Goal: Task Accomplishment & Management: Manage account settings

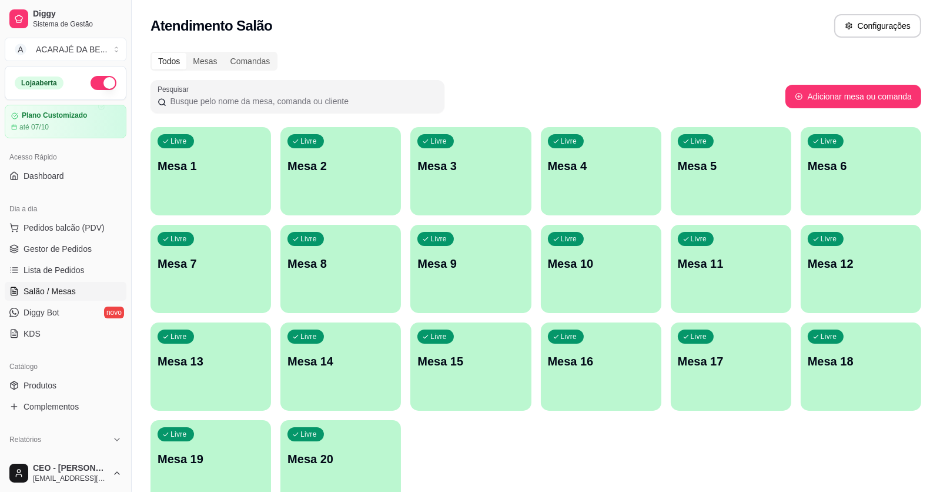
click at [440, 163] on p "Mesa 3" at bounding box center [471, 166] width 106 height 16
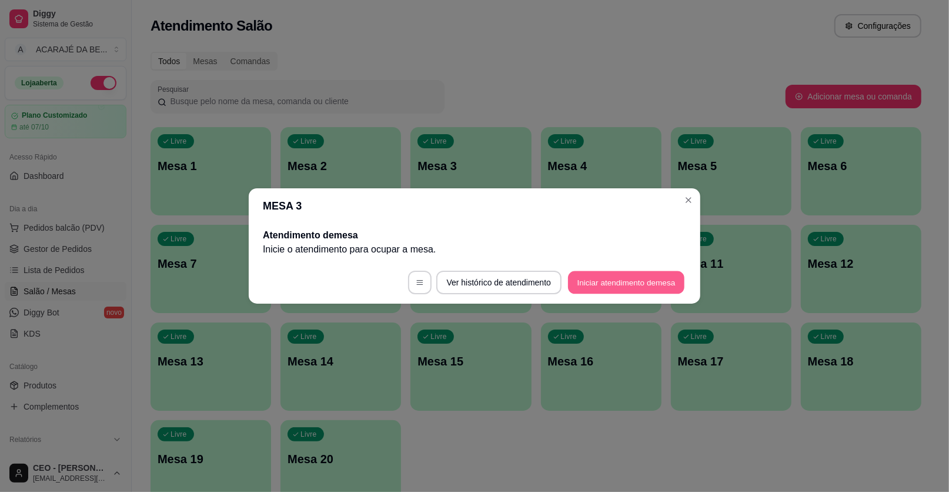
click at [606, 281] on button "Iniciar atendimento de mesa" at bounding box center [626, 282] width 116 height 23
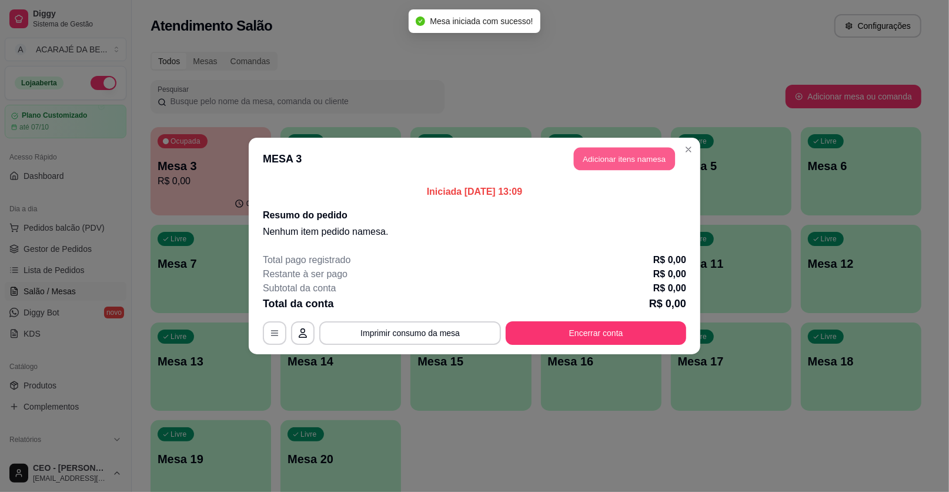
click at [614, 162] on button "Adicionar itens na mesa" at bounding box center [624, 159] width 101 height 23
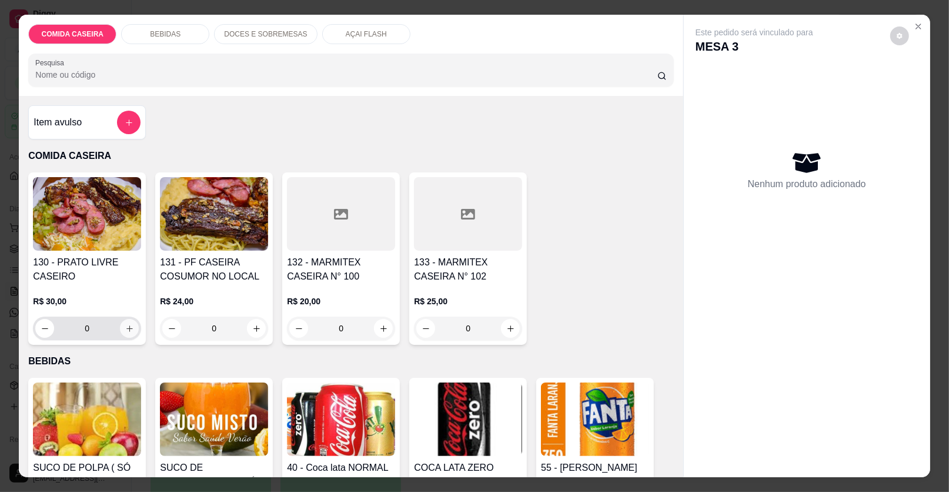
click at [131, 323] on button "increase-product-quantity" at bounding box center [129, 328] width 19 height 19
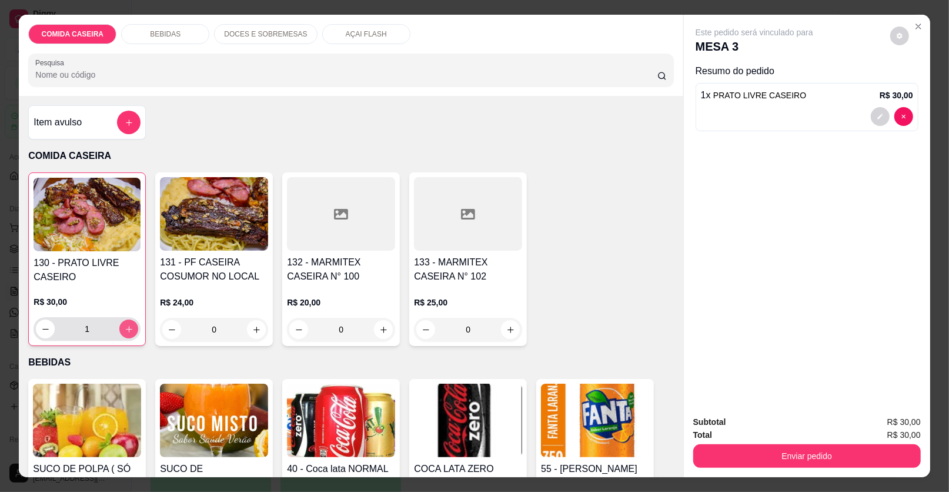
click at [131, 323] on button "increase-product-quantity" at bounding box center [128, 328] width 19 height 19
type input "2"
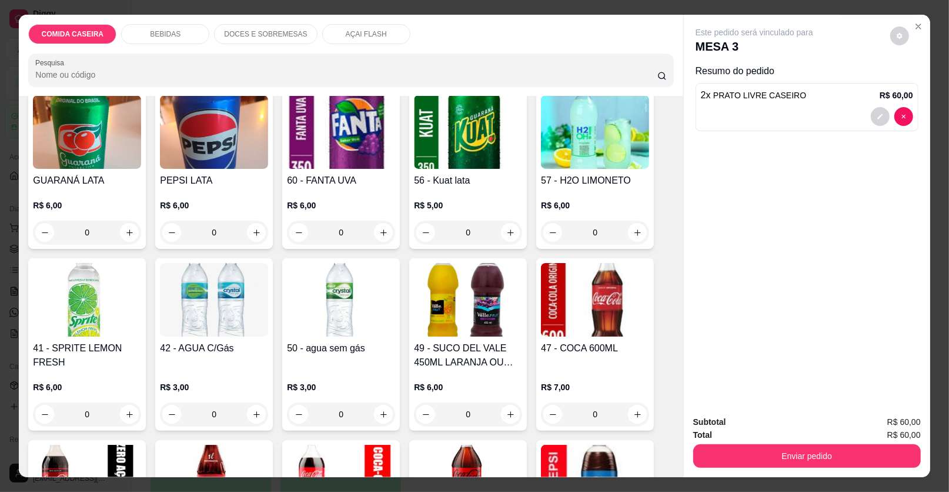
scroll to position [706, 0]
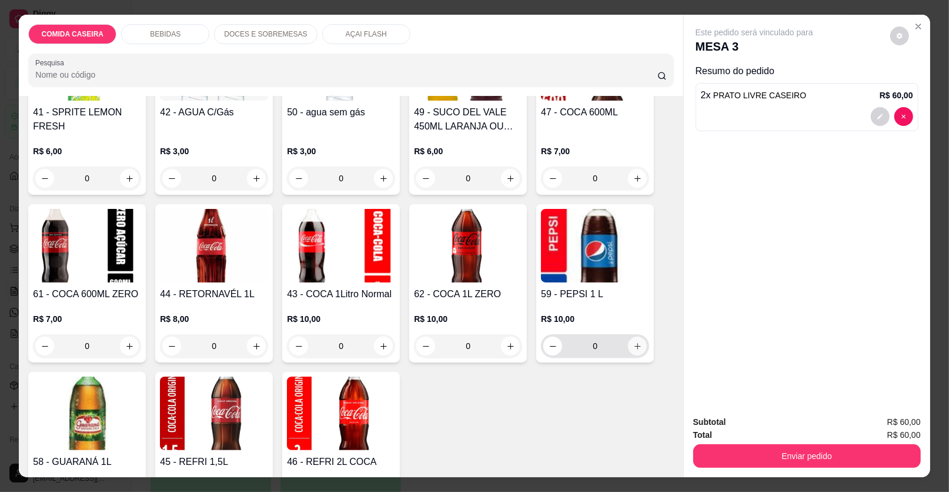
click at [630, 340] on button "increase-product-quantity" at bounding box center [637, 345] width 19 height 19
type input "1"
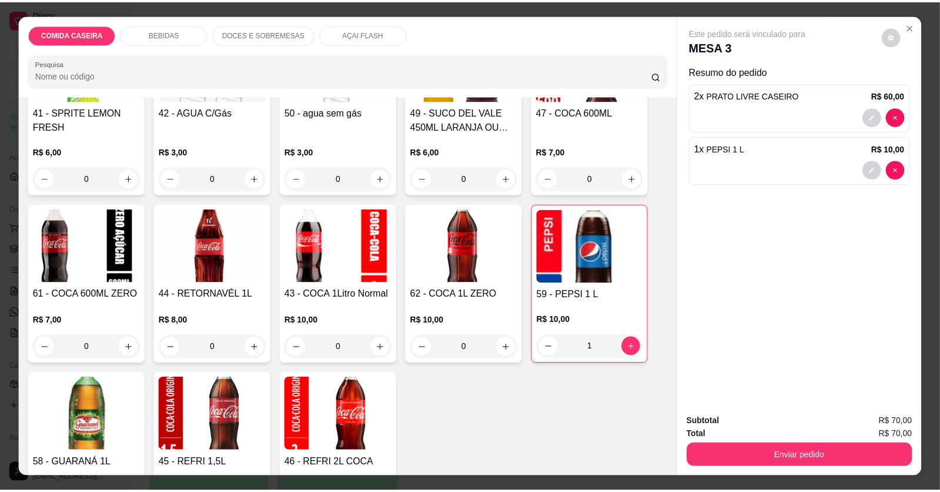
scroll to position [529, 0]
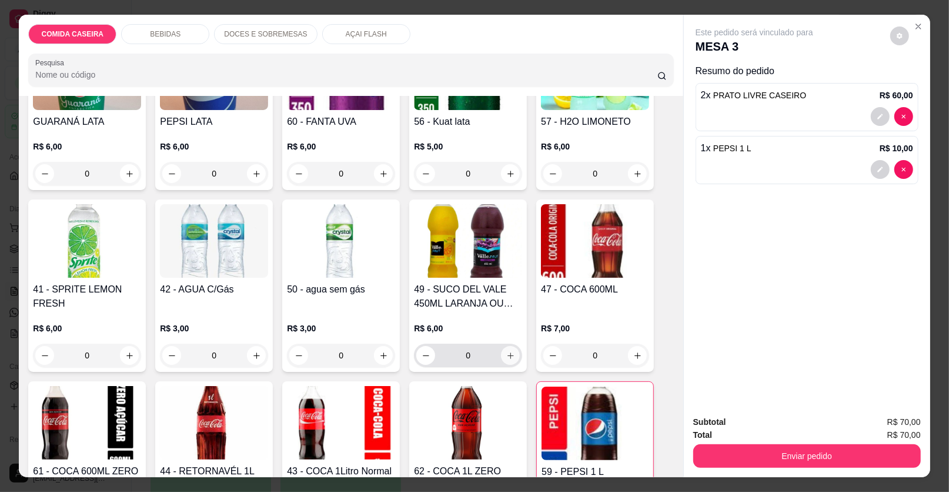
click at [504, 348] on button "increase-product-quantity" at bounding box center [510, 355] width 19 height 19
type input "1"
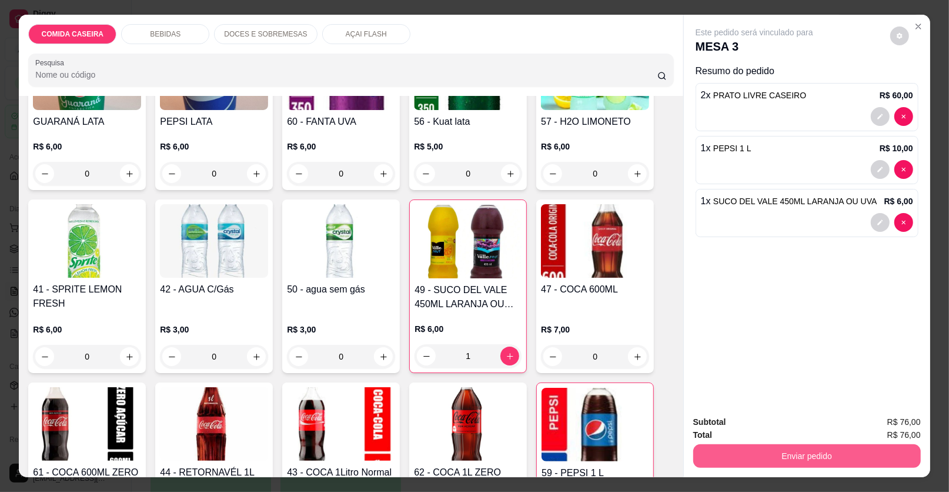
click at [743, 449] on button "Enviar pedido" at bounding box center [807, 456] width 228 height 24
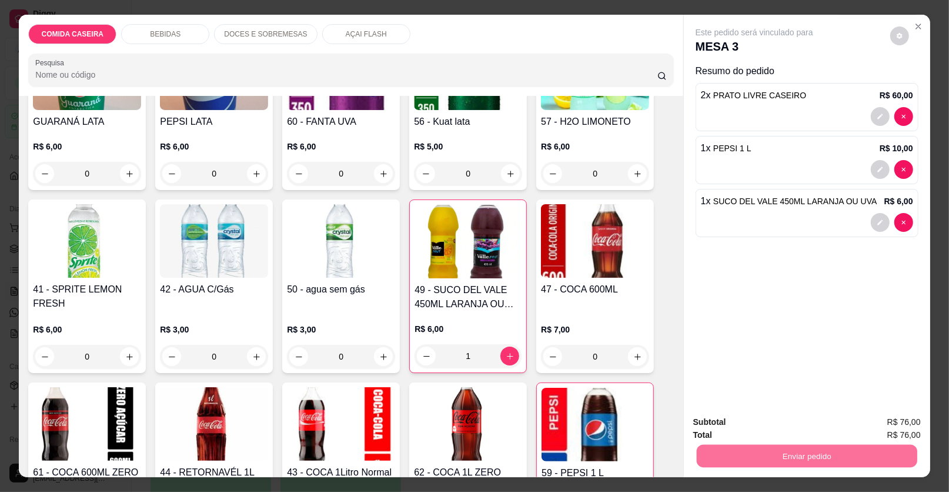
click at [866, 419] on button "Enviar pedido" at bounding box center [890, 427] width 66 height 22
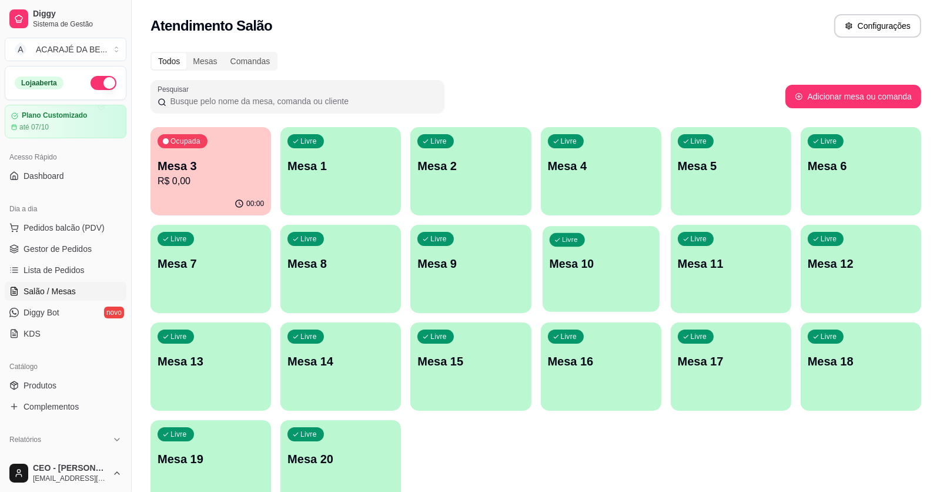
click at [585, 293] on div "Livre Mesa 10" at bounding box center [601, 262] width 117 height 72
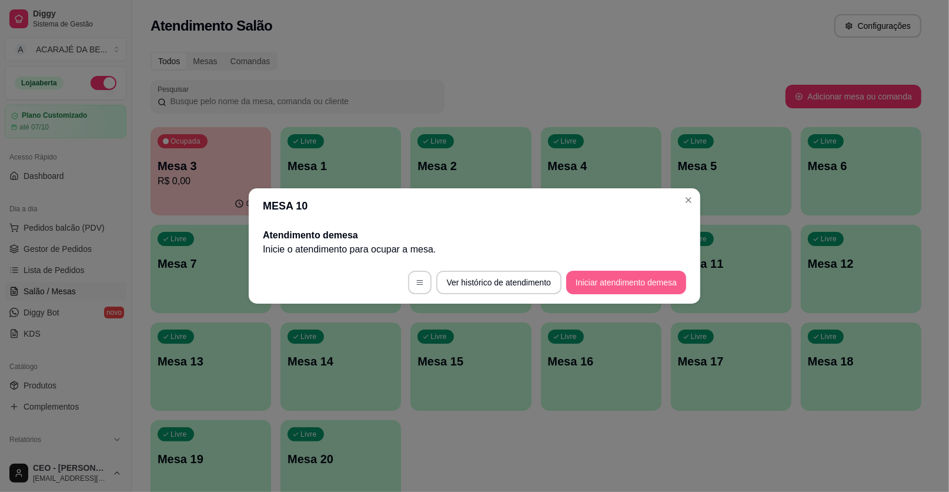
click at [660, 279] on button "Iniciar atendimento de mesa" at bounding box center [626, 283] width 120 height 24
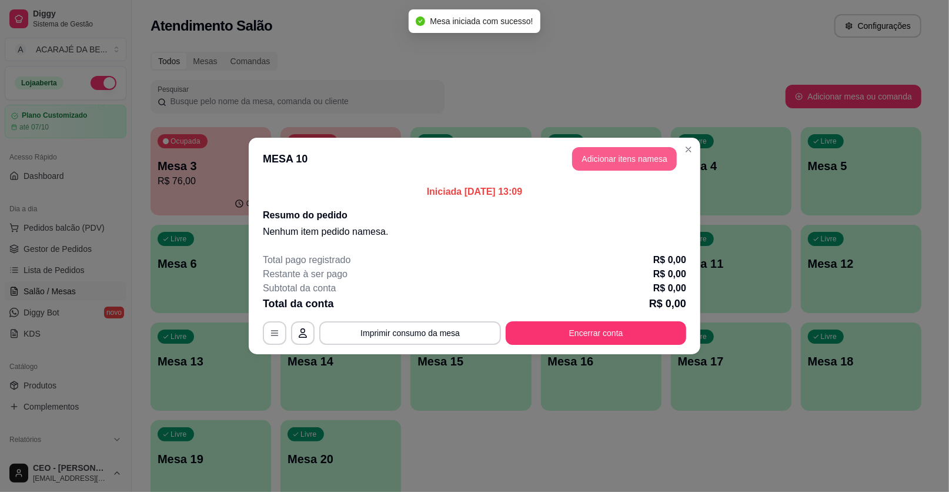
click at [634, 162] on button "Adicionar itens na mesa" at bounding box center [624, 159] width 105 height 24
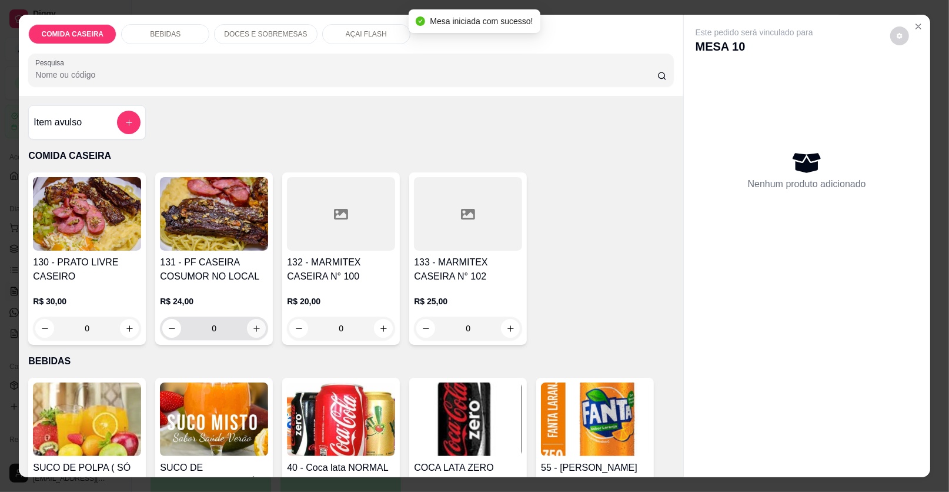
click at [258, 328] on button "increase-product-quantity" at bounding box center [256, 328] width 19 height 19
type input "1"
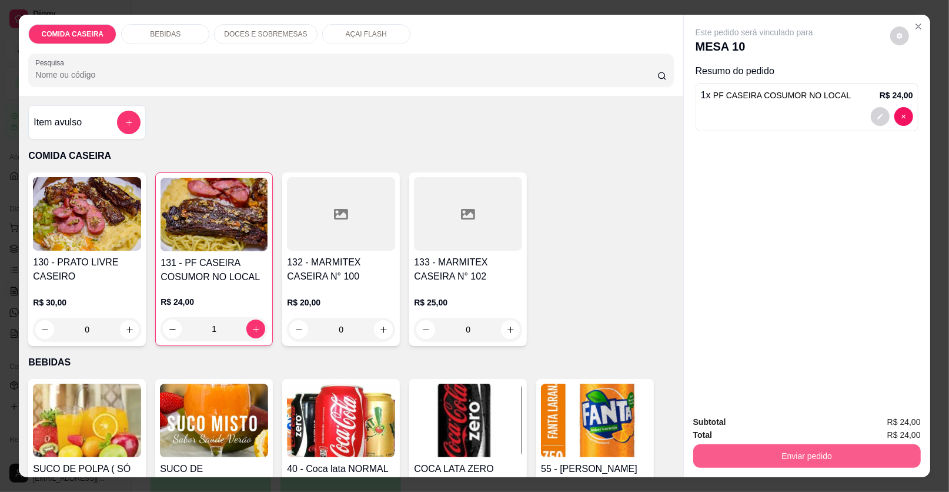
click at [825, 450] on button "Enviar pedido" at bounding box center [807, 456] width 228 height 24
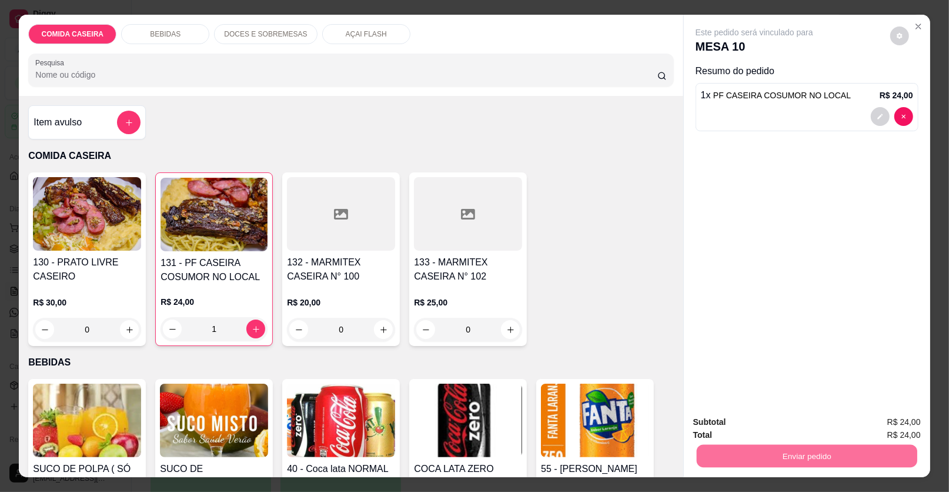
click at [894, 426] on button "Enviar pedido" at bounding box center [890, 427] width 66 height 22
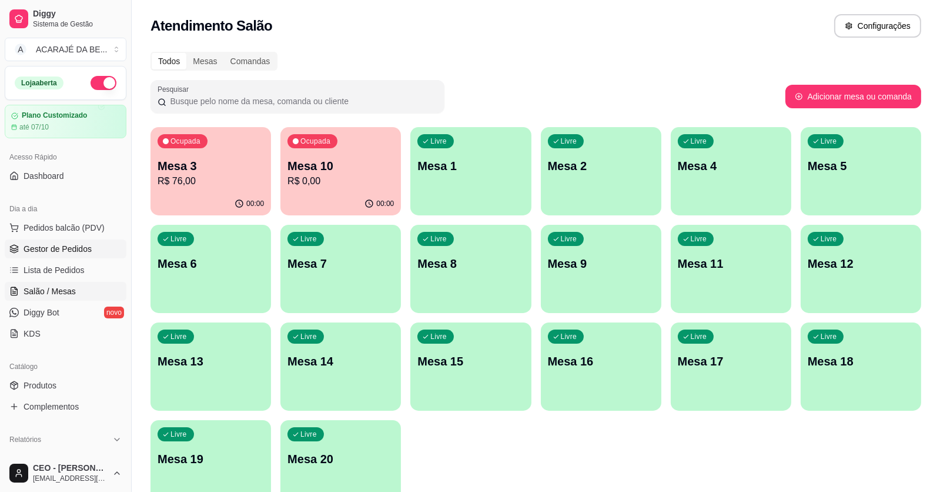
click at [99, 252] on link "Gestor de Pedidos" at bounding box center [66, 248] width 122 height 19
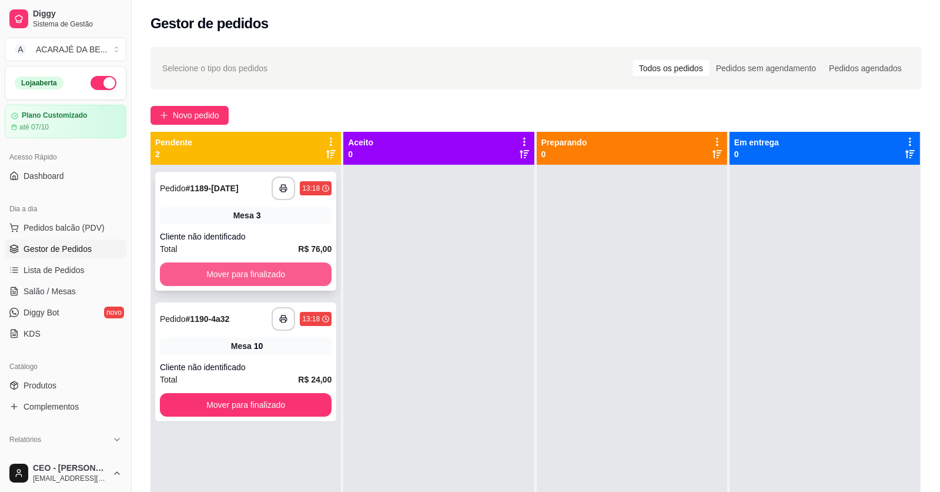
click at [259, 276] on button "Mover para finalizado" at bounding box center [246, 274] width 172 height 24
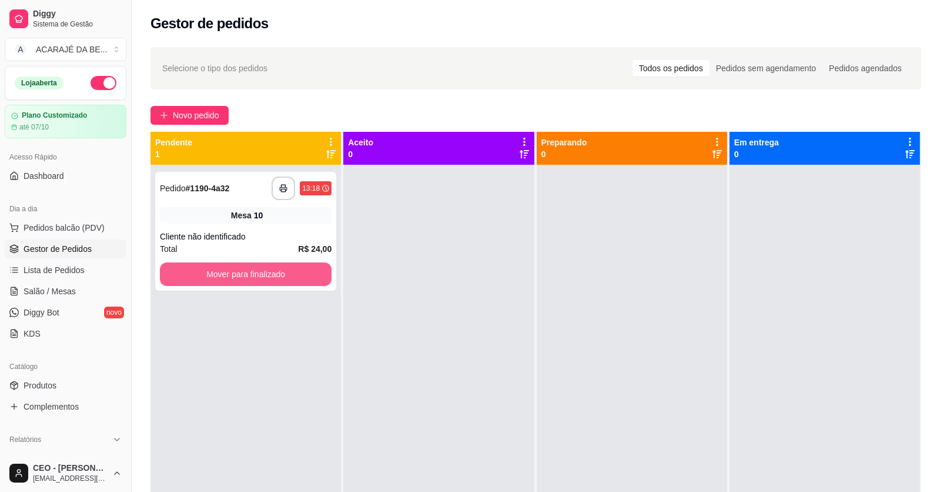
click at [269, 276] on button "Mover para finalizado" at bounding box center [246, 274] width 172 height 24
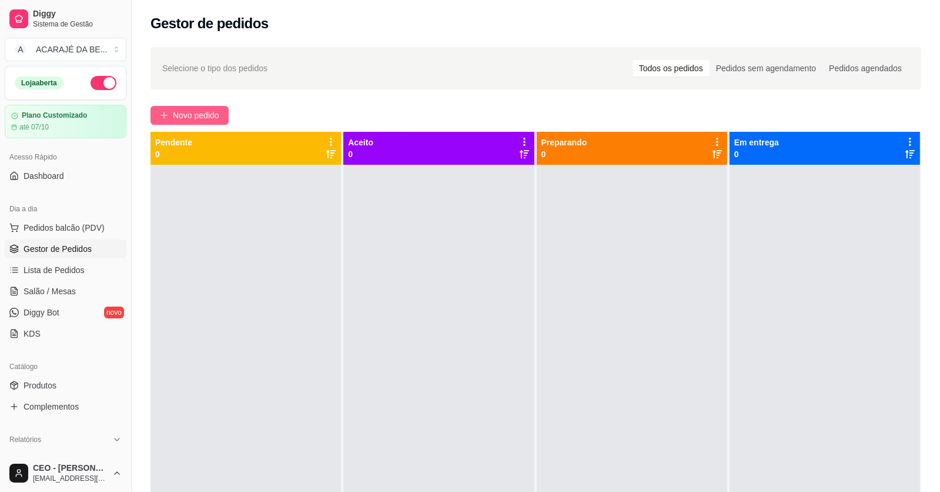
click at [198, 121] on span "Novo pedido" at bounding box center [196, 115] width 46 height 13
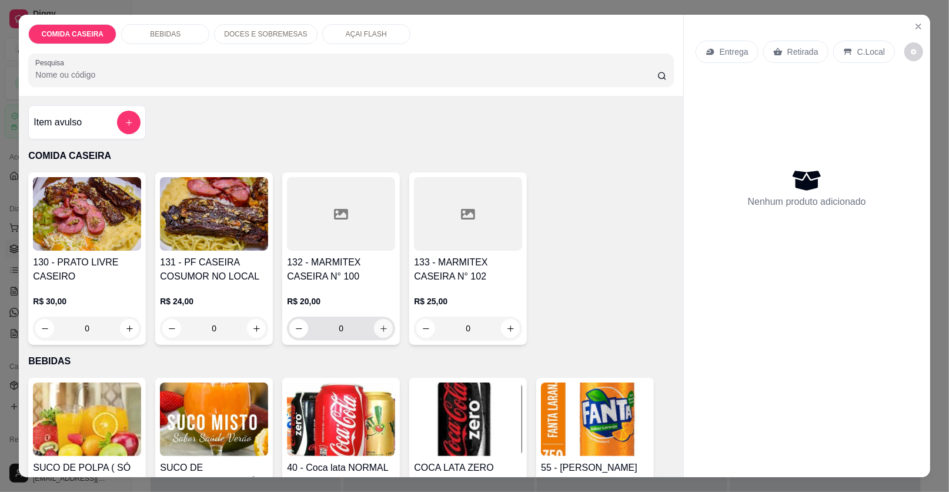
click at [376, 321] on button "increase-product-quantity" at bounding box center [383, 328] width 19 height 19
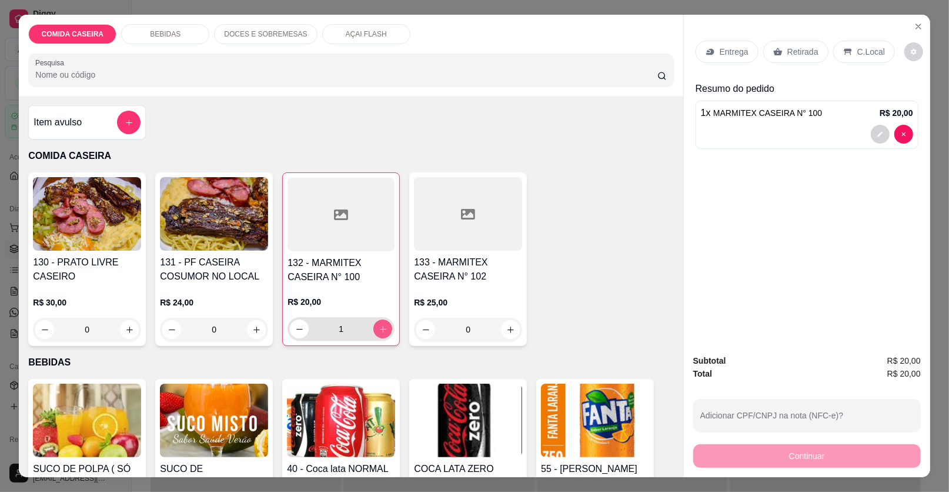
click at [379, 328] on icon "increase-product-quantity" at bounding box center [383, 329] width 9 height 9
type input "2"
click at [789, 54] on p "Retirada" at bounding box center [802, 52] width 31 height 12
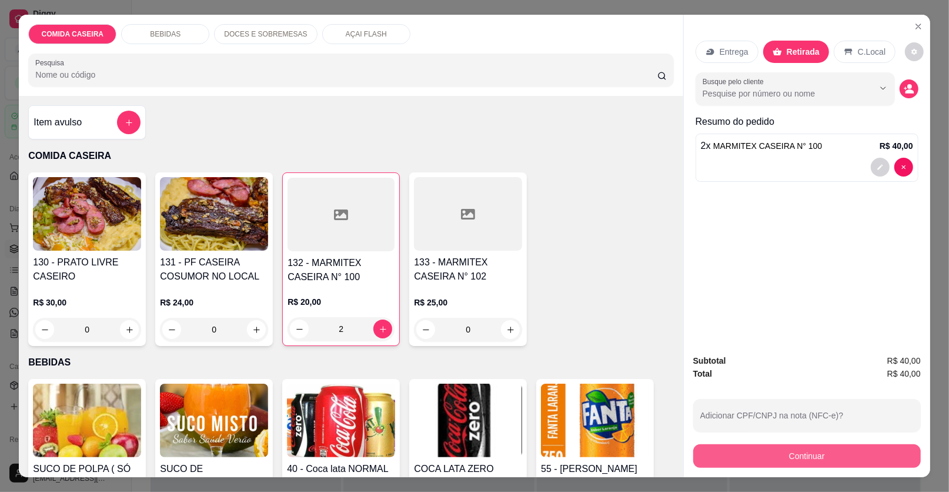
click at [733, 457] on button "Continuar" at bounding box center [807, 456] width 228 height 24
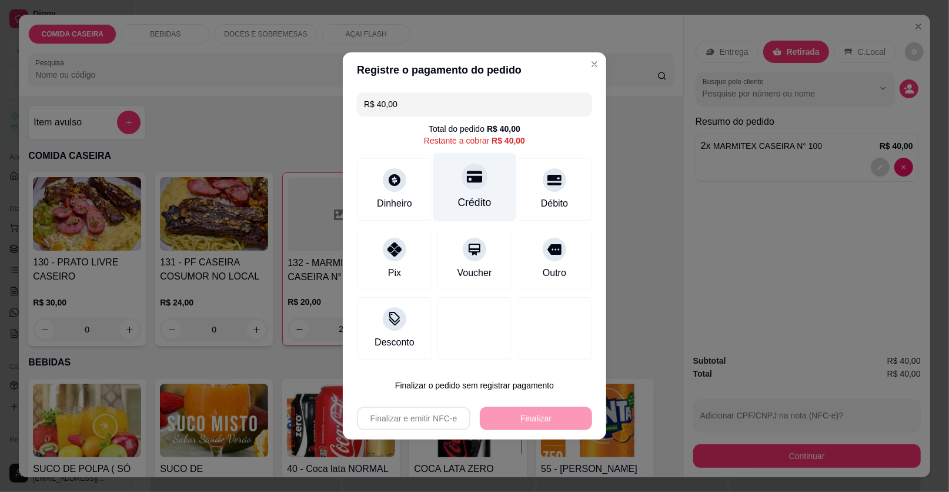
click at [478, 198] on div "Crédito" at bounding box center [475, 202] width 34 height 15
type input "R$ 0,00"
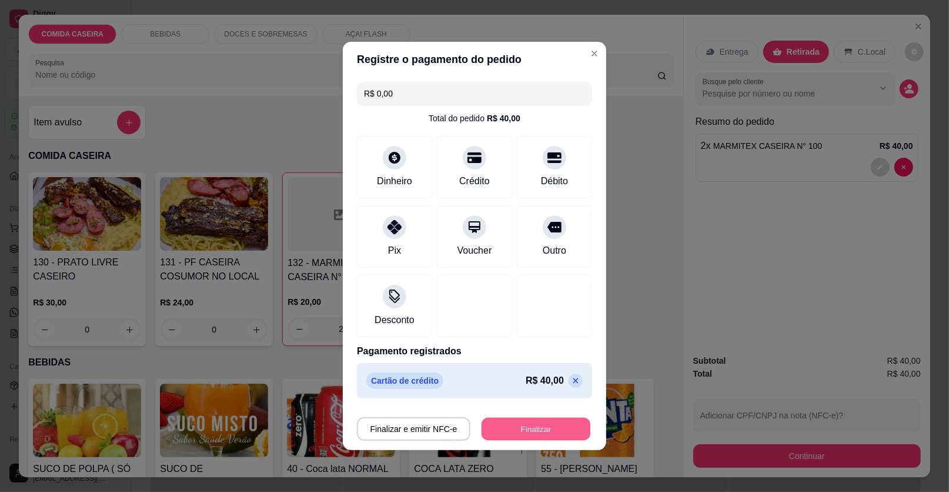
click at [548, 426] on button "Finalizar" at bounding box center [536, 429] width 109 height 23
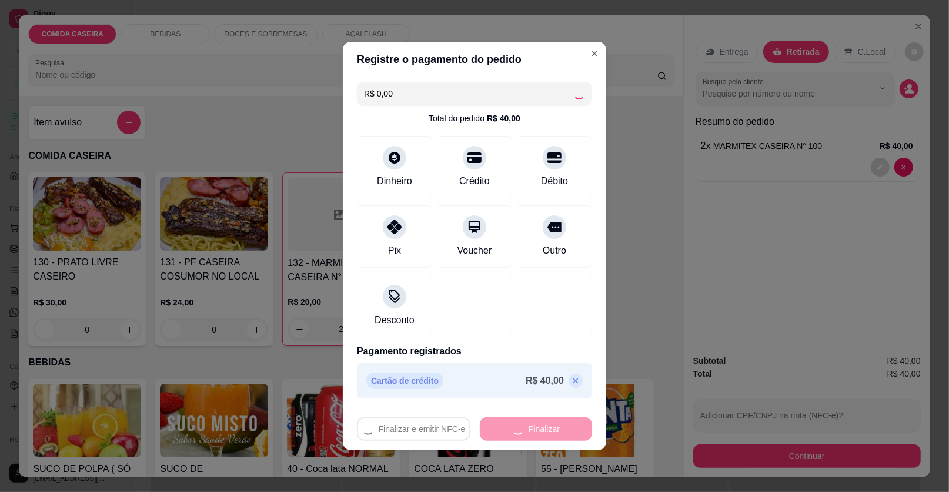
type input "0"
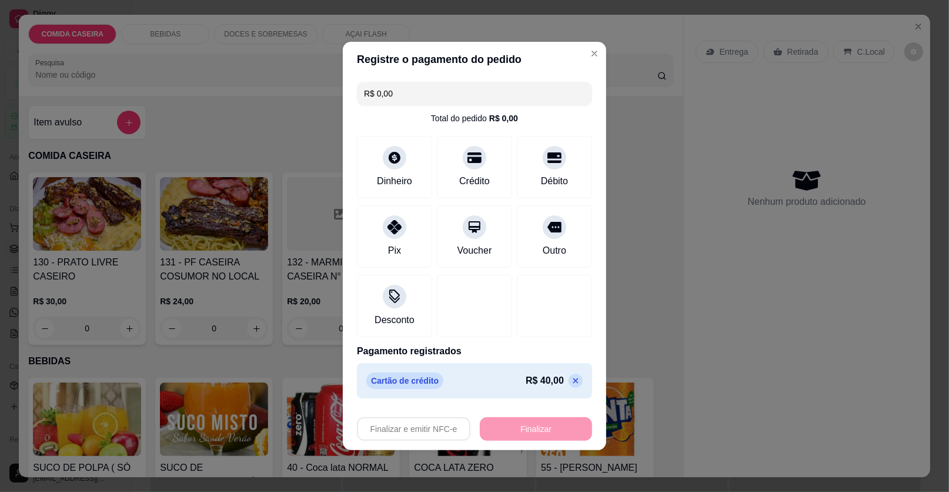
type input "-R$ 40,00"
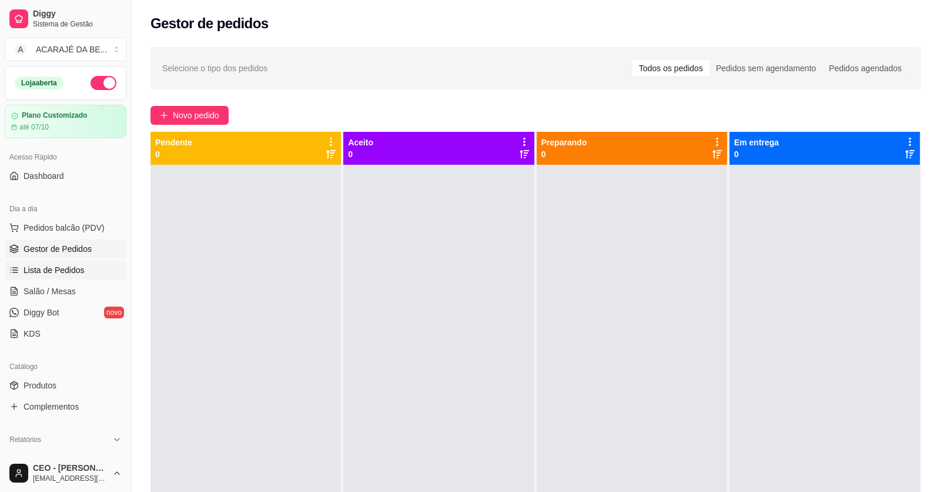
click at [95, 262] on link "Lista de Pedidos" at bounding box center [66, 270] width 122 height 19
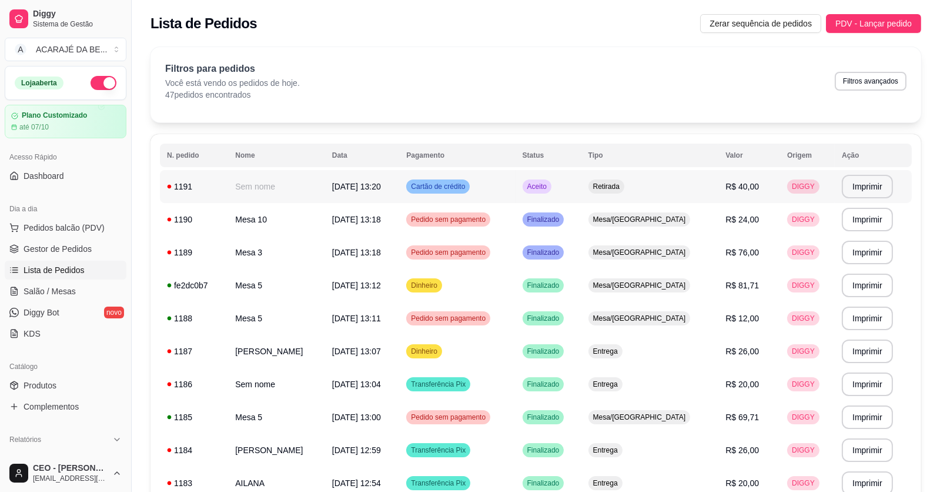
click at [365, 191] on span "[DATE] 13:20" at bounding box center [356, 186] width 49 height 9
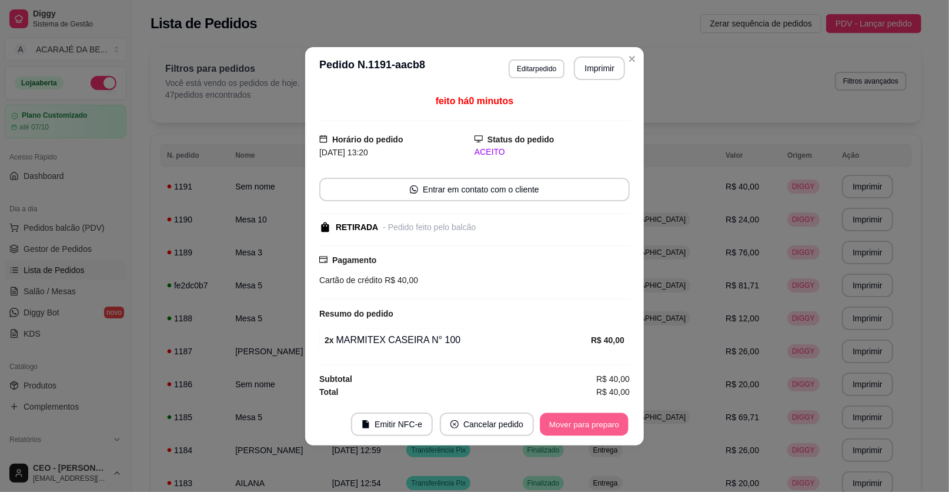
click at [563, 423] on button "Mover para preparo" at bounding box center [584, 423] width 88 height 23
click at [565, 423] on button "Mover para retirada disponível" at bounding box center [565, 424] width 130 height 24
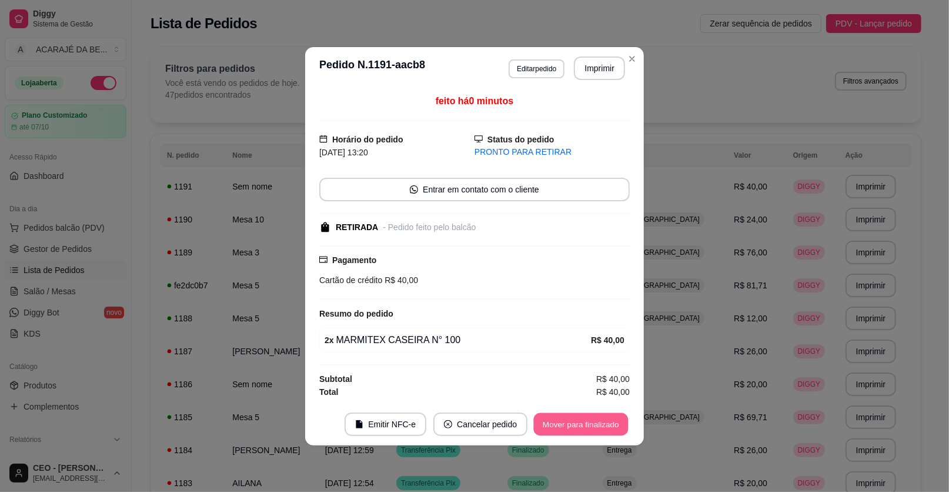
click at [565, 423] on button "Mover para finalizado" at bounding box center [581, 423] width 95 height 23
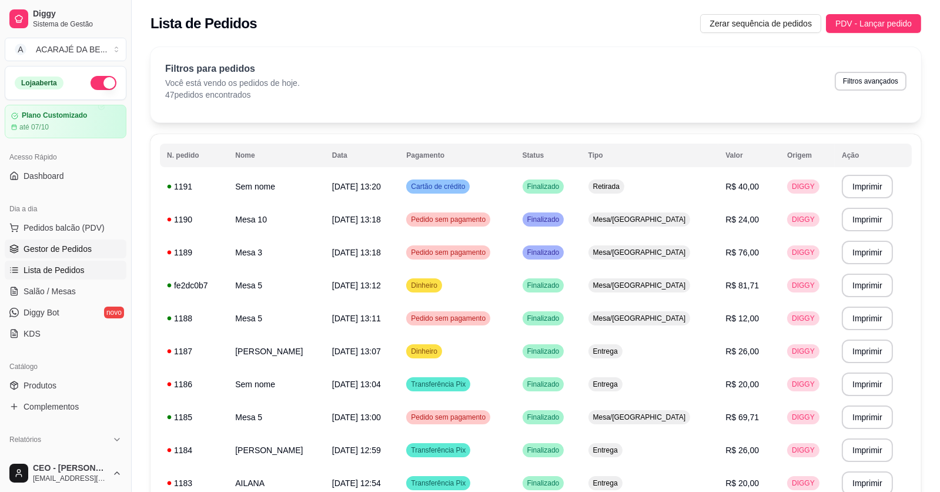
click at [84, 247] on span "Gestor de Pedidos" at bounding box center [58, 249] width 68 height 12
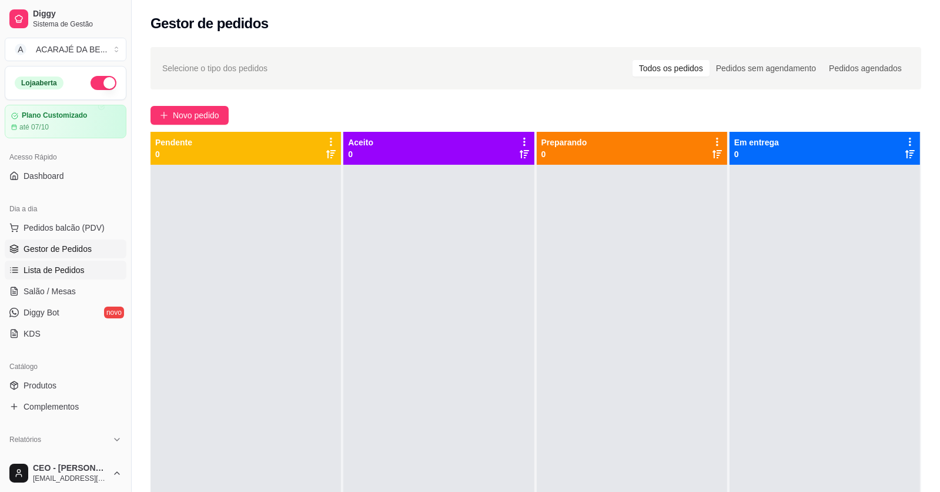
click at [68, 267] on span "Lista de Pedidos" at bounding box center [54, 270] width 61 height 12
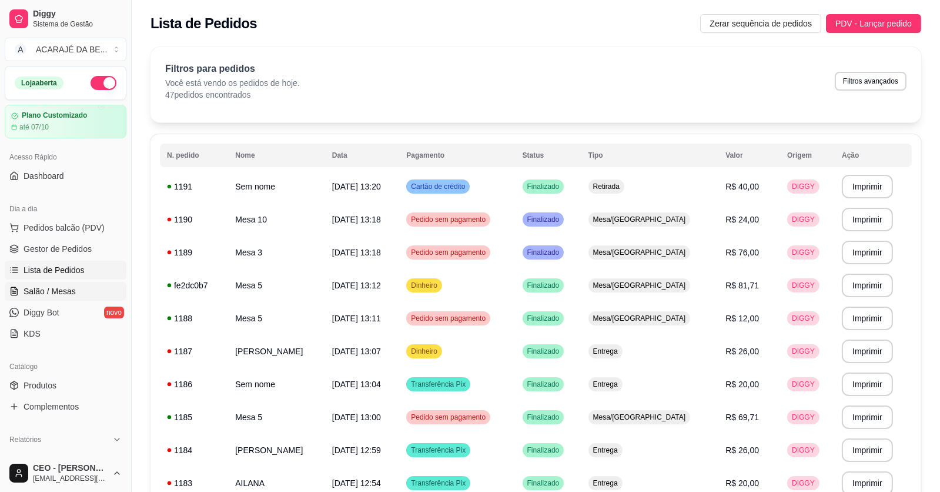
click at [42, 289] on span "Salão / Mesas" at bounding box center [50, 291] width 52 height 12
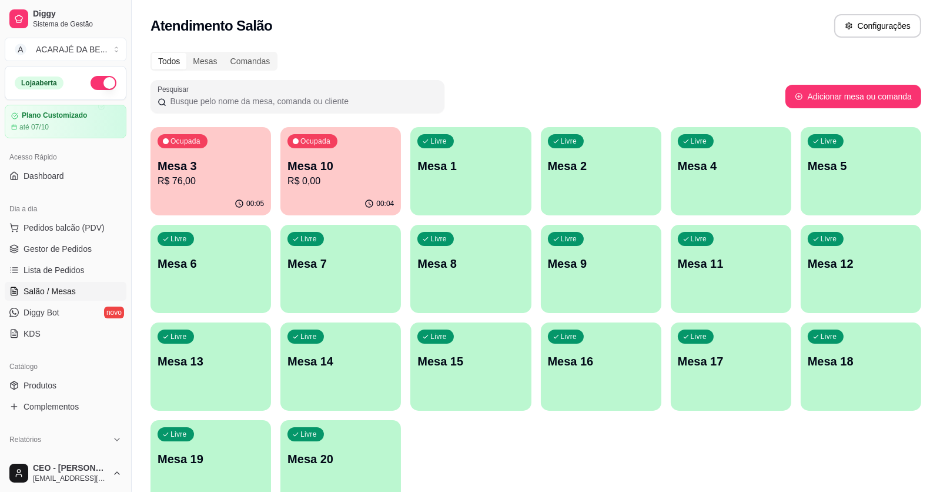
click at [201, 175] on p "R$ 76,00" at bounding box center [211, 181] width 106 height 14
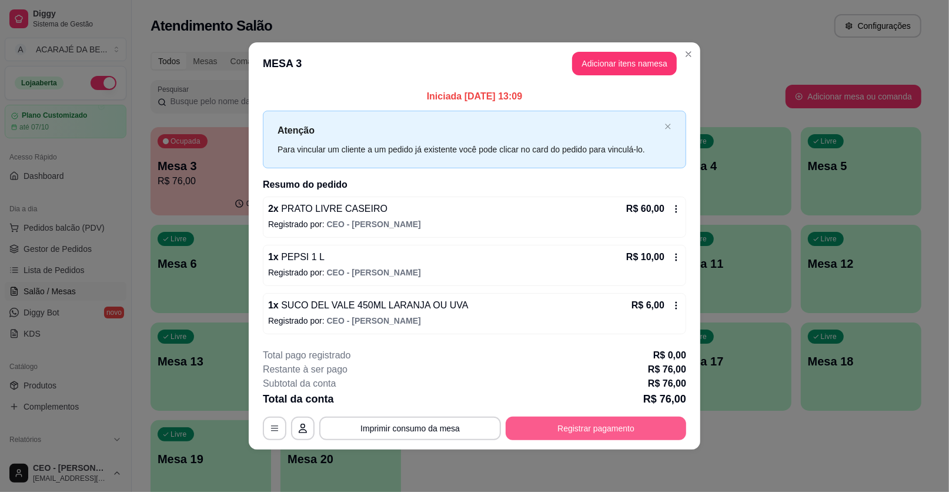
click at [573, 429] on button "Registrar pagamento" at bounding box center [596, 428] width 181 height 24
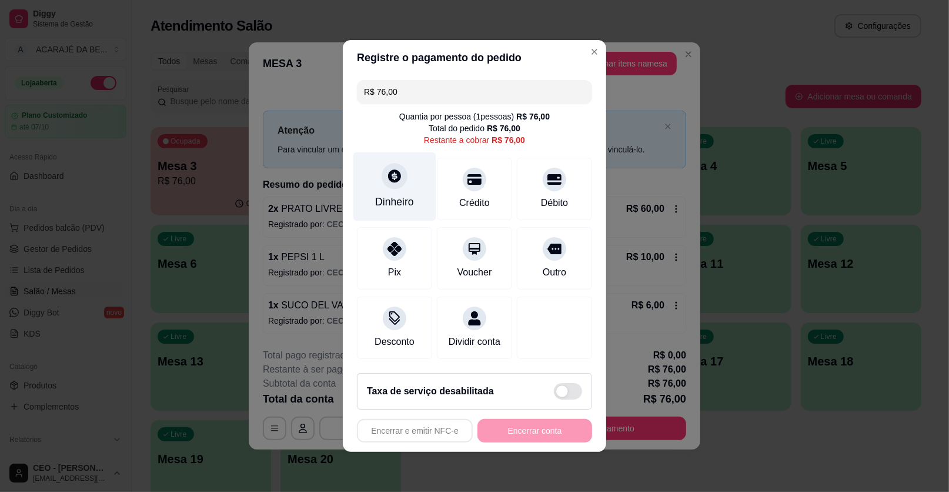
click at [411, 207] on div "Dinheiro" at bounding box center [394, 201] width 39 height 15
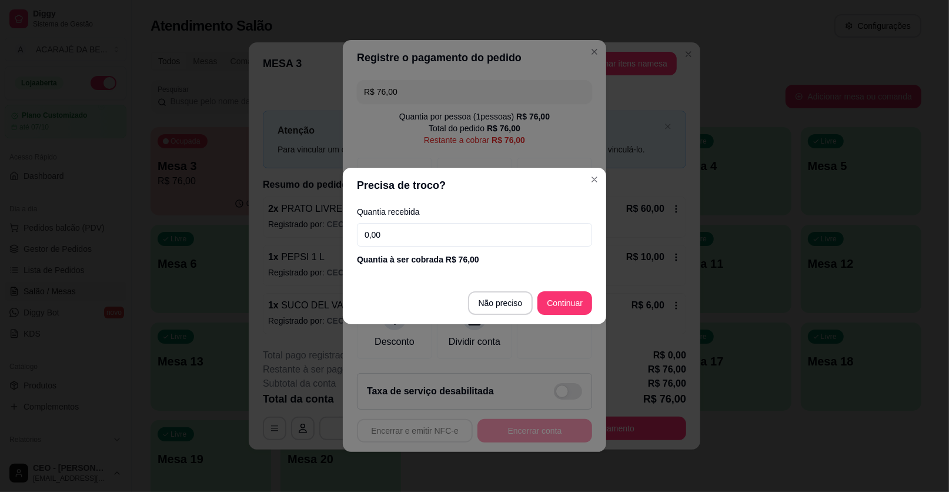
click at [452, 232] on input "0,00" at bounding box center [474, 235] width 235 height 24
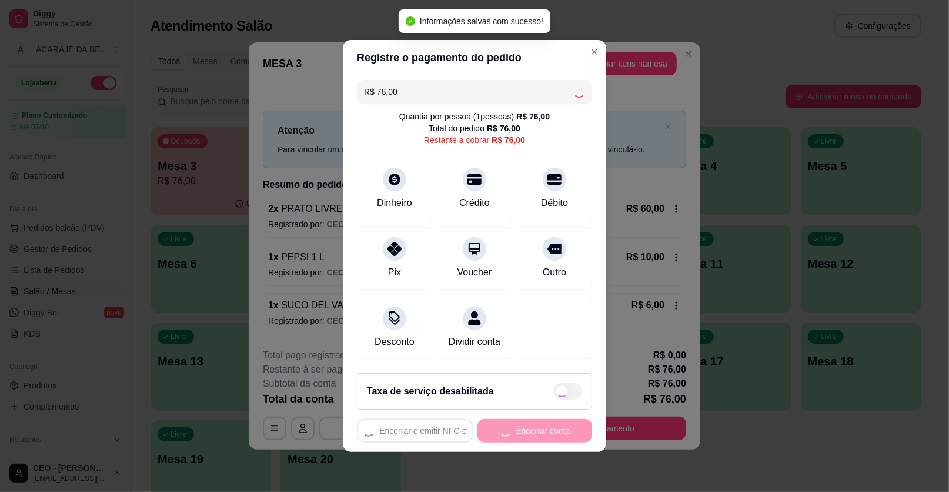
type input "R$ 0,00"
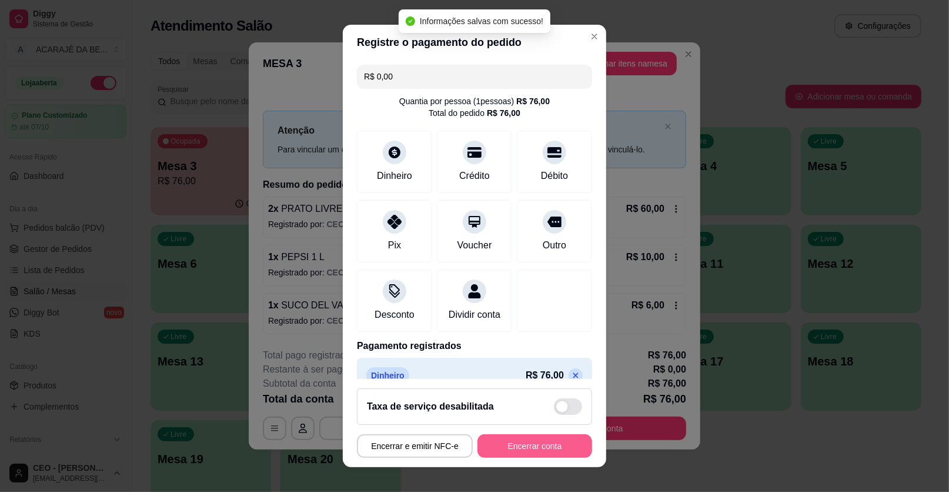
click at [535, 439] on button "Encerrar conta" at bounding box center [535, 446] width 115 height 24
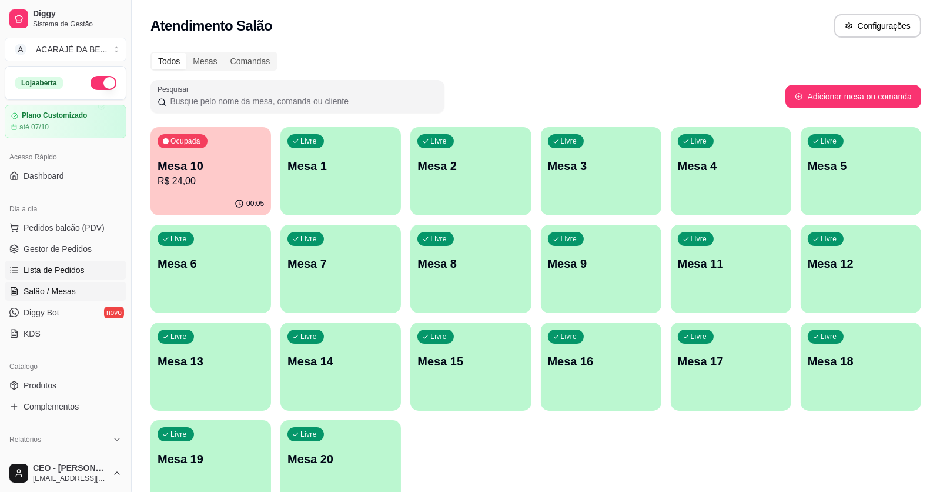
click at [64, 272] on span "Lista de Pedidos" at bounding box center [54, 270] width 61 height 12
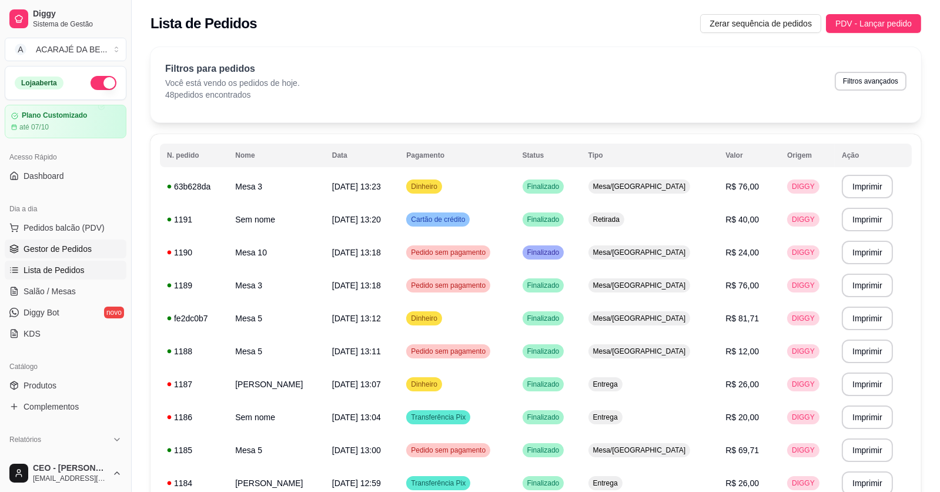
click at [48, 243] on span "Gestor de Pedidos" at bounding box center [58, 249] width 68 height 12
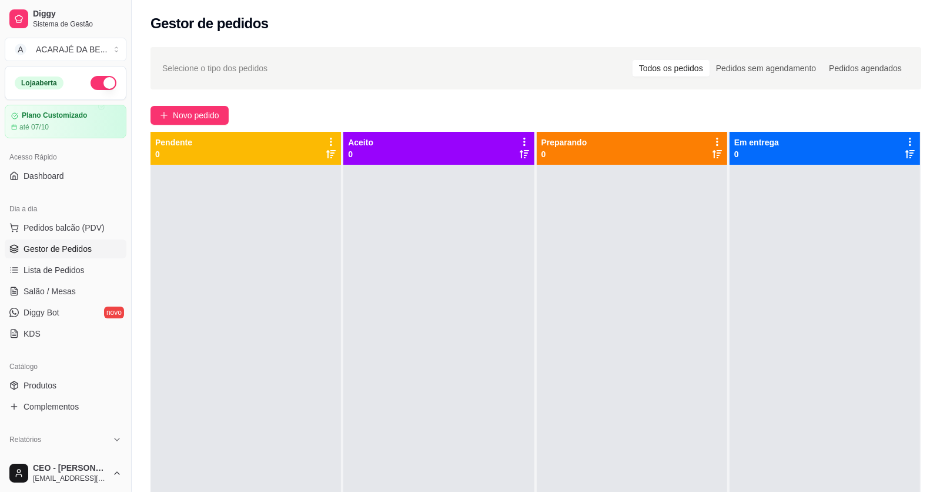
click at [197, 102] on div "Selecione o tipo dos pedidos Todos os pedidos Pedidos sem agendamento Pedidos a…" at bounding box center [536, 338] width 809 height 597
click at [195, 108] on div "Selecione o tipo dos pedidos Todos os pedidos Pedidos sem agendamento Pedidos a…" at bounding box center [536, 338] width 809 height 597
click at [195, 109] on span "Novo pedido" at bounding box center [196, 115] width 46 height 13
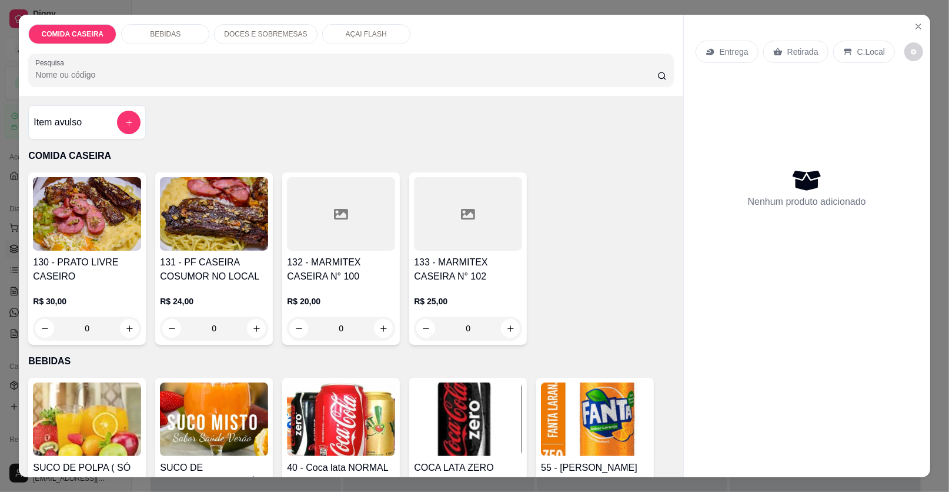
click at [363, 206] on div at bounding box center [341, 214] width 108 height 74
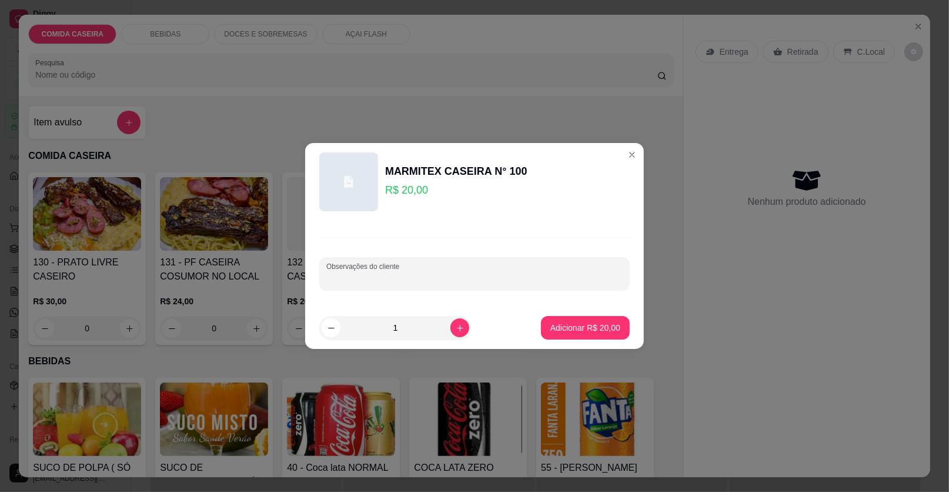
click at [386, 283] on input "Observações do cliente" at bounding box center [474, 278] width 296 height 12
paste input "Feijão tropeiro Arroz branco Macarrão alho óleo Calabresa assada Filé de frango"
type input "Feijão tropeiro Arroz branco Macarrão alho óleo Calabresa assada Filé de frango"
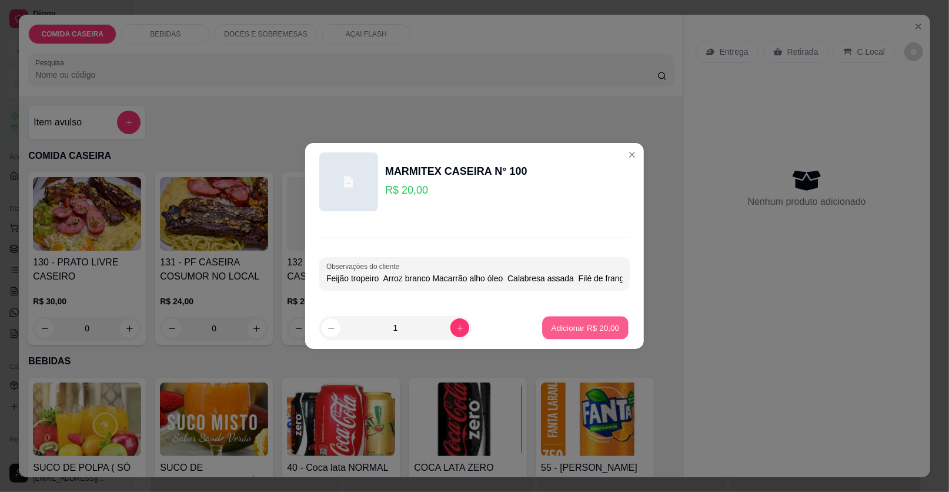
click at [582, 327] on p "Adicionar R$ 20,00" at bounding box center [586, 327] width 68 height 11
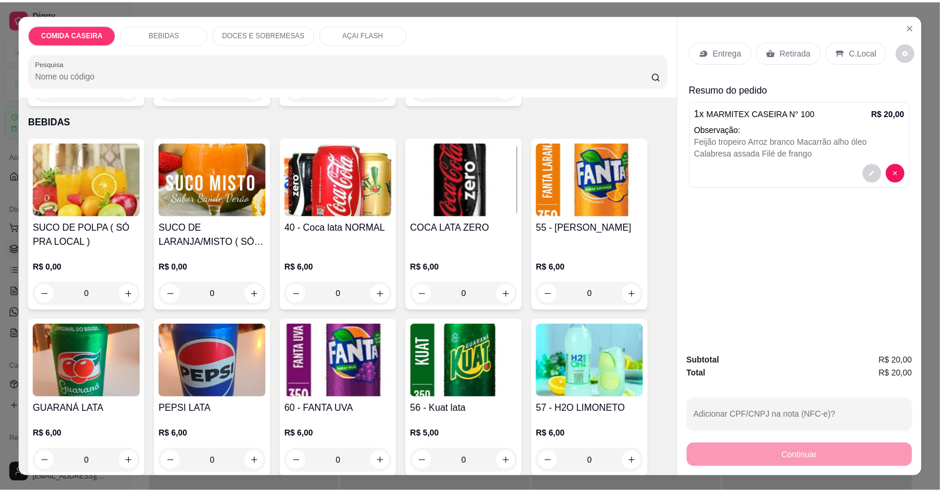
scroll to position [293, 0]
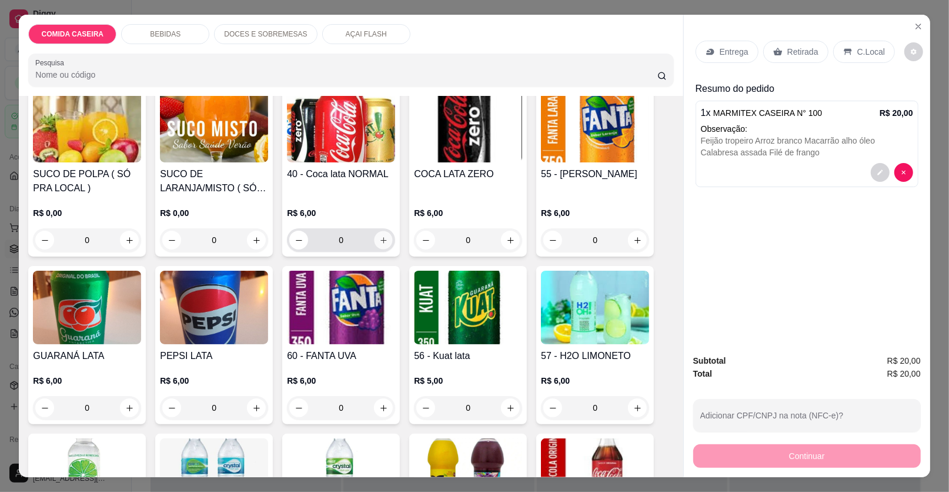
click at [375, 238] on button "increase-product-quantity" at bounding box center [384, 240] width 18 height 18
type input "1"
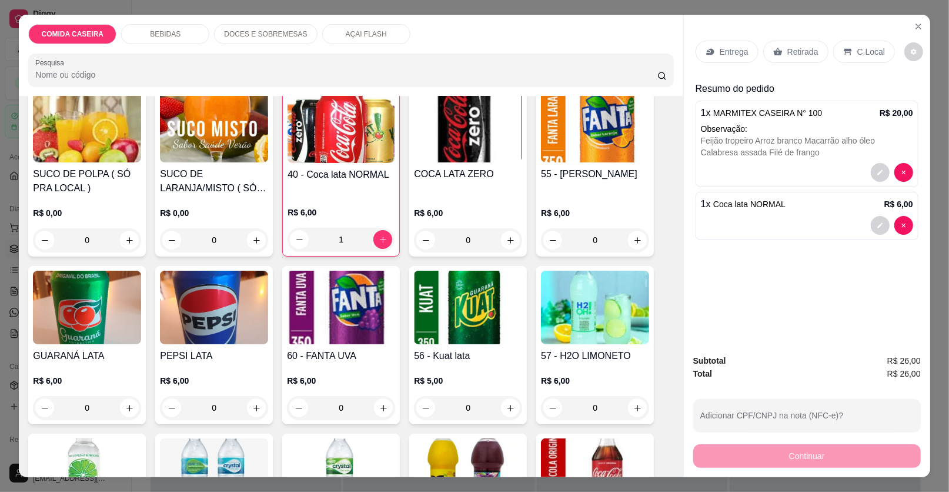
click at [727, 57] on div "Entrega" at bounding box center [727, 52] width 63 height 22
click at [797, 49] on p "Retirada" at bounding box center [802, 52] width 31 height 12
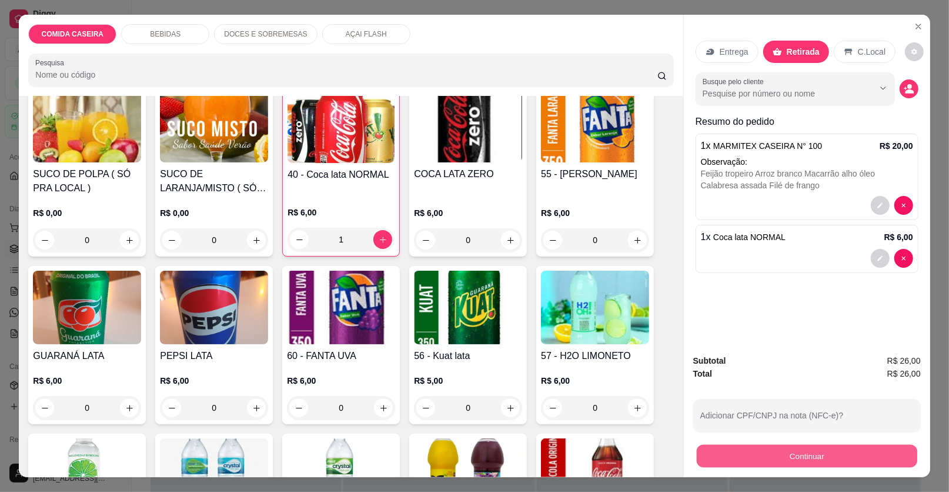
click at [737, 447] on button "Continuar" at bounding box center [807, 456] width 221 height 23
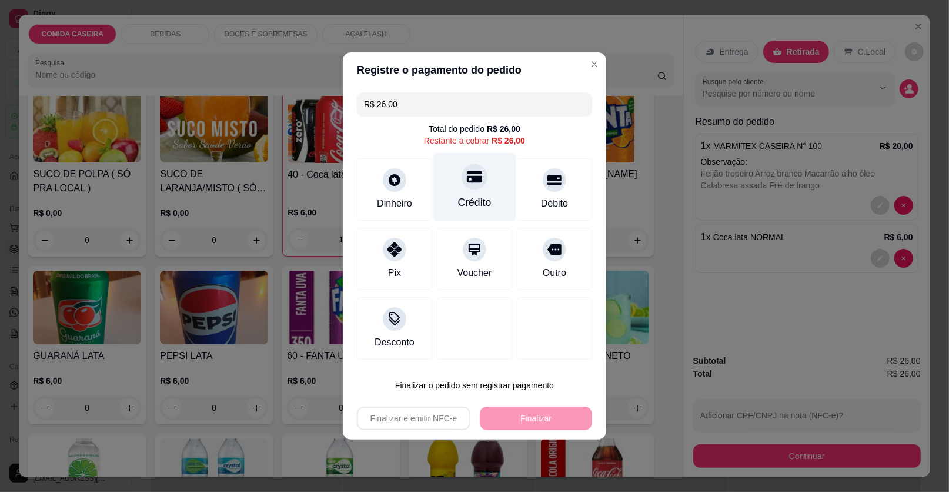
click at [459, 216] on div "Crédito" at bounding box center [474, 187] width 83 height 69
type input "R$ 0,00"
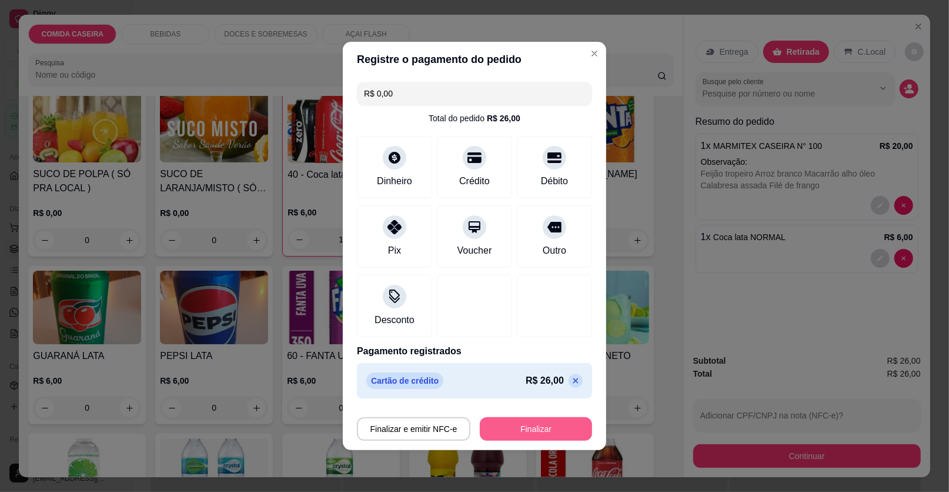
click at [563, 427] on button "Finalizar" at bounding box center [536, 429] width 112 height 24
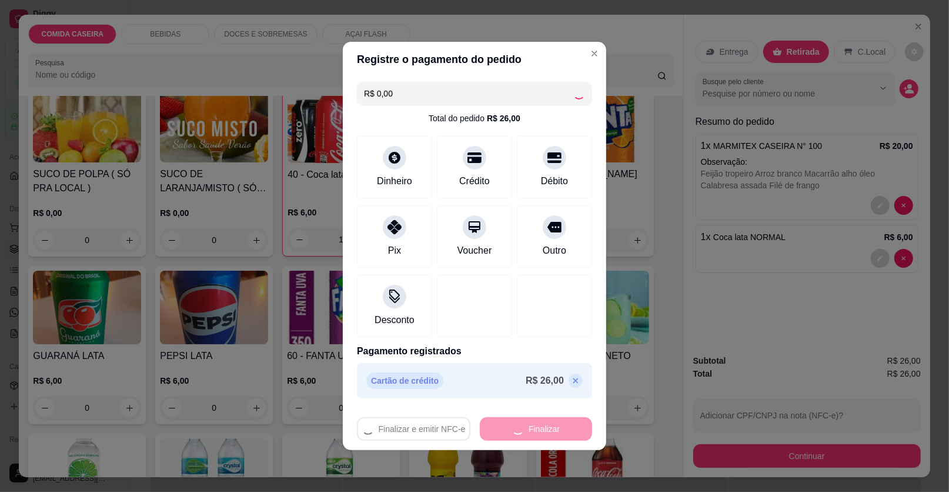
type input "0"
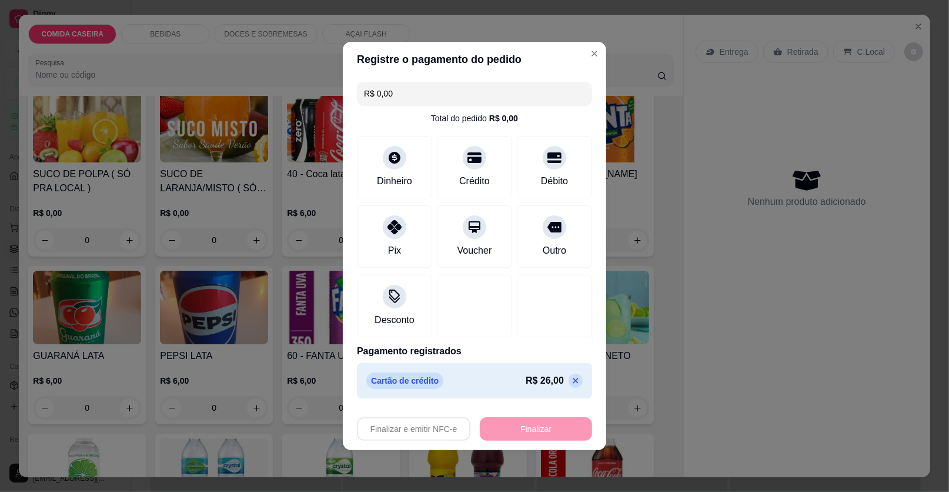
type input "-R$ 26,00"
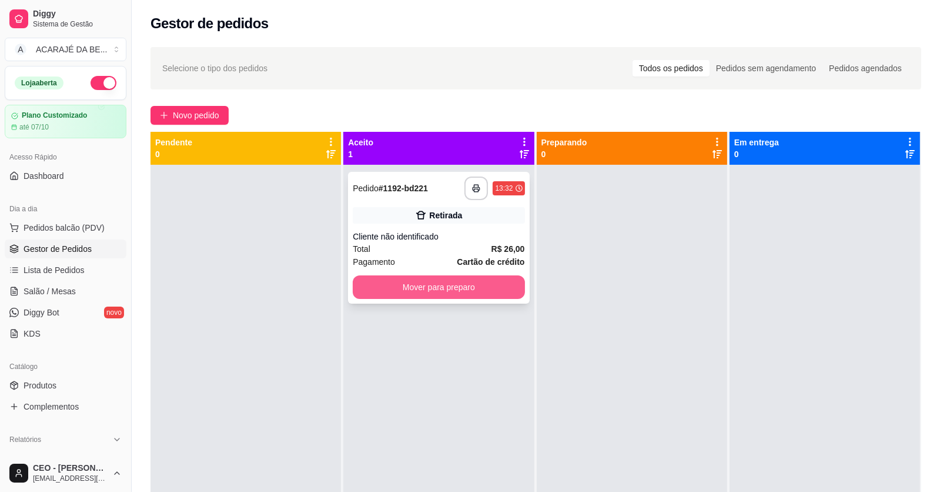
click at [489, 281] on button "Mover para preparo" at bounding box center [439, 287] width 172 height 24
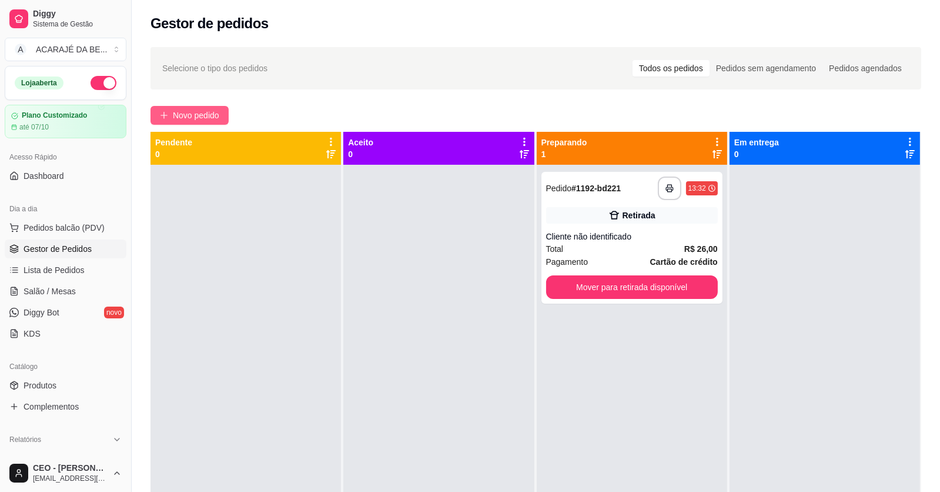
drag, startPoint x: 192, startPoint y: 97, endPoint x: 189, endPoint y: 118, distance: 21.4
click at [190, 109] on div "**********" at bounding box center [536, 338] width 809 height 597
click at [189, 116] on span "Novo pedido" at bounding box center [196, 115] width 46 height 13
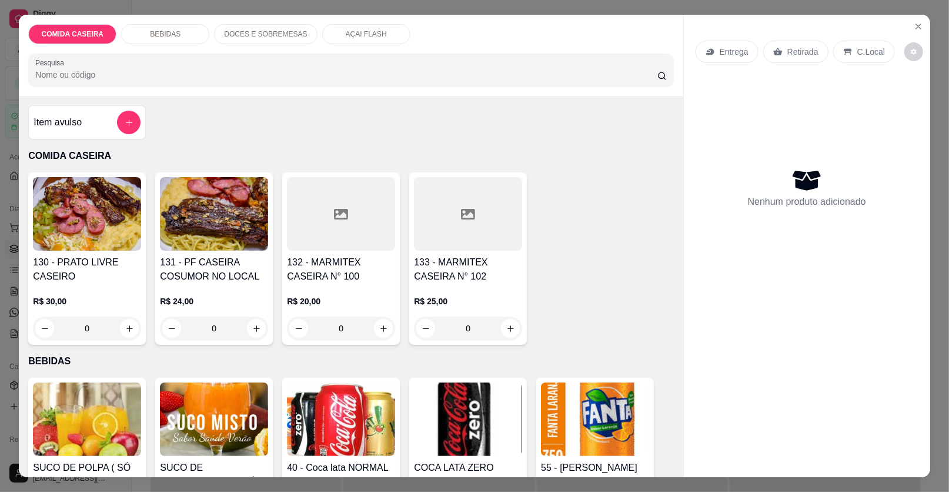
click at [356, 223] on div at bounding box center [341, 214] width 108 height 74
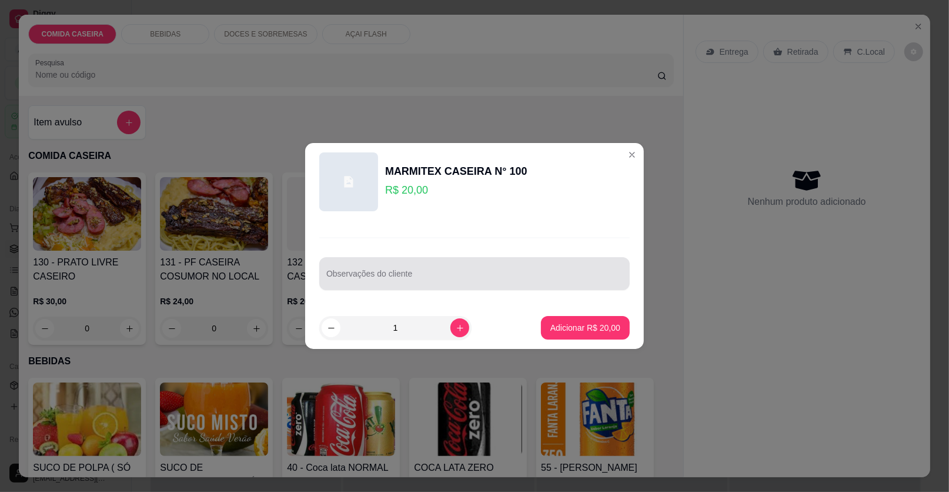
click at [396, 279] on input "Observações do cliente" at bounding box center [474, 278] width 296 height 12
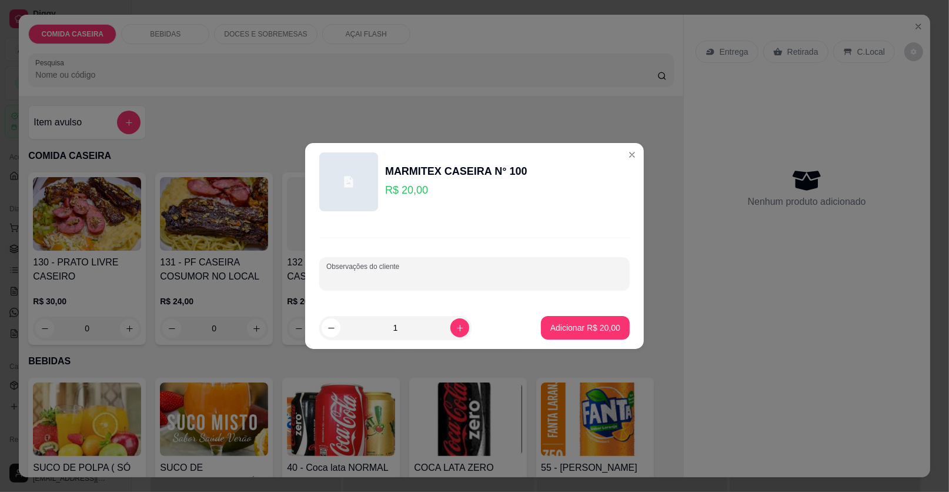
paste input "Feijão tropreiro Macarrão Purê Bife acebolado Repolho misto Abacaxi"
type input "Feijão tropreiro Macarrão Purê Bife acebolado Repolho misto Abacaxi"
click at [609, 316] on button "Adicionar R$ 20,00" at bounding box center [585, 327] width 86 height 23
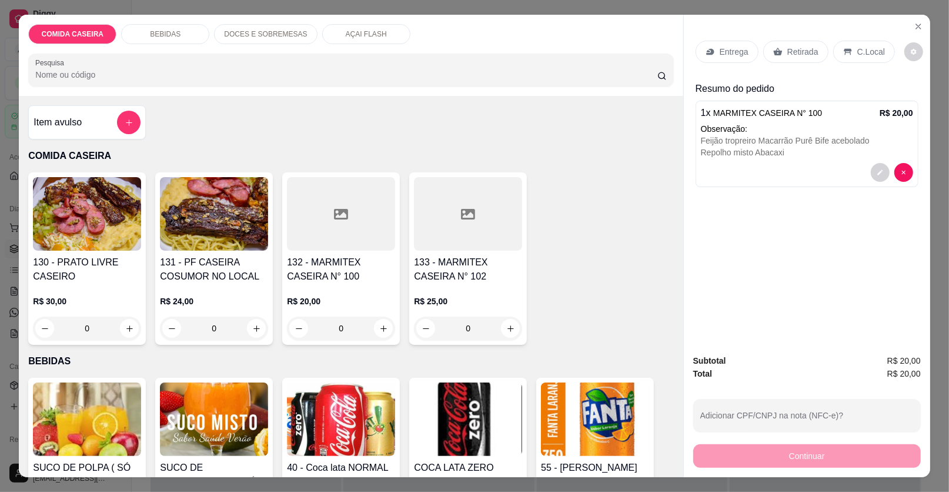
click at [737, 48] on p "Entrega" at bounding box center [734, 52] width 29 height 12
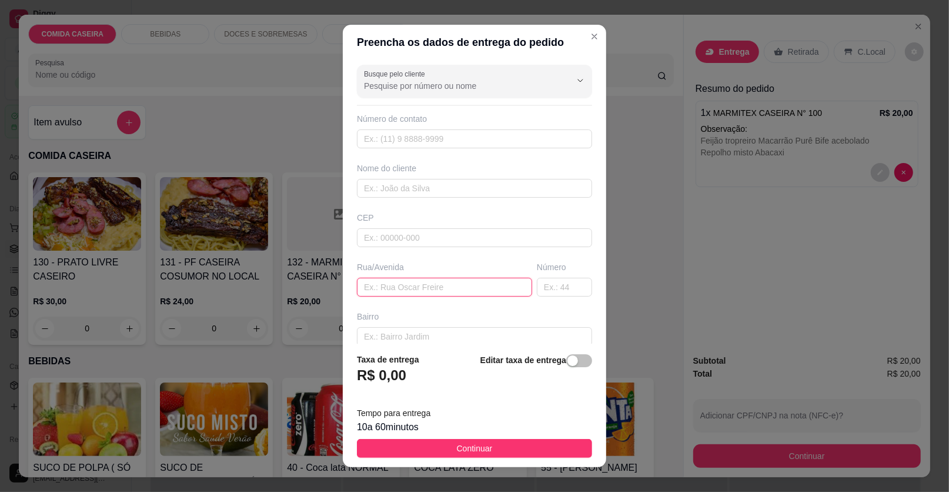
click at [430, 288] on input "text" at bounding box center [444, 287] width 175 height 19
paste input "Oficina Brito"
type input "Oficina Brito"
click at [445, 189] on input "text" at bounding box center [474, 188] width 235 height 19
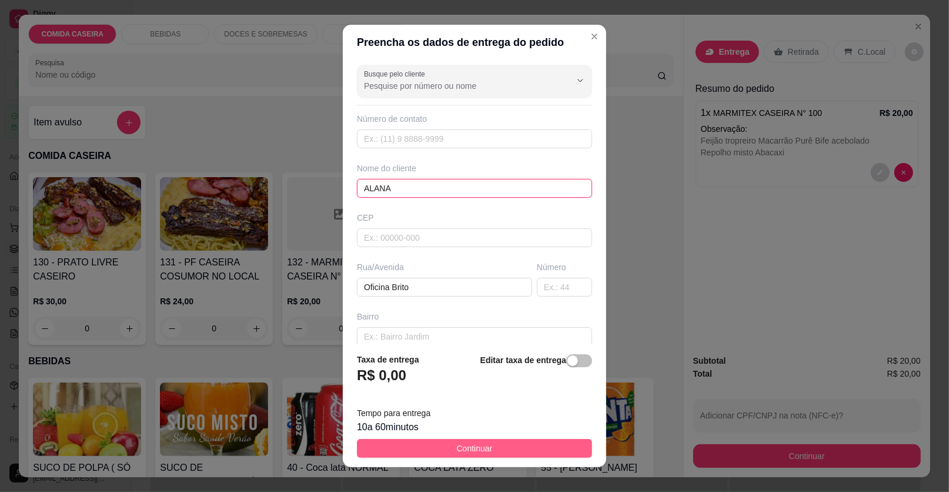
type input "ALANA"
click at [457, 445] on span "Continuar" at bounding box center [475, 448] width 36 height 13
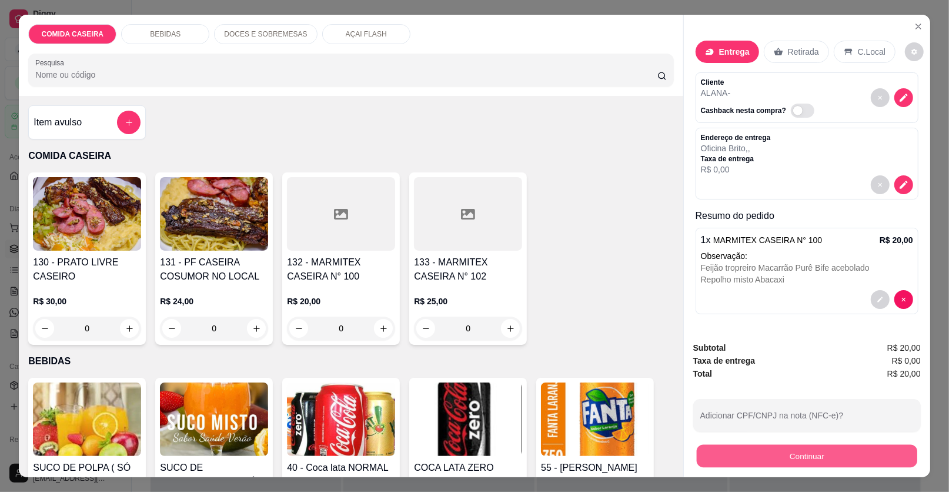
click at [709, 450] on button "Continuar" at bounding box center [807, 456] width 221 height 23
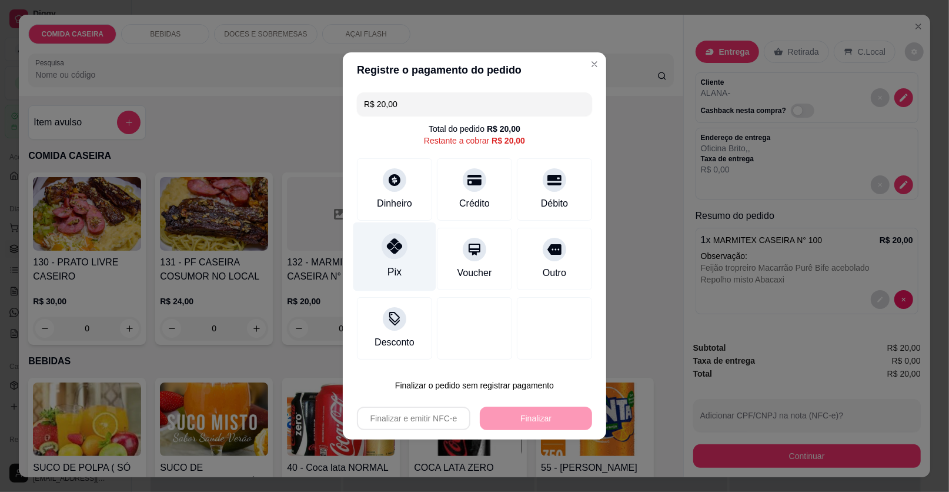
click at [380, 268] on div "Pix" at bounding box center [394, 256] width 83 height 69
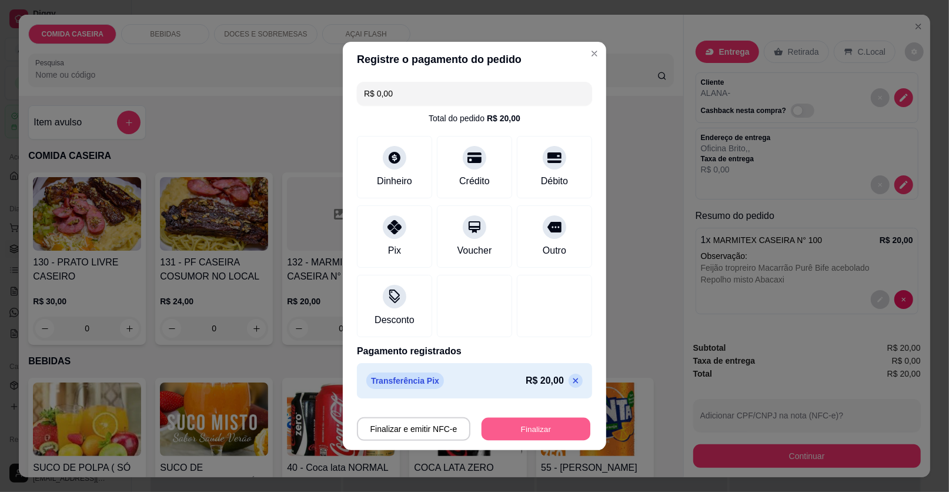
click at [542, 432] on button "Finalizar" at bounding box center [536, 429] width 109 height 23
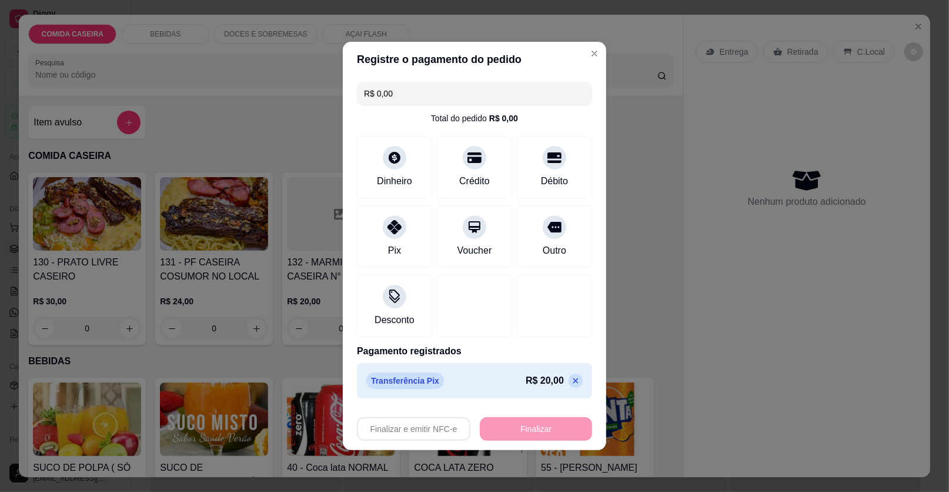
type input "-R$ 20,00"
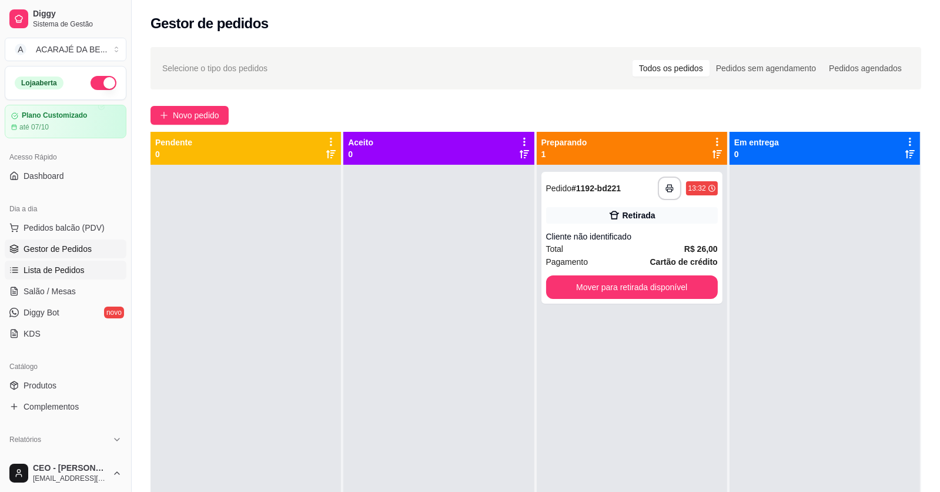
click at [64, 268] on span "Lista de Pedidos" at bounding box center [54, 270] width 61 height 12
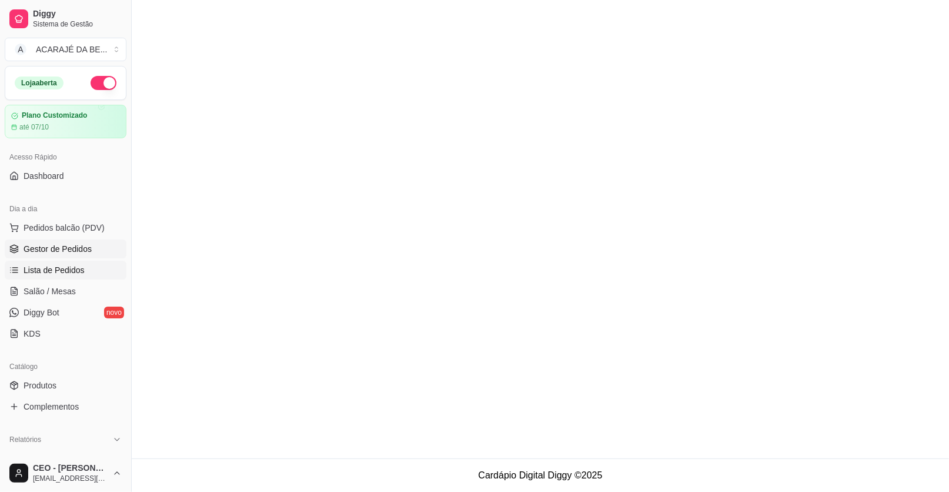
click at [68, 244] on span "Gestor de Pedidos" at bounding box center [58, 249] width 68 height 12
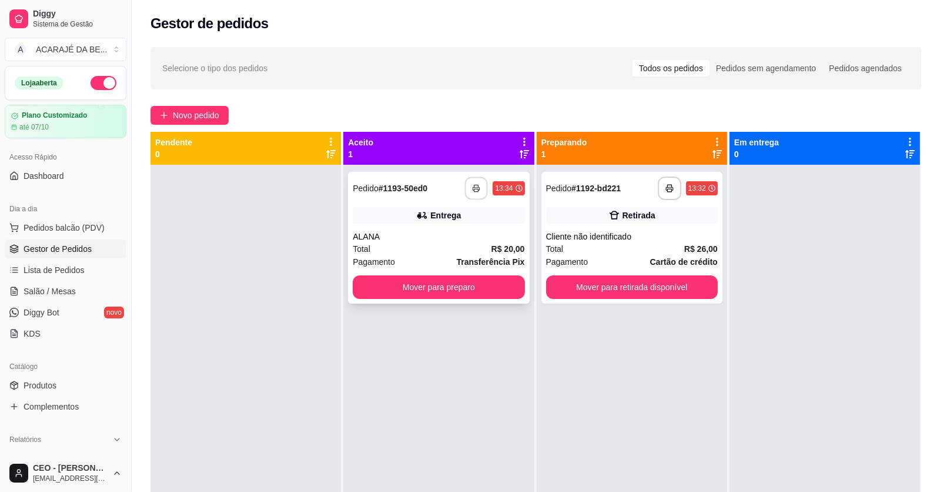
click at [473, 191] on icon "button" at bounding box center [477, 188] width 8 height 8
click at [658, 188] on button "button" at bounding box center [669, 188] width 23 height 23
click at [465, 289] on button "Mover para preparo" at bounding box center [439, 287] width 172 height 24
click at [602, 288] on button "Mover para retirada disponível" at bounding box center [632, 287] width 172 height 24
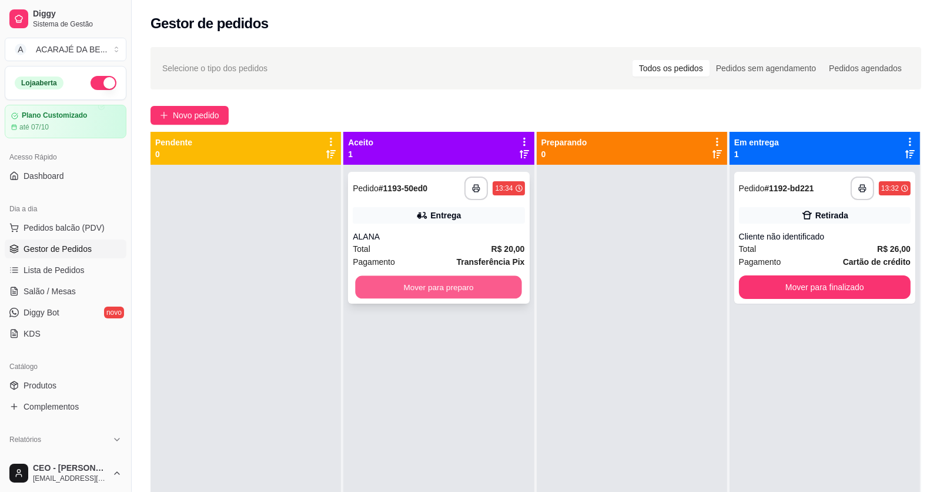
click at [482, 293] on button "Mover para preparo" at bounding box center [439, 287] width 166 height 23
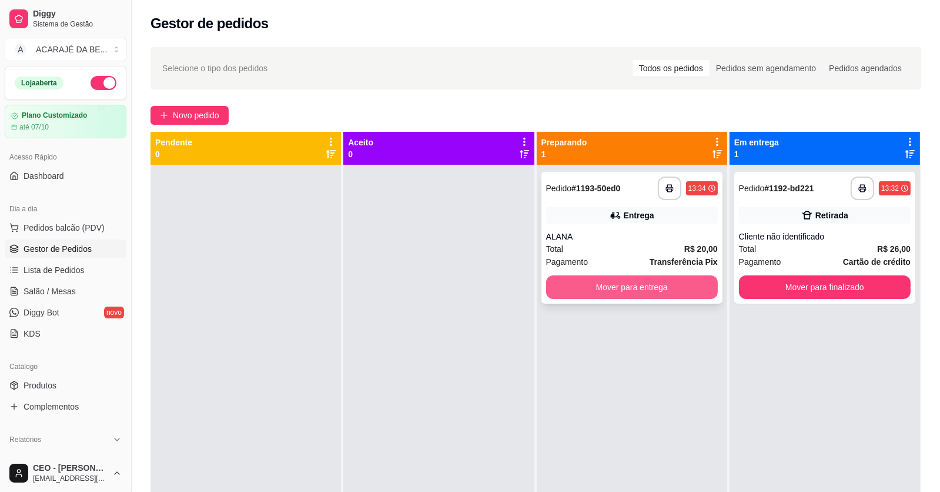
click at [671, 283] on button "Mover para entrega" at bounding box center [632, 287] width 172 height 24
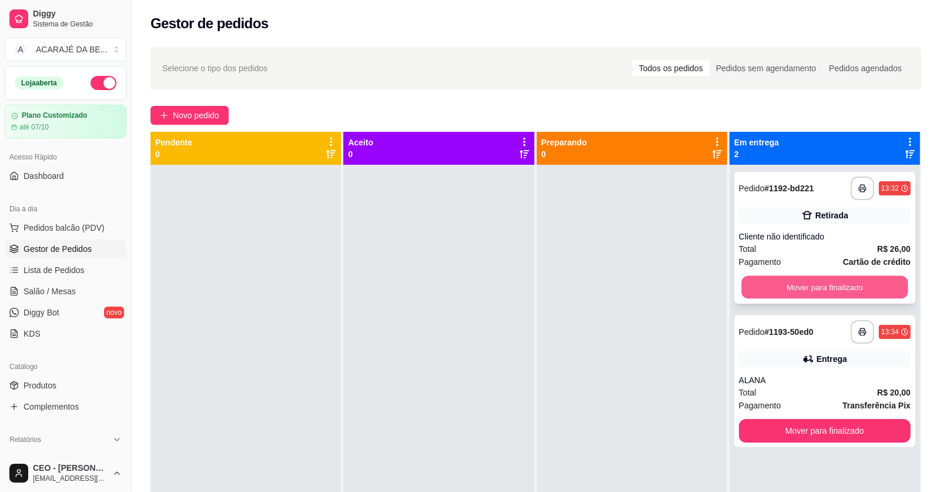
click at [753, 283] on button "Mover para finalizado" at bounding box center [825, 287] width 166 height 23
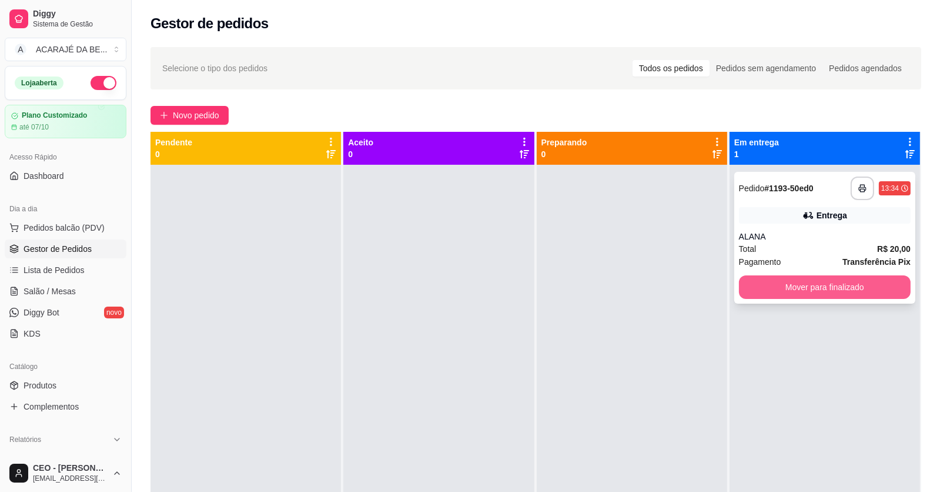
click at [757, 284] on button "Mover para finalizado" at bounding box center [825, 287] width 172 height 24
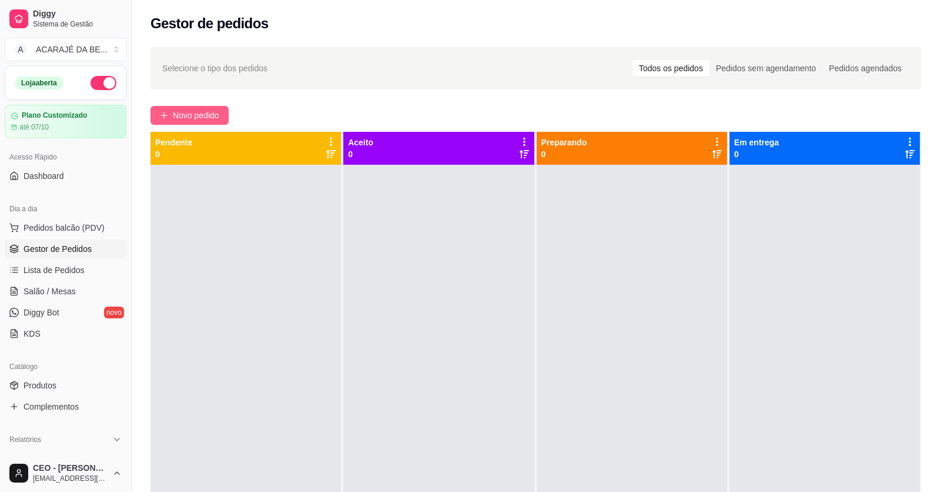
click at [221, 115] on button "Novo pedido" at bounding box center [190, 115] width 78 height 19
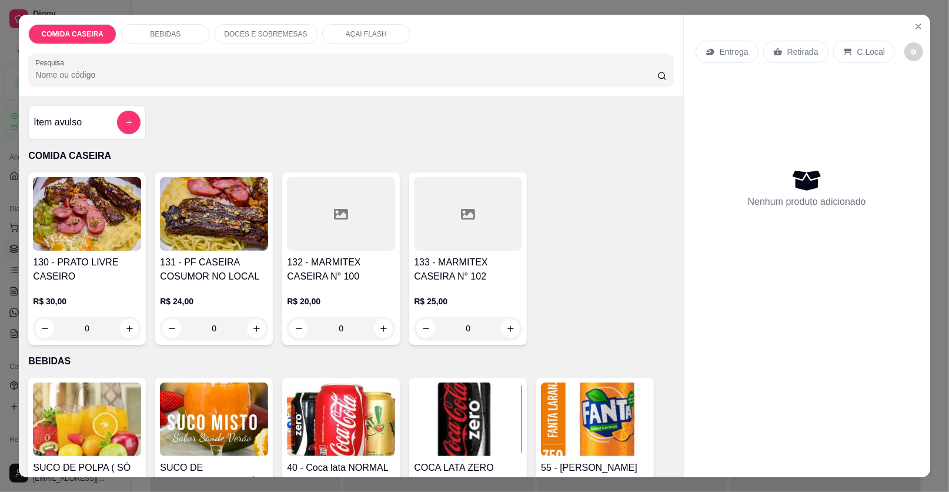
click at [343, 238] on div at bounding box center [341, 214] width 108 height 74
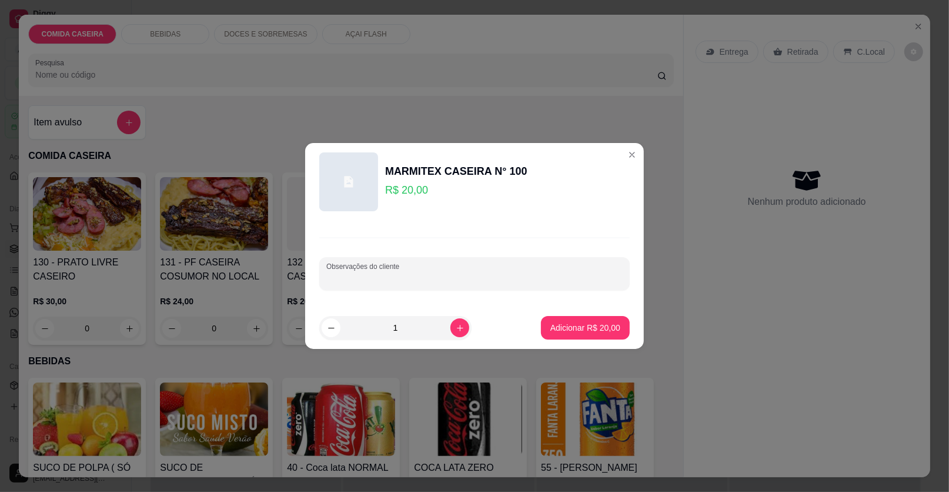
click at [400, 272] on input "Observações do cliente" at bounding box center [474, 278] width 296 height 12
paste input "Feijão tropeiro Arroz Macarrão Purê de batata Farofa de banana Bife acebolado"
type input "Feijão tropeiro Arroz Macarrão Purê de batata Farofa de banana Bife acebolado"
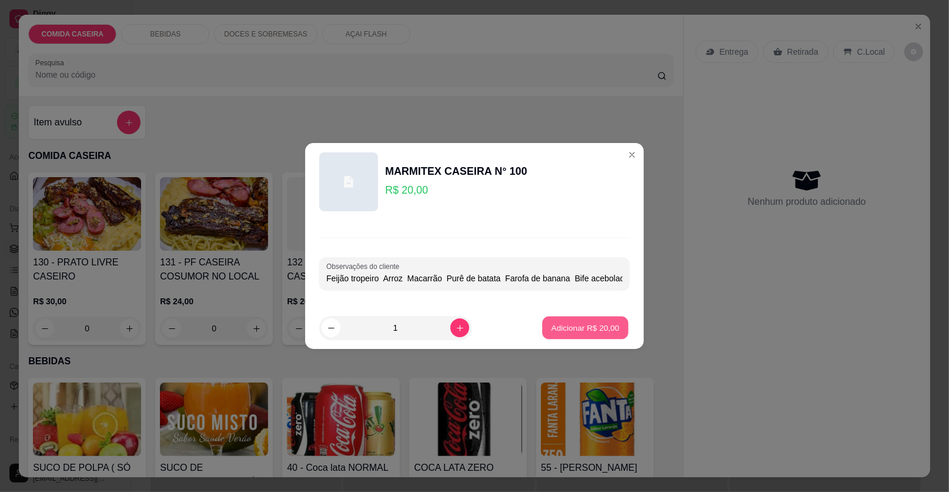
click at [572, 332] on p "Adicionar R$ 20,00" at bounding box center [586, 327] width 68 height 11
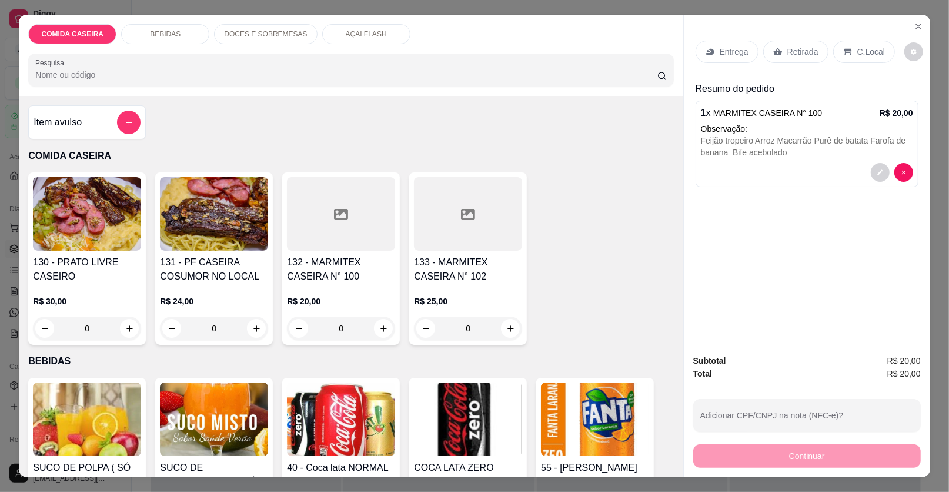
click at [451, 216] on div at bounding box center [468, 214] width 108 height 74
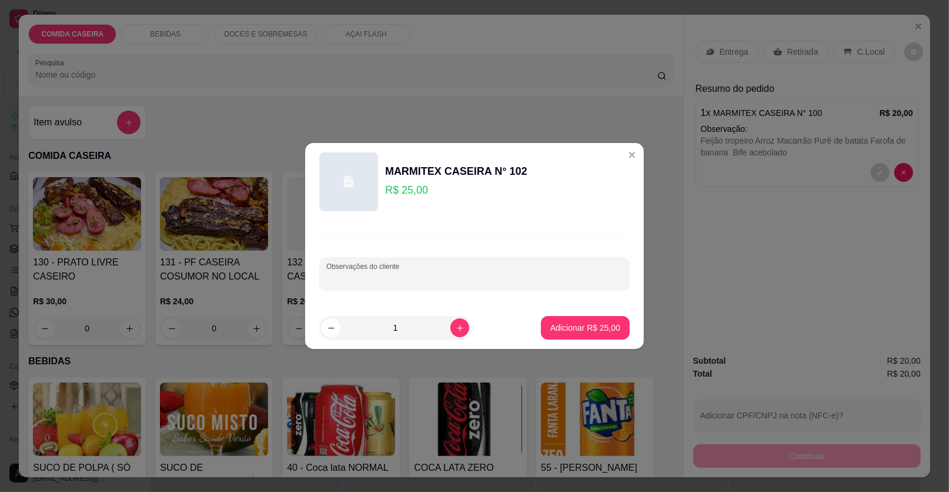
click at [428, 281] on input "Observações do cliente" at bounding box center [474, 278] width 296 height 12
paste input "s Feijão tropeiro [PERSON_NAME] Purê de batata Bife acebolado Filé de frango Sa…"
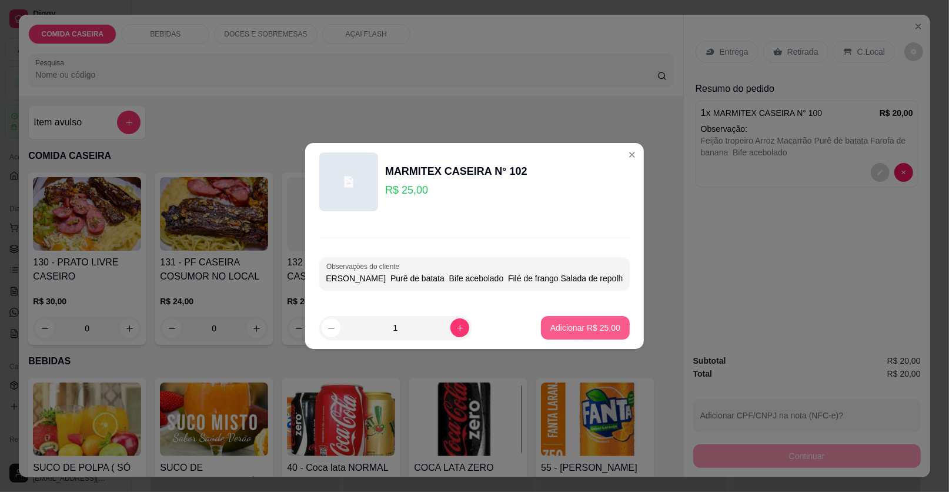
type input "s Feijão tropeiro [PERSON_NAME] Purê de batata Bife acebolado Filé de frango Sa…"
click at [580, 328] on p "Adicionar R$ 25,00" at bounding box center [586, 327] width 68 height 11
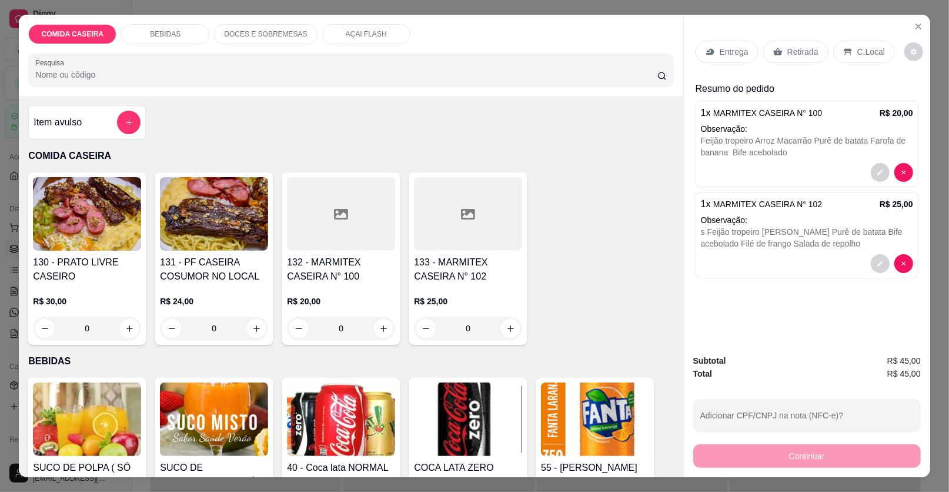
click at [720, 51] on p "Entrega" at bounding box center [734, 52] width 29 height 12
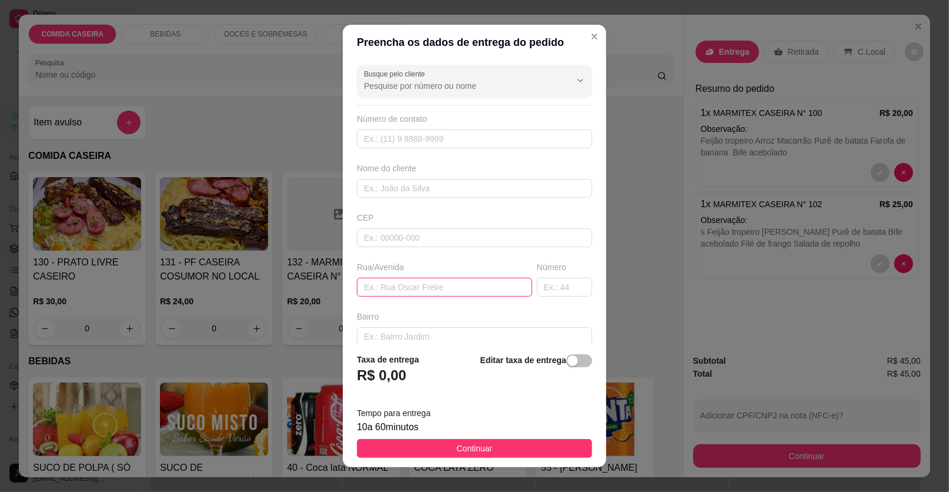
click at [430, 288] on input "text" at bounding box center [444, 287] width 175 height 19
paste input "[STREET_ADDRESS][PERSON_NAME]"
type input "[STREET_ADDRESS][PERSON_NAME]"
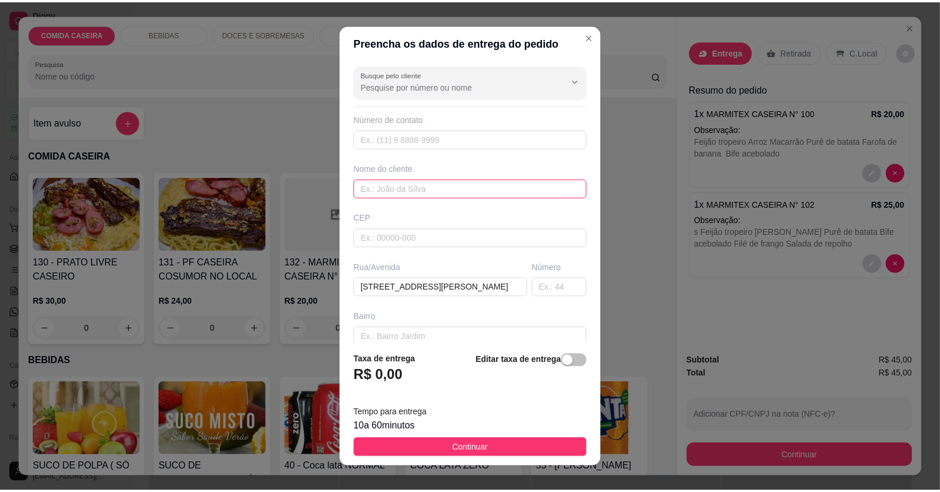
scroll to position [0, 0]
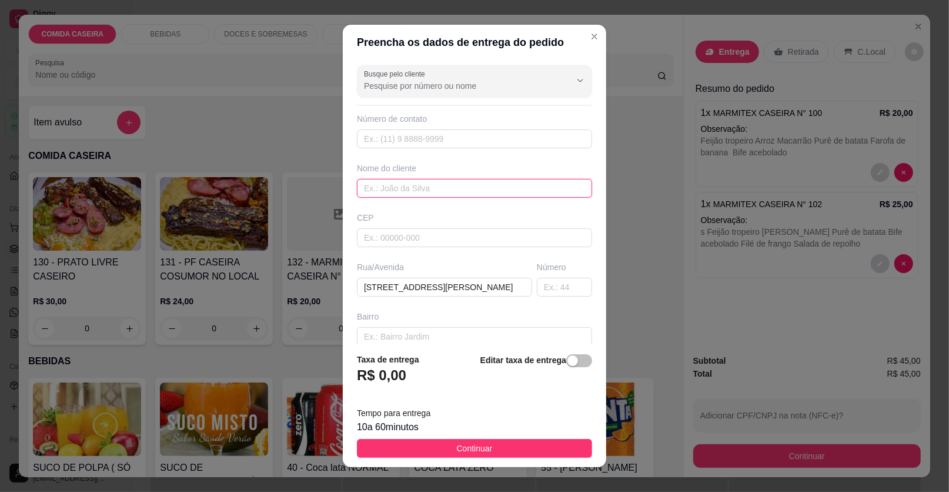
click at [427, 183] on input "text" at bounding box center [474, 188] width 235 height 19
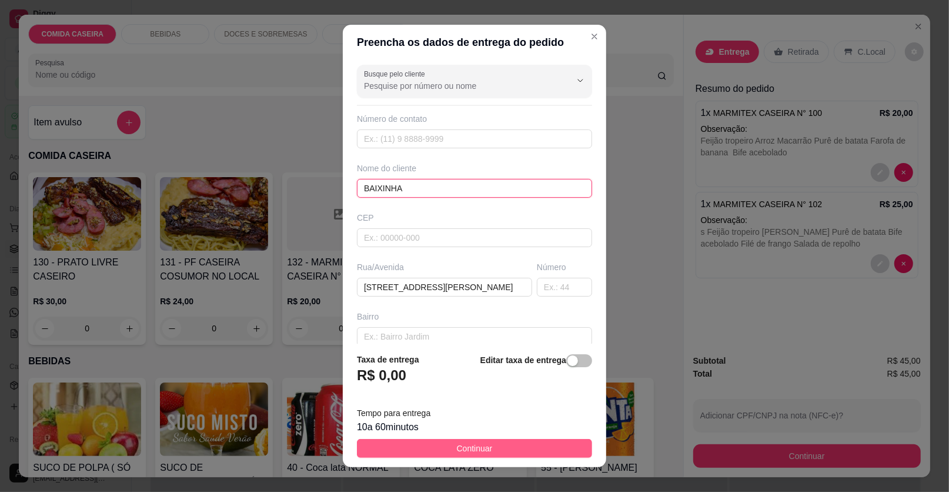
type input "BAIXINHA"
click at [502, 447] on button "Continuar" at bounding box center [474, 448] width 235 height 19
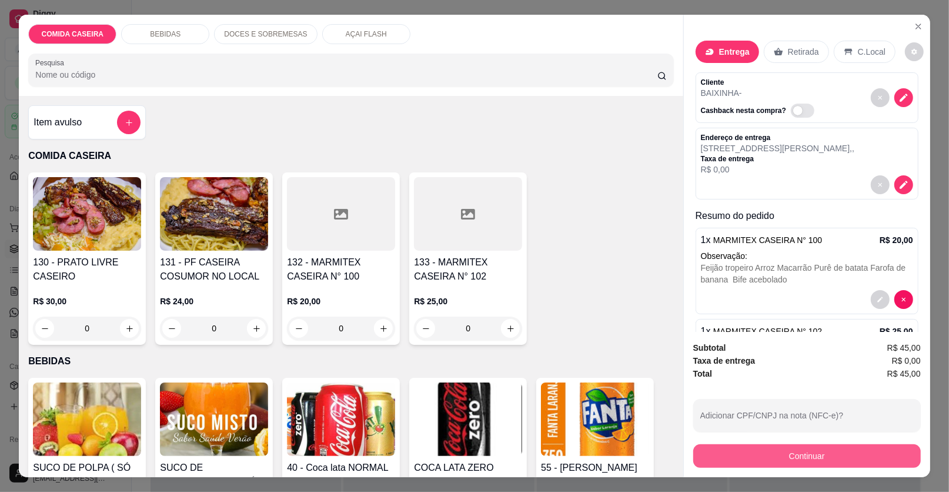
click at [714, 448] on button "Continuar" at bounding box center [807, 456] width 228 height 24
click at [722, 454] on button "Continuar" at bounding box center [807, 456] width 221 height 23
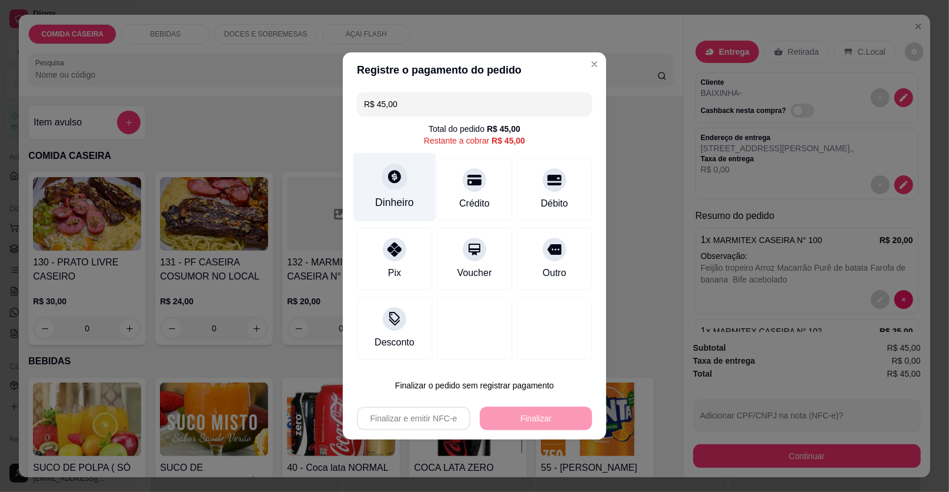
click at [390, 201] on div "Dinheiro" at bounding box center [394, 202] width 39 height 15
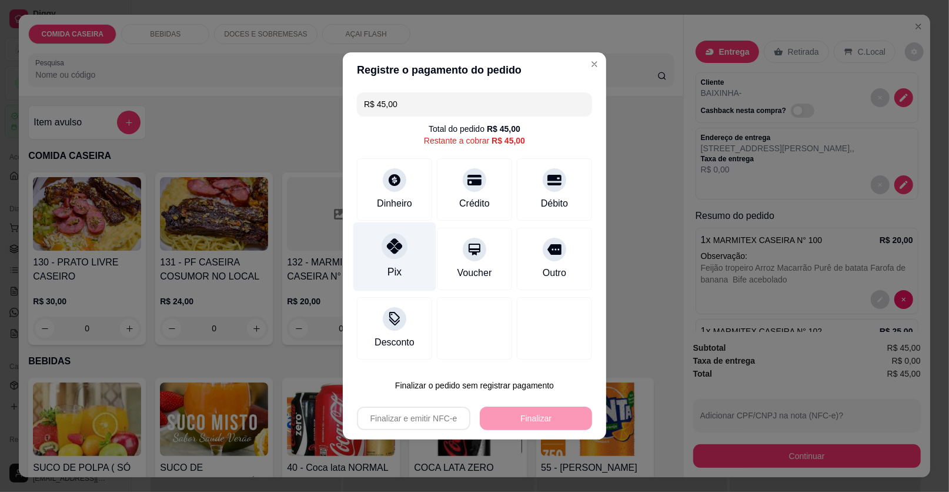
click at [402, 274] on div "Pix" at bounding box center [394, 256] width 83 height 69
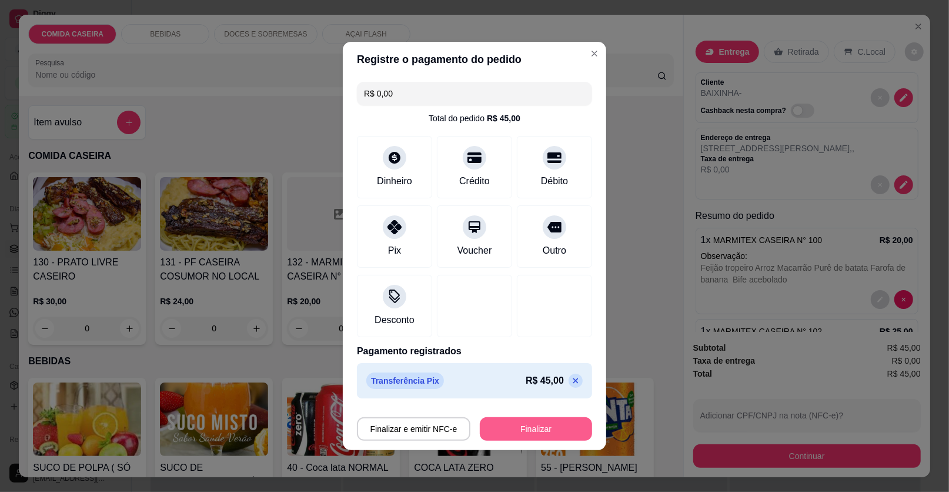
click at [545, 432] on button "Finalizar" at bounding box center [536, 429] width 112 height 24
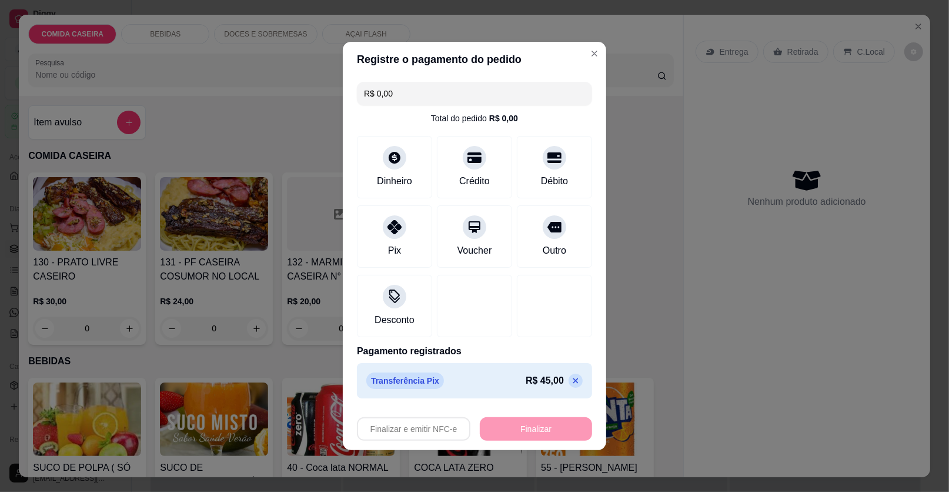
type input "-R$ 45,00"
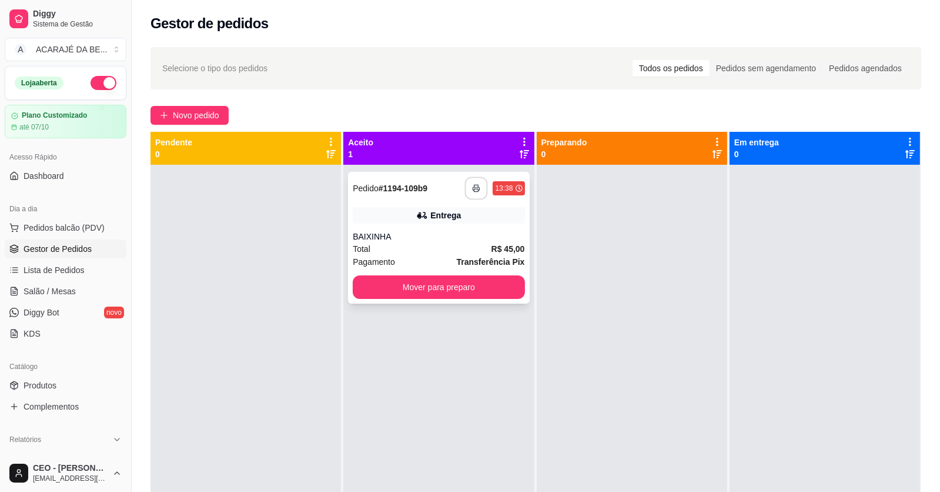
click at [473, 189] on icon "button" at bounding box center [477, 188] width 8 height 8
click at [449, 286] on button "Mover para preparo" at bounding box center [439, 287] width 166 height 23
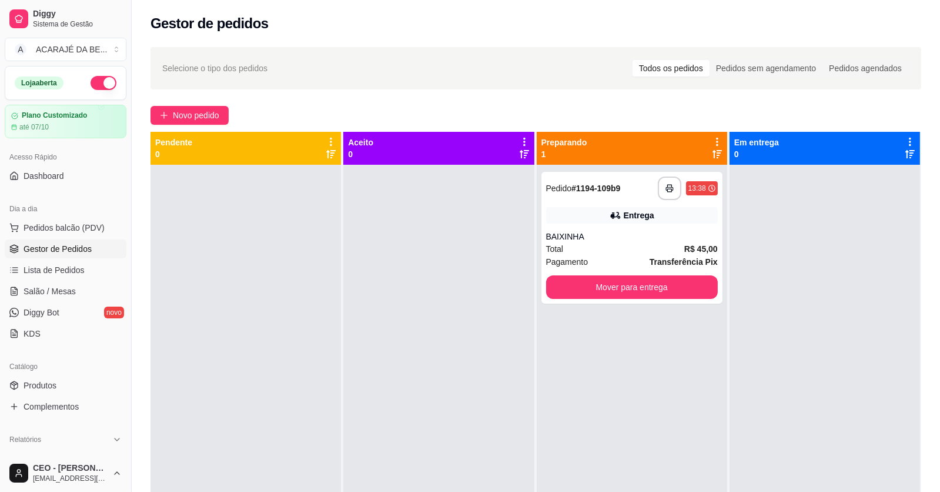
click at [542, 288] on div "**********" at bounding box center [632, 238] width 181 height 132
click at [662, 286] on button "Mover para entrega" at bounding box center [632, 287] width 166 height 23
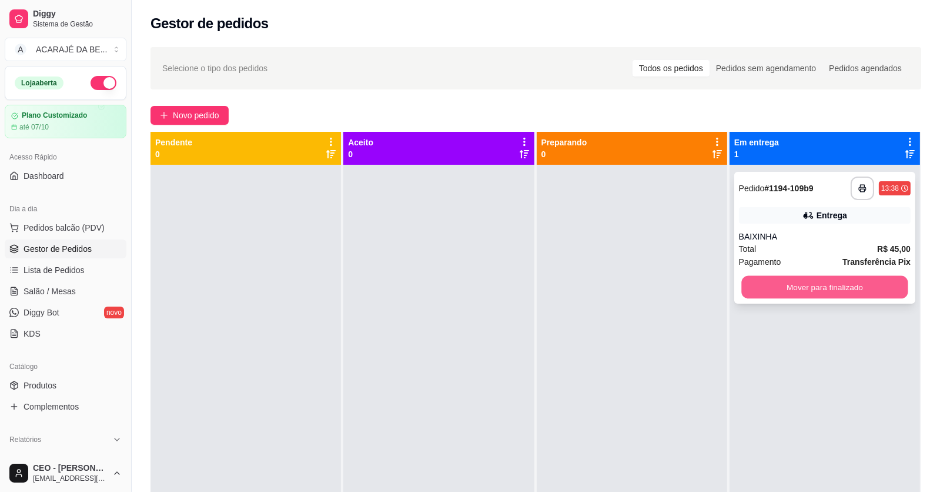
click at [779, 283] on button "Mover para finalizado" at bounding box center [825, 287] width 166 height 23
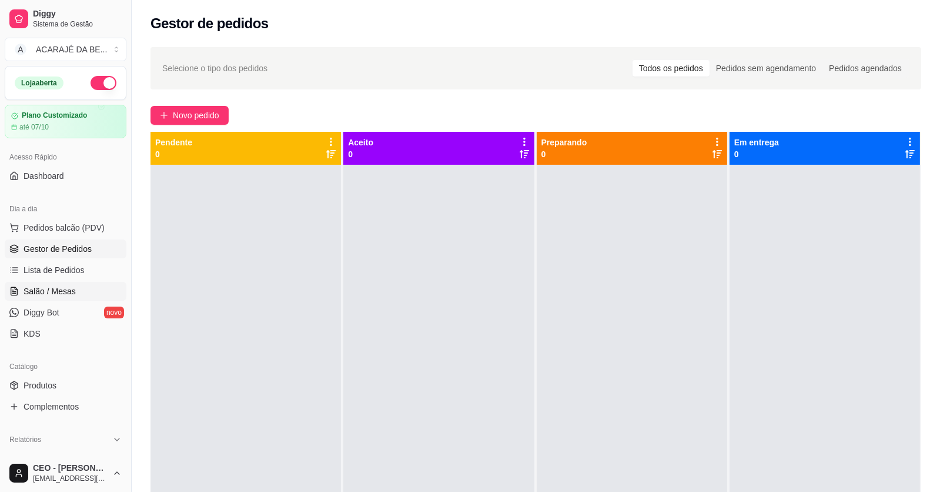
click at [69, 286] on span "Salão / Mesas" at bounding box center [50, 291] width 52 height 12
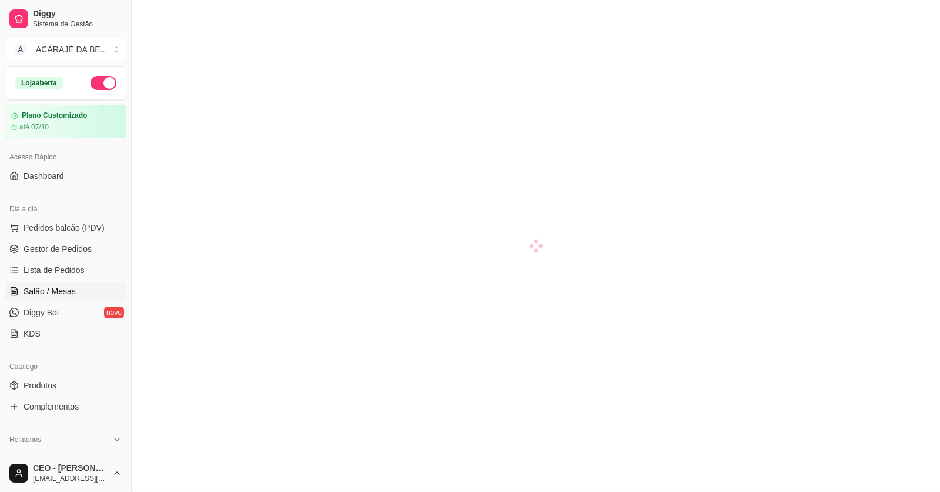
click at [69, 286] on span "Salão / Mesas" at bounding box center [50, 291] width 52 height 12
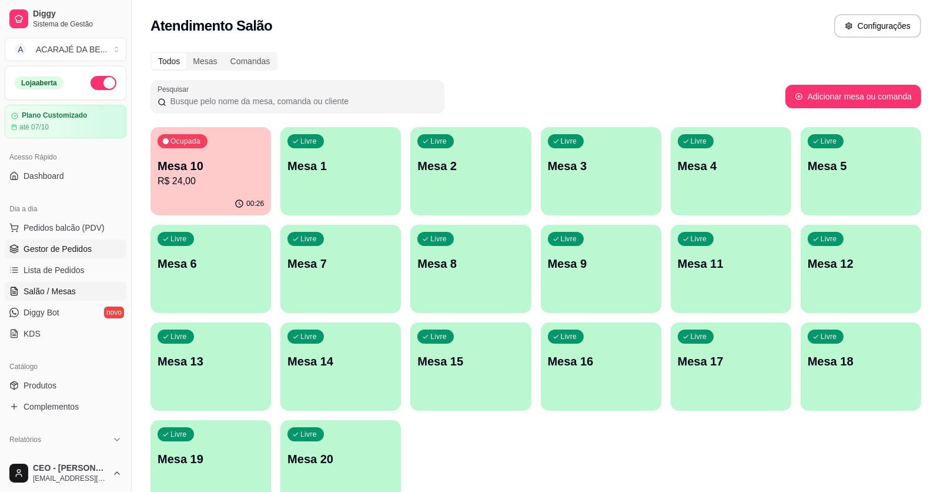
click at [46, 247] on span "Gestor de Pedidos" at bounding box center [58, 249] width 68 height 12
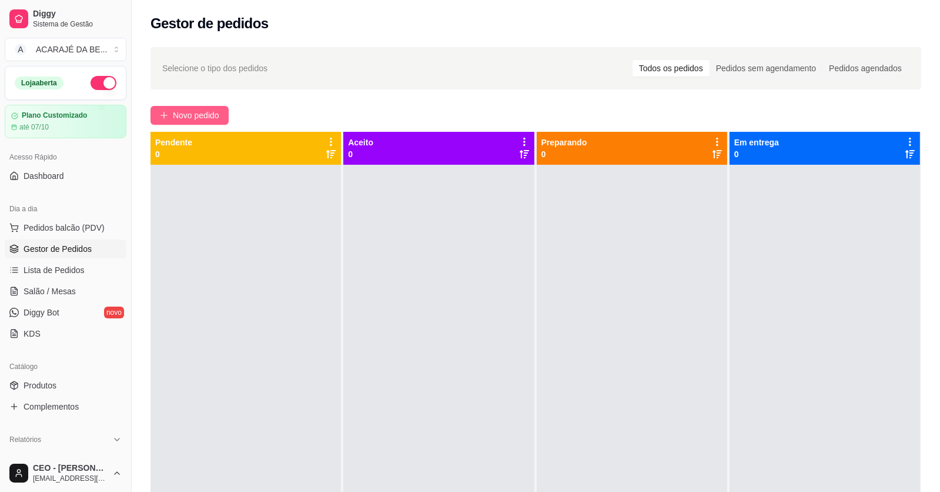
click at [188, 114] on span "Novo pedido" at bounding box center [196, 115] width 46 height 13
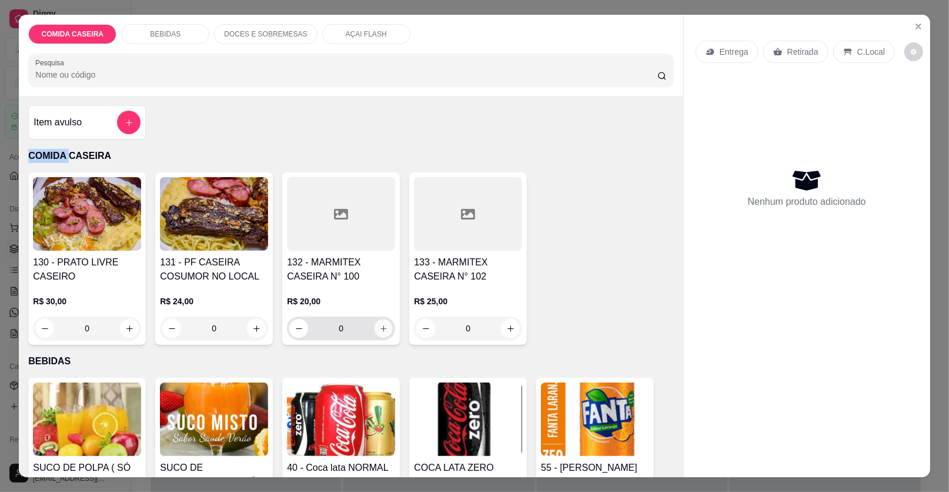
click at [379, 328] on icon "increase-product-quantity" at bounding box center [383, 328] width 9 height 9
type input "1"
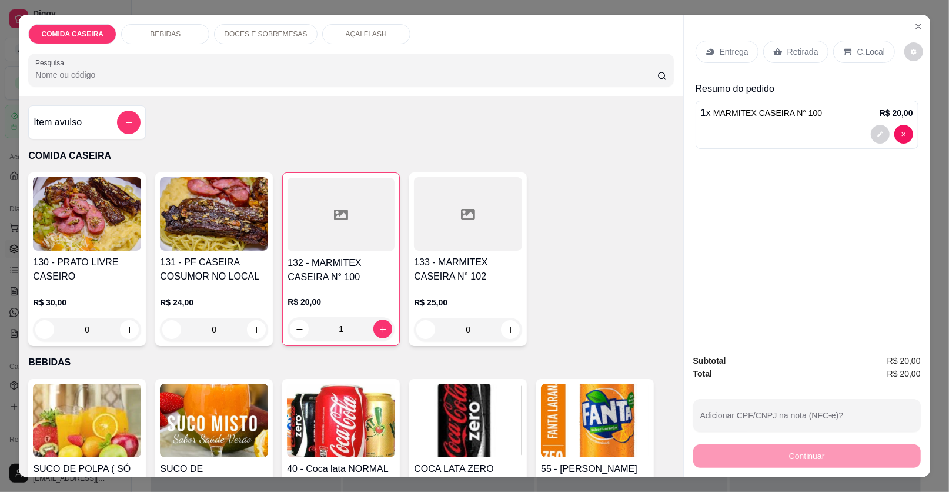
click at [787, 55] on p "Retirada" at bounding box center [802, 52] width 31 height 12
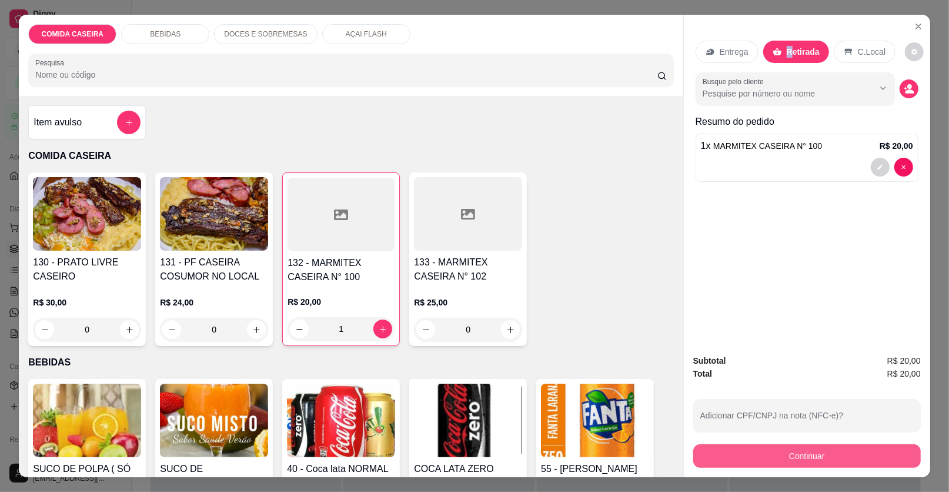
click at [722, 454] on button "Continuar" at bounding box center [807, 456] width 228 height 24
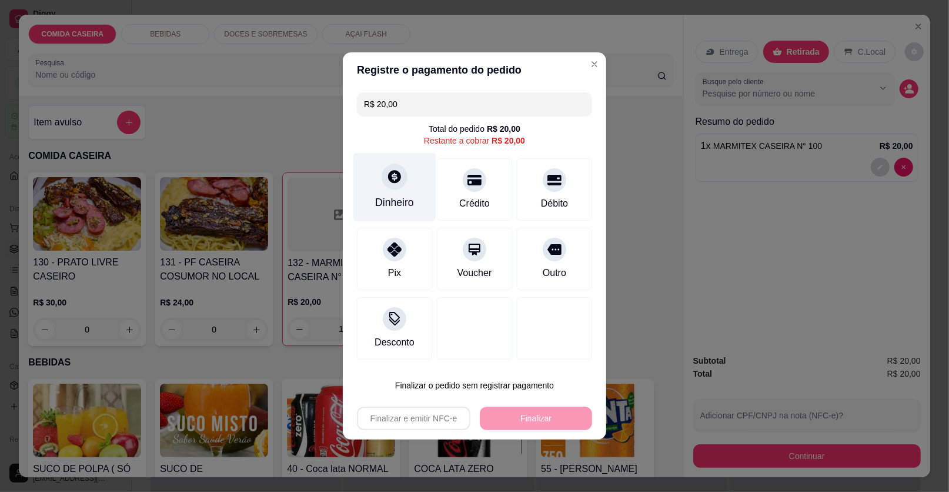
click at [399, 203] on div "Dinheiro" at bounding box center [394, 202] width 39 height 15
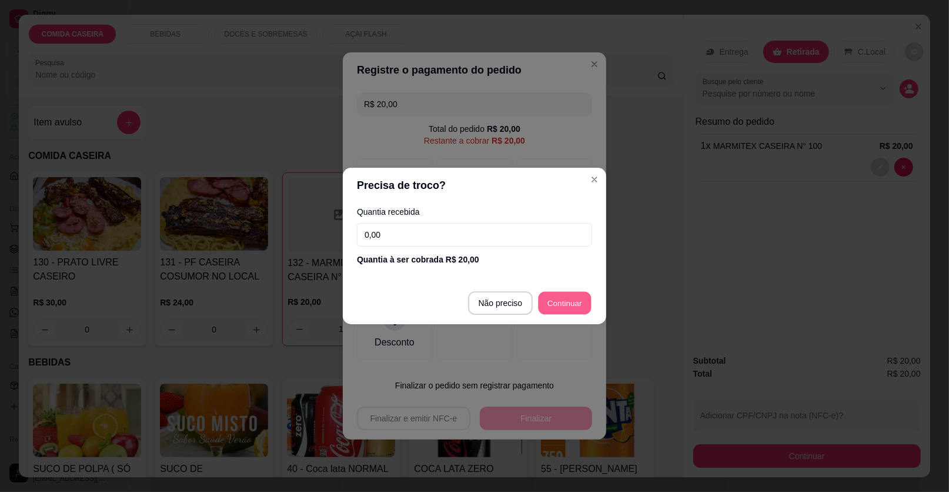
type input "R$ 0,00"
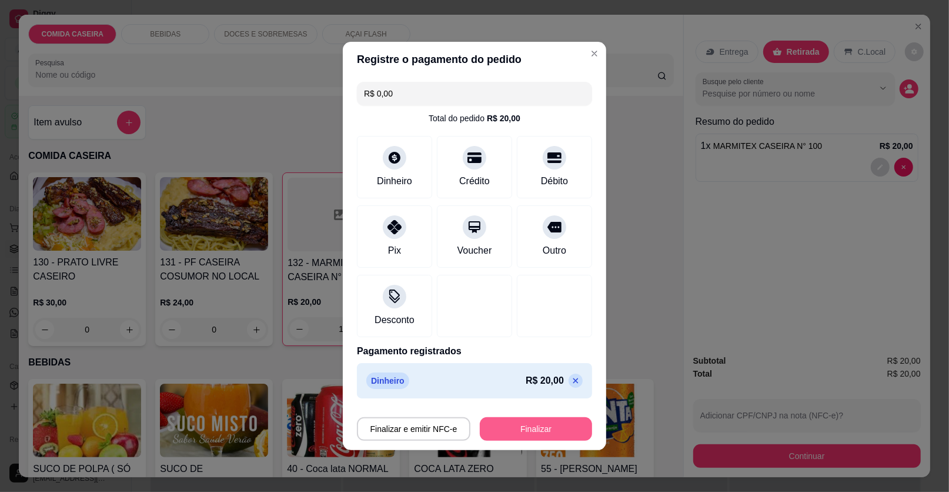
click at [550, 426] on button "Finalizar" at bounding box center [536, 429] width 112 height 24
type input "0"
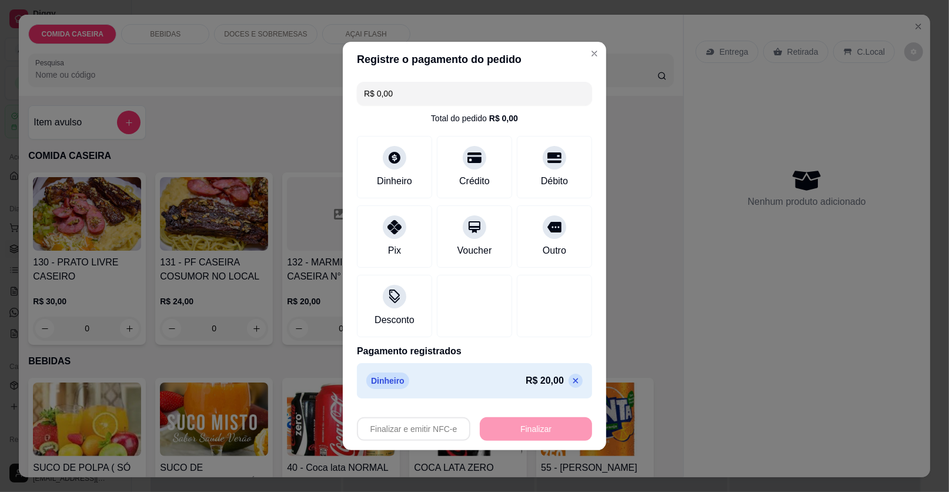
type input "-R$ 20,00"
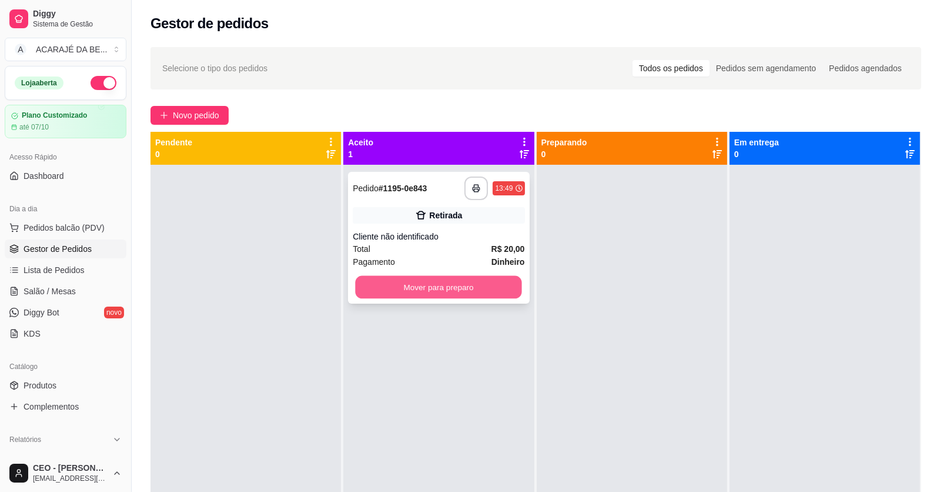
click at [505, 295] on button "Mover para preparo" at bounding box center [439, 287] width 166 height 23
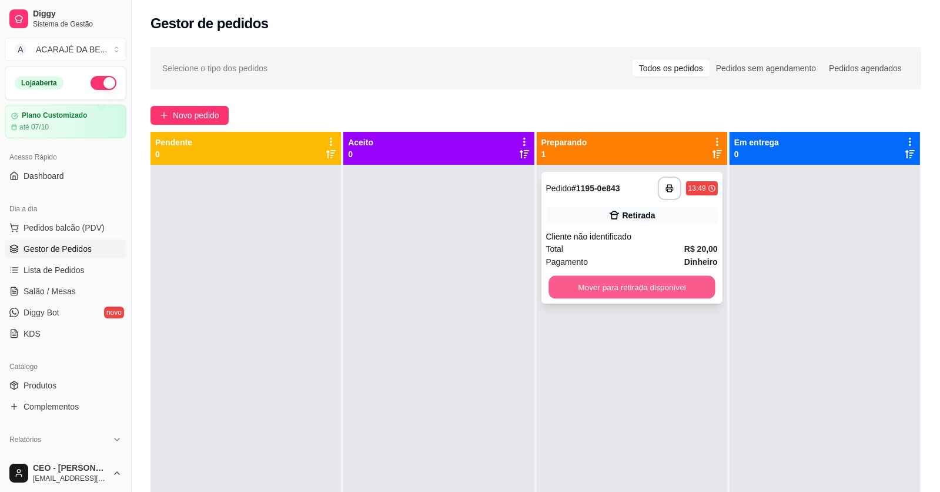
click at [603, 283] on button "Mover para retirada disponível" at bounding box center [632, 287] width 166 height 23
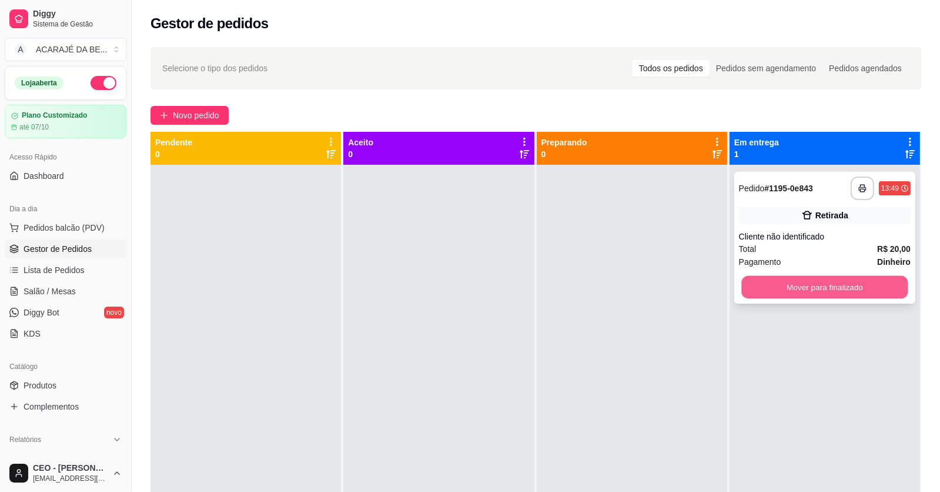
click at [787, 288] on button "Mover para finalizado" at bounding box center [825, 287] width 166 height 23
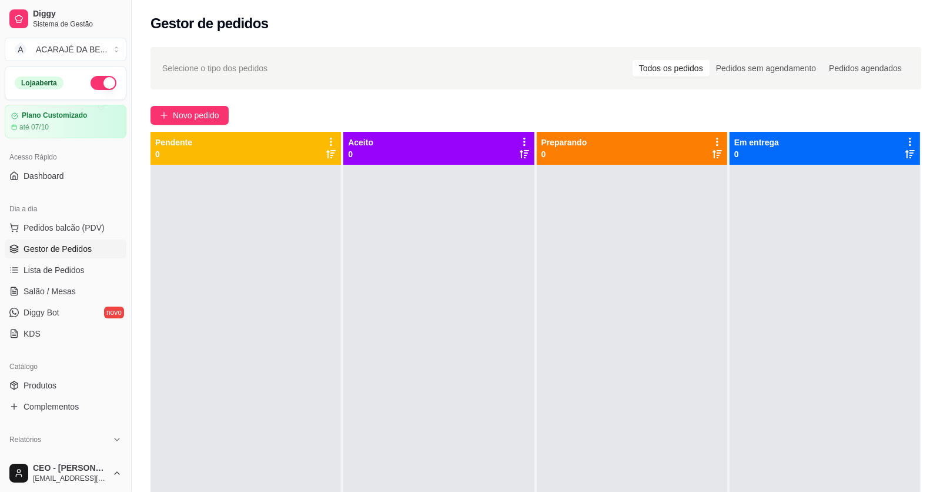
click at [80, 249] on span "Gestor de Pedidos" at bounding box center [58, 249] width 68 height 12
click at [64, 290] on span "Salão / Mesas" at bounding box center [50, 291] width 52 height 12
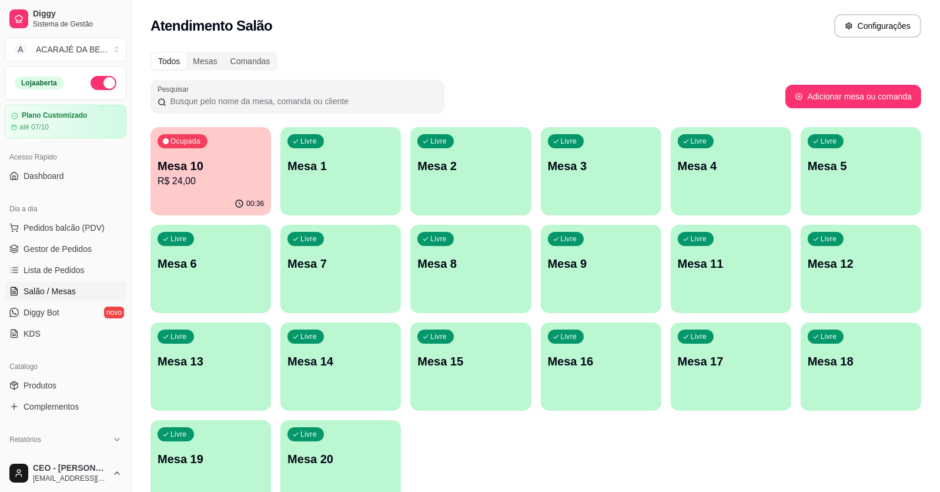
click at [216, 177] on p "R$ 24,00" at bounding box center [211, 181] width 106 height 14
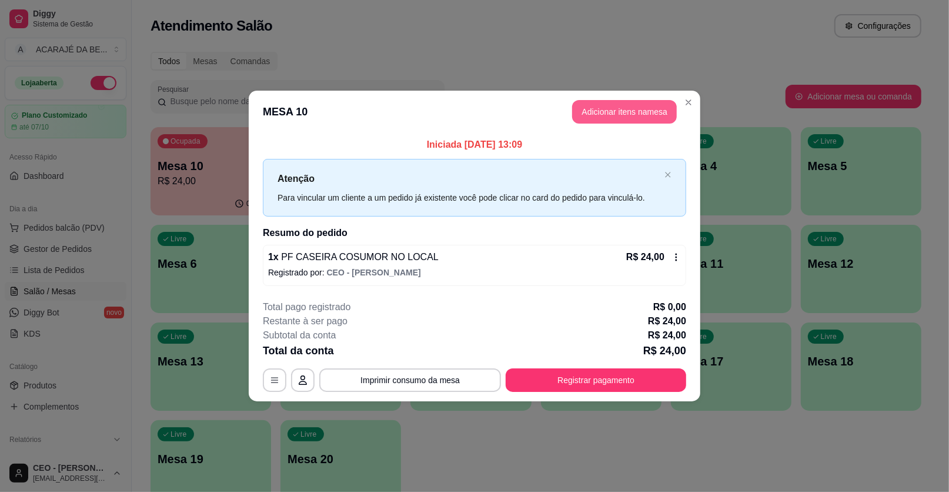
click at [634, 114] on button "Adicionar itens na mesa" at bounding box center [624, 112] width 105 height 24
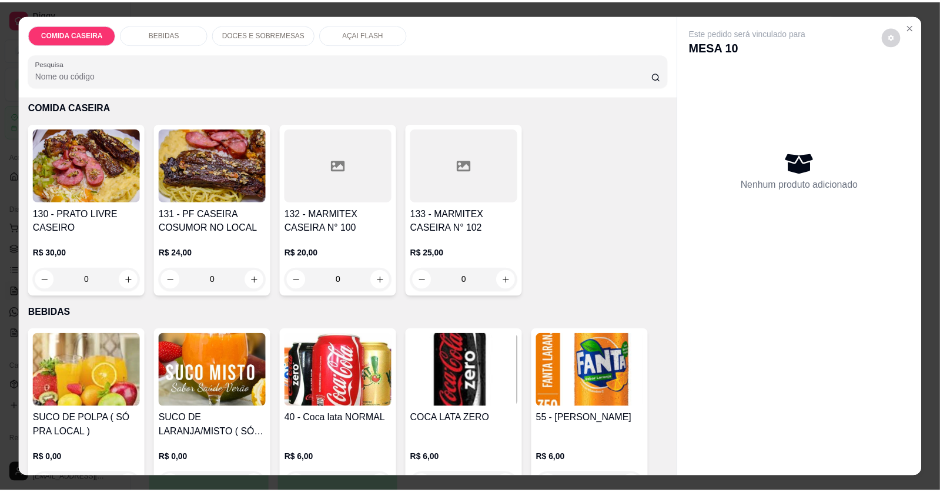
scroll to position [235, 0]
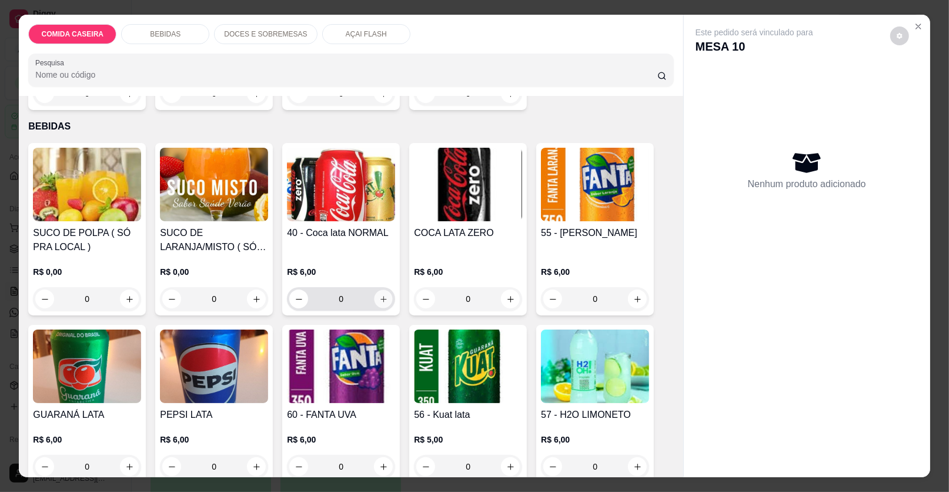
click at [378, 305] on button "increase-product-quantity" at bounding box center [384, 299] width 18 height 18
type input "1"
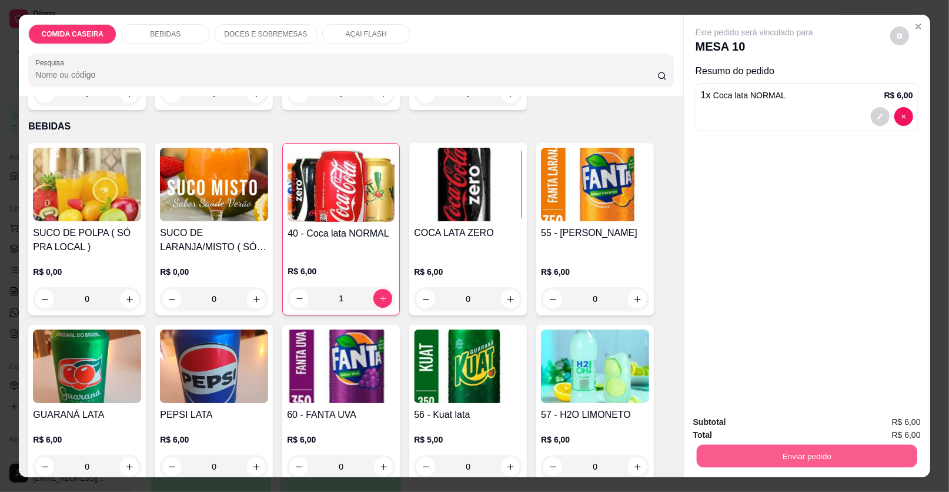
click at [739, 452] on button "Enviar pedido" at bounding box center [807, 456] width 221 height 23
click at [894, 426] on button "Enviar pedido" at bounding box center [890, 427] width 65 height 22
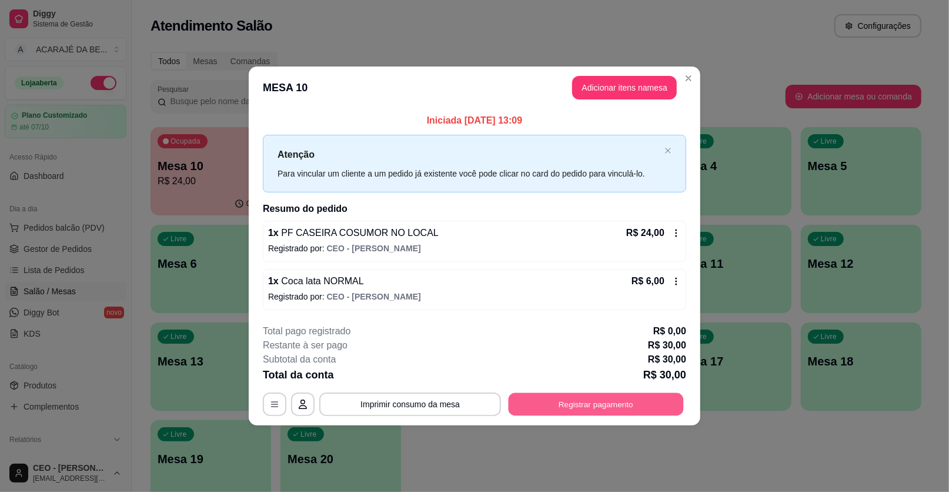
click at [613, 402] on button "Registrar pagamento" at bounding box center [596, 403] width 175 height 23
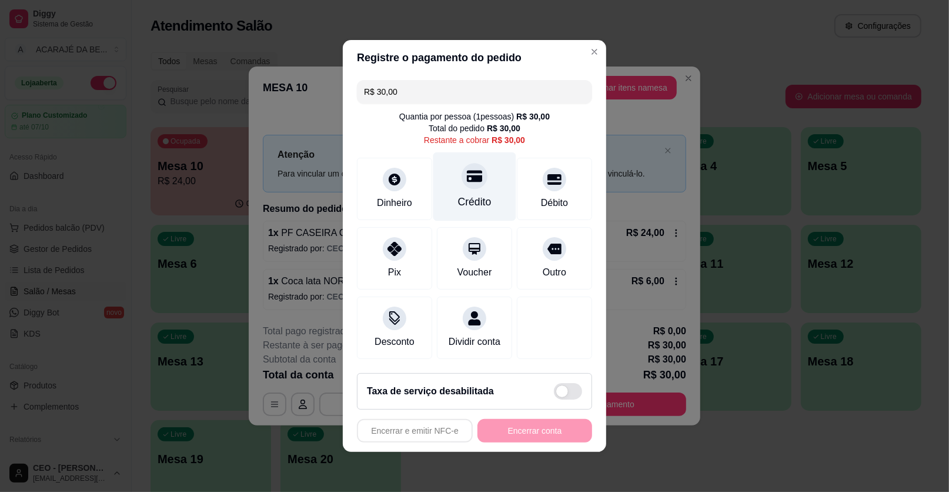
click at [458, 196] on div "Crédito" at bounding box center [475, 201] width 34 height 15
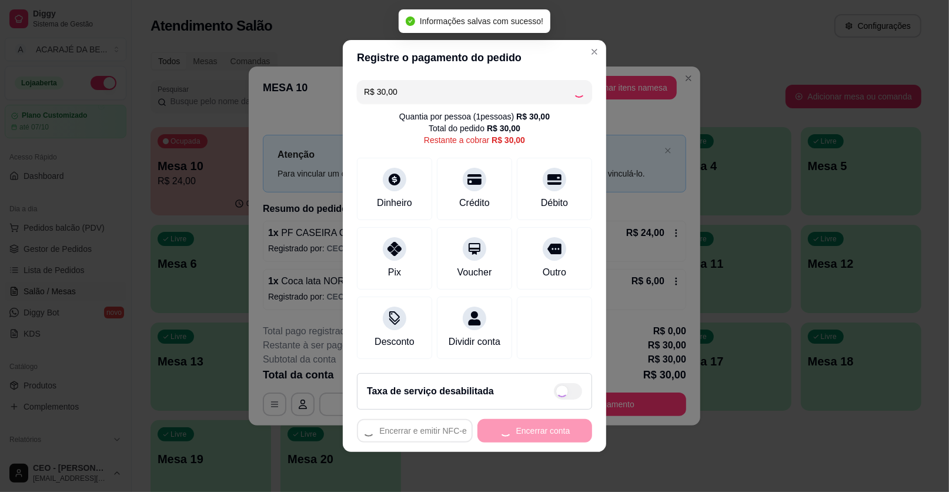
type input "R$ 0,00"
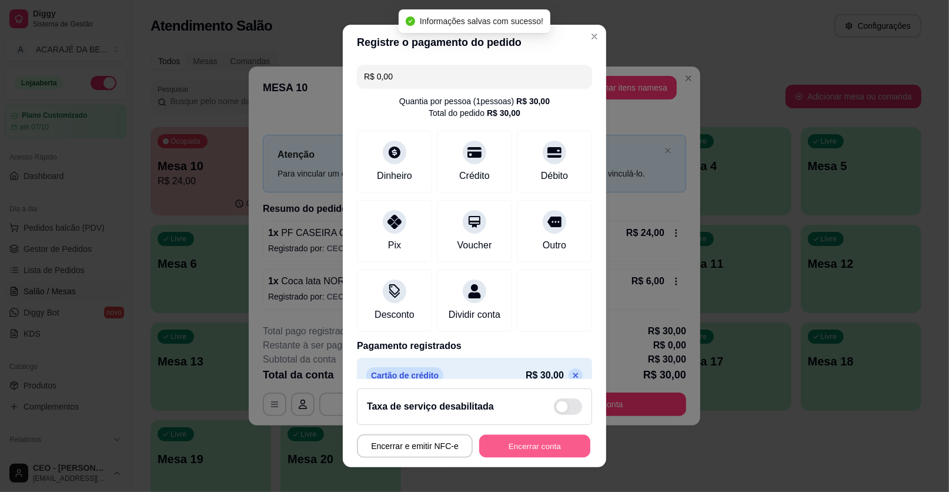
click at [536, 450] on button "Encerrar conta" at bounding box center [534, 446] width 111 height 23
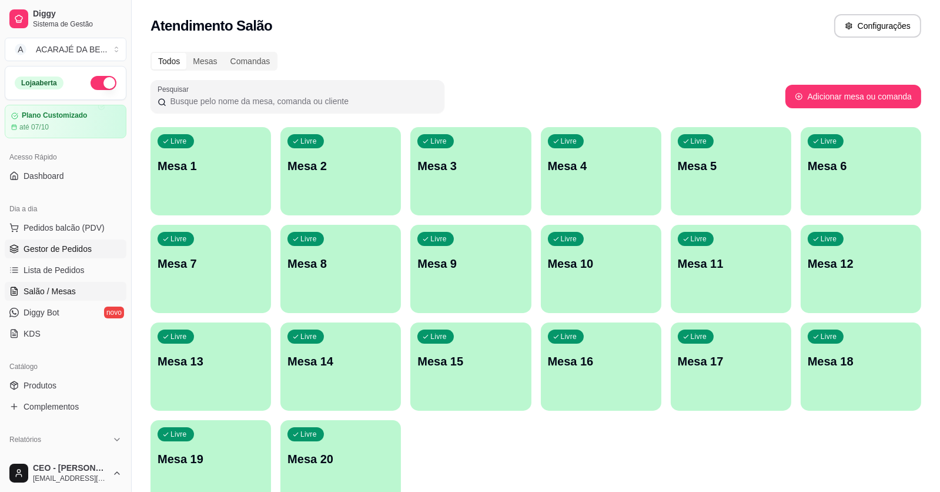
click at [84, 246] on span "Gestor de Pedidos" at bounding box center [58, 249] width 68 height 12
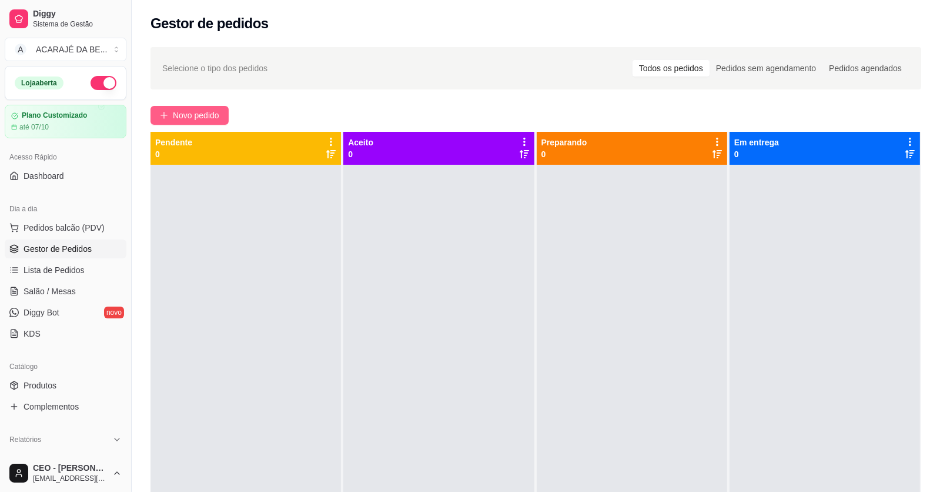
click at [211, 108] on button "Novo pedido" at bounding box center [190, 115] width 78 height 19
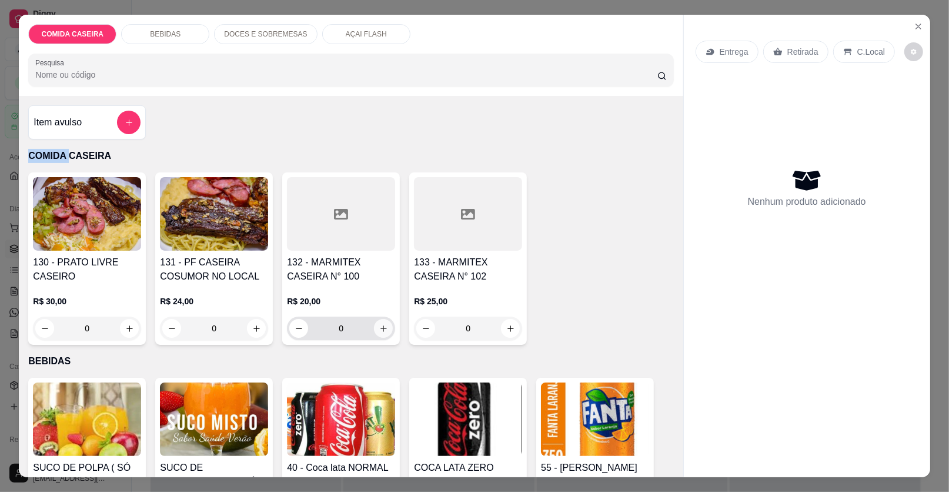
click at [379, 329] on icon "increase-product-quantity" at bounding box center [383, 328] width 9 height 9
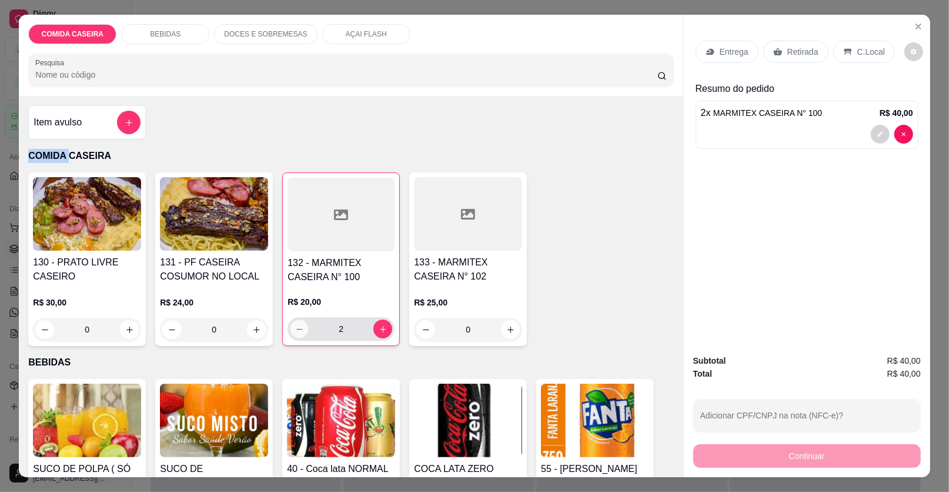
click at [298, 332] on button "decrease-product-quantity" at bounding box center [300, 329] width 18 height 18
type input "1"
drag, startPoint x: 806, startPoint y: 53, endPoint x: 764, endPoint y: 129, distance: 86.9
click at [802, 58] on div "Retirada" at bounding box center [795, 52] width 65 height 22
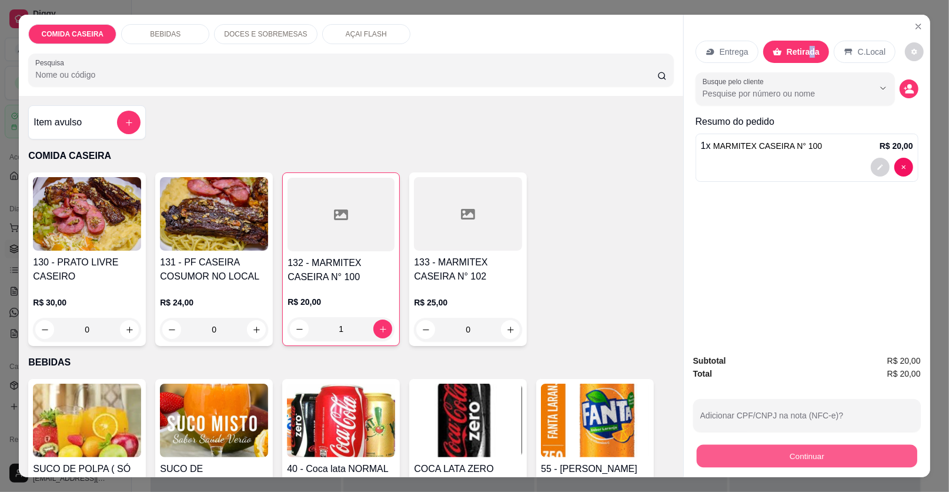
click at [710, 455] on button "Continuar" at bounding box center [807, 456] width 221 height 23
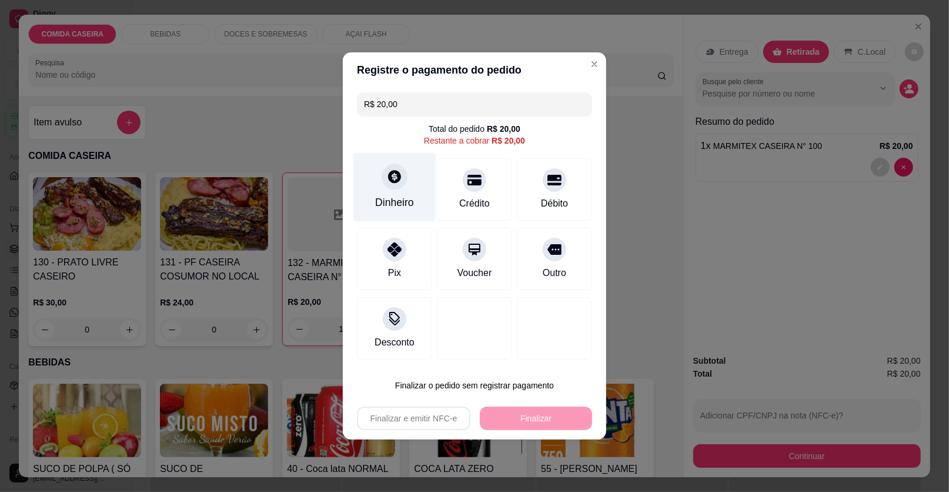
click at [420, 205] on div "Dinheiro" at bounding box center [394, 187] width 83 height 69
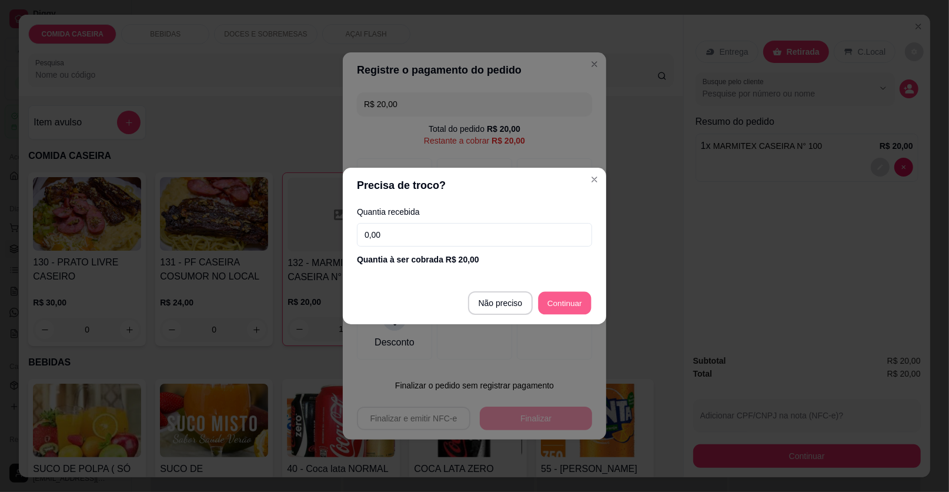
type input "R$ 0,00"
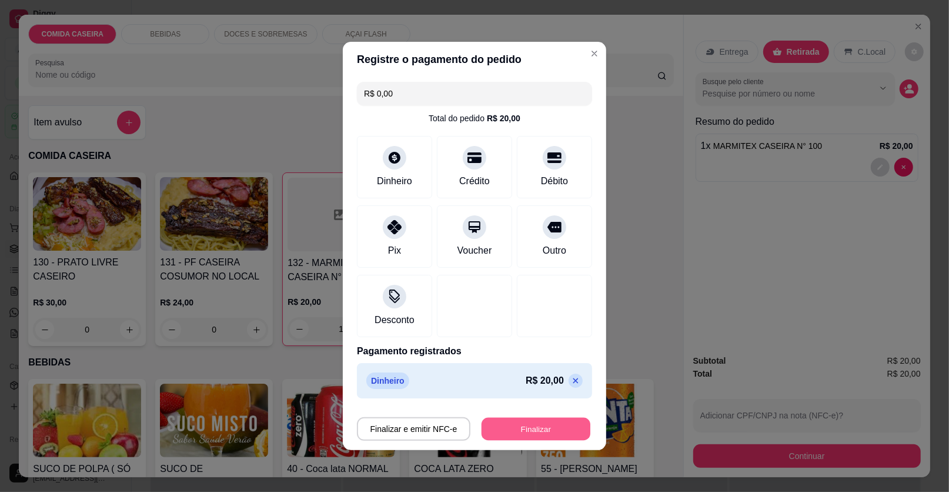
click at [550, 428] on button "Finalizar" at bounding box center [536, 429] width 109 height 23
type input "0"
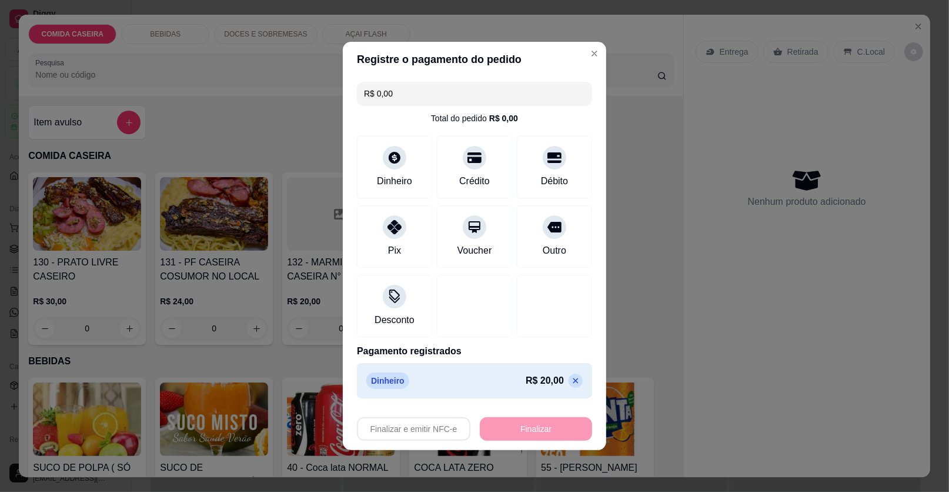
type input "-R$ 20,00"
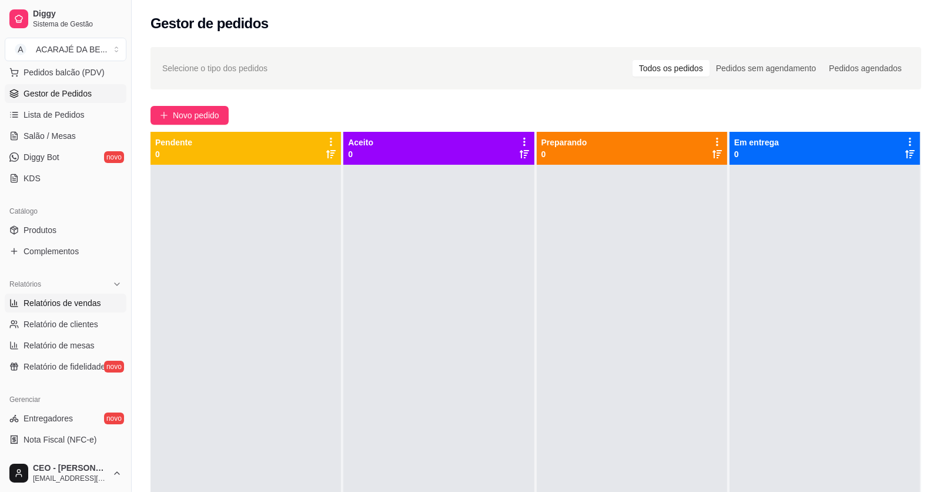
scroll to position [176, 0]
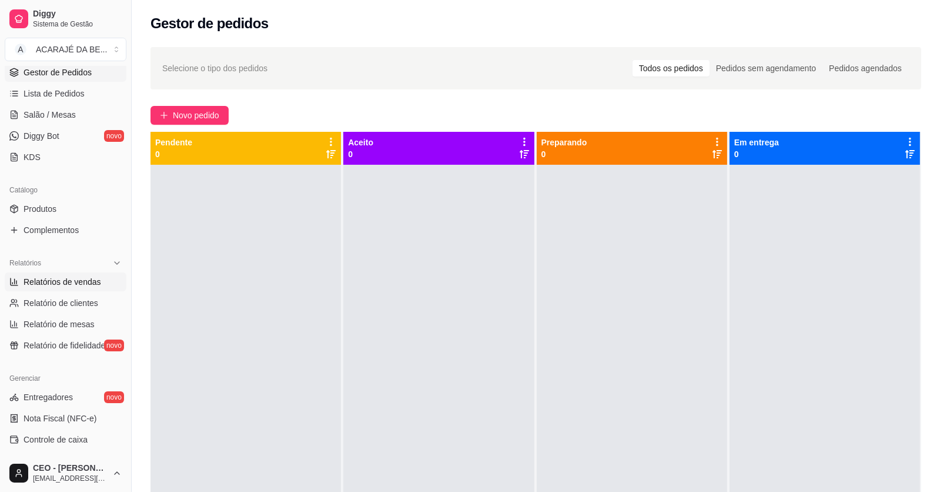
click at [54, 279] on span "Relatórios de vendas" at bounding box center [63, 282] width 78 height 12
select select "ALL"
select select "0"
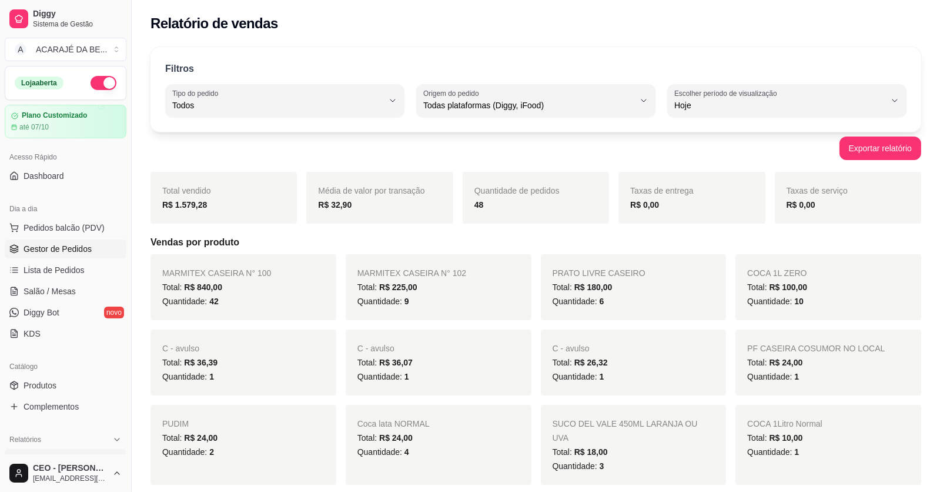
click at [65, 252] on span "Gestor de Pedidos" at bounding box center [58, 249] width 68 height 12
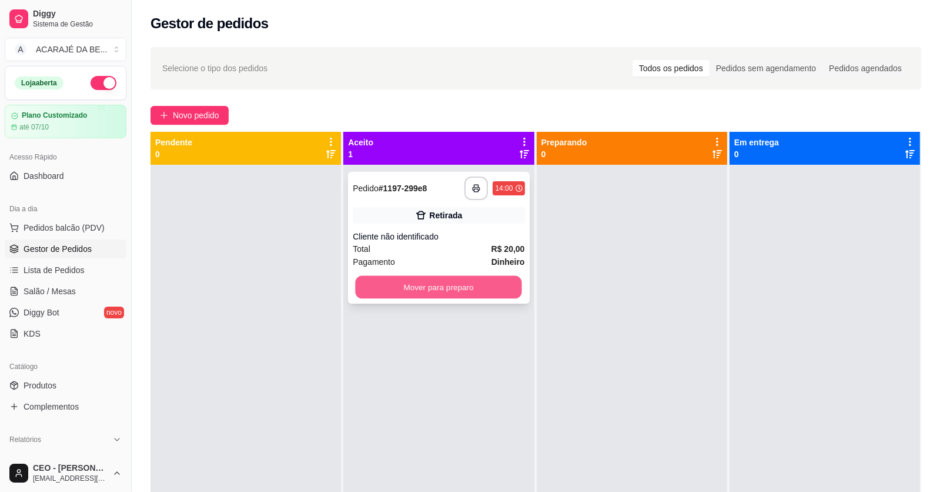
click at [504, 291] on button "Mover para preparo" at bounding box center [439, 287] width 166 height 23
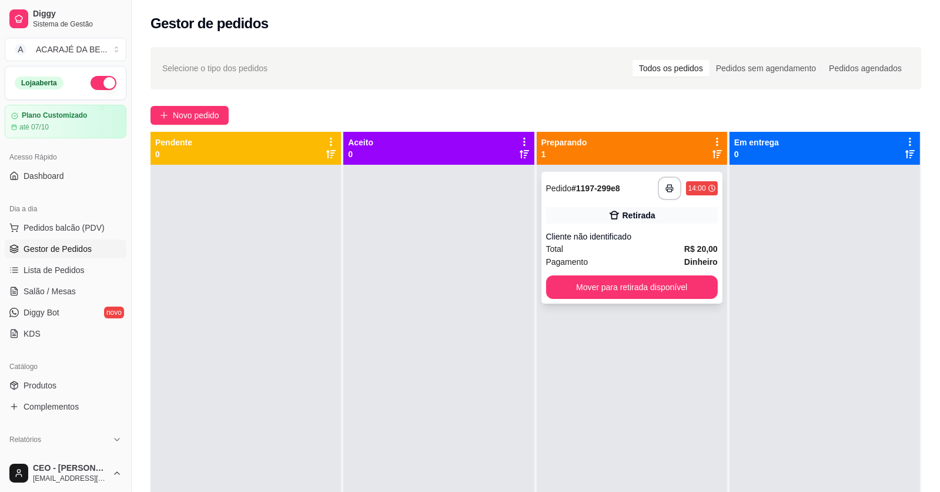
click at [586, 275] on div "Mover para retirada disponível" at bounding box center [632, 287] width 172 height 24
click at [694, 290] on button "Mover para retirada disponível" at bounding box center [632, 287] width 166 height 23
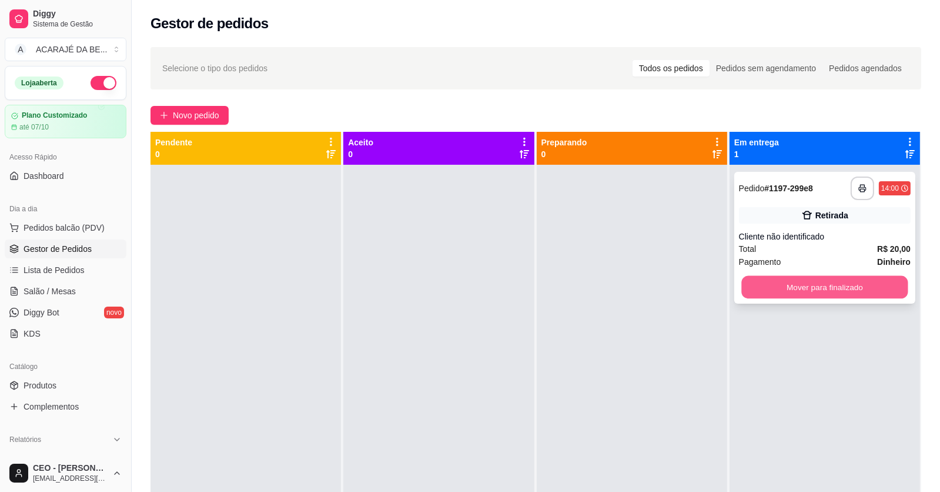
click at [770, 285] on button "Mover para finalizado" at bounding box center [825, 287] width 166 height 23
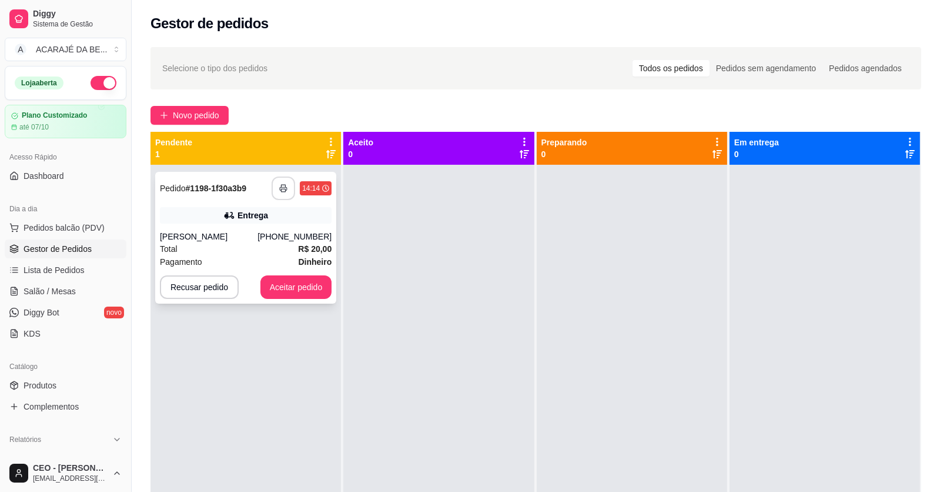
click at [278, 191] on button "button" at bounding box center [284, 188] width 24 height 24
click at [318, 286] on button "Aceitar pedido" at bounding box center [296, 287] width 69 height 23
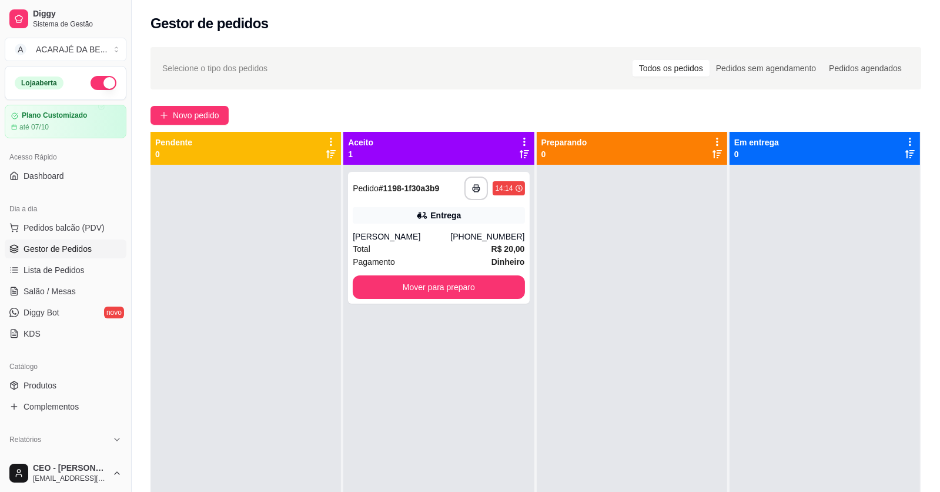
click at [592, 284] on div at bounding box center [632, 411] width 191 height 492
click at [500, 282] on button "Mover para preparo" at bounding box center [439, 287] width 172 height 24
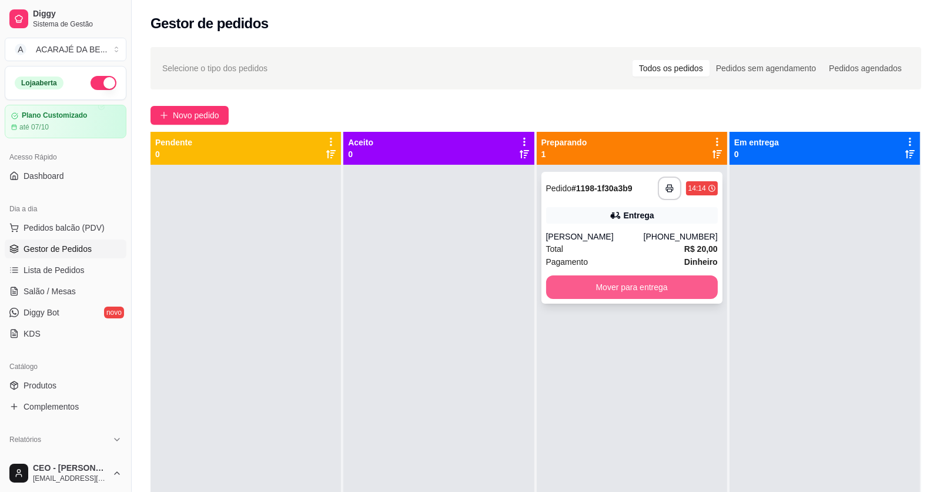
click at [591, 288] on button "Mover para entrega" at bounding box center [632, 287] width 172 height 24
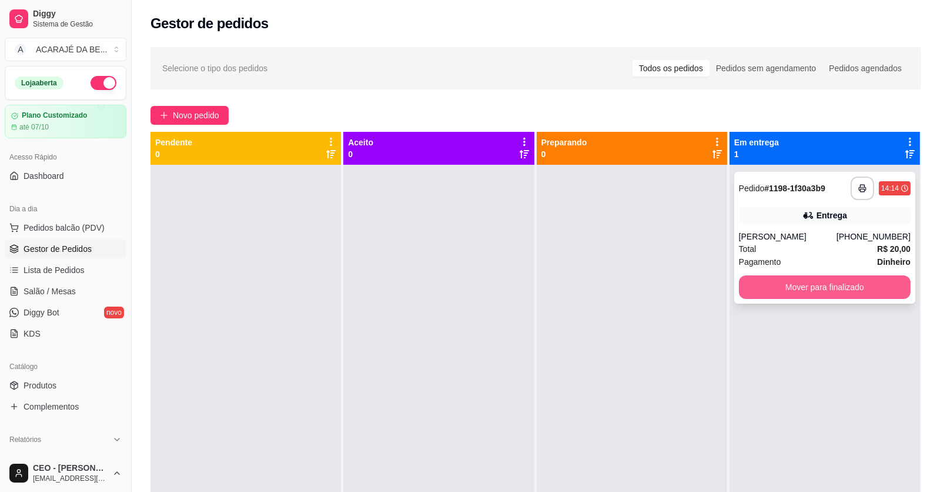
click at [789, 284] on button "Mover para finalizado" at bounding box center [825, 287] width 172 height 24
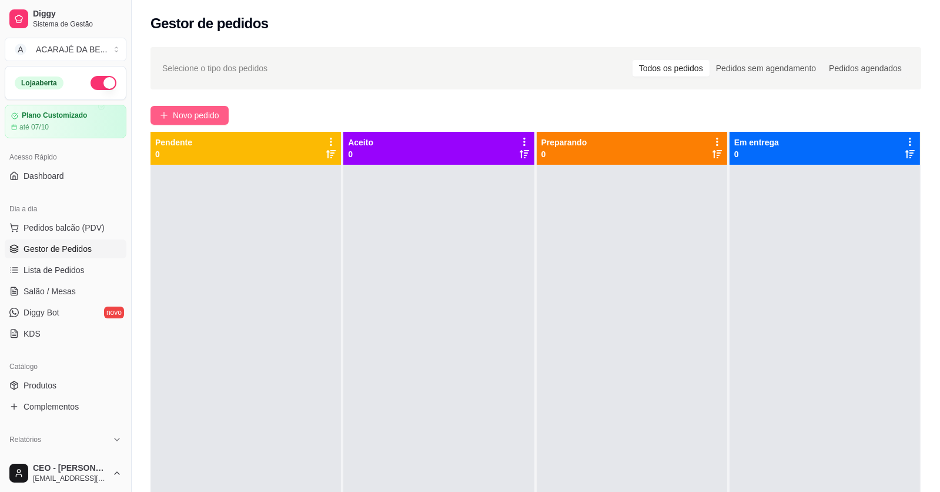
click at [219, 115] on span "Novo pedido" at bounding box center [196, 115] width 46 height 13
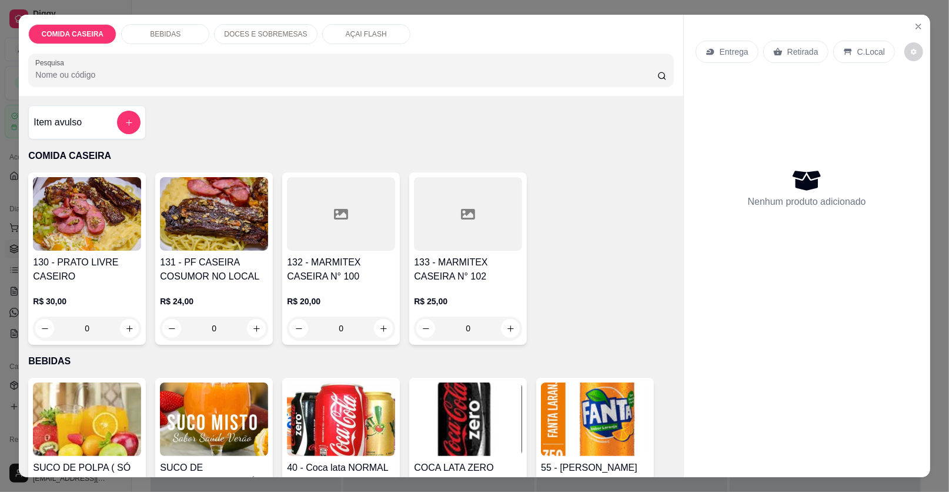
click at [488, 213] on div at bounding box center [468, 214] width 108 height 74
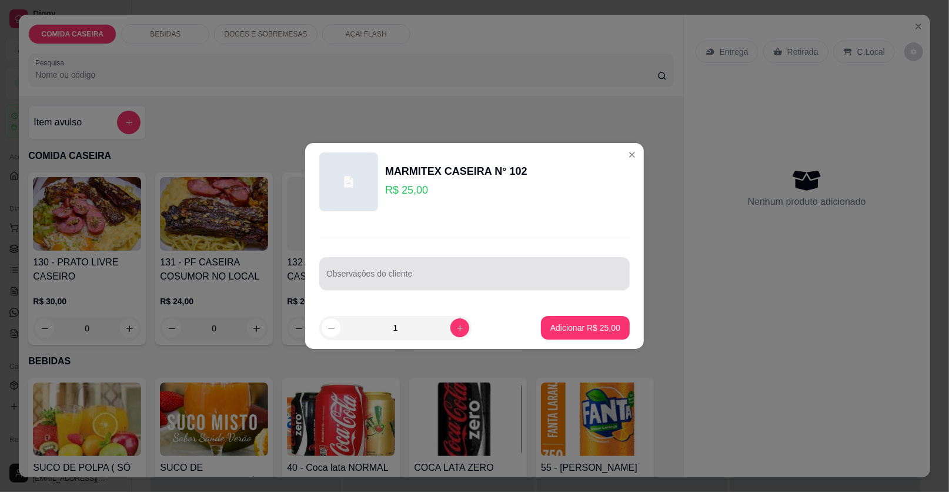
click at [478, 282] on input "Observações do cliente" at bounding box center [474, 278] width 296 height 12
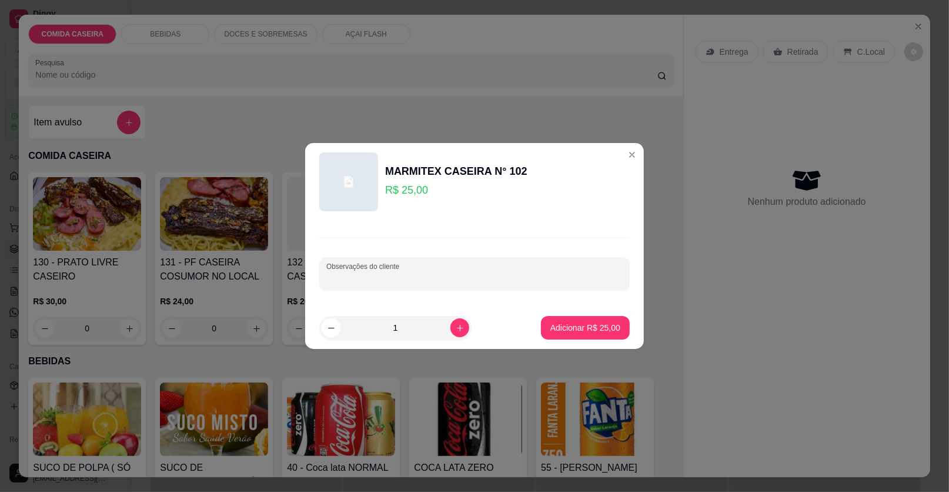
paste input "feijão tropeiro Arroz Purê de batata Macarrão Farofa de banana Bife acebolado C…"
type input "feijão tropeiro Arroz Purê de batata Macarrão Farofa de banana Bife acebolado C…"
click at [598, 322] on p "Adicionar R$ 25,00" at bounding box center [585, 328] width 70 height 12
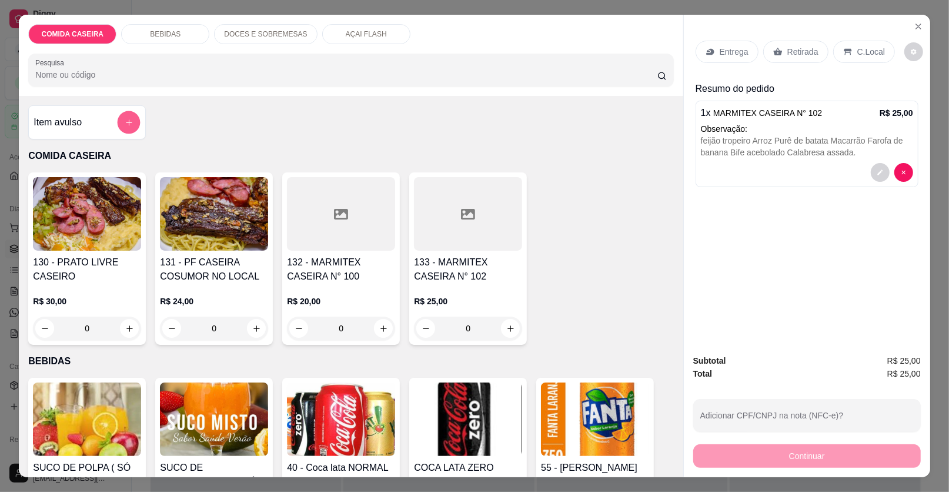
click at [125, 121] on icon "add-separate-item" at bounding box center [129, 122] width 9 height 9
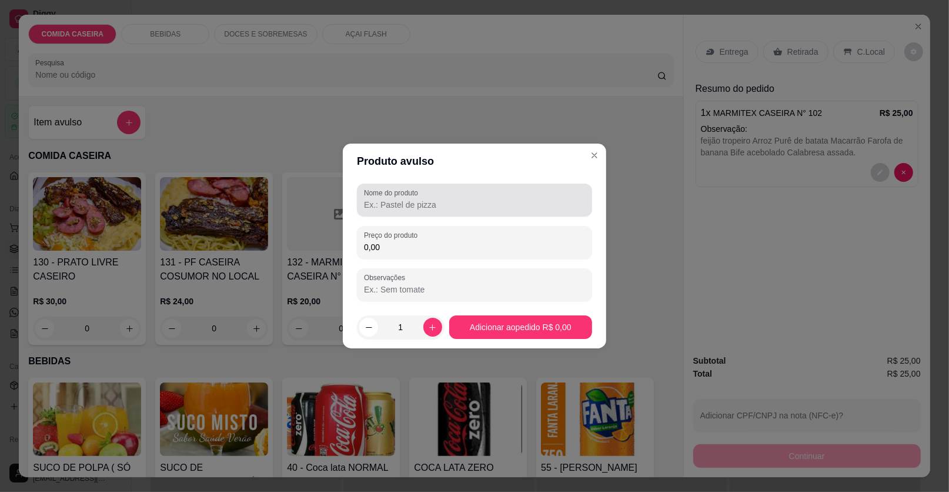
click at [427, 199] on input "Nome do produto" at bounding box center [474, 205] width 221 height 12
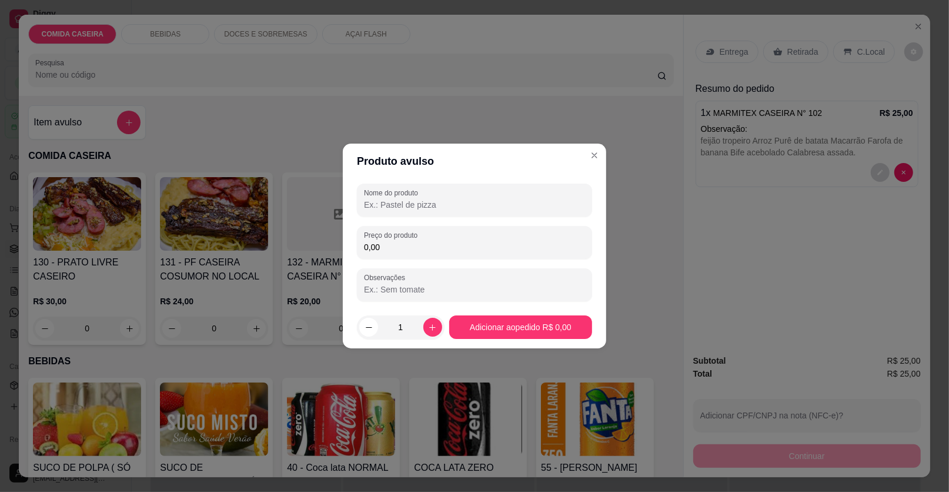
type input "1"
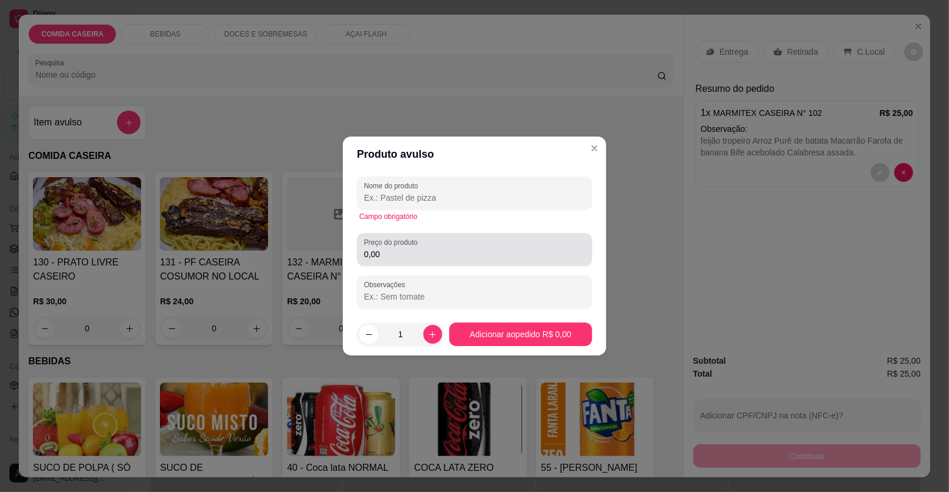
click at [443, 251] on input "0,00" at bounding box center [474, 254] width 221 height 12
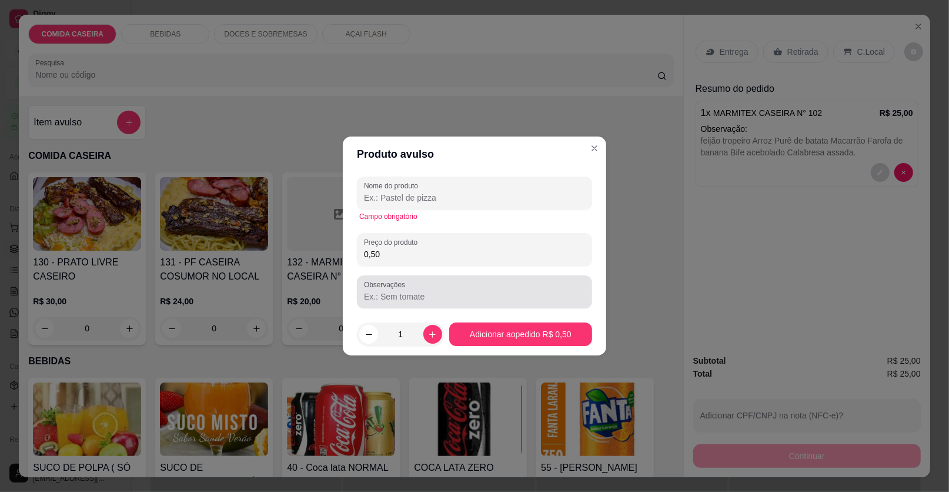
type input "0,50"
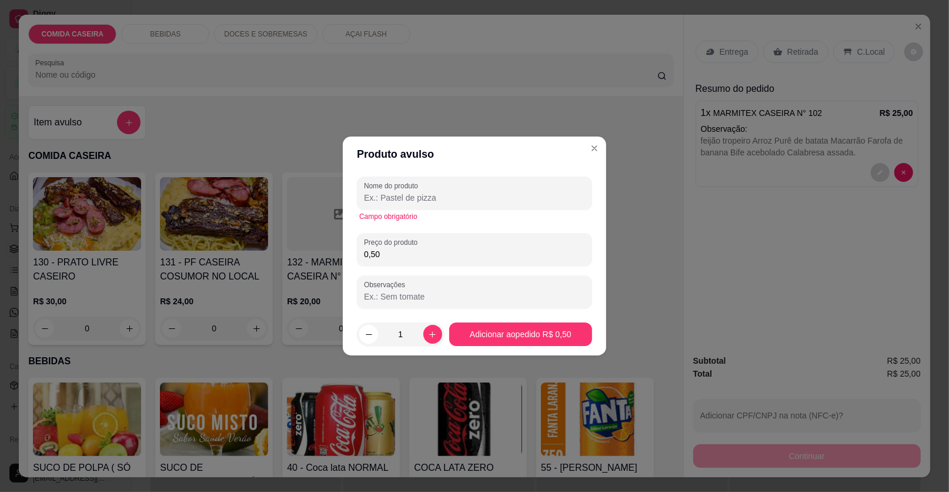
click at [503, 312] on div "Nome do produto Campo obrigatório Preço do produto 0,50 Observações" at bounding box center [474, 242] width 263 height 141
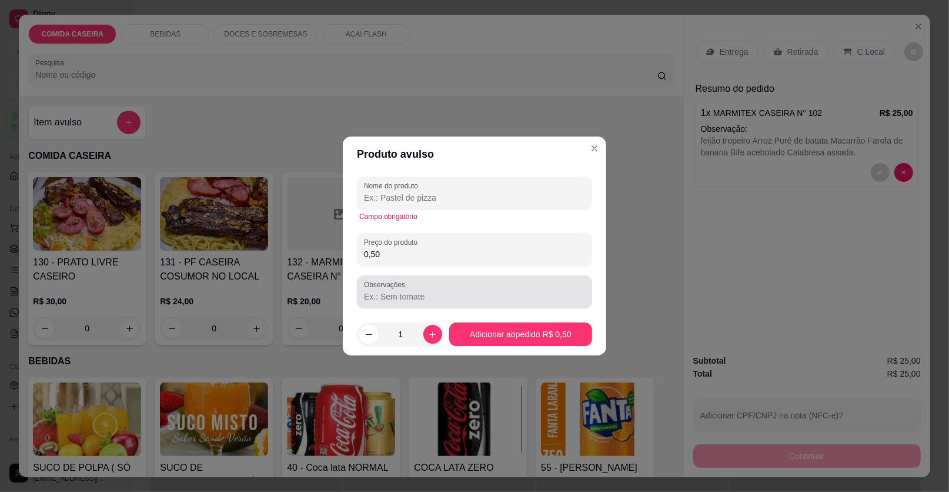
click at [503, 303] on div at bounding box center [474, 292] width 221 height 24
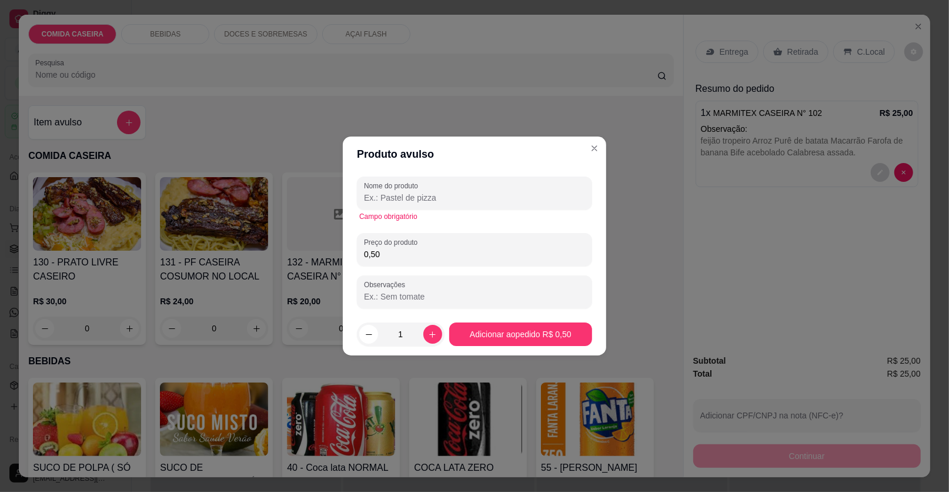
type input "f"
paste input "[PERSON_NAME] Repolho misto"
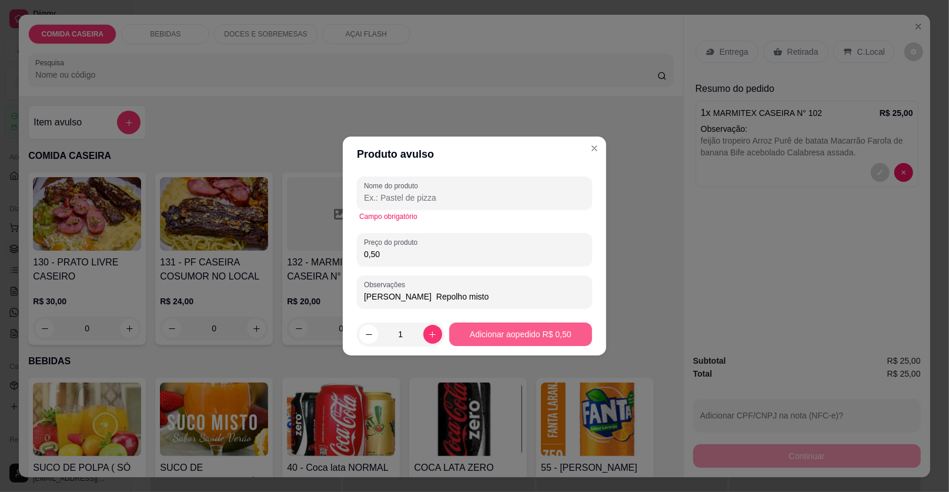
type input "[PERSON_NAME] Repolho misto"
click at [537, 333] on button "Adicionar ao pedido R$ 0,50" at bounding box center [520, 334] width 143 height 24
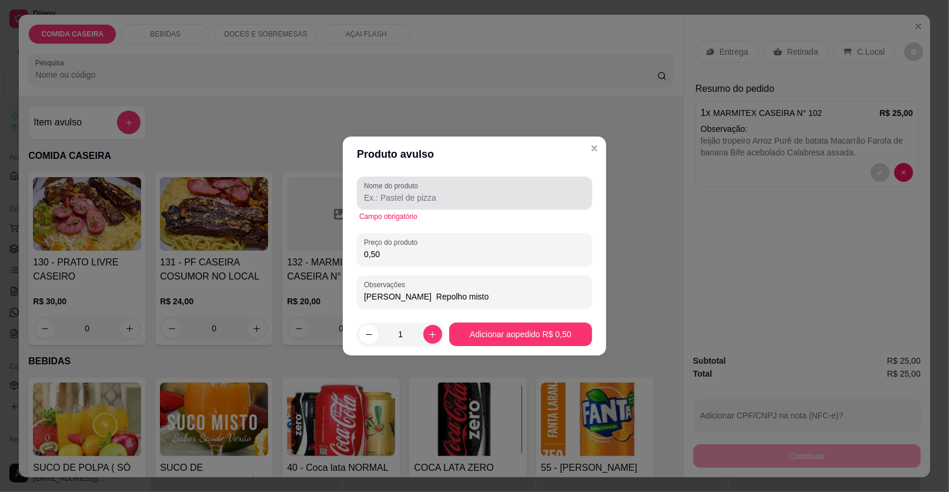
click at [398, 189] on label "Nome do produto" at bounding box center [393, 186] width 58 height 10
click at [398, 192] on input "Nome do produto" at bounding box center [474, 198] width 221 height 12
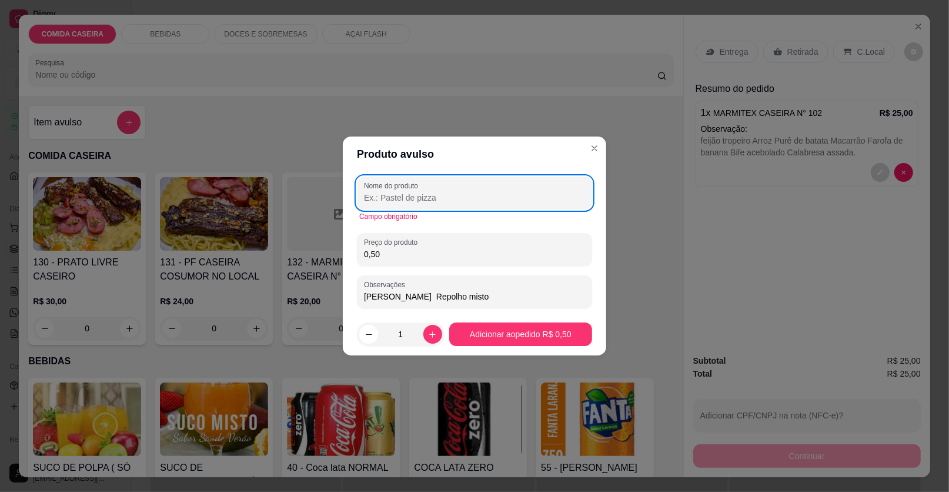
type input "c"
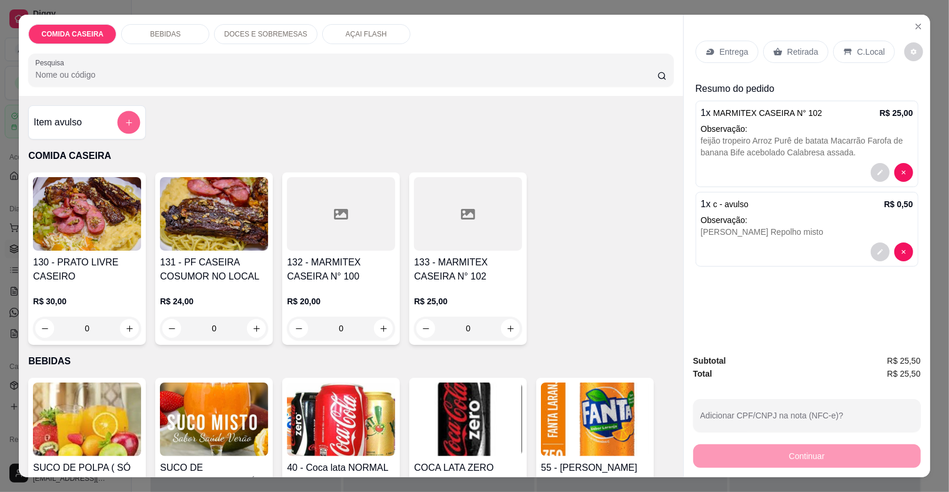
click at [119, 118] on button "add-separate-item" at bounding box center [129, 122] width 23 height 23
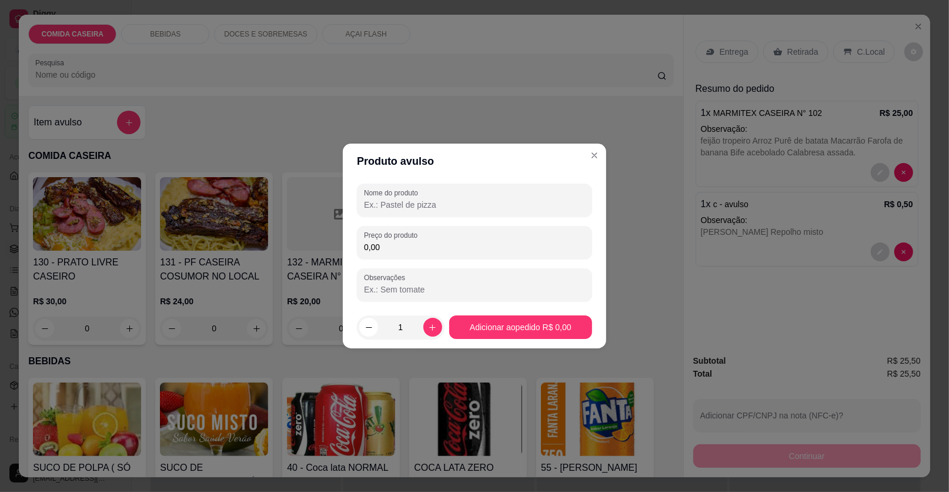
click at [393, 221] on div "Nome do produto Preço do produto 0,00 Observações" at bounding box center [474, 242] width 235 height 118
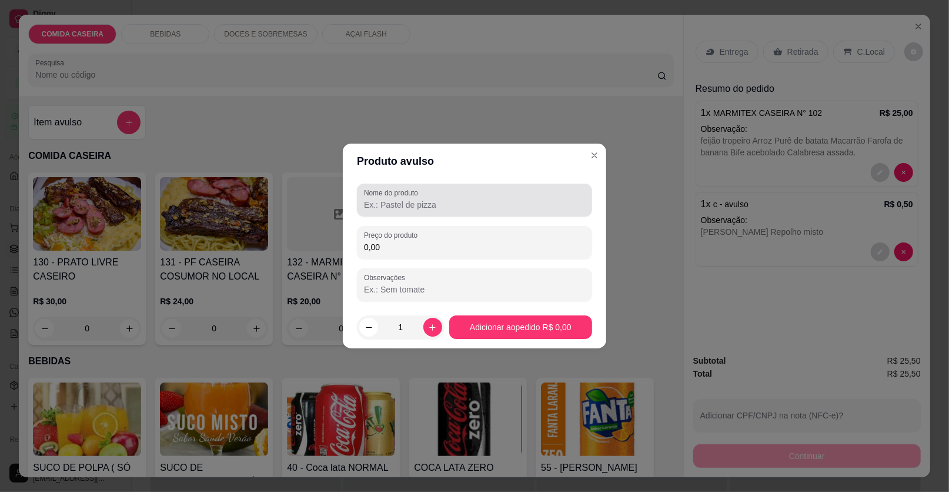
click at [391, 210] on input "Nome do produto" at bounding box center [474, 205] width 221 height 12
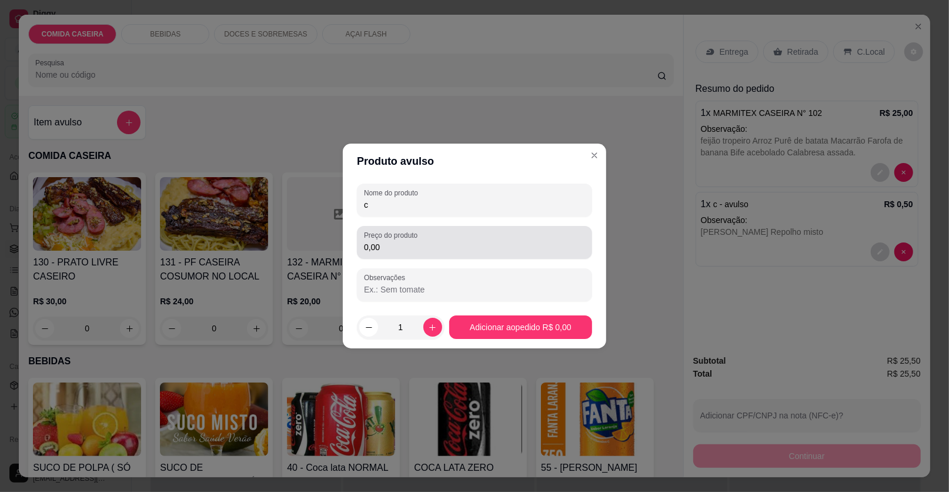
type input "c"
click at [436, 244] on input "0,00" at bounding box center [474, 247] width 221 height 12
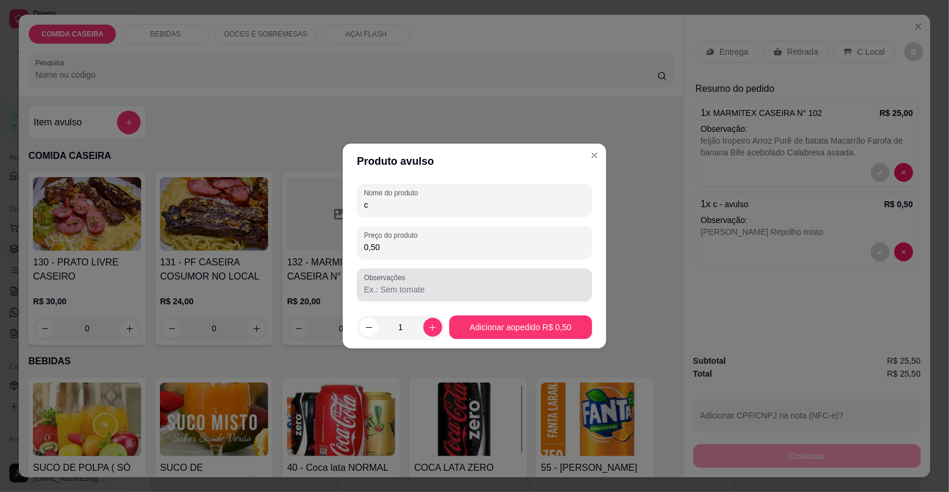
type input "0,50"
click at [539, 288] on input "Observações" at bounding box center [474, 289] width 221 height 12
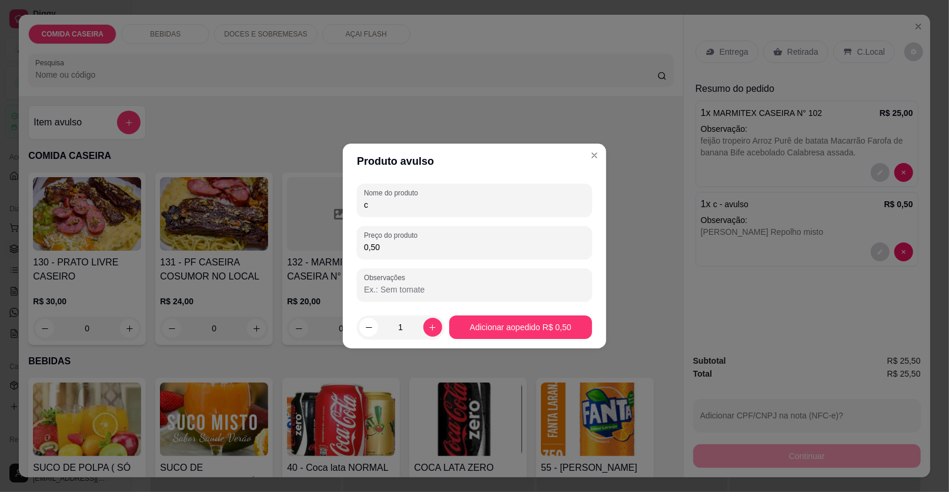
type input ","
type input "melancia"
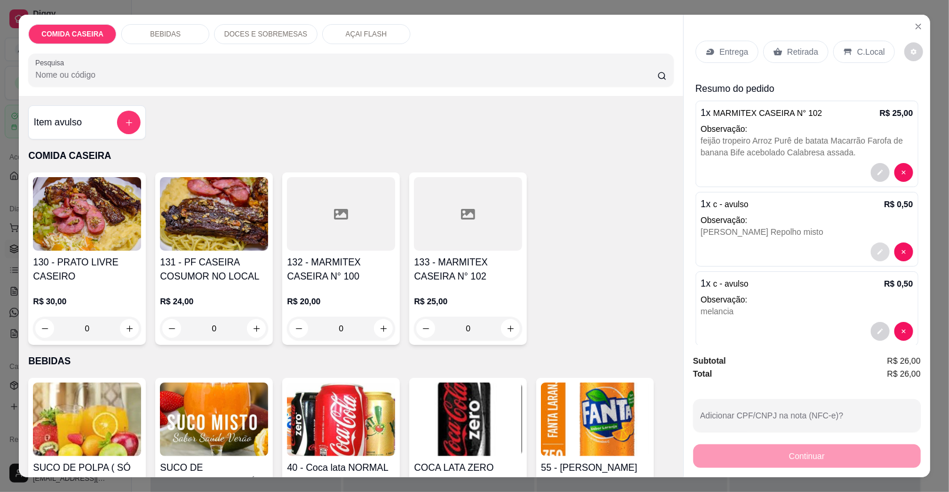
click at [871, 242] on button "decrease-product-quantity" at bounding box center [880, 251] width 19 height 19
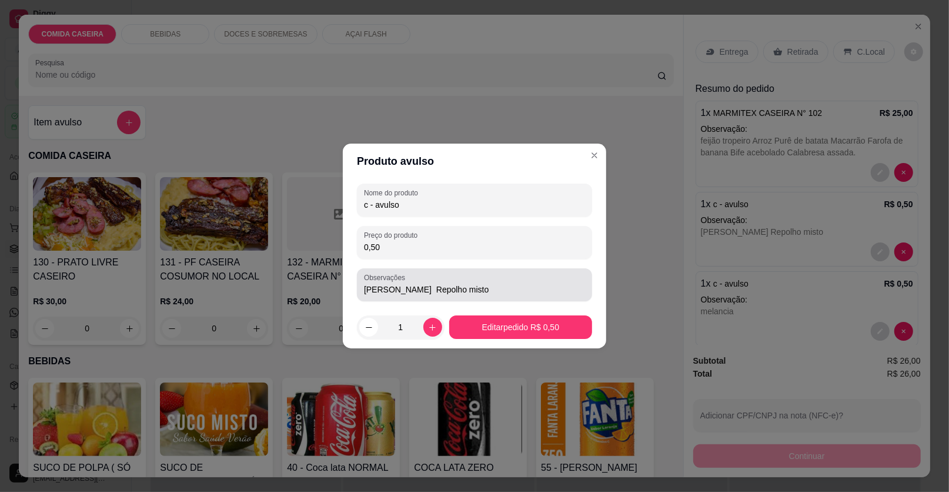
click at [531, 293] on input "[PERSON_NAME] Repolho misto" at bounding box center [474, 289] width 221 height 12
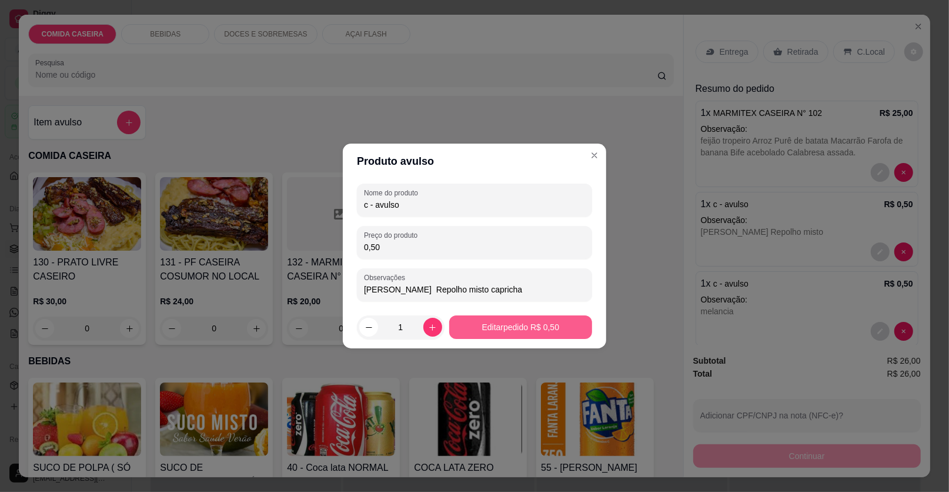
type input "[PERSON_NAME] Repolho misto capricha"
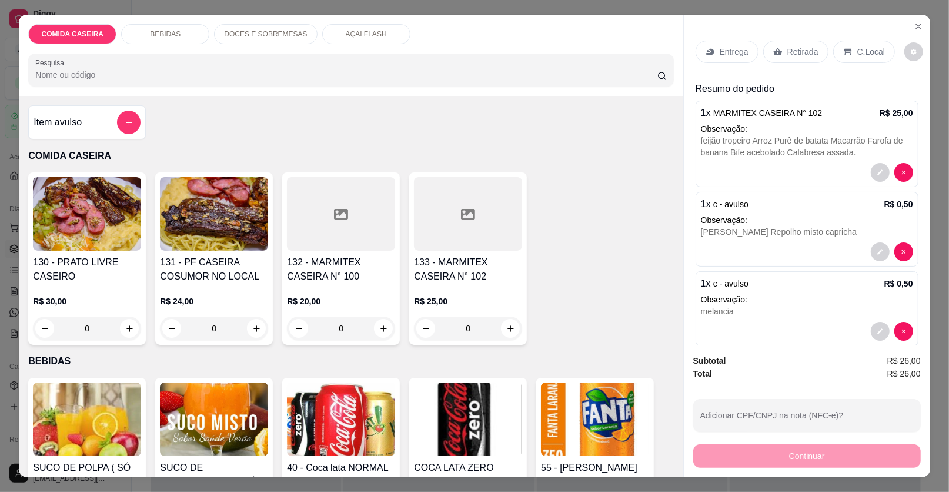
click at [726, 44] on div "Entrega" at bounding box center [727, 52] width 63 height 22
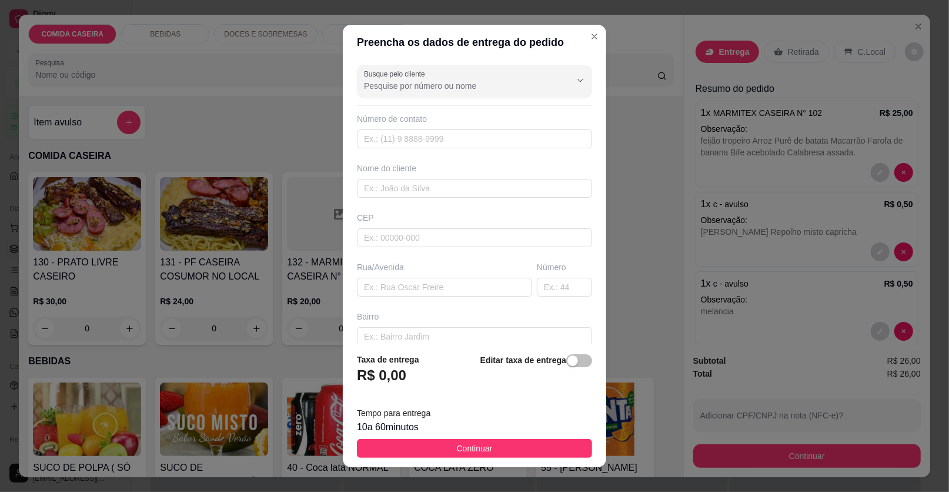
click at [470, 175] on div "Nome do cliente" at bounding box center [475, 179] width 240 height 35
click at [488, 188] on input "text" at bounding box center [474, 188] width 235 height 19
type input "[PERSON_NAME]"
click at [427, 284] on input "text" at bounding box center [444, 287] width 175 height 19
paste input "[STREET_ADDRESS][PERSON_NAME]"
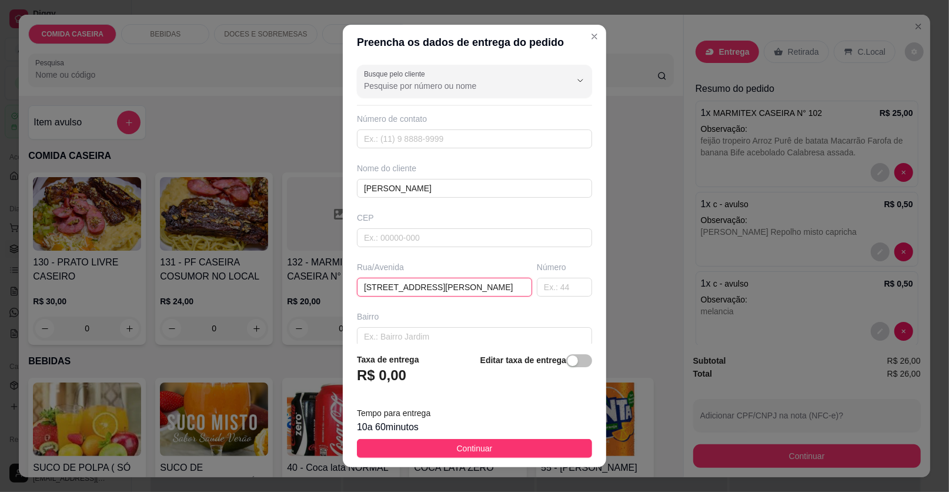
paste input "Ao lado do bar do acarajé de ana."
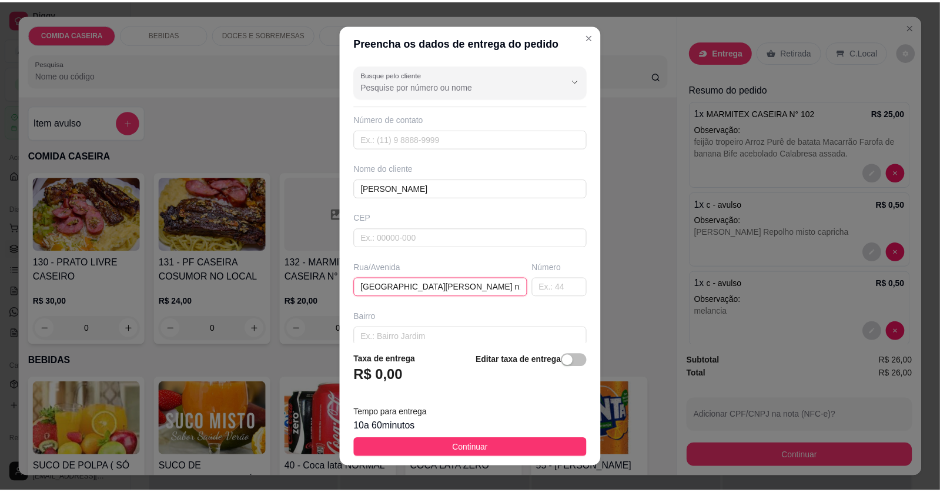
scroll to position [0, 62]
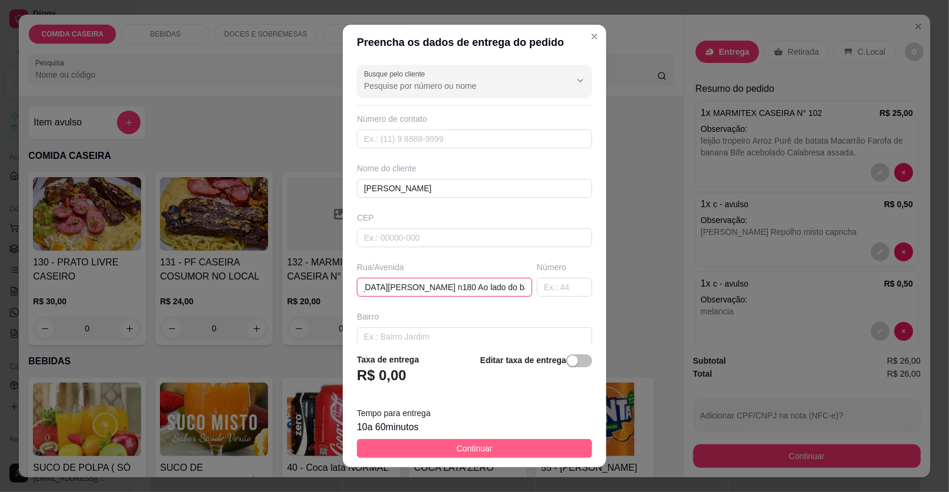
type input "[GEOGRAPHIC_DATA][PERSON_NAME] n180 Ao lado do bar do acarajé de [PERSON_NAME]."
click at [457, 447] on span "Continuar" at bounding box center [475, 448] width 36 height 13
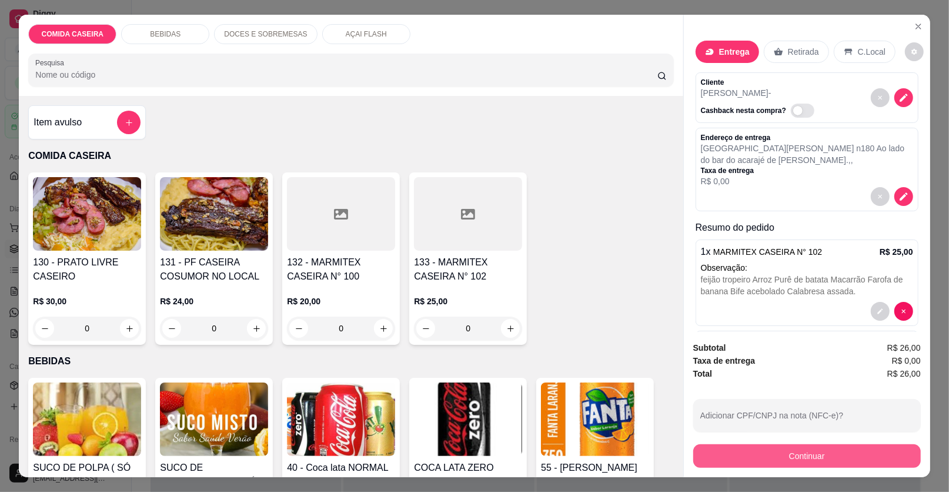
click at [693, 452] on button "Continuar" at bounding box center [807, 456] width 228 height 24
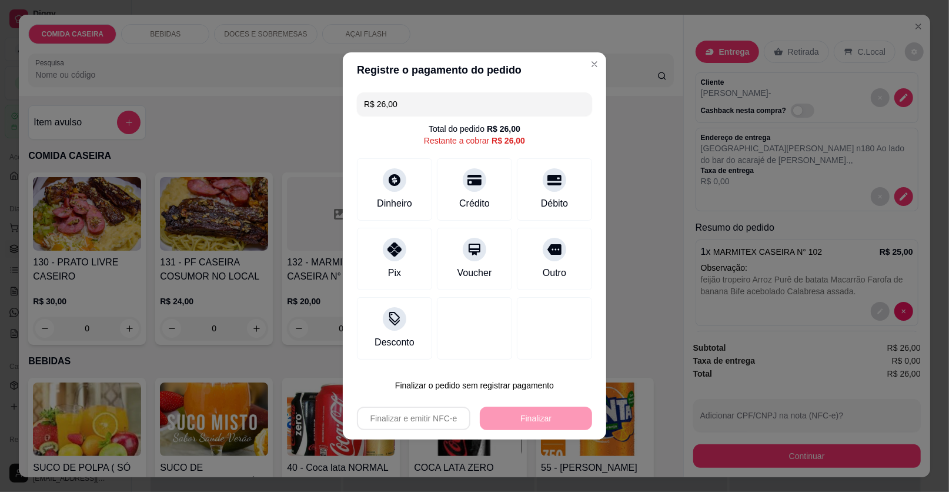
click at [402, 113] on input "R$ 26,00" at bounding box center [474, 104] width 221 height 24
click at [405, 271] on div "Pix" at bounding box center [394, 256] width 83 height 69
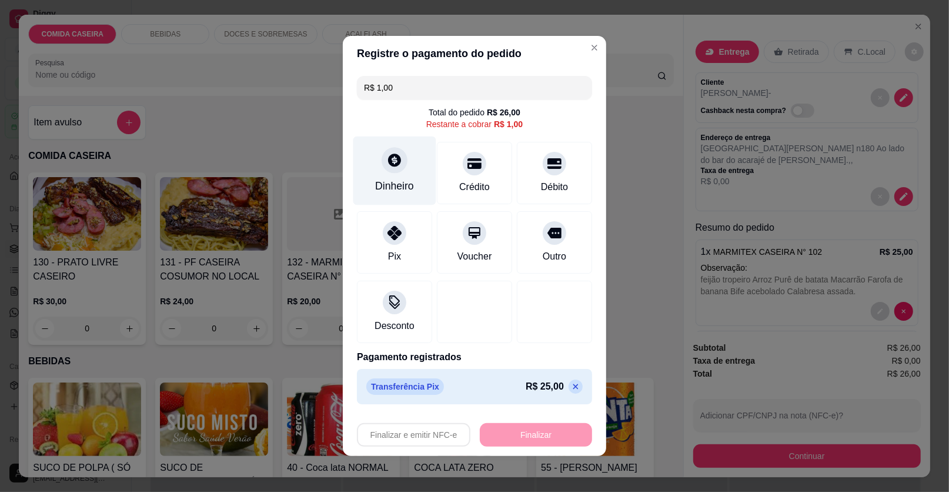
click at [376, 183] on div "Dinheiro" at bounding box center [394, 185] width 39 height 15
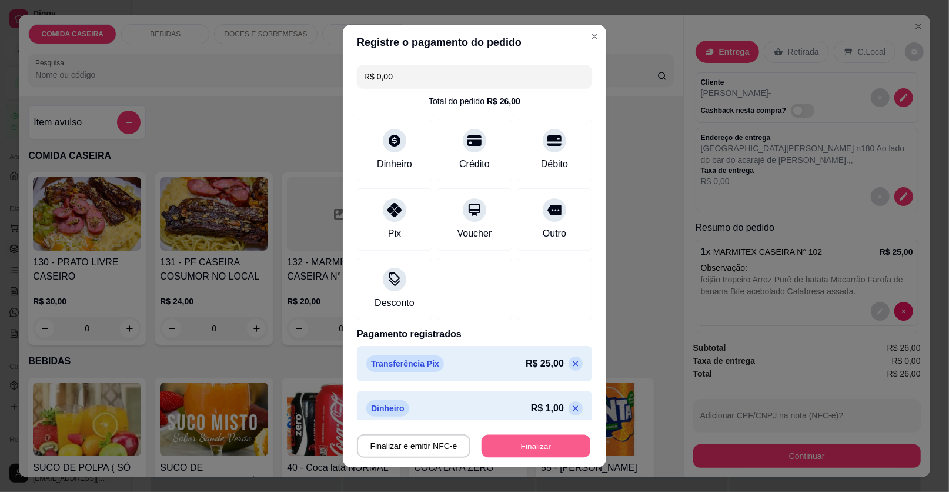
click at [547, 439] on button "Finalizar" at bounding box center [536, 446] width 109 height 23
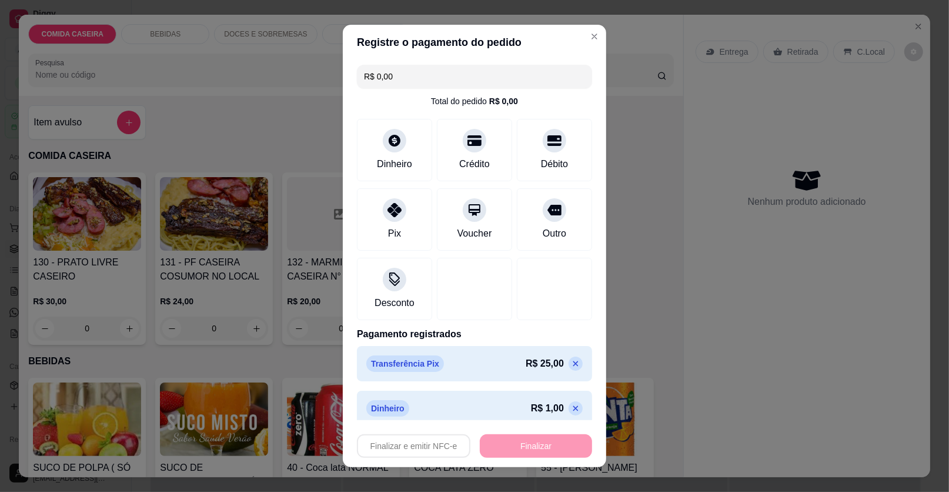
type input "-R$ 26,00"
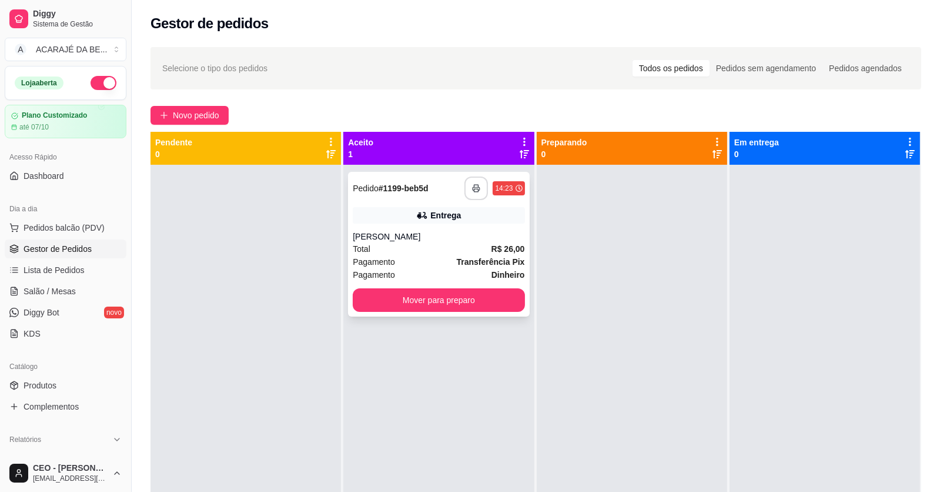
click at [471, 193] on button "button" at bounding box center [477, 188] width 24 height 24
click at [455, 300] on button "Mover para preparo" at bounding box center [439, 300] width 172 height 24
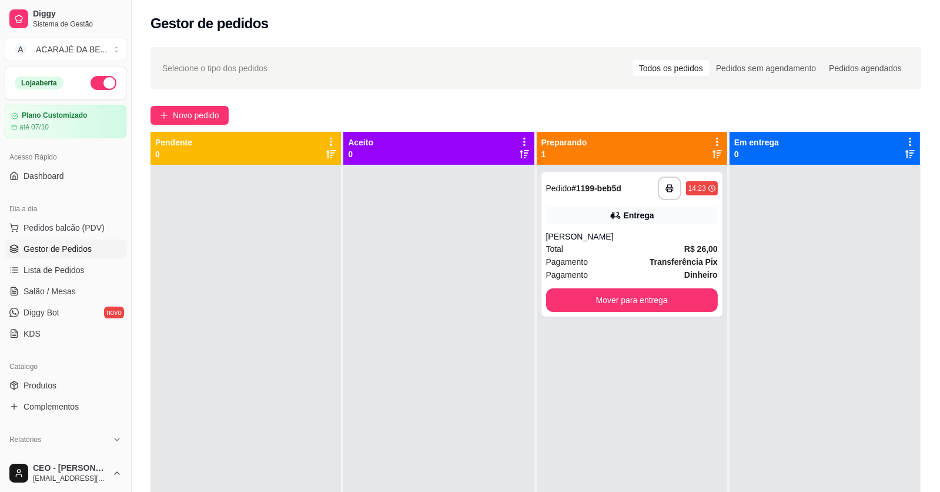
click at [458, 301] on div at bounding box center [438, 411] width 191 height 492
click at [642, 299] on button "Mover para entrega" at bounding box center [632, 300] width 172 height 24
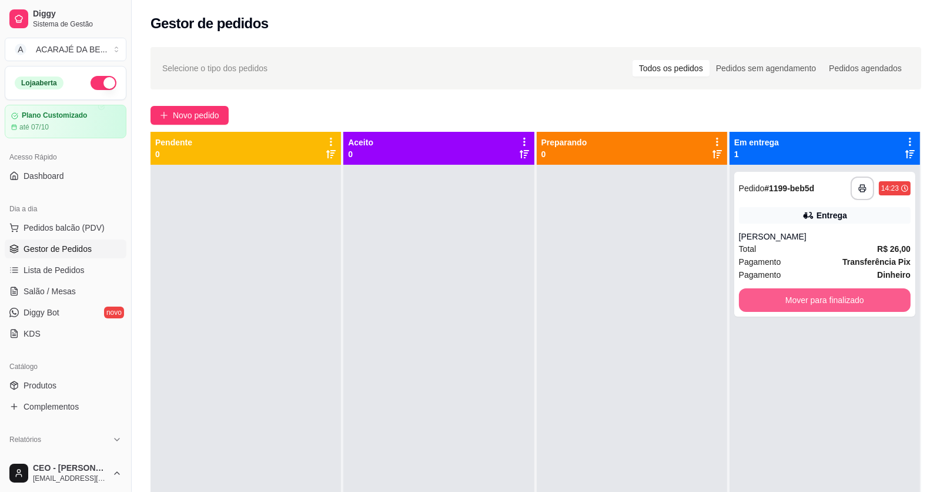
click at [759, 311] on button "Mover para finalizado" at bounding box center [825, 300] width 172 height 24
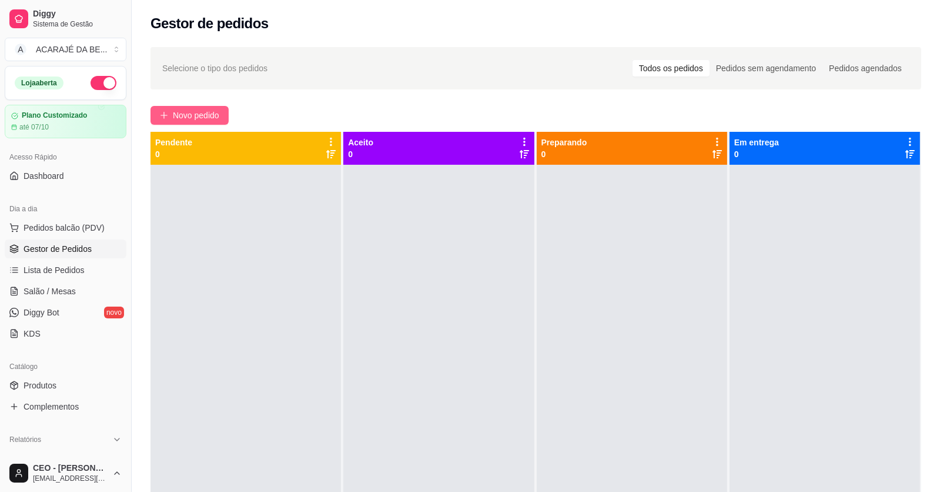
click at [199, 112] on span "Novo pedido" at bounding box center [196, 115] width 46 height 13
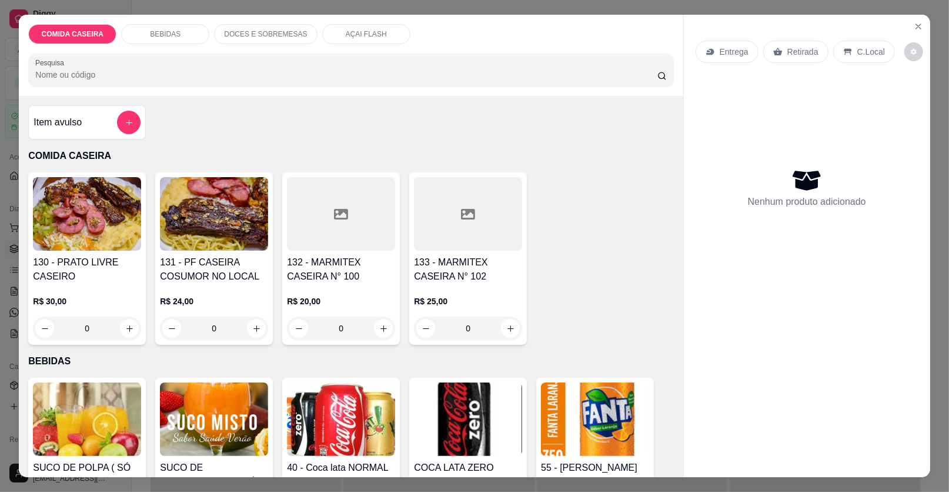
click at [339, 216] on icon at bounding box center [341, 214] width 14 height 14
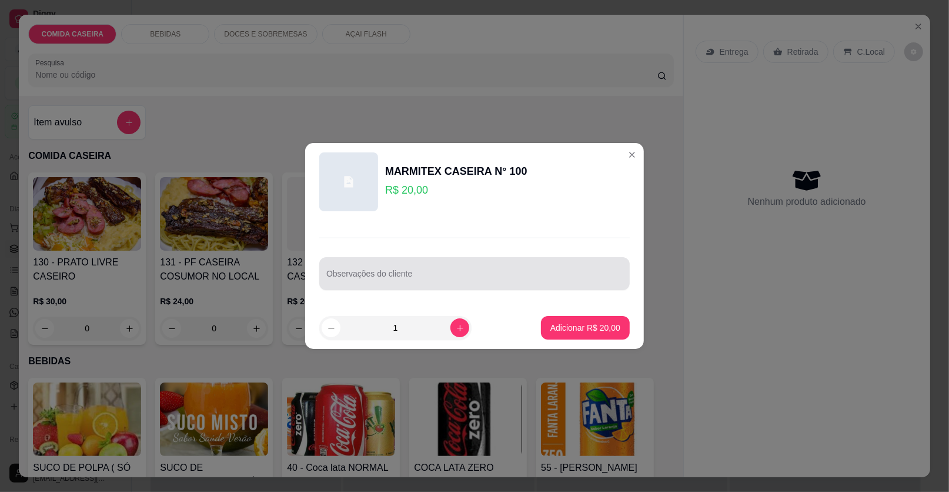
click at [366, 269] on div at bounding box center [474, 274] width 296 height 24
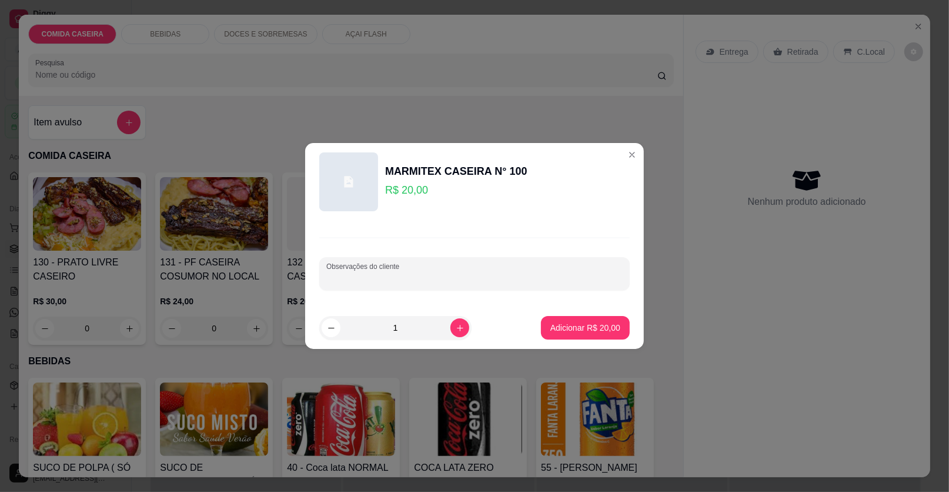
paste input "com feijão tropeiro macarrão arroz farofa de banana e bife beterraba cozida"
type input "com feijão tropeiro macarrão arroz farofa de banana e bife beterraba cozida"
click at [565, 322] on p "Adicionar R$ 20,00" at bounding box center [585, 328] width 70 height 12
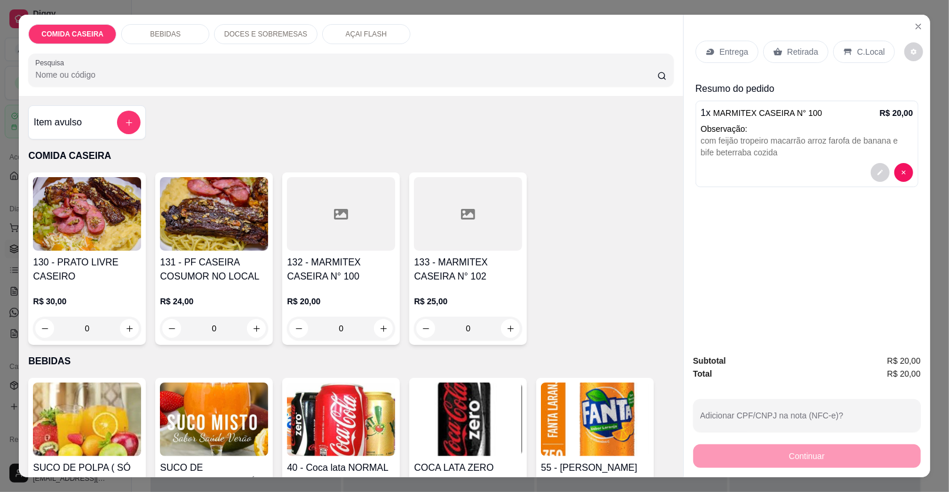
click at [721, 52] on p "Entrega" at bounding box center [734, 52] width 29 height 12
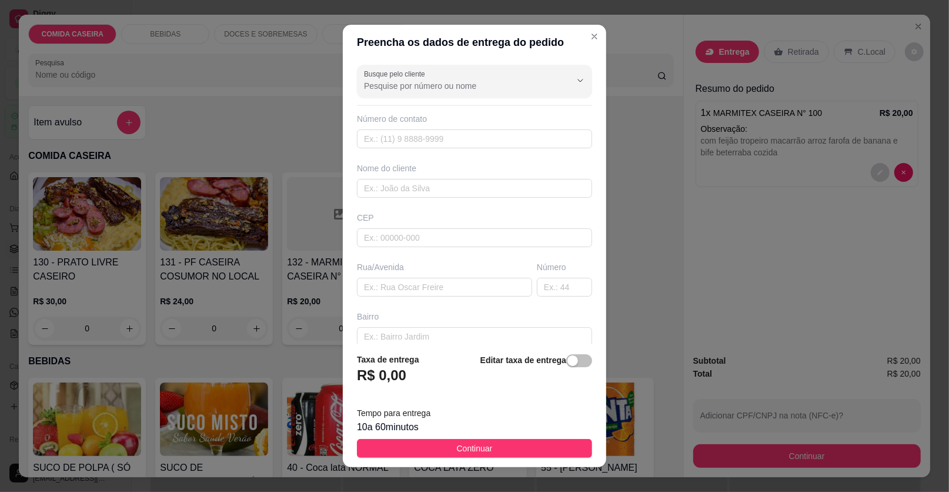
click at [479, 197] on div "Busque pelo cliente Número de contato Nome do cliente CEP Rua/[GEOGRAPHIC_DATA]" at bounding box center [474, 201] width 263 height 283
click at [479, 191] on input "text" at bounding box center [474, 188] width 235 height 19
type input "[PERSON_NAME]"
click at [462, 278] on input "text" at bounding box center [444, 287] width 175 height 19
paste input "[STREET_ADDRESS] na esquina próximo ao posto de saúde"
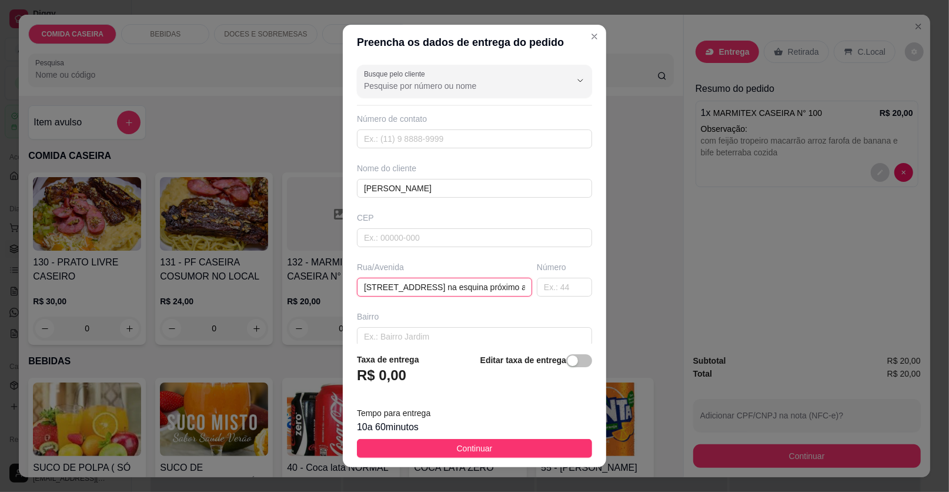
click at [506, 288] on input "[STREET_ADDRESS] na esquina próximo ao posto de saúde" at bounding box center [444, 287] width 175 height 19
click at [502, 283] on input "[STREET_ADDRESS] na esquina próximo ao posto de saúde" at bounding box center [444, 287] width 175 height 19
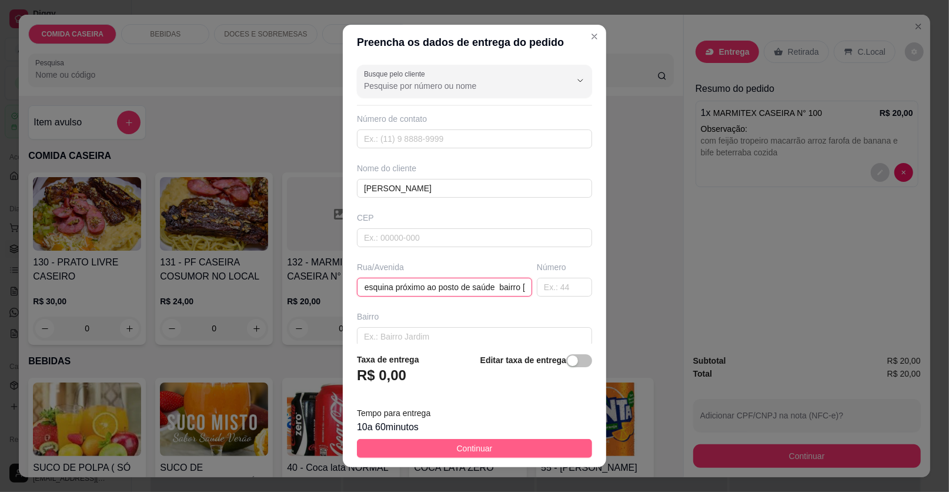
type input "[STREET_ADDRESS] na esquina próximo ao posto de saúde bairro [GEOGRAPHIC_DATA]"
click at [464, 447] on span "Continuar" at bounding box center [475, 448] width 36 height 13
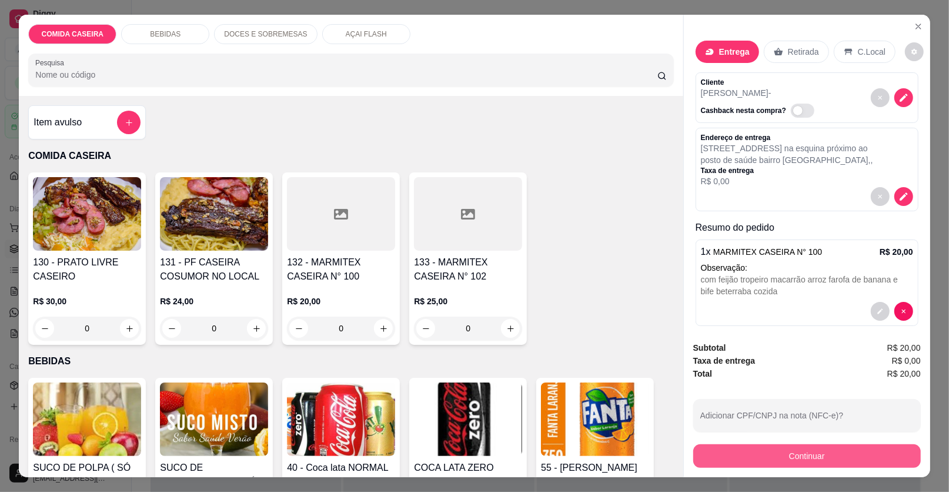
click at [750, 448] on button "Continuar" at bounding box center [807, 456] width 228 height 24
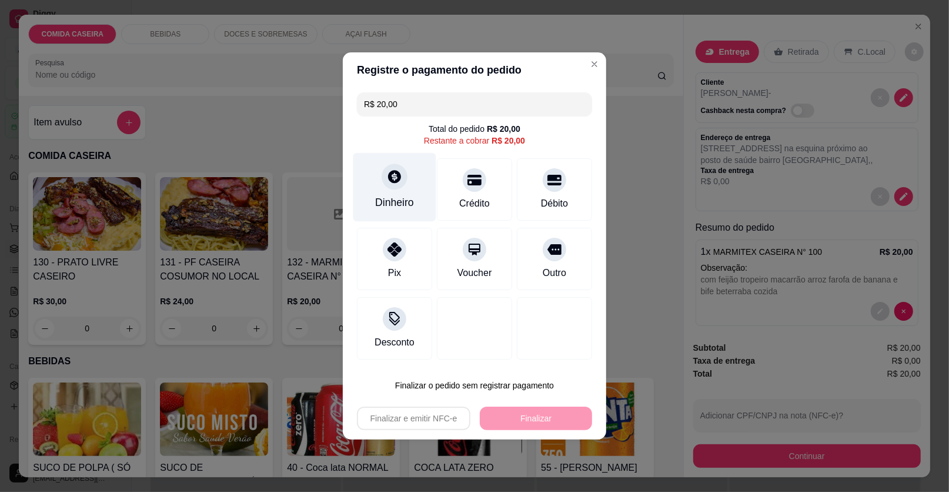
click at [403, 209] on div "Dinheiro" at bounding box center [394, 202] width 39 height 15
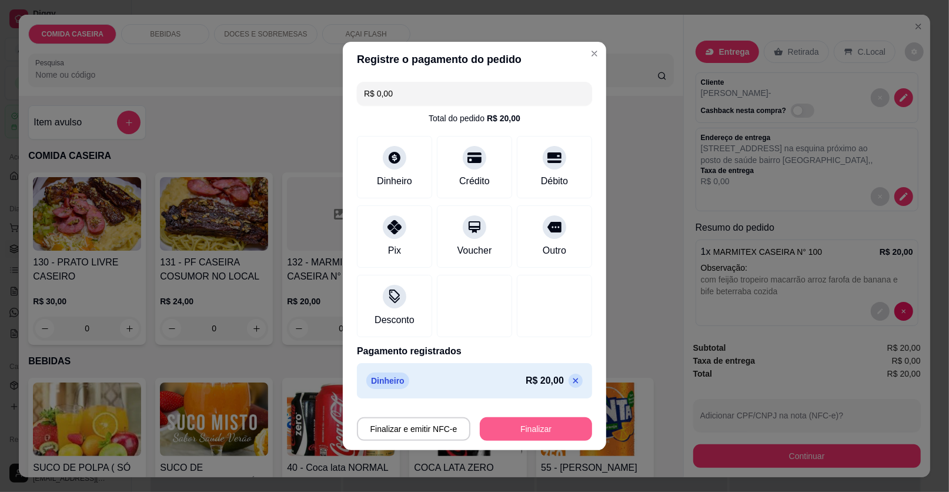
click at [513, 438] on button "Finalizar" at bounding box center [536, 429] width 112 height 24
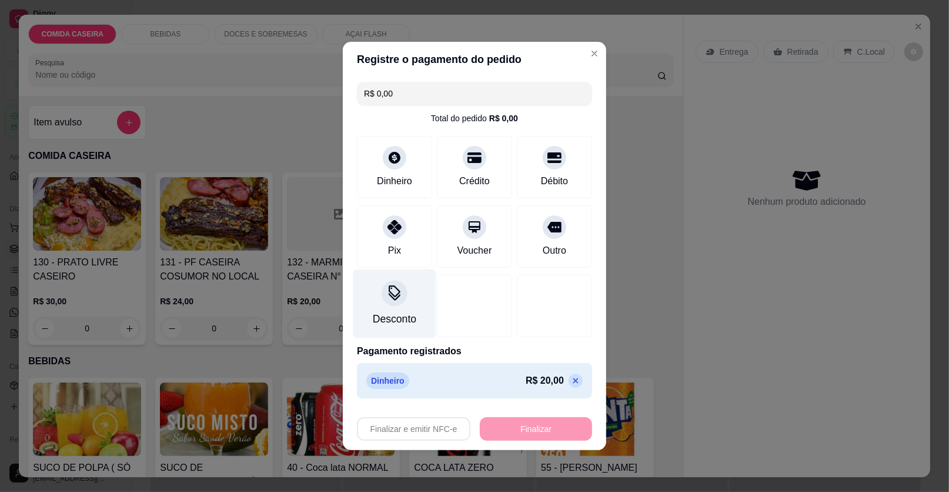
type input "-R$ 20,00"
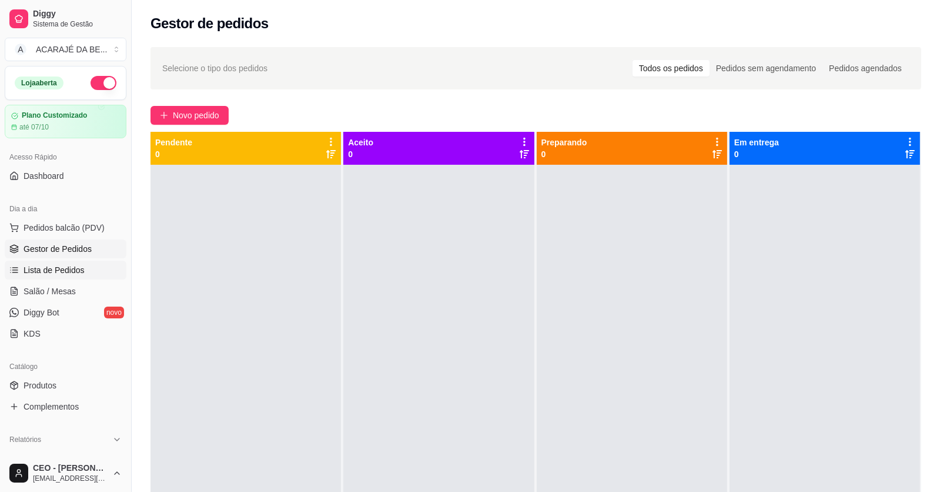
click at [82, 261] on link "Lista de Pedidos" at bounding box center [66, 270] width 122 height 19
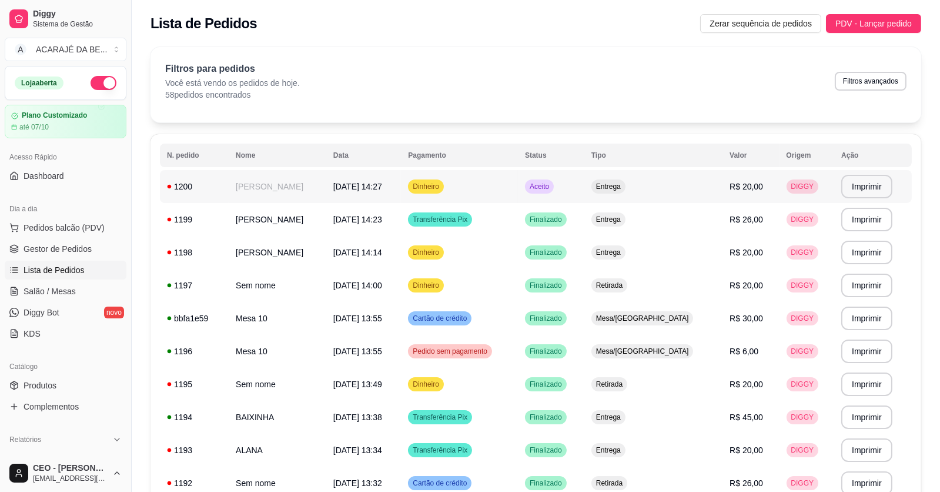
click at [301, 185] on td "[PERSON_NAME]" at bounding box center [278, 186] width 98 height 33
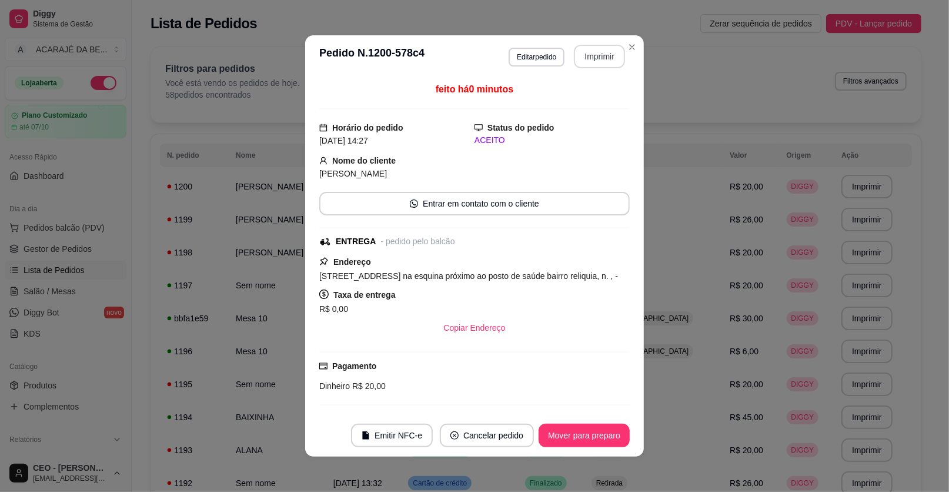
click at [606, 61] on button "Imprimir" at bounding box center [599, 57] width 51 height 24
click at [570, 426] on button "Mover para preparo" at bounding box center [584, 435] width 91 height 24
click at [570, 426] on div "Mover para preparo" at bounding box center [576, 435] width 108 height 24
click at [573, 433] on button "Mover para entrega" at bounding box center [584, 435] width 91 height 24
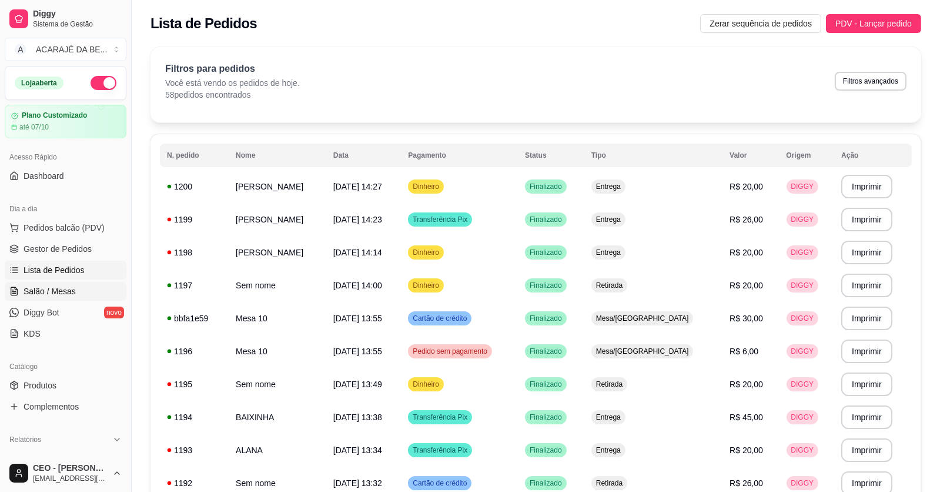
click at [82, 291] on link "Salão / Mesas" at bounding box center [66, 291] width 122 height 19
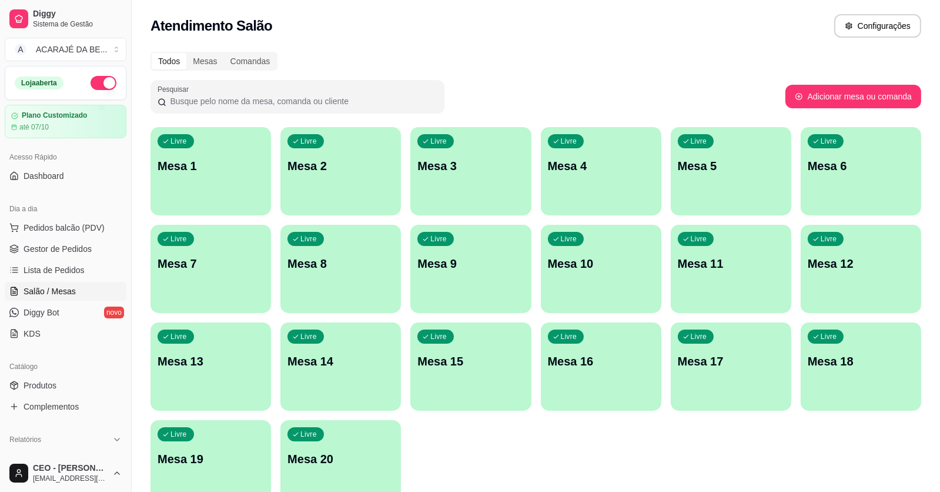
click at [702, 185] on div "Livre Mesa 5" at bounding box center [731, 164] width 121 height 74
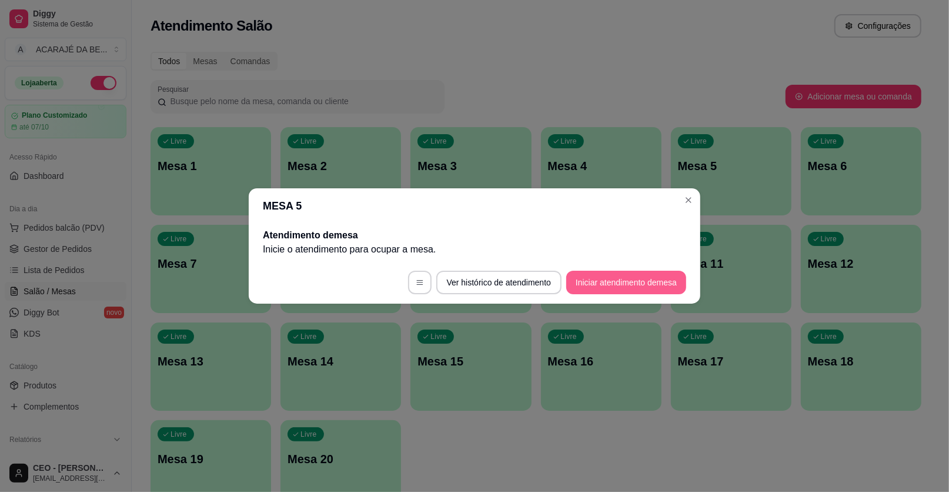
click at [665, 275] on button "Iniciar atendimento de mesa" at bounding box center [626, 283] width 120 height 24
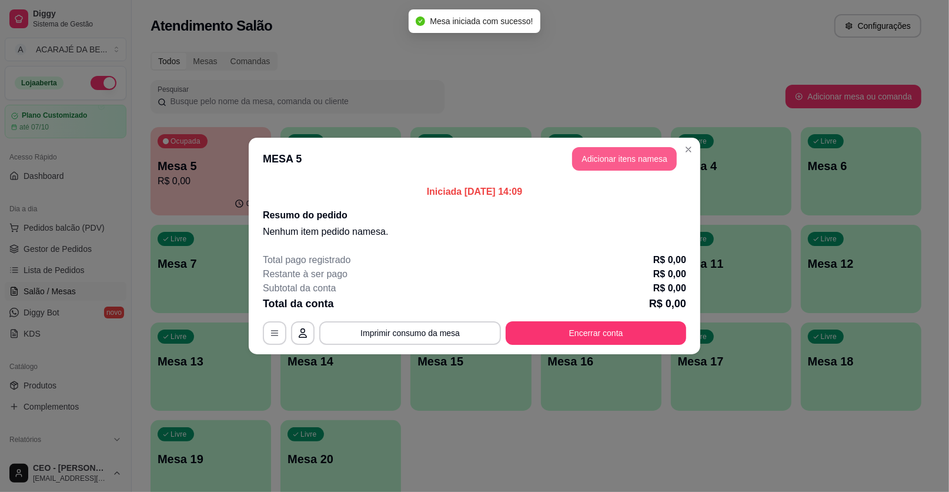
click at [616, 147] on button "Adicionar itens na mesa" at bounding box center [624, 159] width 105 height 24
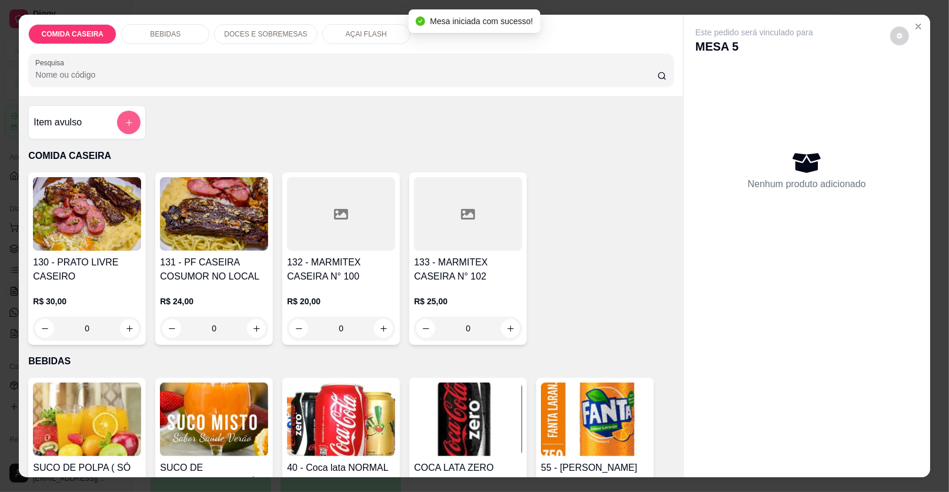
click at [132, 128] on button "add-separate-item" at bounding box center [129, 123] width 24 height 24
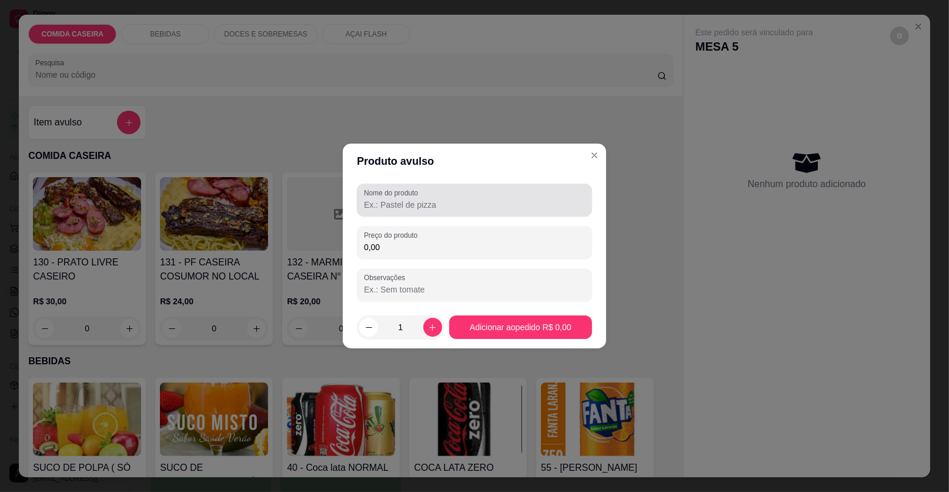
click at [396, 195] on label "Nome do produto" at bounding box center [393, 193] width 58 height 10
click at [396, 199] on input "Nome do produto" at bounding box center [474, 205] width 221 height 12
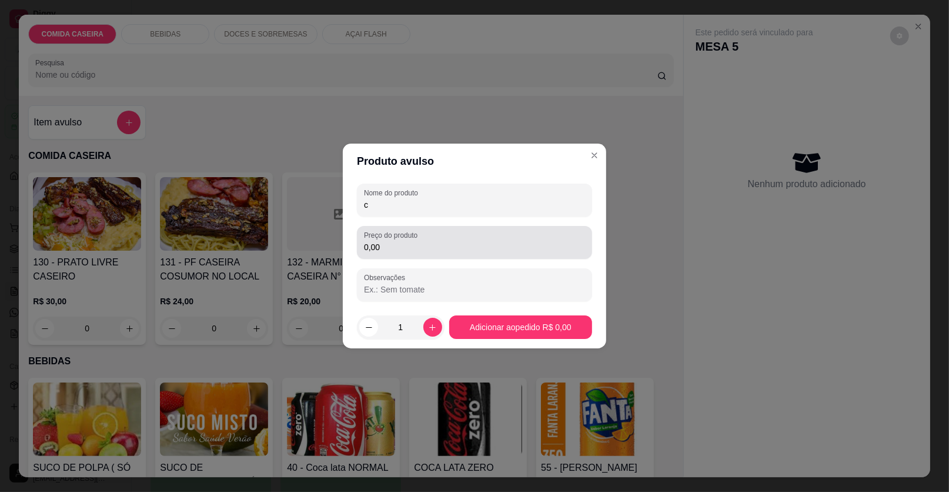
type input "c"
click at [418, 253] on div "0,00" at bounding box center [474, 243] width 221 height 24
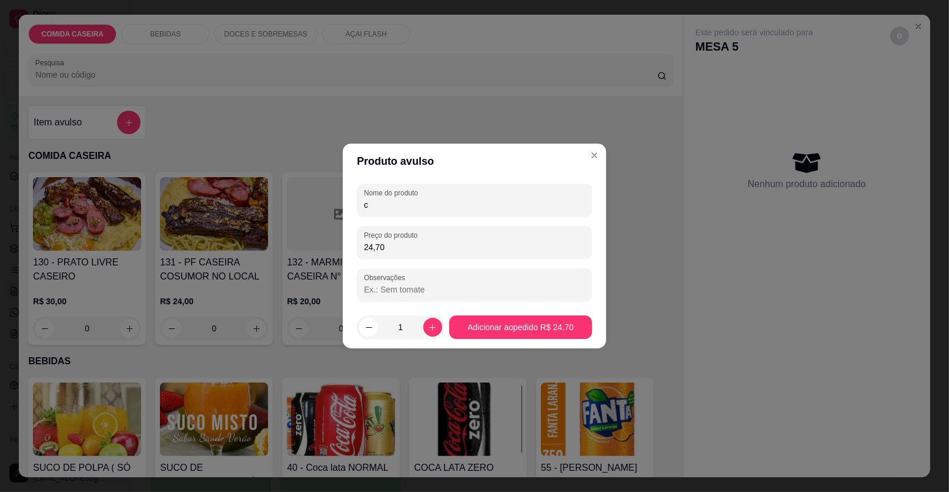
type input "24,70"
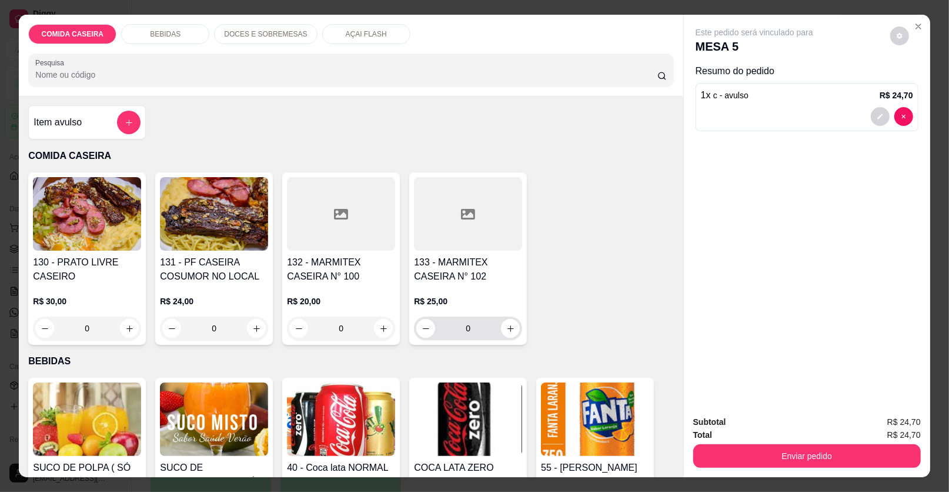
click at [515, 330] on div "0" at bounding box center [468, 328] width 104 height 24
click at [510, 328] on button "increase-product-quantity" at bounding box center [510, 328] width 19 height 19
type input "1"
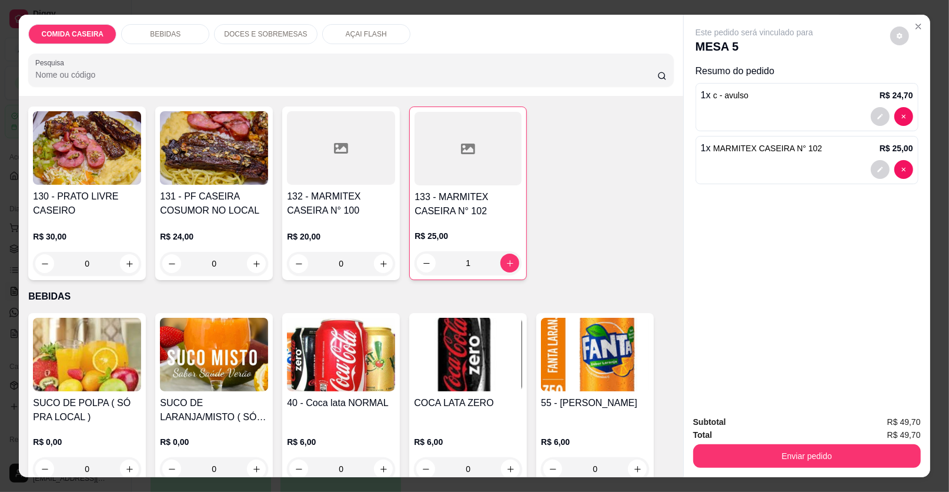
scroll to position [117, 0]
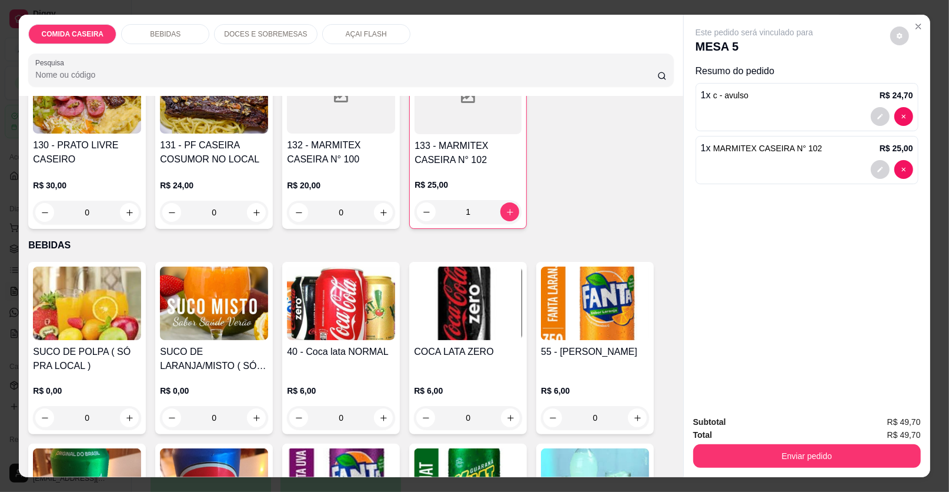
click at [201, 326] on img at bounding box center [214, 303] width 108 height 74
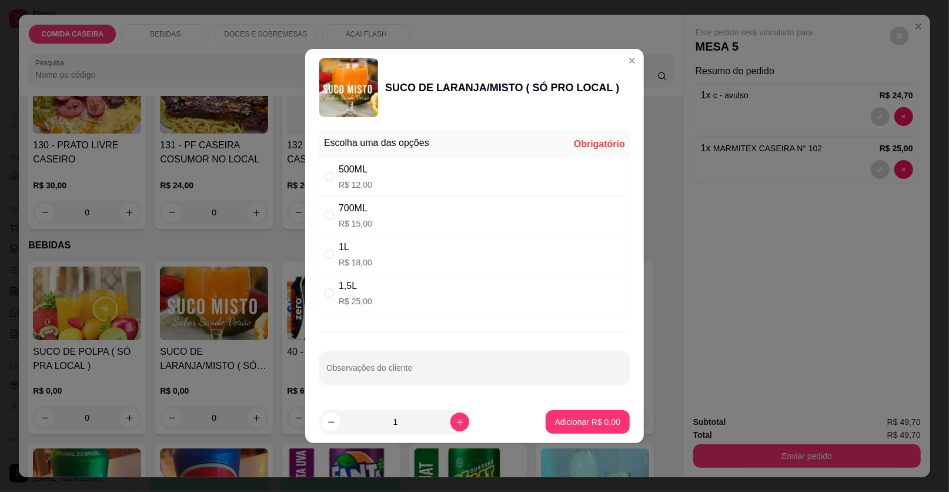
click at [435, 188] on div "500ML R$ 12,00" at bounding box center [474, 176] width 311 height 39
radio input "true"
click at [577, 430] on button "Adicionar R$ 12,00" at bounding box center [585, 422] width 89 height 24
type input "1"
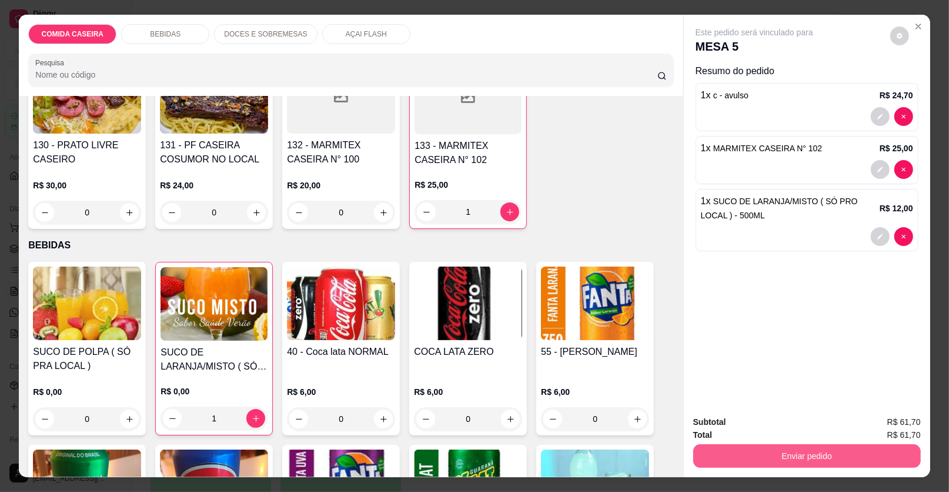
click at [733, 453] on button "Enviar pedido" at bounding box center [807, 456] width 228 height 24
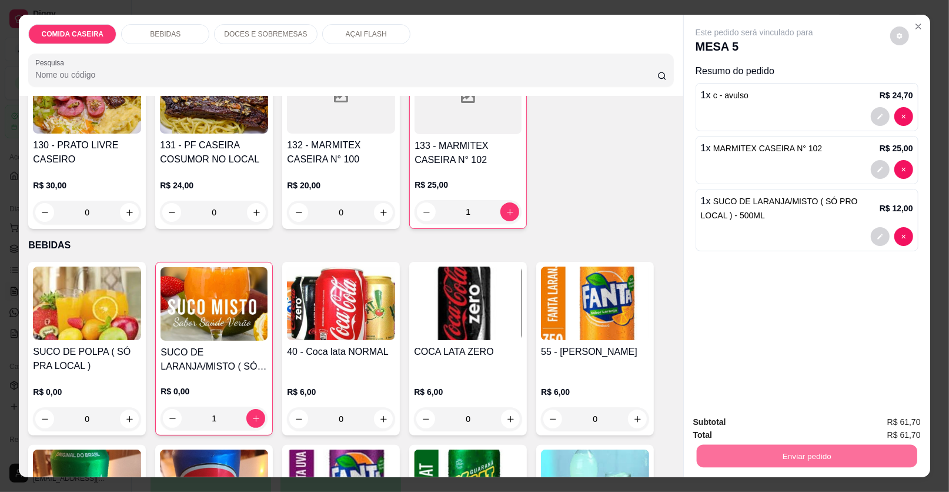
click at [886, 424] on button "Enviar pedido" at bounding box center [890, 427] width 66 height 22
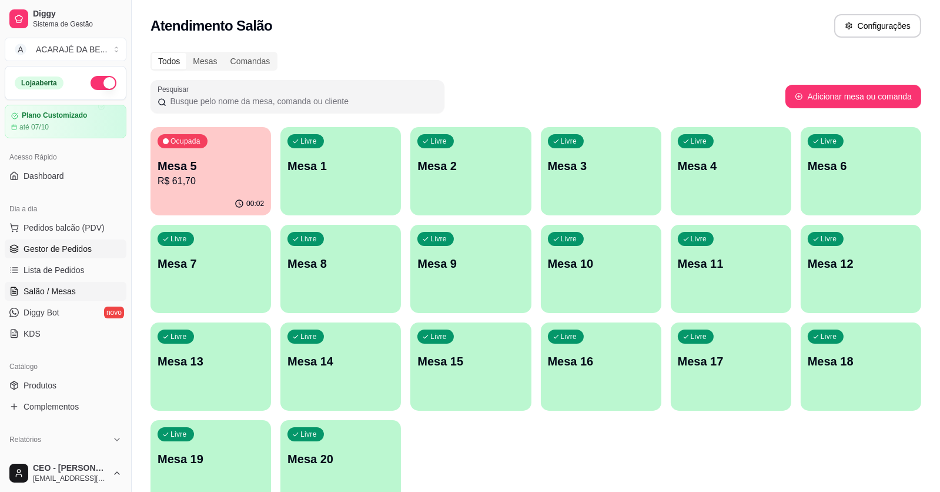
click at [41, 249] on span "Gestor de Pedidos" at bounding box center [58, 249] width 68 height 12
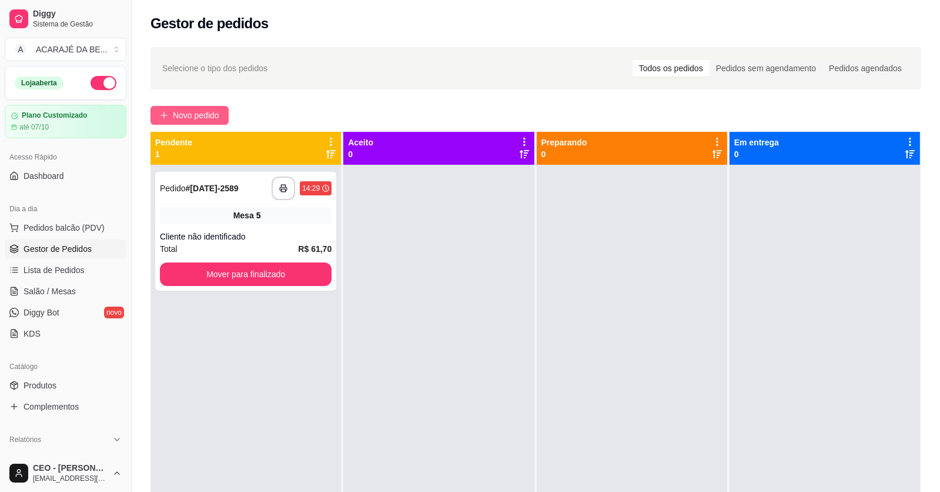
click at [205, 115] on span "Novo pedido" at bounding box center [196, 115] width 46 height 13
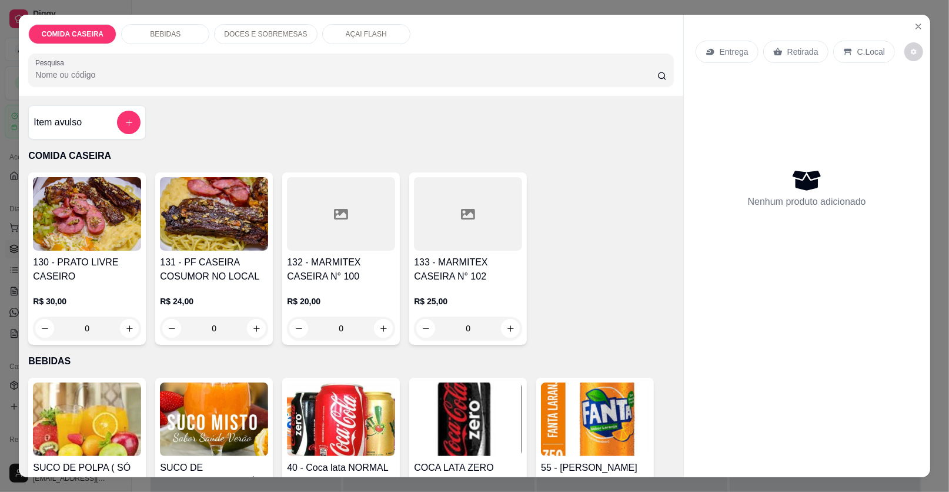
click at [456, 209] on div at bounding box center [468, 214] width 108 height 74
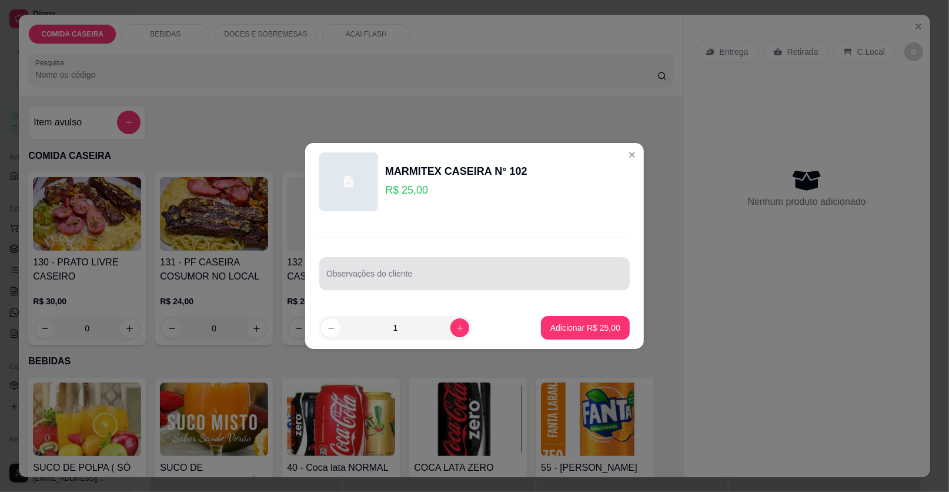
click at [564, 275] on input "Observações do cliente" at bounding box center [474, 278] width 296 height 12
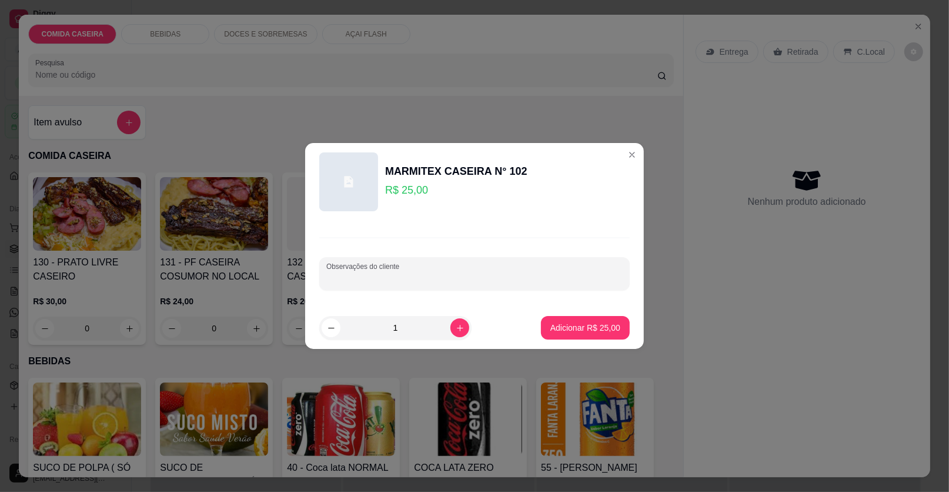
paste input "Arroz Branco Feijão Tropeiro Macarrão Bife Acebolado Farofa De Banana"
type input "Arroz Branco Feijão Tropeiro Macarrão Bife Acebolado Farofa De Banana"
click at [600, 327] on p "Adicionar R$ 25,00" at bounding box center [585, 328] width 70 height 12
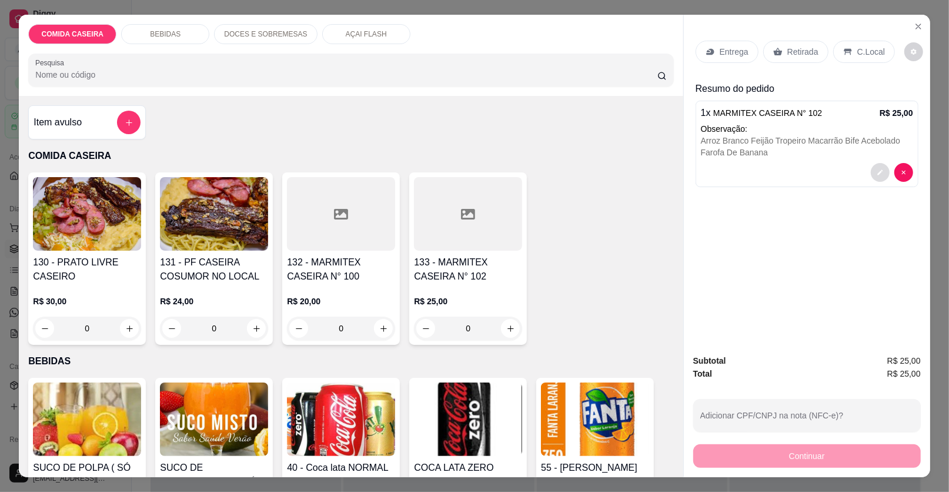
click at [871, 175] on button "decrease-product-quantity" at bounding box center [880, 172] width 19 height 19
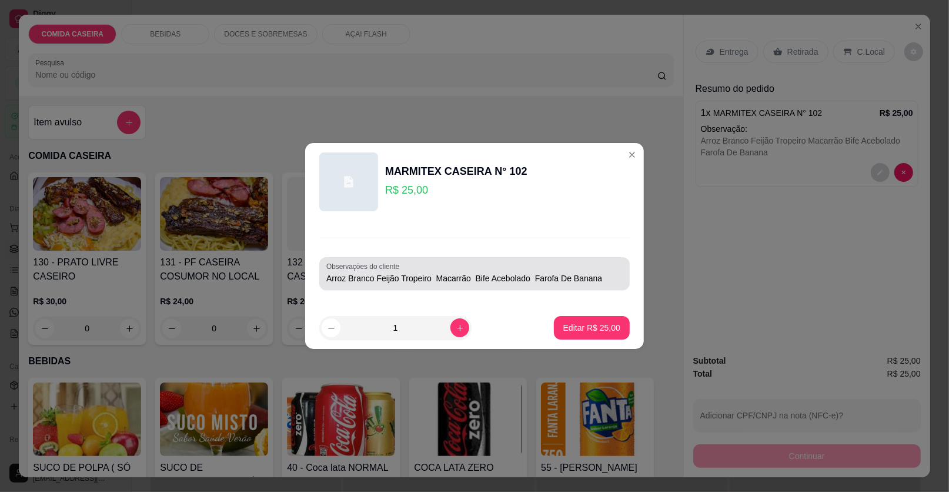
click at [593, 281] on input "Arroz Branco Feijão Tropeiro Macarrão Bife Acebolado Farofa De Banana" at bounding box center [474, 278] width 296 height 12
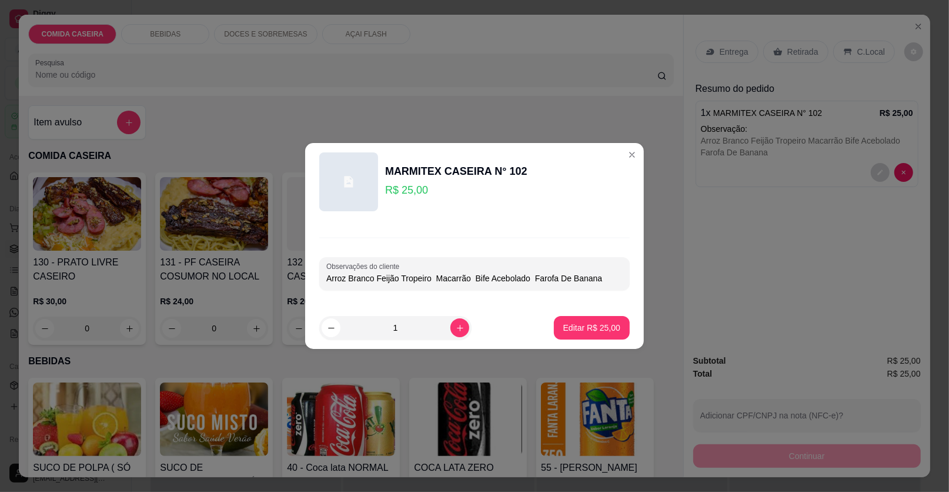
type input "Arroz Branco Feijão Tropeiro Macarrão Bife Acebolado Farofa De Banana"
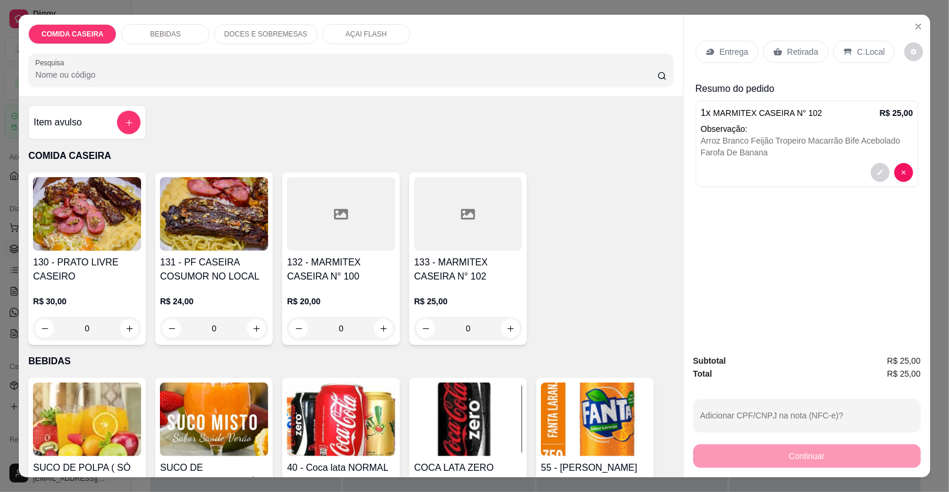
click at [730, 58] on div "Entrega" at bounding box center [727, 52] width 63 height 22
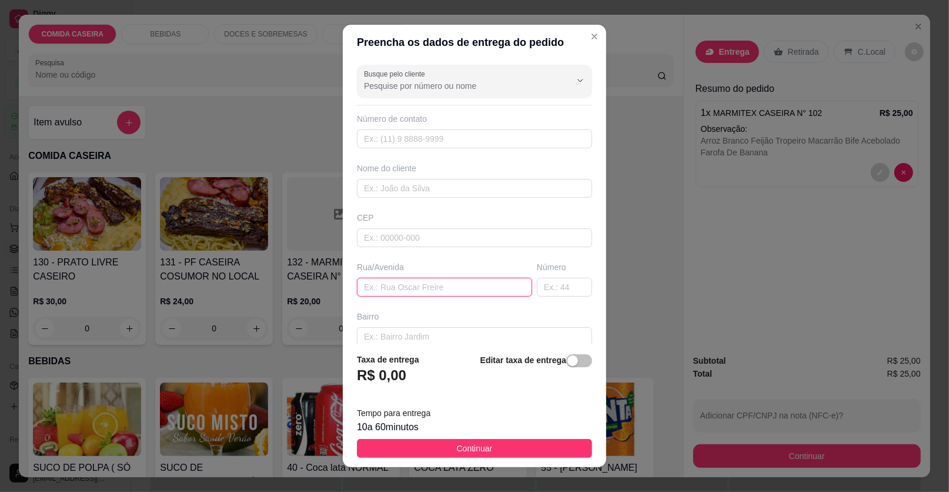
click at [472, 289] on input "text" at bounding box center [444, 287] width 175 height 19
paste input "Pag: cartão De Crédito Endereço: [STREET_ADDRESS] Imperial."
type input "Pag: cartão De Crédito Endereço: [STREET_ADDRESS] Imperial."
click at [428, 188] on input "text" at bounding box center [474, 188] width 235 height 19
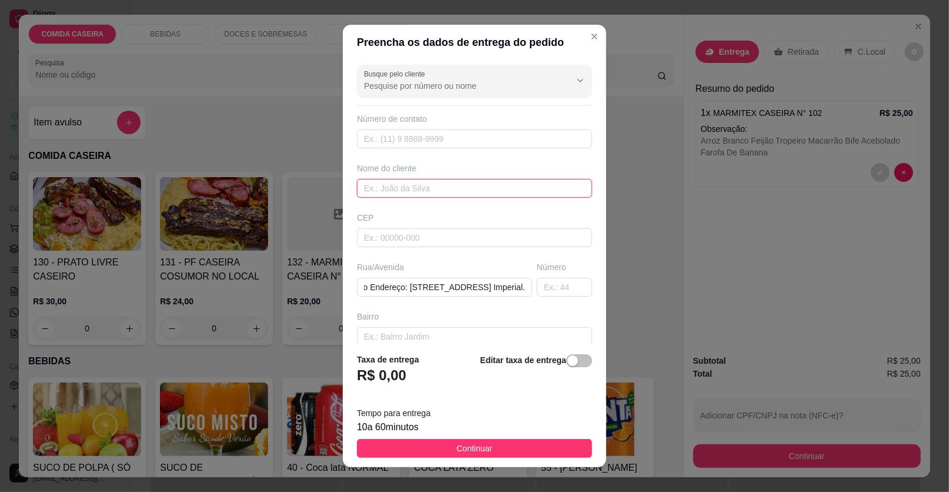
scroll to position [0, 0]
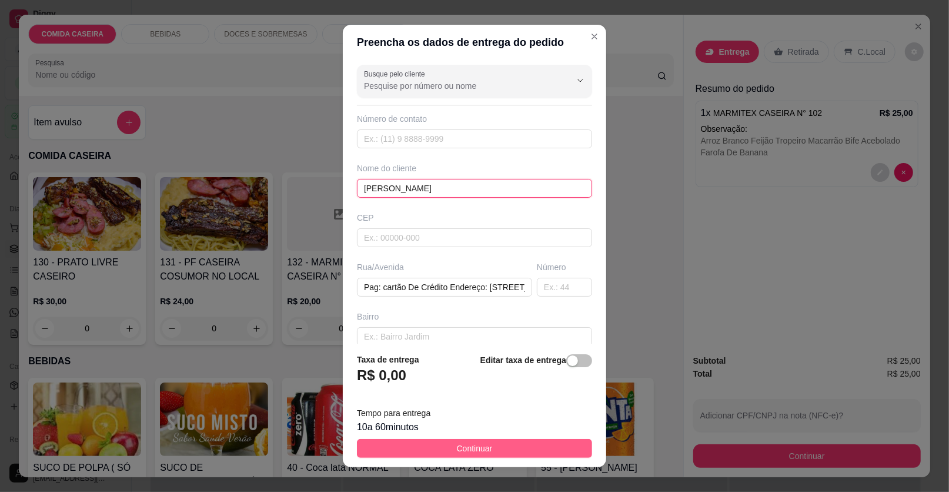
type input "[PERSON_NAME]"
click at [511, 446] on button "Continuar" at bounding box center [474, 448] width 235 height 19
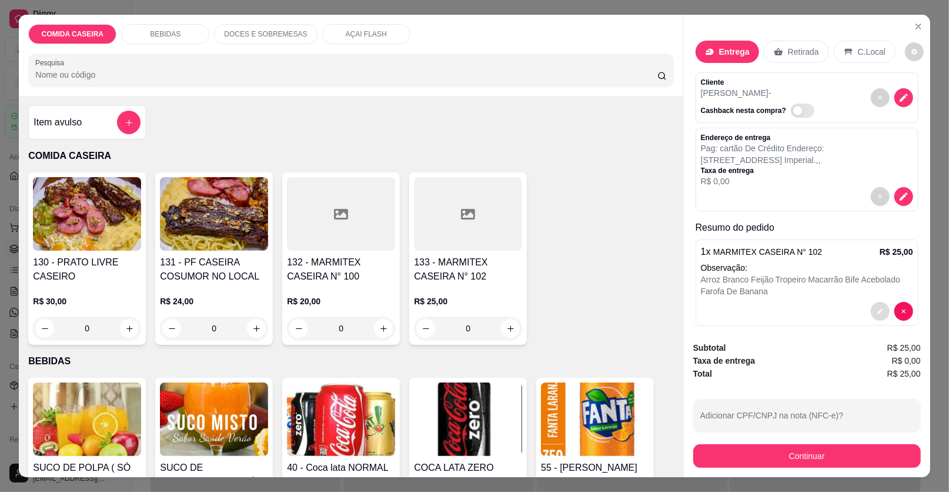
click at [877, 311] on icon "decrease-product-quantity" at bounding box center [879, 311] width 5 height 5
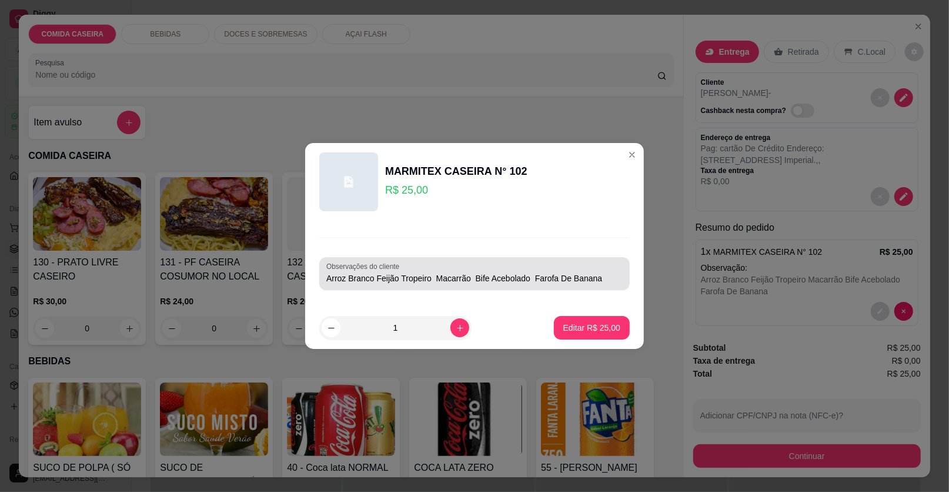
click at [594, 272] on input "Arroz Branco Feijão Tropeiro Macarrão Bife Acebolado Farofa De Banana" at bounding box center [474, 278] width 296 height 12
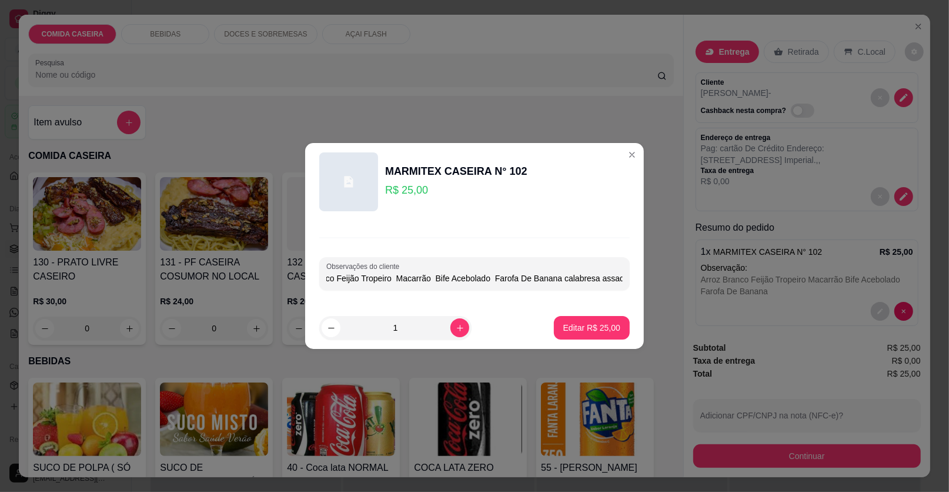
scroll to position [0, 44]
type input "Arroz Branco Feijão Tropeiro Macarrão Bife Acebolado Farofa De Banana calabresa…"
click at [600, 324] on p "Editar R$ 25,00" at bounding box center [591, 328] width 57 height 12
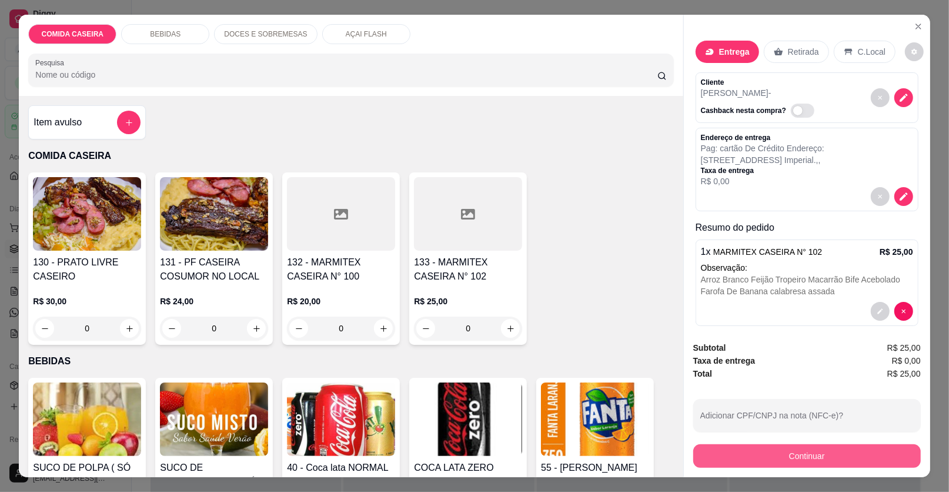
click at [734, 452] on button "Continuar" at bounding box center [807, 456] width 228 height 24
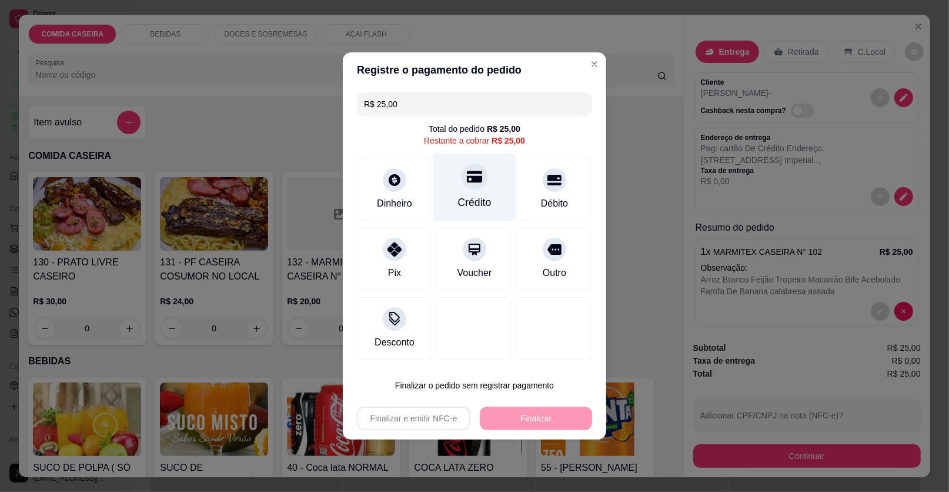
click at [451, 181] on div "Crédito" at bounding box center [474, 187] width 83 height 69
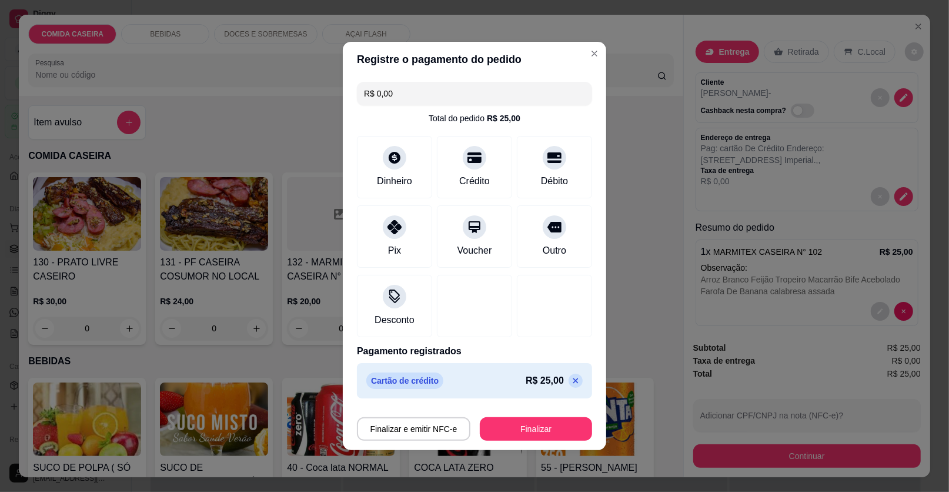
click at [527, 423] on button "Finalizar" at bounding box center [536, 429] width 112 height 24
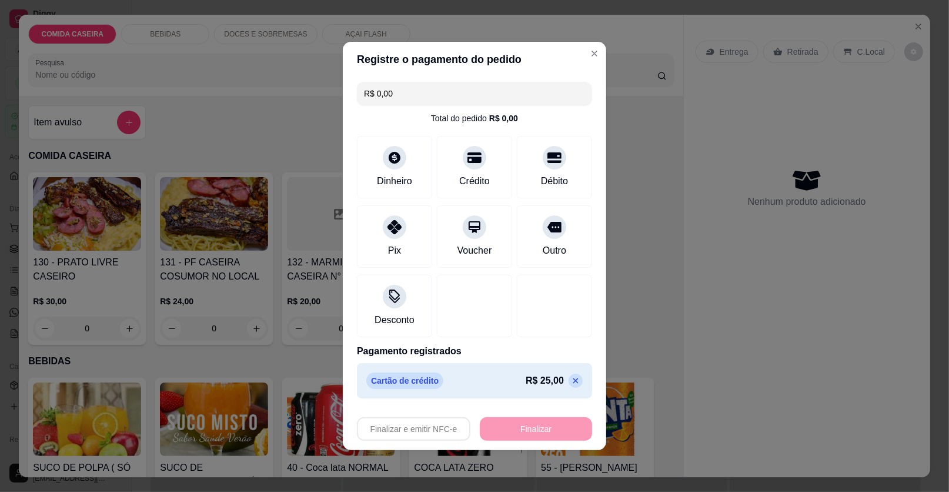
type input "-R$ 25,00"
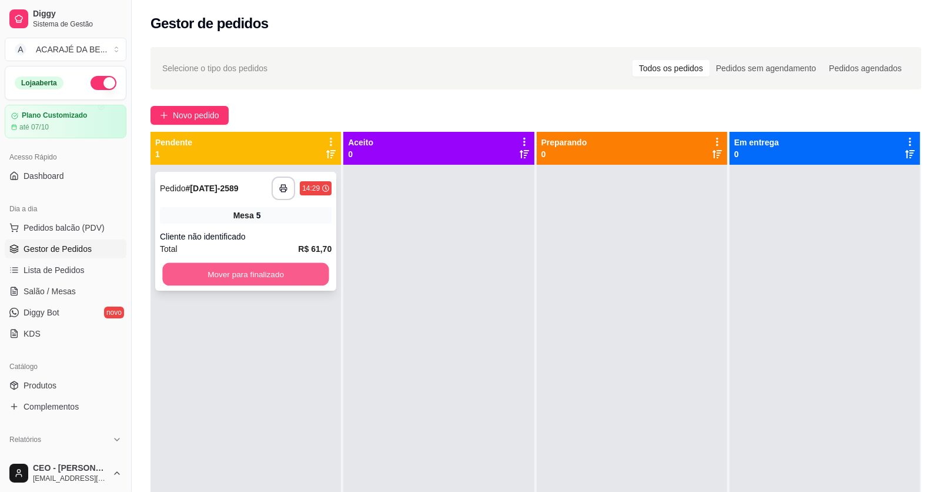
click at [301, 271] on button "Mover para finalizado" at bounding box center [245, 274] width 166 height 23
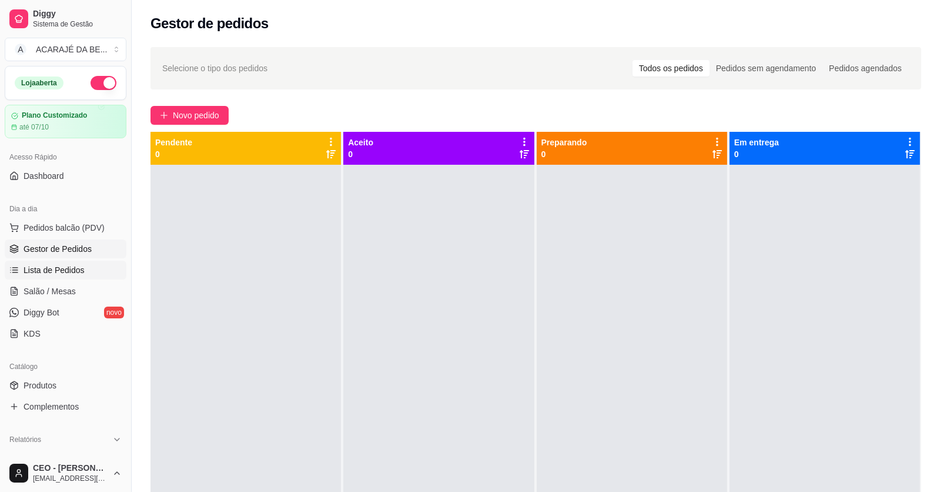
click at [92, 261] on link "Lista de Pedidos" at bounding box center [66, 270] width 122 height 19
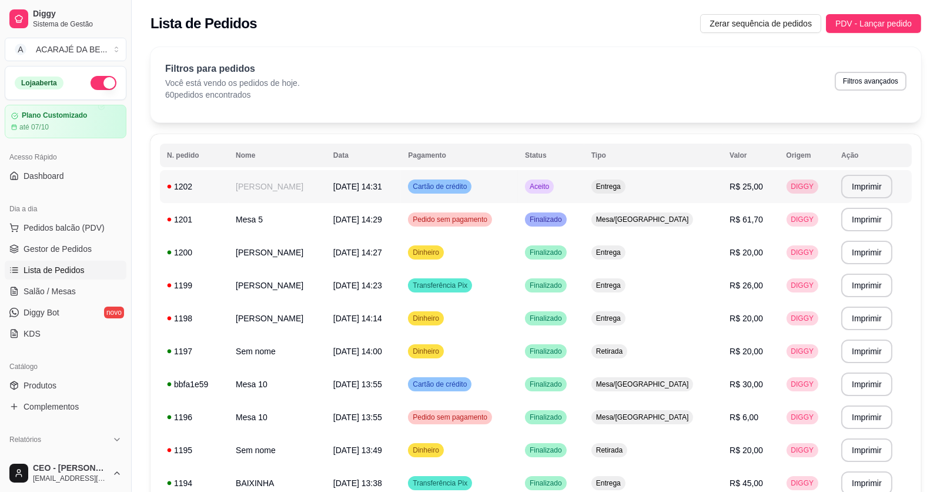
click at [303, 182] on td "[PERSON_NAME]" at bounding box center [278, 186] width 98 height 33
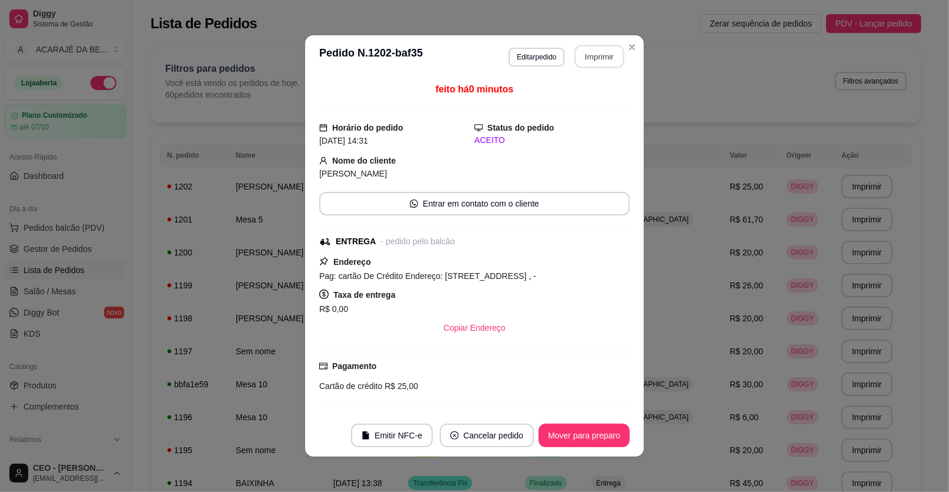
click at [603, 52] on button "Imprimir" at bounding box center [599, 56] width 49 height 23
click at [600, 430] on button "Mover para preparo" at bounding box center [584, 435] width 91 height 24
click at [606, 430] on button "Mover para entrega" at bounding box center [584, 435] width 91 height 24
click at [607, 430] on button "Mover para finalizado" at bounding box center [581, 435] width 98 height 24
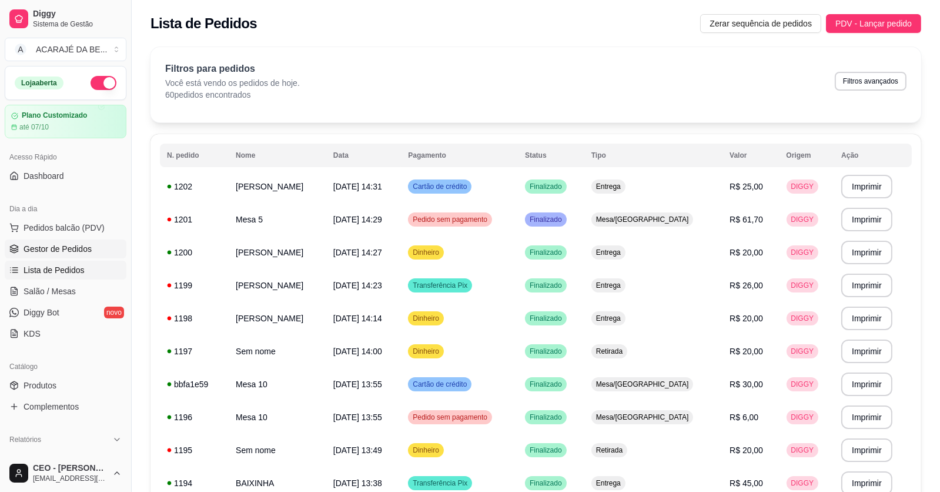
click at [86, 244] on span "Gestor de Pedidos" at bounding box center [58, 249] width 68 height 12
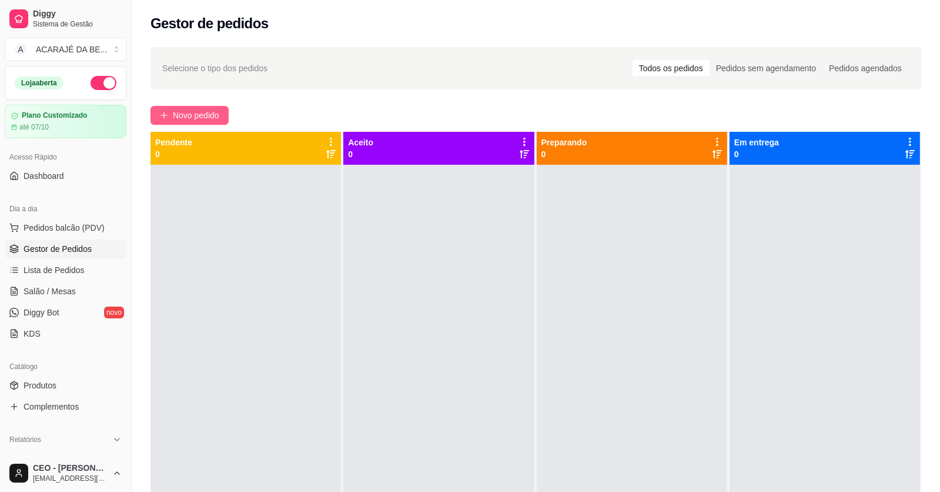
click at [192, 115] on span "Novo pedido" at bounding box center [196, 115] width 46 height 13
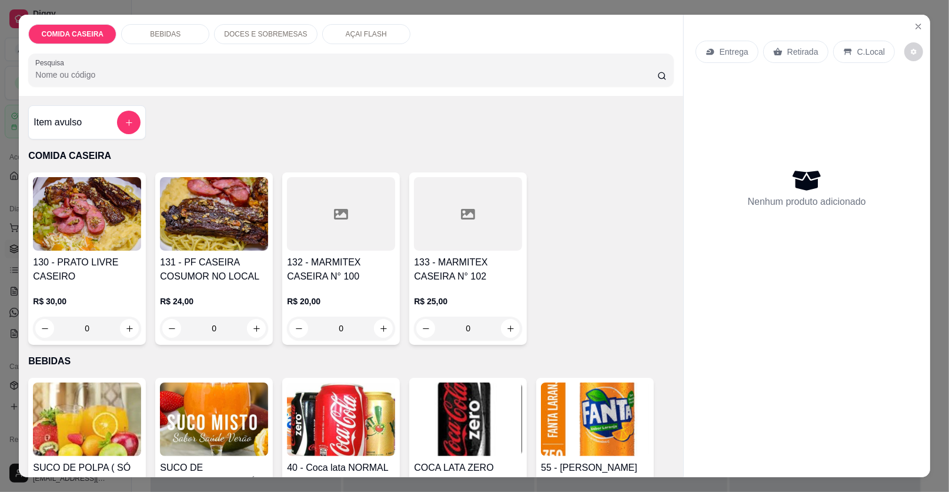
click at [473, 222] on div at bounding box center [468, 214] width 108 height 74
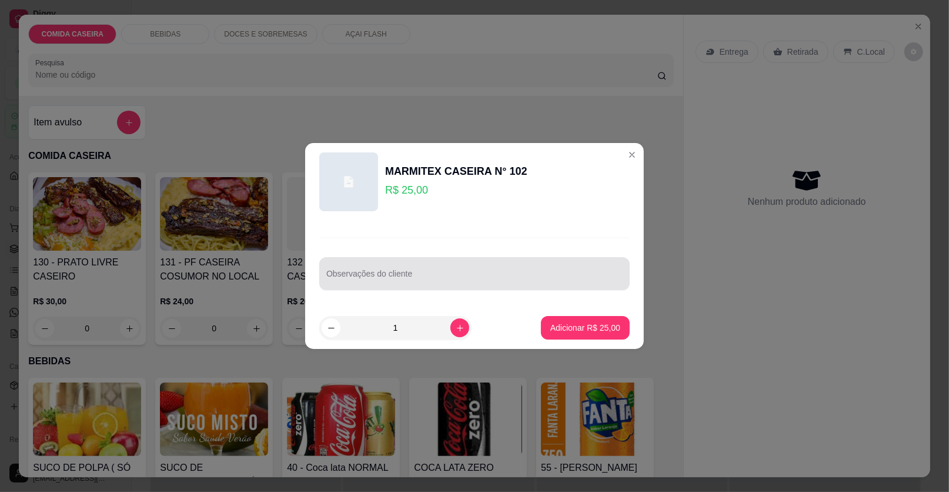
click at [471, 269] on div at bounding box center [474, 274] width 296 height 24
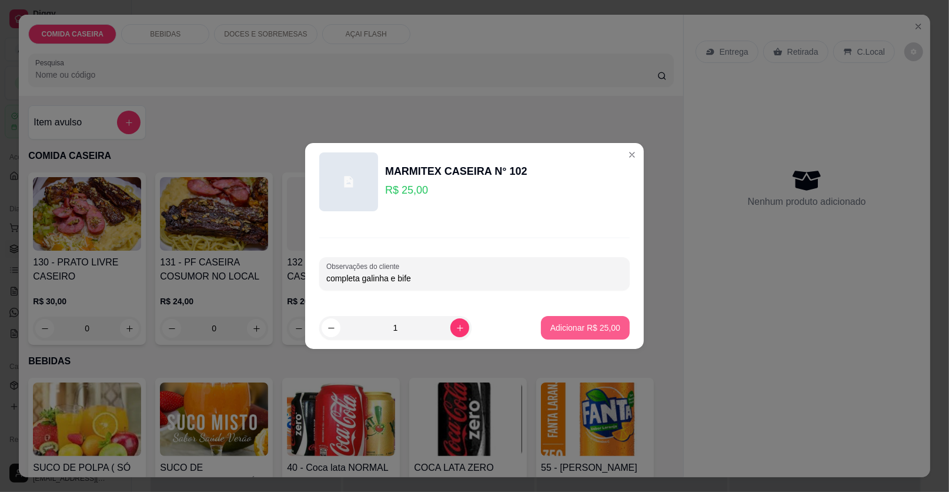
type input "completa galinha e bife"
click at [604, 328] on p "Adicionar R$ 25,00" at bounding box center [585, 328] width 70 height 12
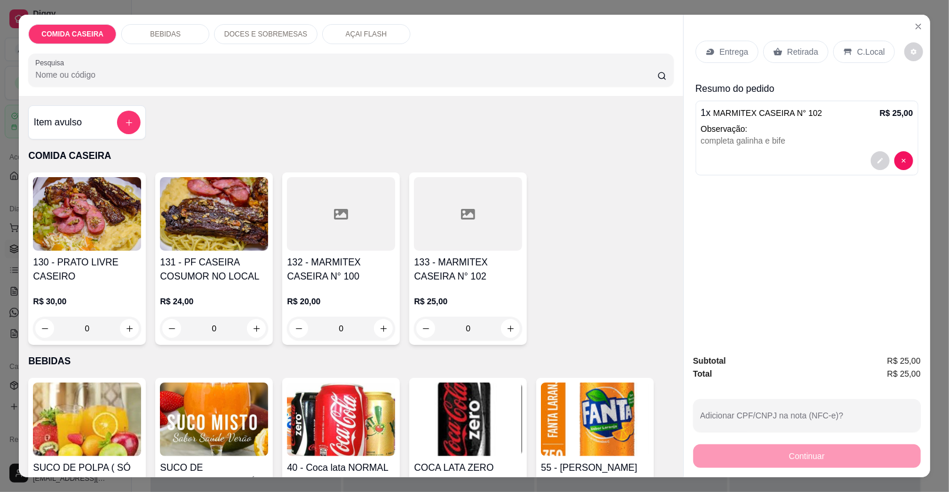
click at [727, 52] on p "Entrega" at bounding box center [734, 52] width 29 height 12
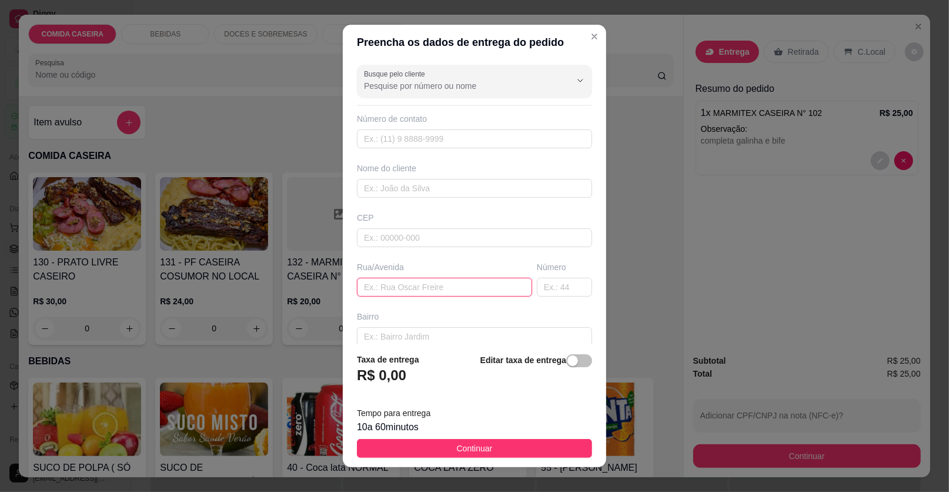
click at [412, 293] on input "text" at bounding box center [444, 287] width 175 height 19
paste input "[STREET_ADDRESS][PERSON_NAME]"
type input "[STREET_ADDRESS][PERSON_NAME]"
click at [566, 448] on button "Continuar" at bounding box center [474, 448] width 235 height 19
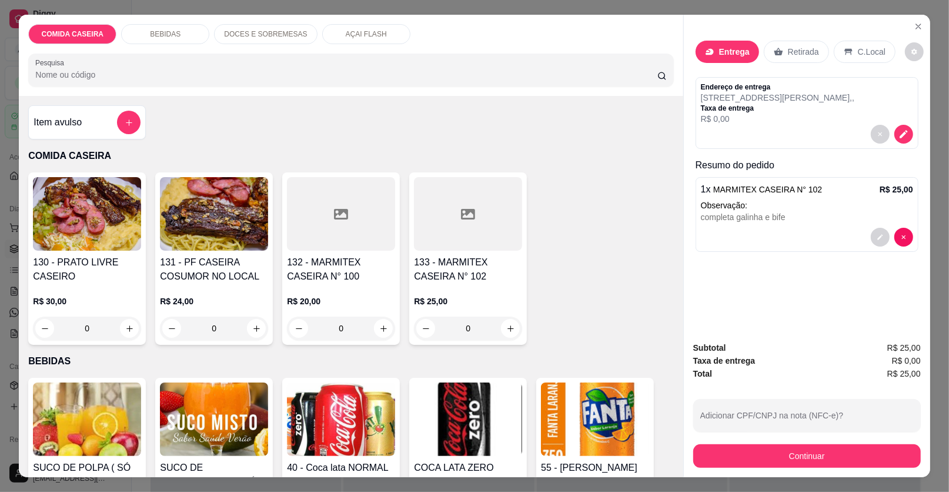
click at [705, 48] on icon at bounding box center [709, 51] width 9 height 9
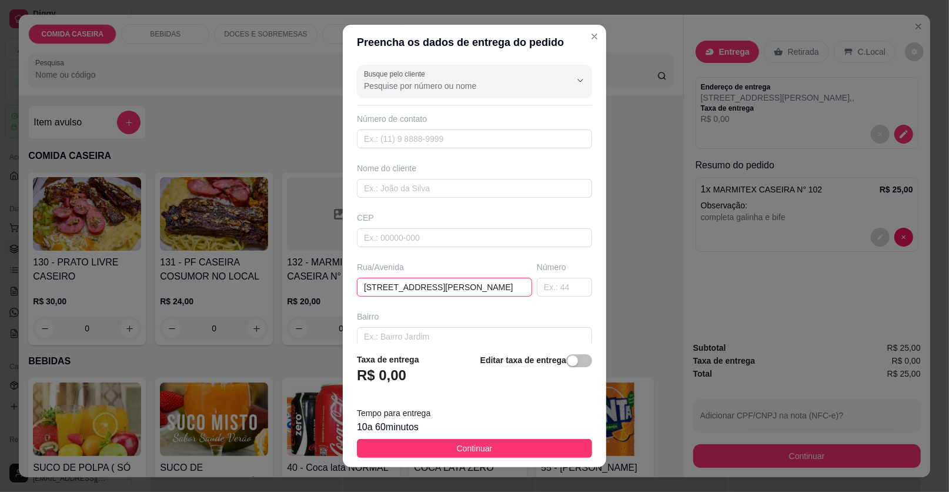
click at [500, 285] on input "[STREET_ADDRESS][PERSON_NAME]" at bounding box center [444, 287] width 175 height 19
paste input "Casa de driele"
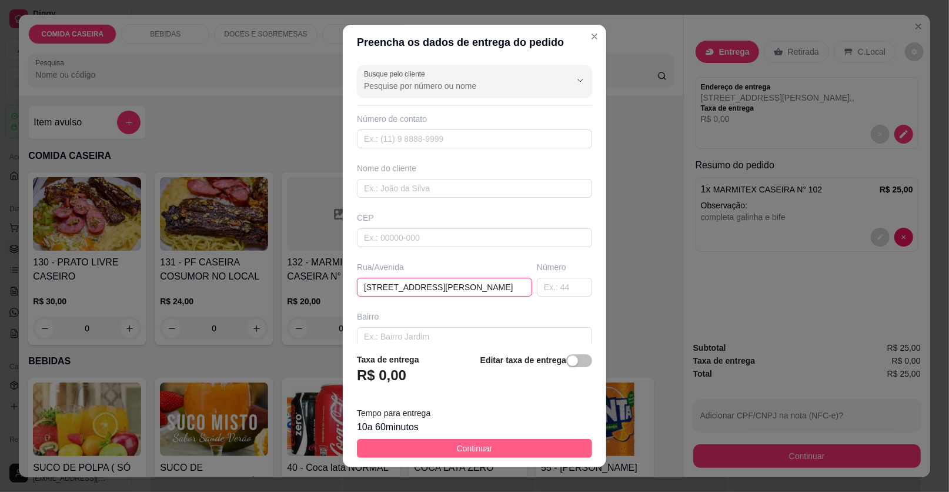
type input "[STREET_ADDRESS][PERSON_NAME]"
click at [460, 449] on span "Continuar" at bounding box center [475, 448] width 36 height 13
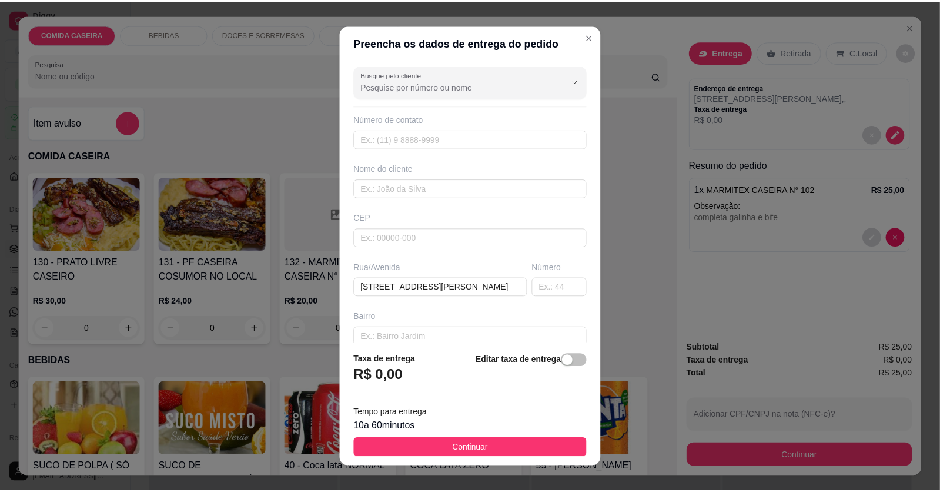
scroll to position [0, 0]
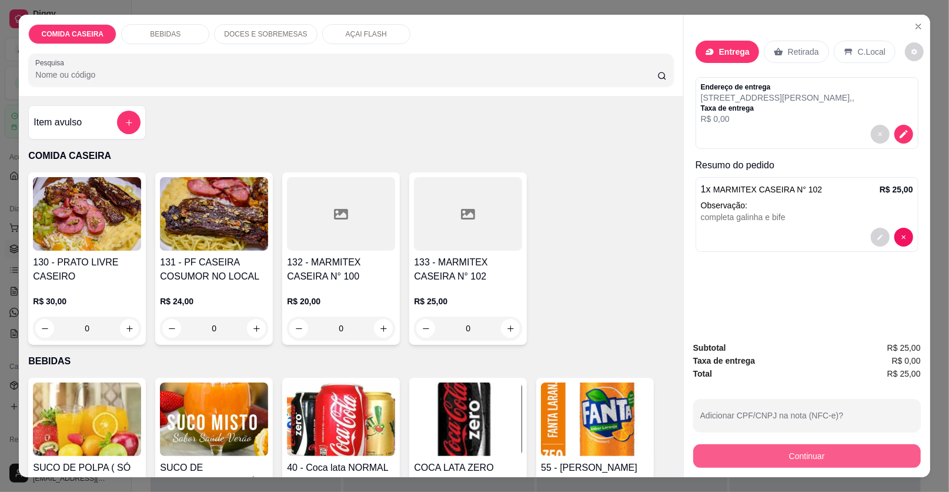
click at [730, 452] on button "Continuar" at bounding box center [807, 456] width 228 height 24
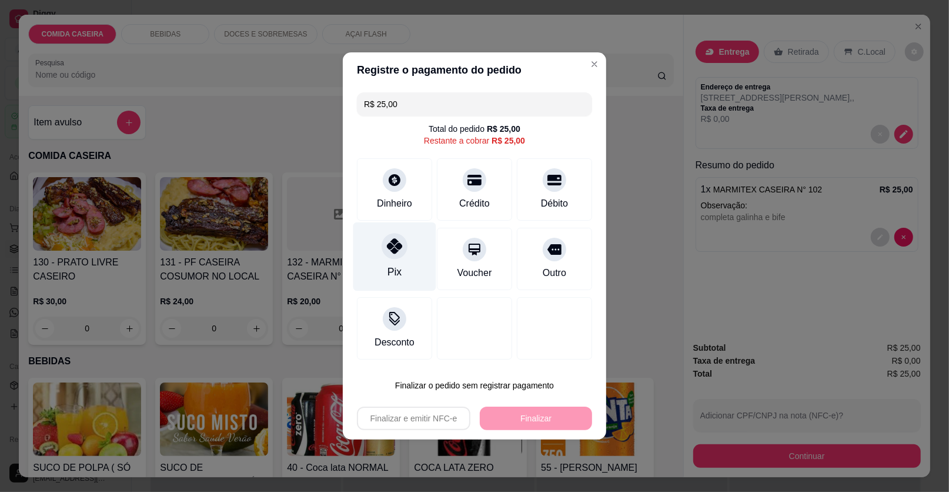
click at [394, 262] on div "Pix" at bounding box center [394, 256] width 83 height 69
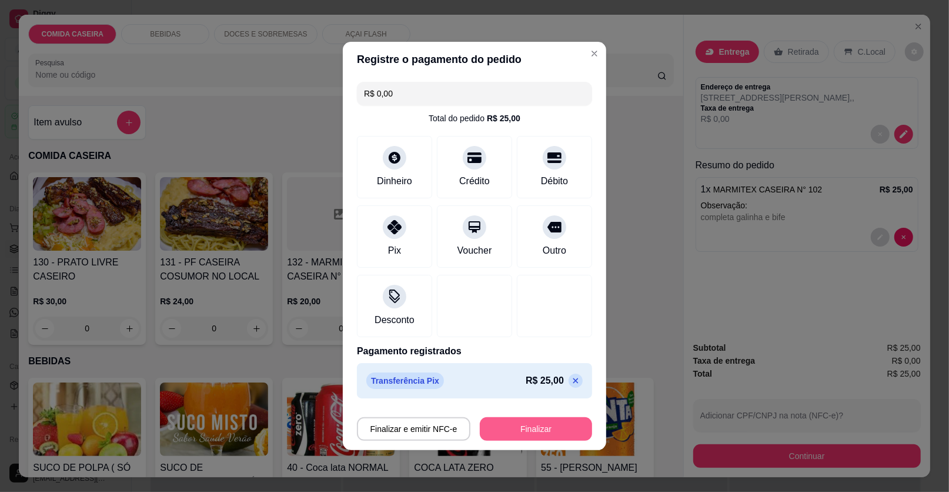
click at [520, 436] on button "Finalizar" at bounding box center [536, 429] width 112 height 24
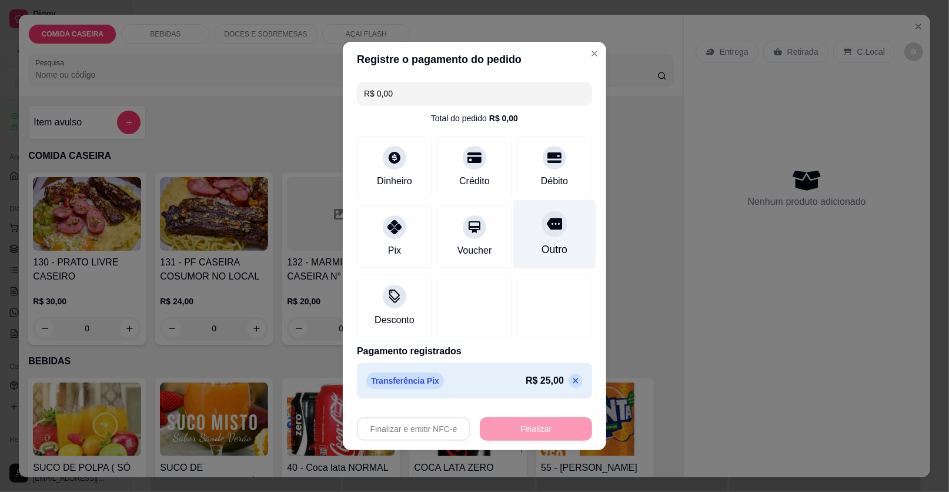
type input "-R$ 25,00"
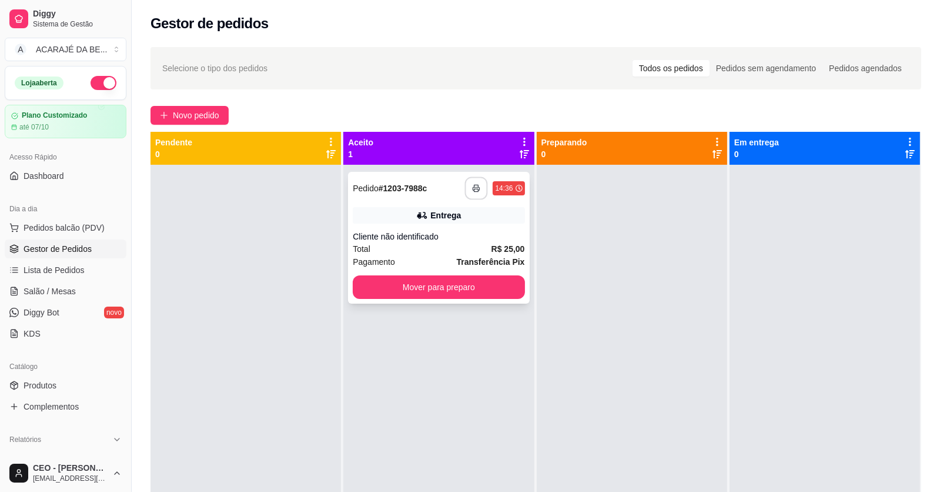
click at [475, 182] on button "button" at bounding box center [476, 188] width 23 height 23
click at [429, 291] on button "Mover para preparo" at bounding box center [439, 287] width 166 height 23
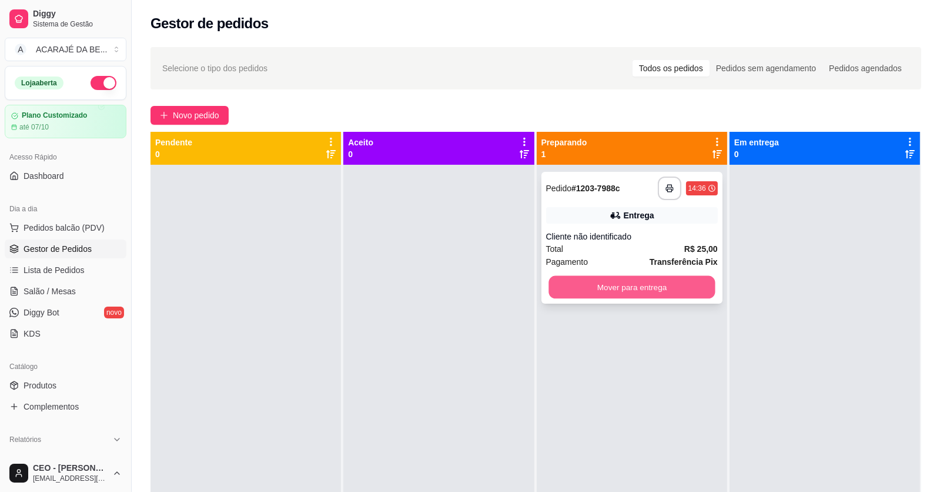
click at [572, 284] on button "Mover para entrega" at bounding box center [632, 287] width 166 height 23
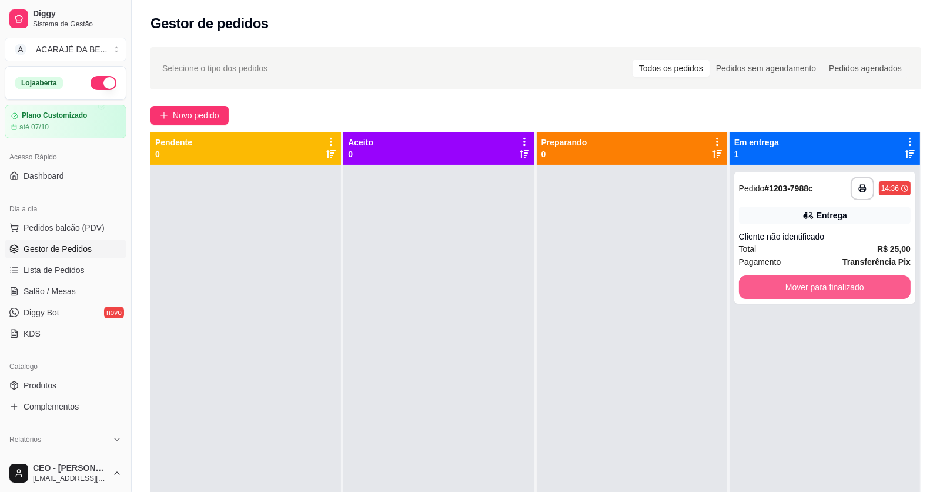
click at [796, 289] on button "Mover para finalizado" at bounding box center [825, 287] width 172 height 24
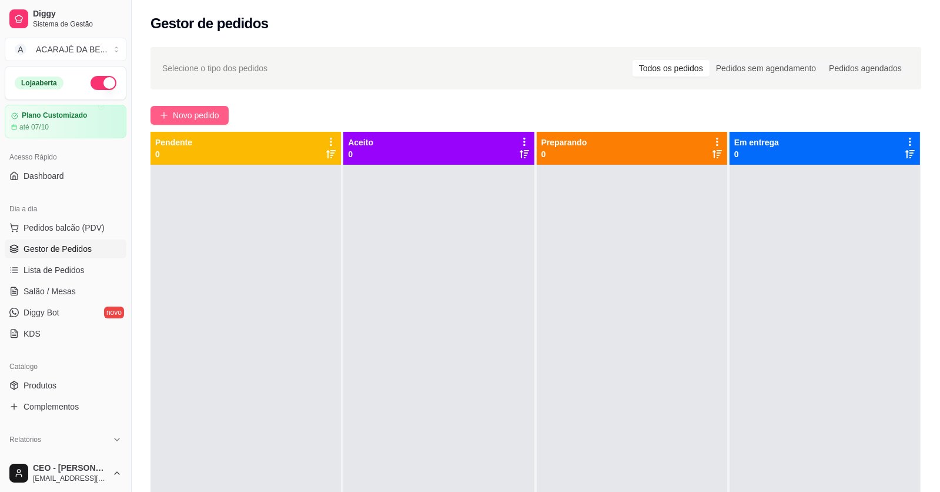
click at [181, 108] on button "Novo pedido" at bounding box center [190, 115] width 78 height 19
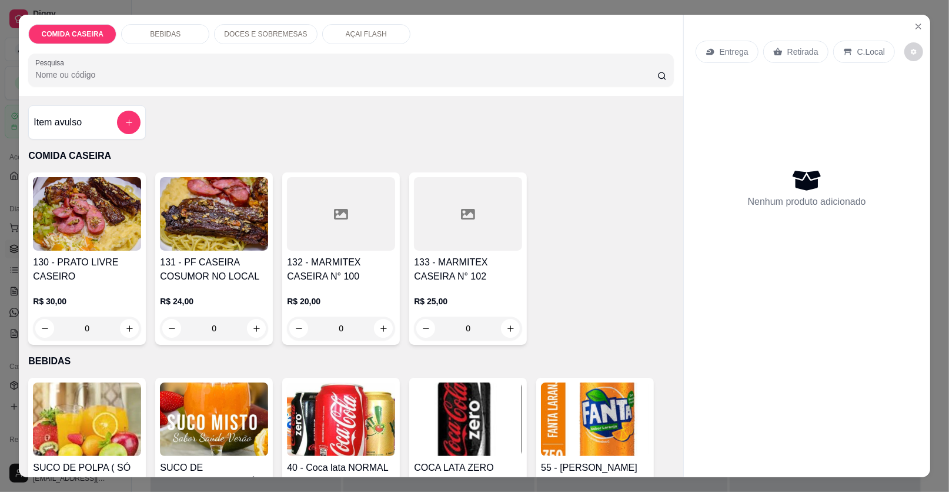
click at [109, 123] on div "Item avulso" at bounding box center [87, 123] width 107 height 24
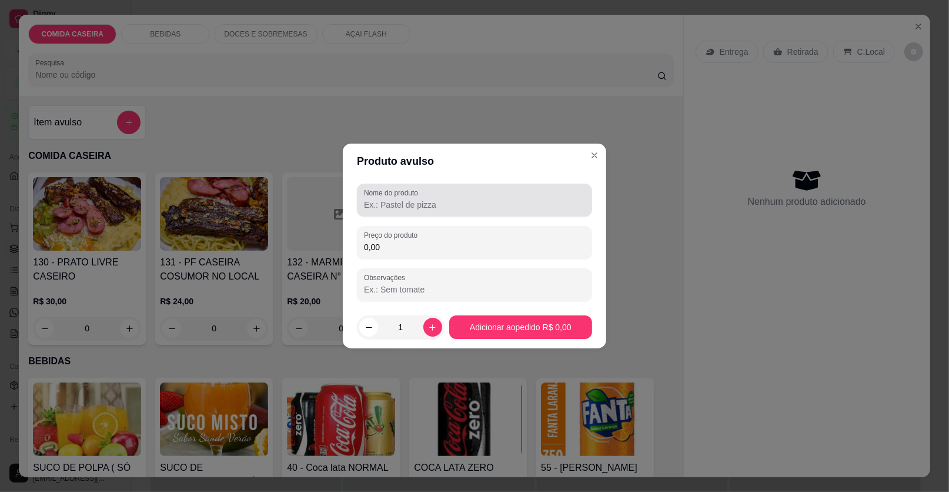
click at [474, 212] on div "Nome do produto" at bounding box center [474, 199] width 235 height 33
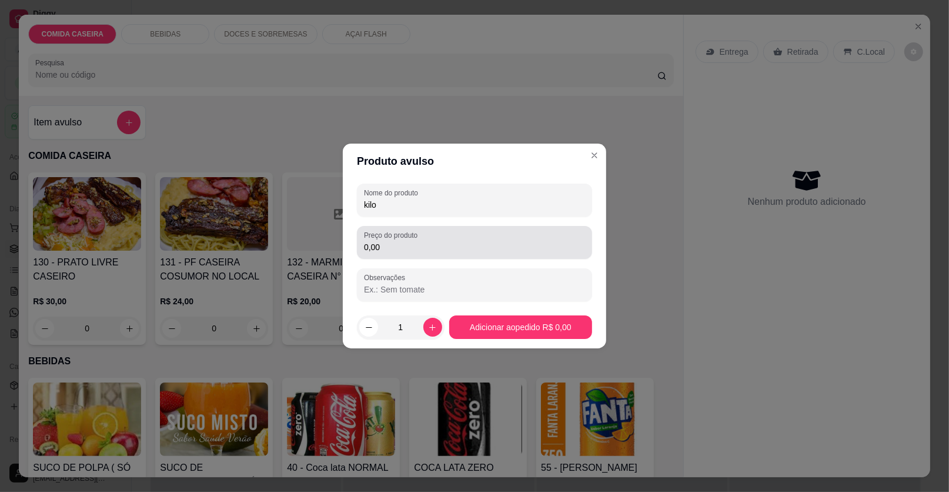
type input "kilo"
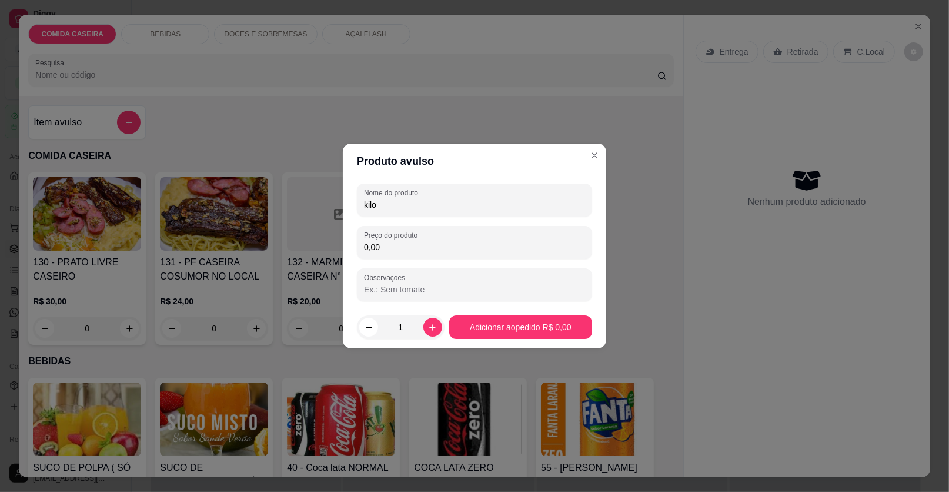
click at [380, 241] on input "0,00" at bounding box center [474, 247] width 221 height 12
type input "13,00"
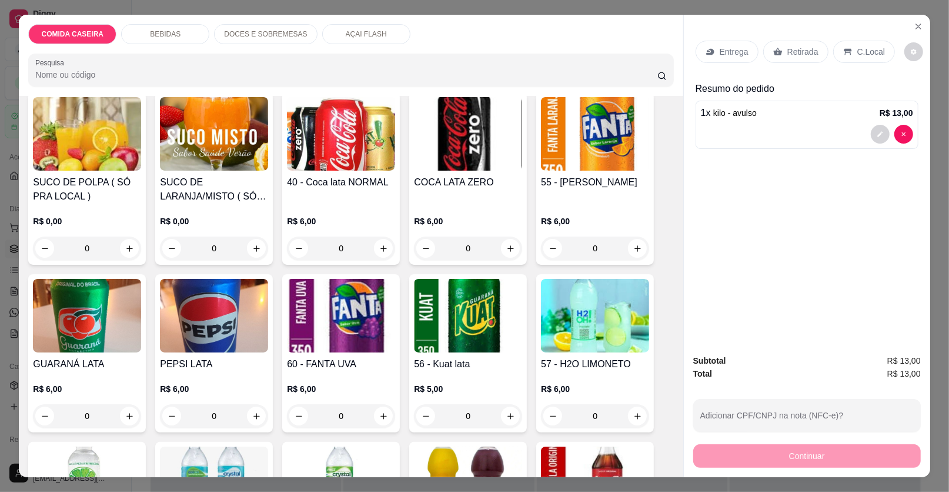
scroll to position [293, 0]
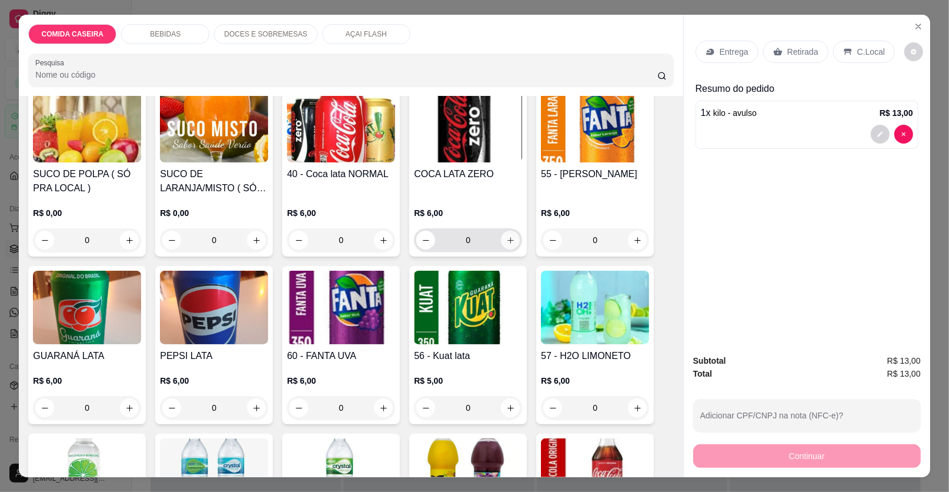
click at [507, 241] on icon "increase-product-quantity" at bounding box center [510, 240] width 9 height 9
type input "1"
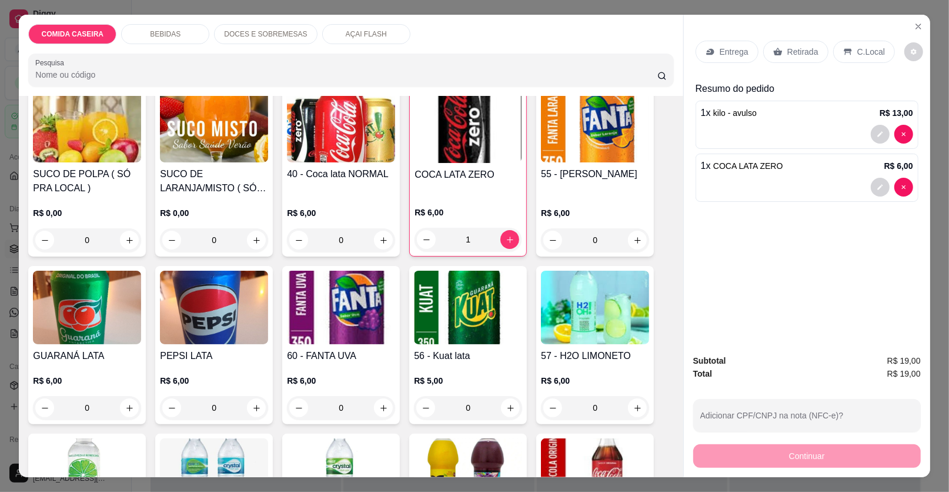
click at [848, 46] on div "C.Local" at bounding box center [864, 52] width 62 height 22
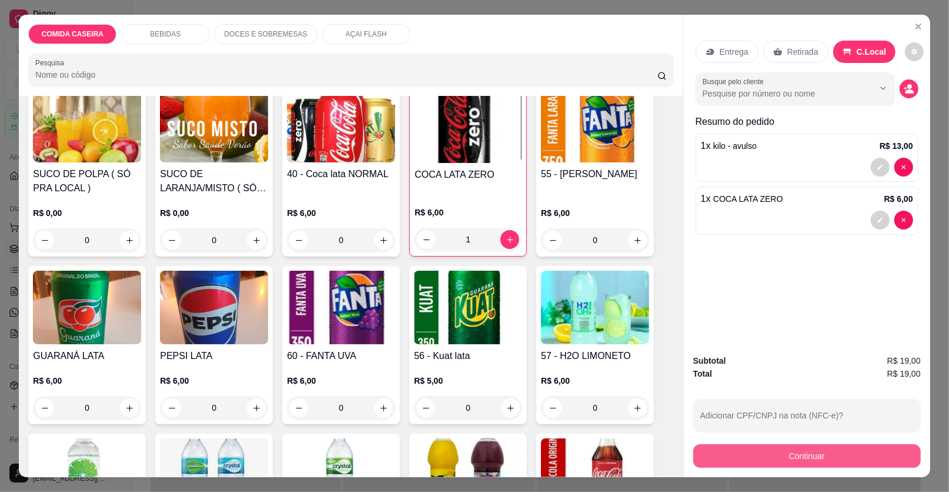
click at [727, 456] on button "Continuar" at bounding box center [807, 456] width 228 height 24
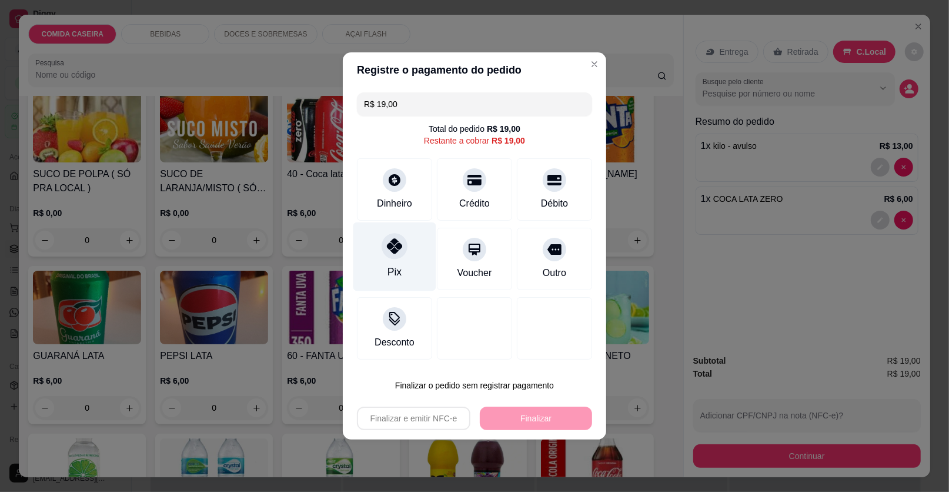
click at [393, 254] on div at bounding box center [395, 246] width 26 height 26
type input "R$ 0,00"
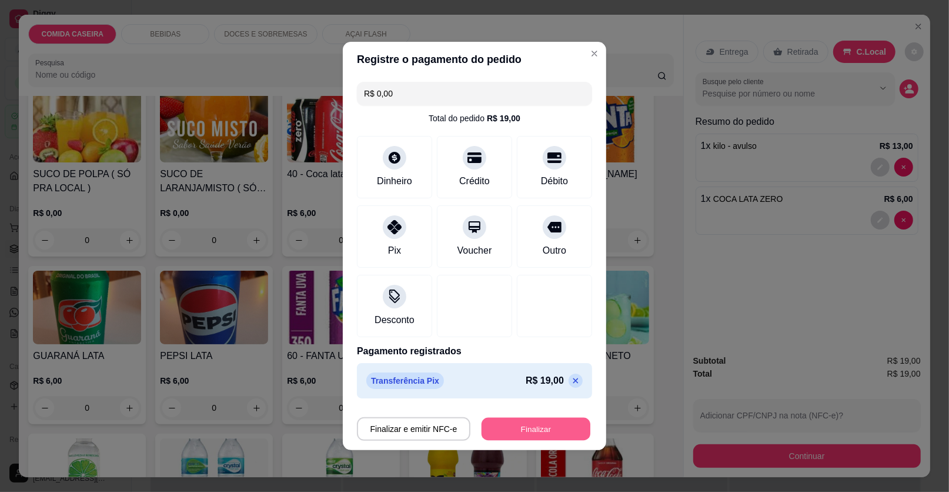
click at [548, 418] on button "Finalizar" at bounding box center [536, 429] width 109 height 23
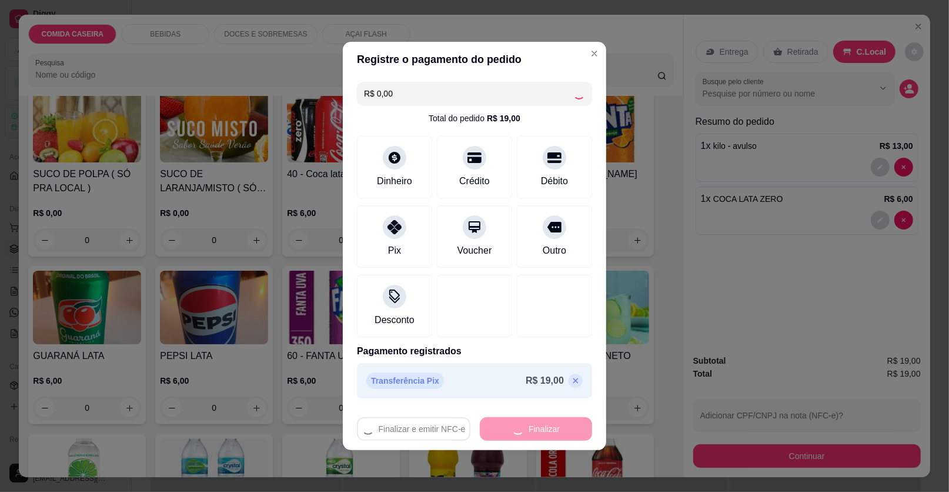
type input "0"
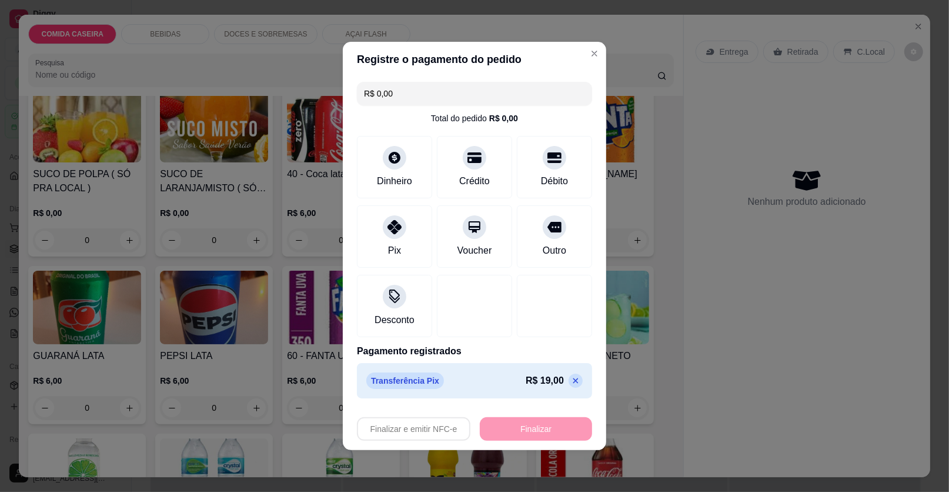
type input "-R$ 19,00"
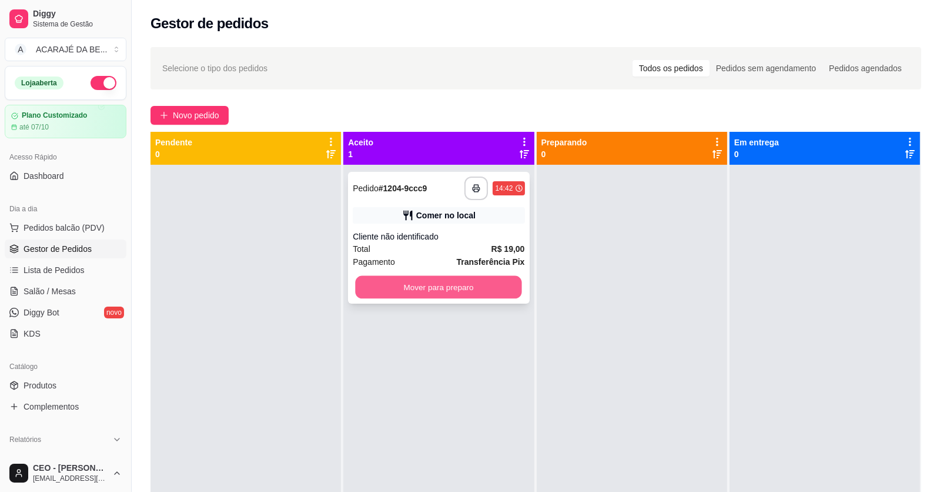
click at [499, 296] on button "Mover para preparo" at bounding box center [439, 287] width 166 height 23
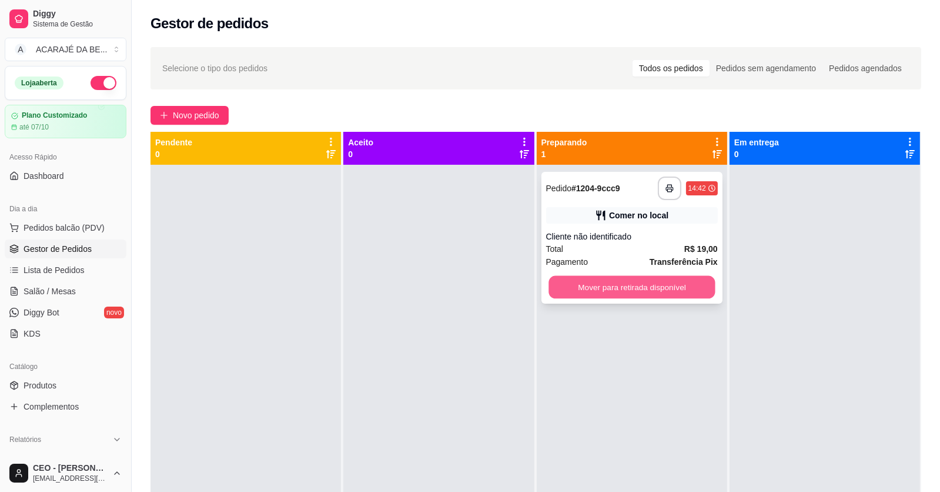
click at [633, 286] on button "Mover para retirada disponível" at bounding box center [632, 287] width 166 height 23
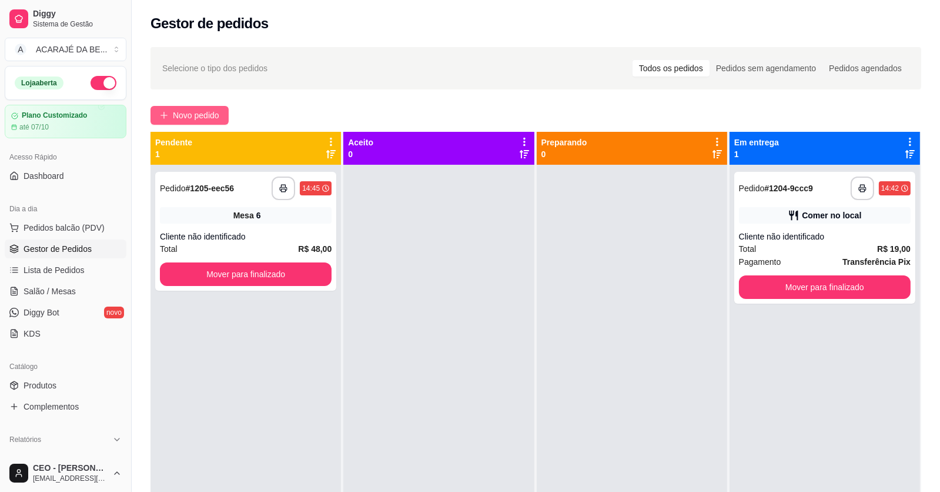
click at [212, 110] on span "Novo pedido" at bounding box center [196, 115] width 46 height 13
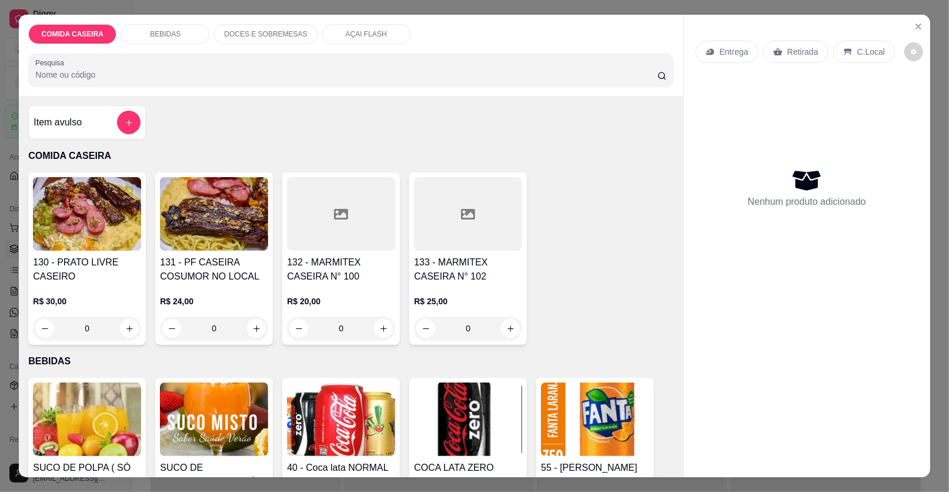
click at [496, 228] on div at bounding box center [468, 214] width 108 height 74
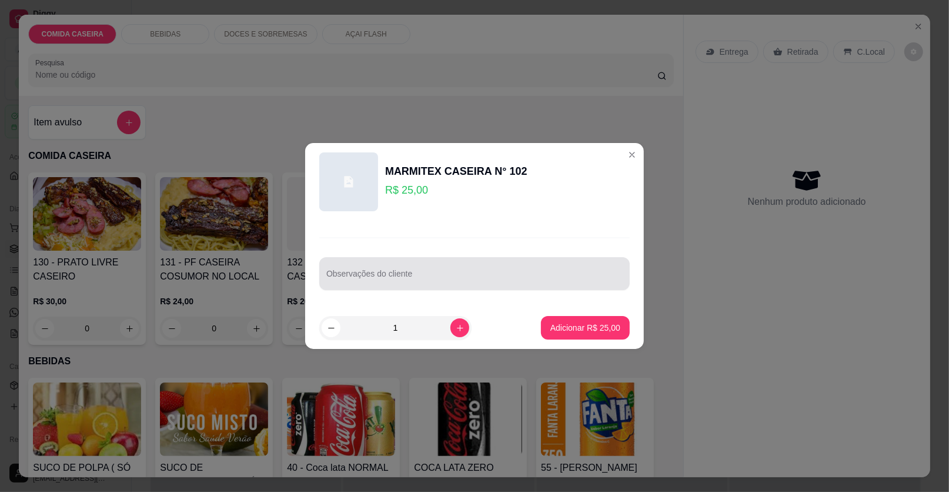
click at [513, 271] on div at bounding box center [474, 274] width 296 height 24
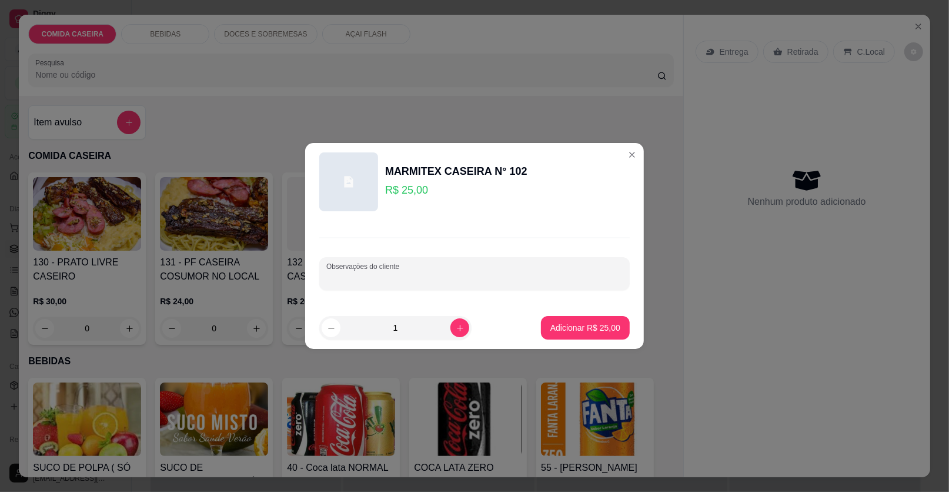
paste input "bife acebolado e filé de frango"
type input "bife acebolado e filé de frango completa"
click at [597, 326] on p "Adicionar R$ 25,00" at bounding box center [586, 327] width 68 height 11
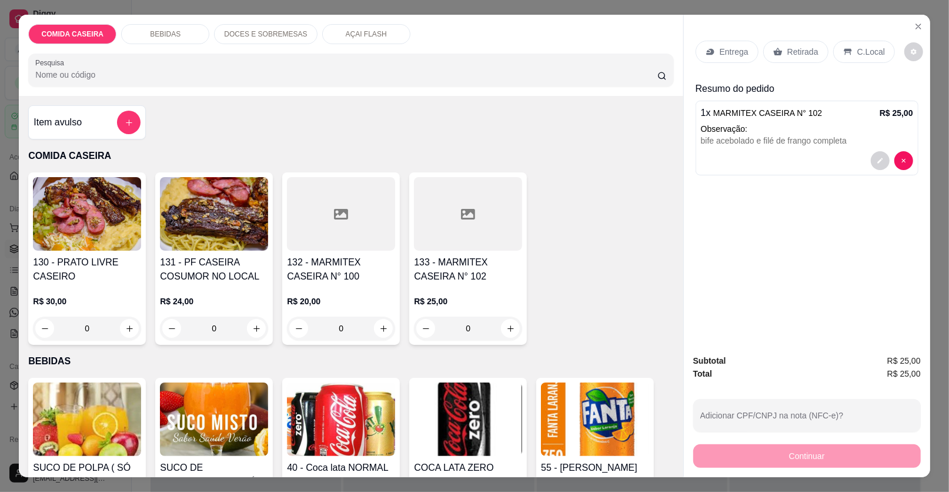
click at [467, 216] on icon at bounding box center [468, 214] width 14 height 14
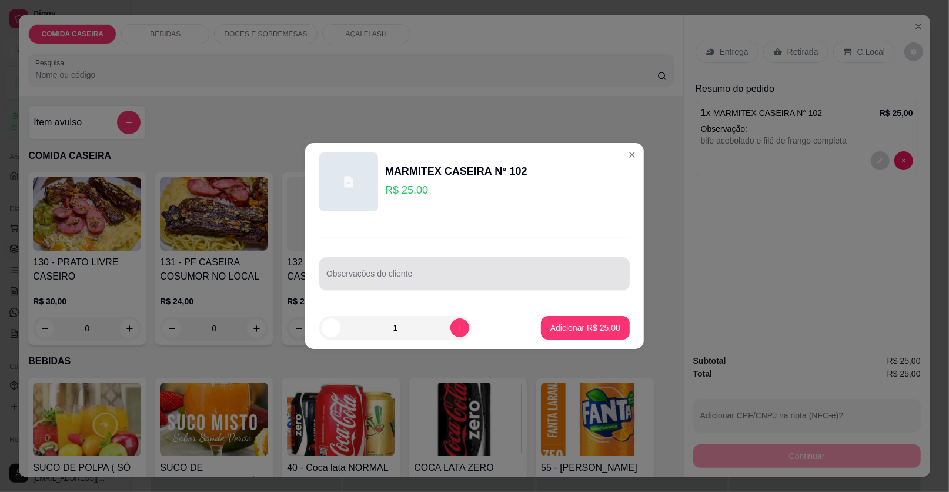
click at [484, 266] on div at bounding box center [474, 274] width 296 height 24
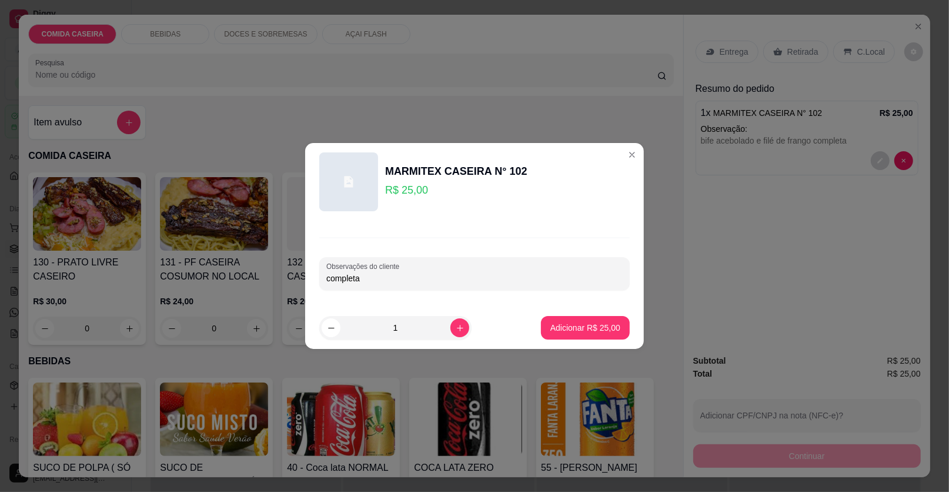
paste input "filé de frango e calabresa assada"
type input "completa filé de frango e calabresa assada"
click at [587, 319] on button "Adicionar R$ 25,00" at bounding box center [585, 328] width 89 height 24
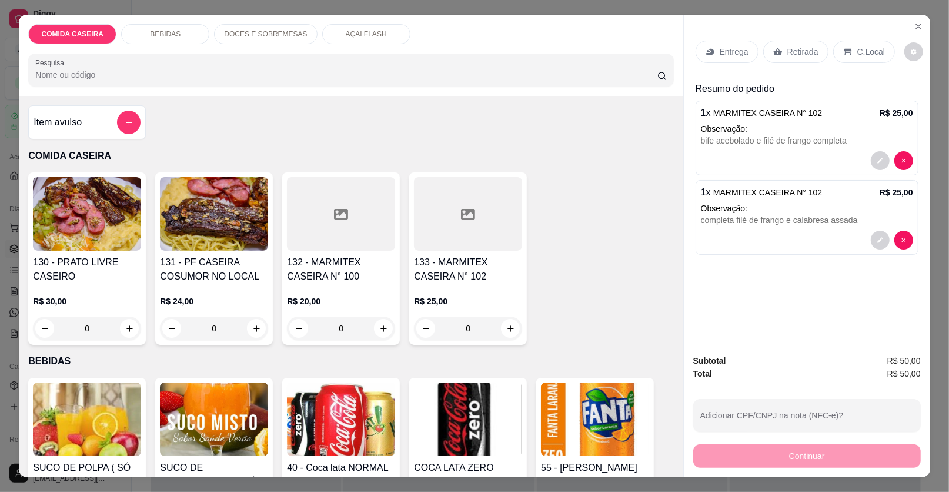
click at [738, 48] on p "Entrega" at bounding box center [734, 52] width 29 height 12
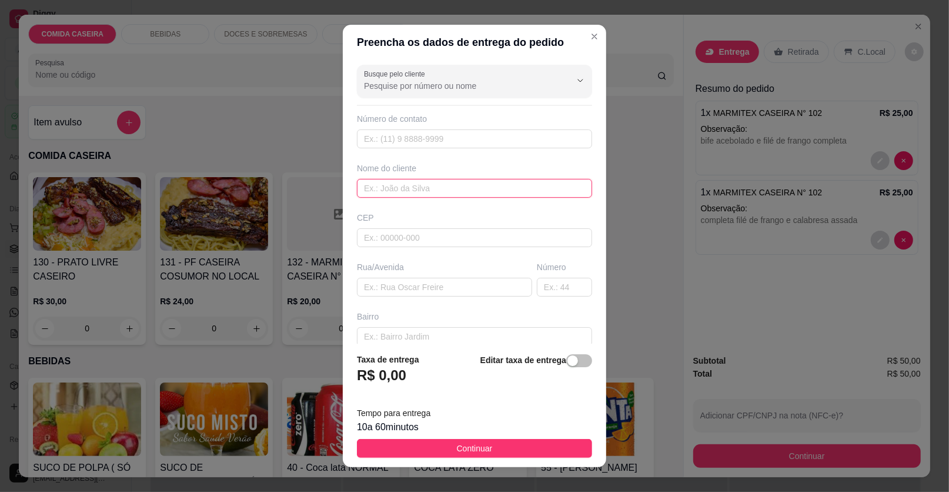
click at [456, 186] on input "text" at bounding box center [474, 188] width 235 height 19
type input "[PERSON_NAME]"
click at [445, 291] on input "text" at bounding box center [444, 287] width 175 height 19
paste input "[STREET_ADDRESS] Encima da [DEMOGRAPHIC_DATA][GEOGRAPHIC_DATA] e ao lado de [PE…"
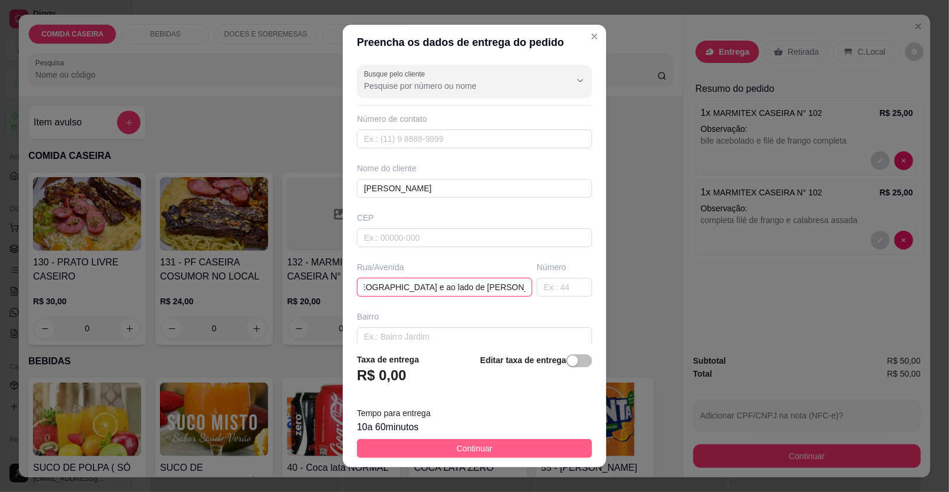
type input "[STREET_ADDRESS] Encima da [DEMOGRAPHIC_DATA][GEOGRAPHIC_DATA] e ao lado de [PE…"
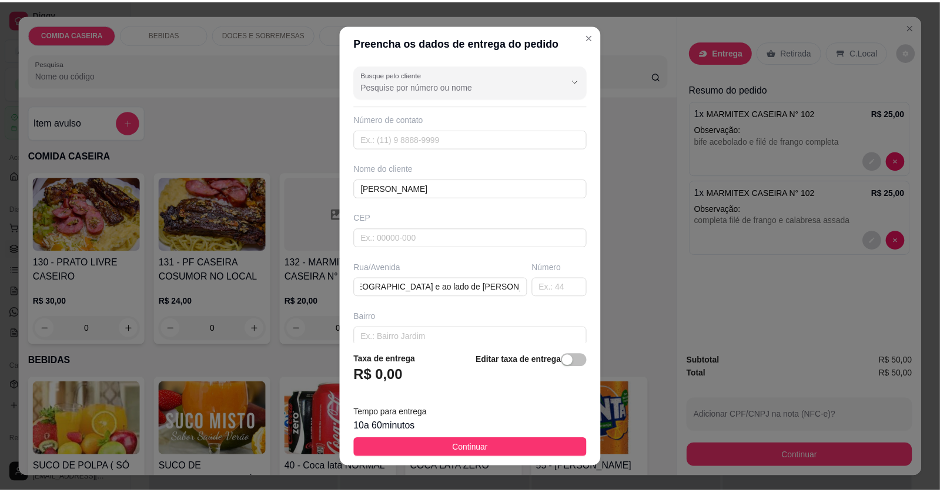
scroll to position [0, 0]
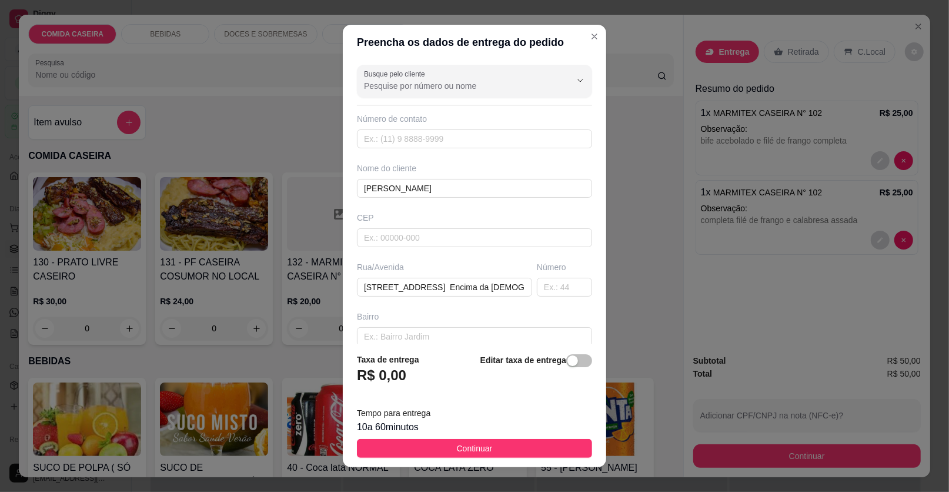
click at [530, 450] on button "Continuar" at bounding box center [474, 448] width 235 height 19
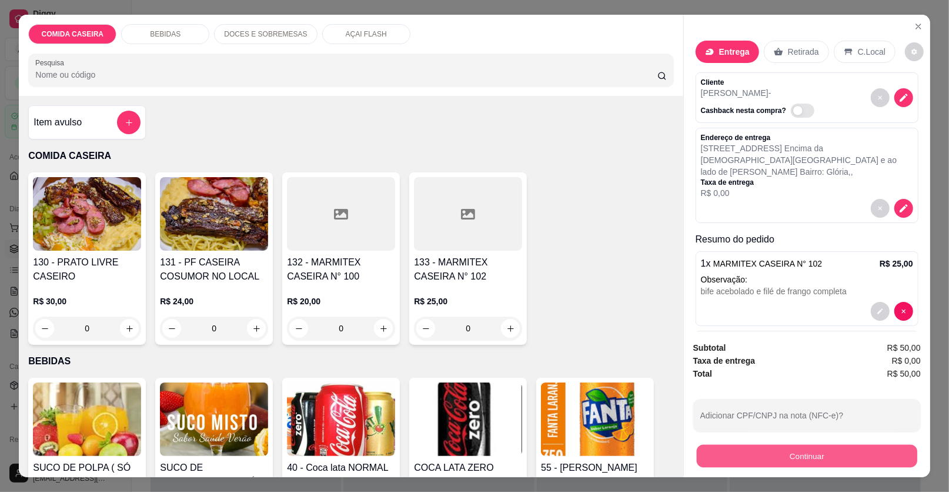
click at [717, 458] on button "Continuar" at bounding box center [807, 456] width 221 height 23
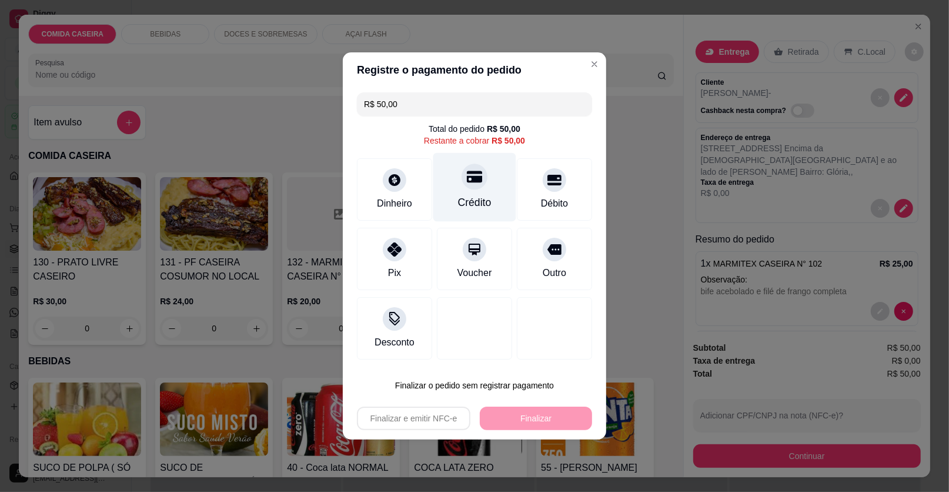
click at [462, 180] on div at bounding box center [475, 176] width 26 height 26
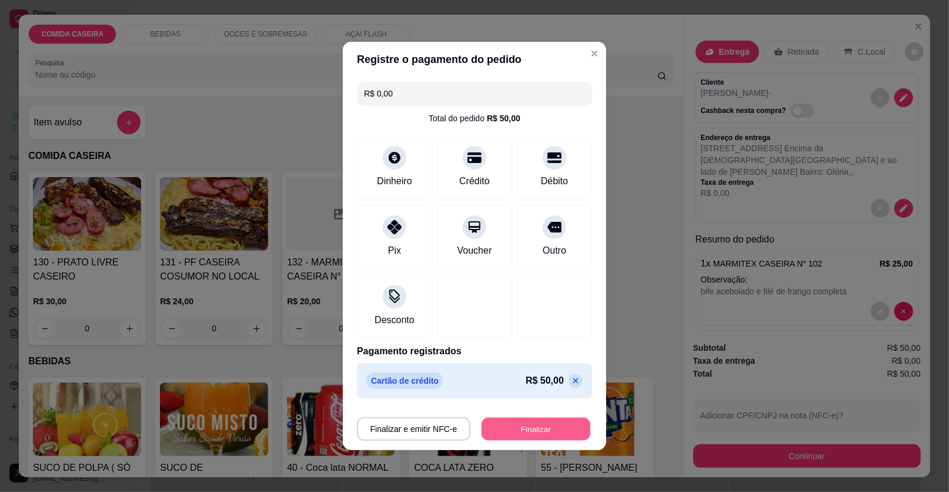
click at [530, 420] on button "Finalizar" at bounding box center [536, 429] width 109 height 23
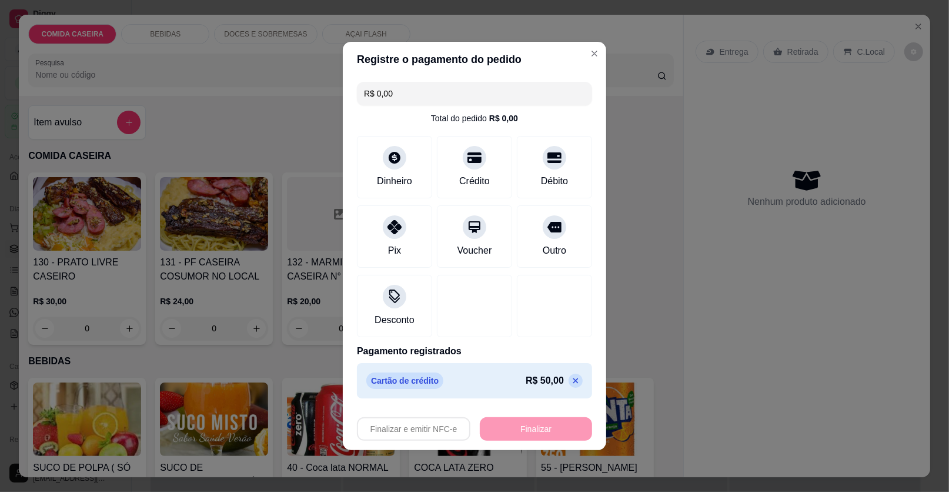
type input "-R$ 50,00"
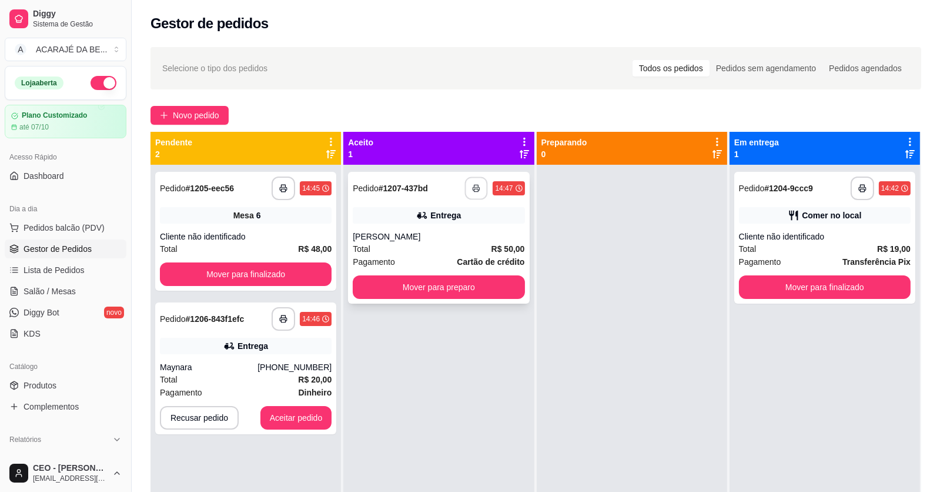
click at [478, 186] on button "button" at bounding box center [476, 188] width 23 height 23
click at [476, 291] on button "Mover para preparo" at bounding box center [439, 287] width 166 height 23
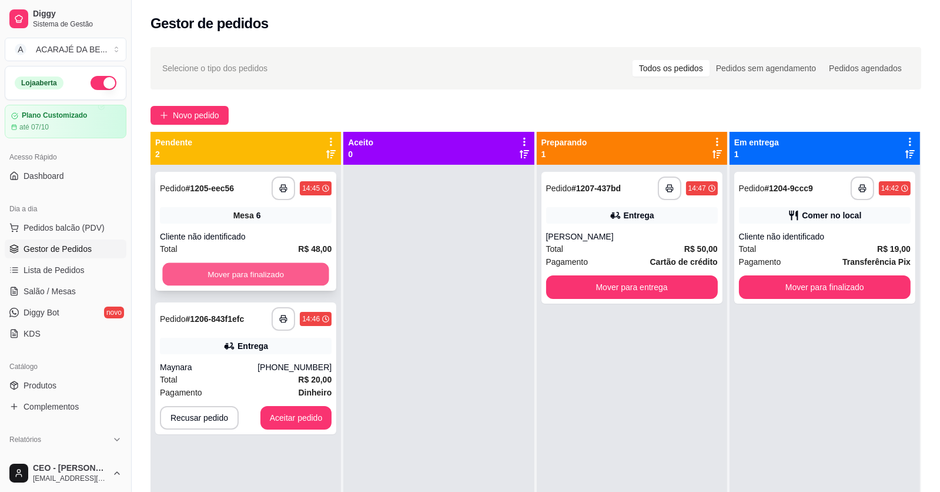
click at [261, 266] on button "Mover para finalizado" at bounding box center [245, 274] width 166 height 23
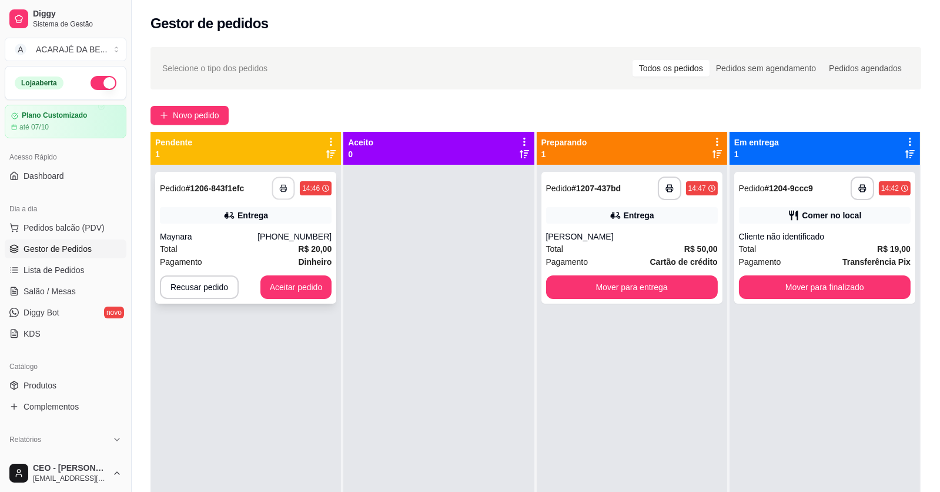
click at [278, 182] on button "button" at bounding box center [283, 188] width 23 height 23
click at [294, 282] on button "Aceitar pedido" at bounding box center [296, 287] width 69 height 23
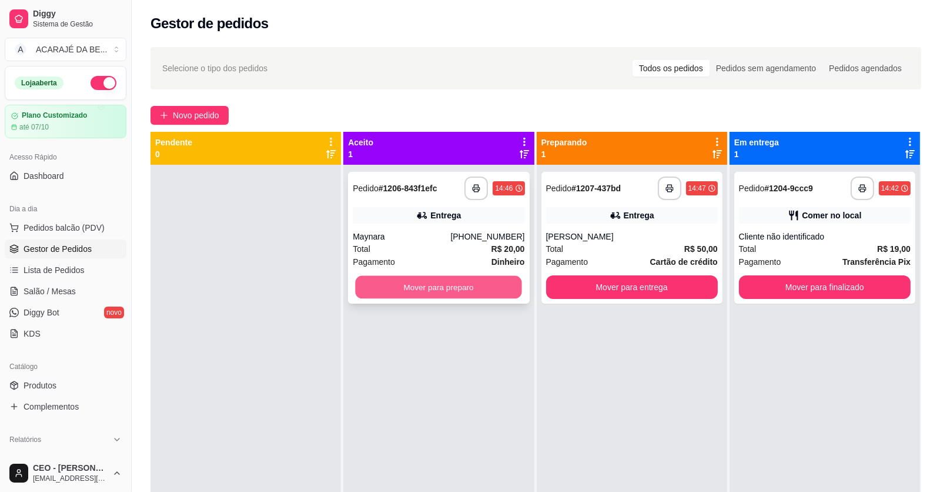
click at [395, 282] on button "Mover para preparo" at bounding box center [439, 287] width 166 height 23
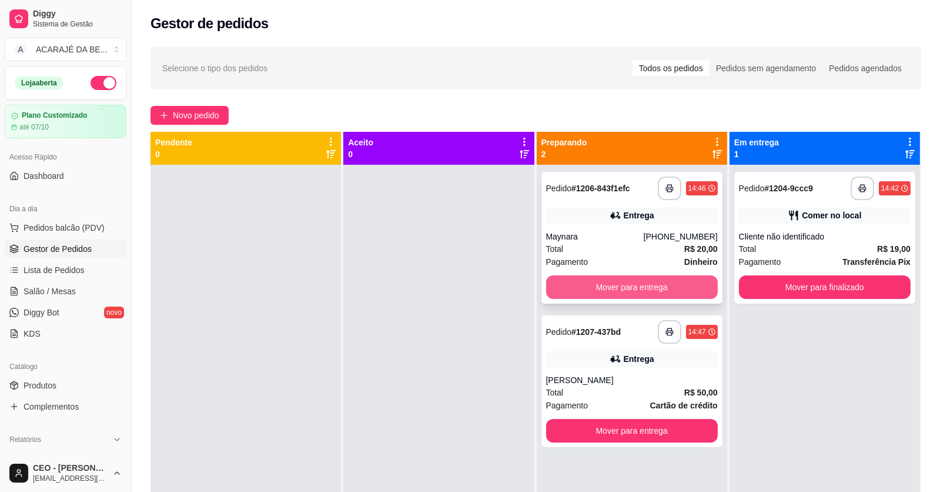
click at [549, 288] on button "Mover para entrega" at bounding box center [632, 287] width 172 height 24
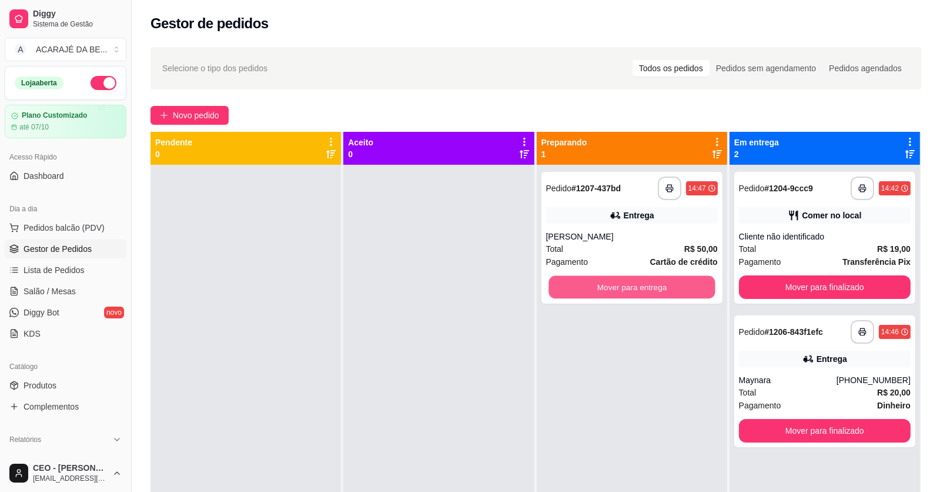
click at [549, 288] on button "Mover para entrega" at bounding box center [632, 287] width 166 height 23
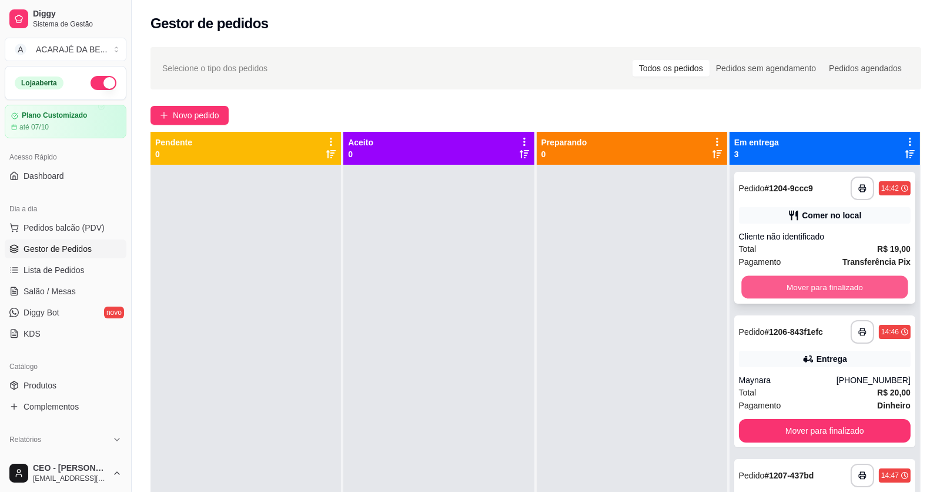
click at [802, 291] on button "Mover para finalizado" at bounding box center [825, 287] width 166 height 23
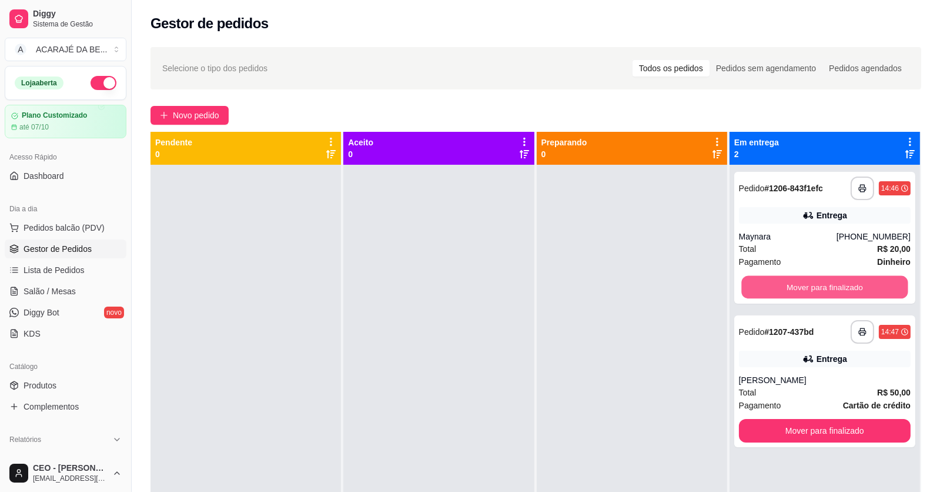
click at [802, 291] on button "Mover para finalizado" at bounding box center [825, 287] width 166 height 23
click at [802, 291] on div "Mover para finalizado" at bounding box center [825, 287] width 172 height 24
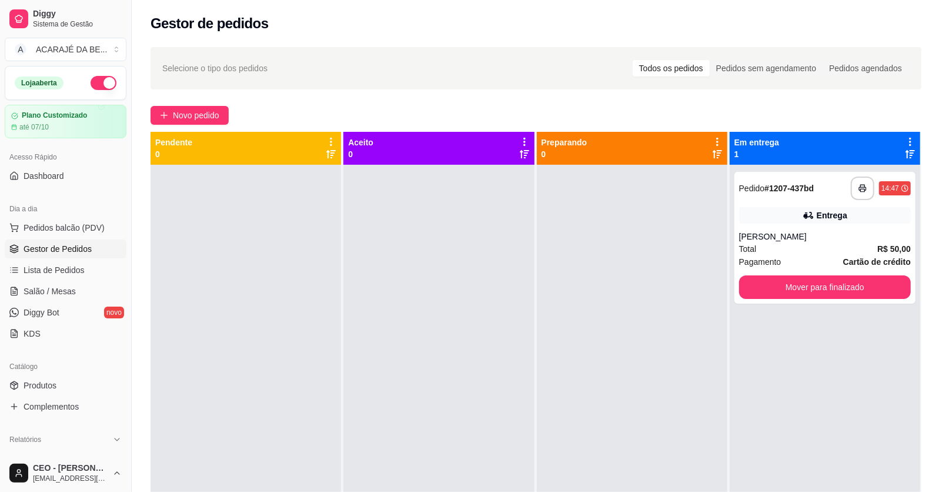
click at [802, 291] on button "Mover para finalizado" at bounding box center [825, 287] width 172 height 24
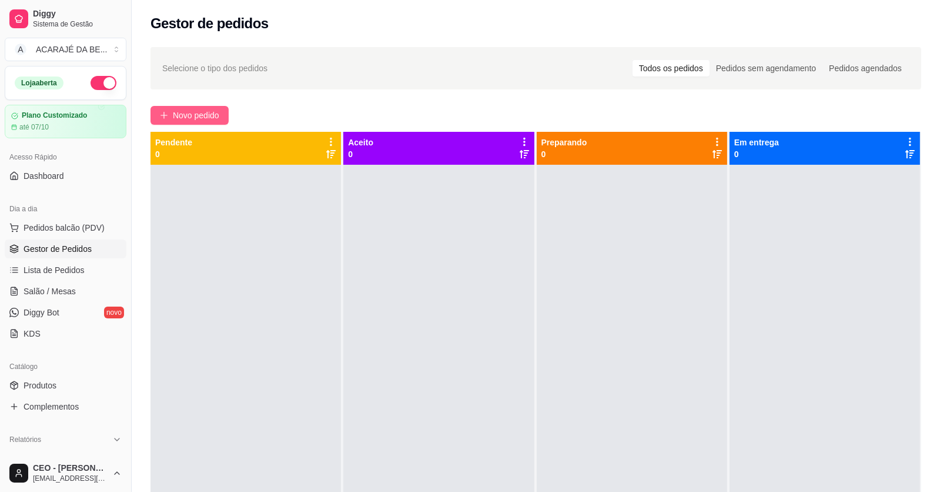
click at [222, 120] on button "Novo pedido" at bounding box center [190, 115] width 78 height 19
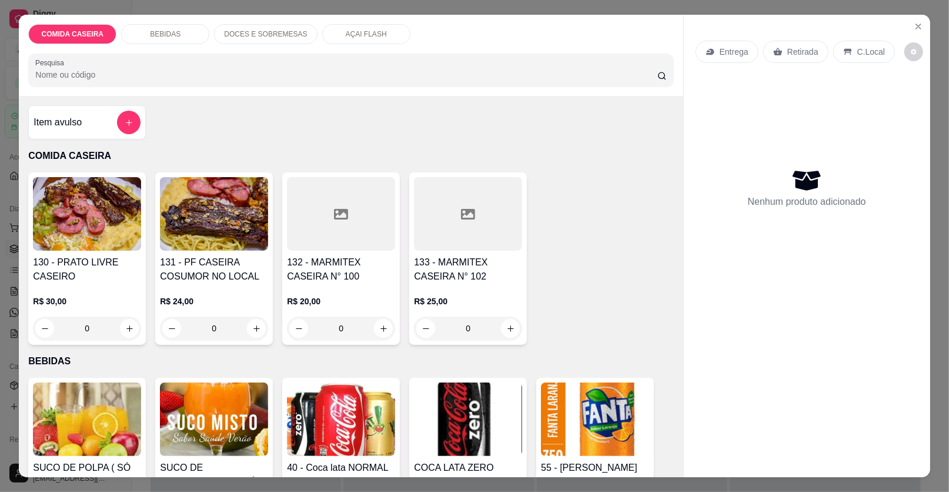
click at [361, 231] on div at bounding box center [341, 214] width 108 height 74
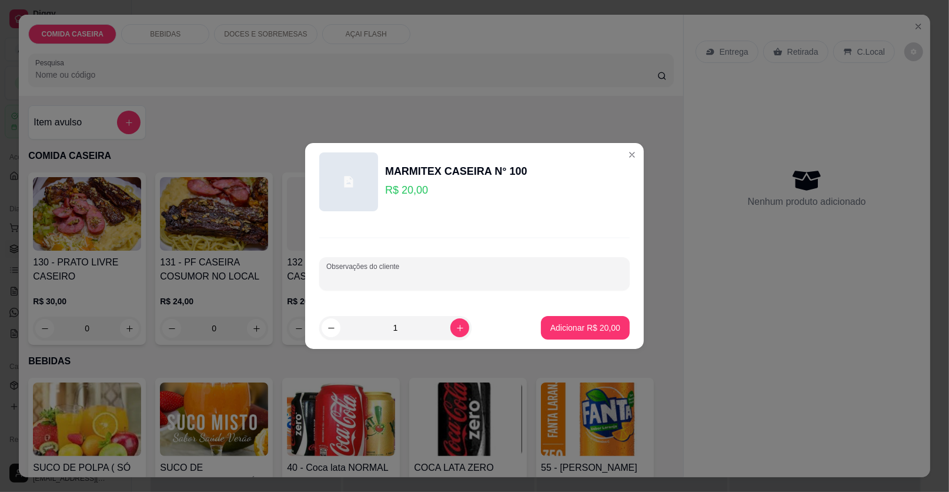
click at [508, 274] on input "Observações do cliente" at bounding box center [474, 278] width 296 height 12
paste input "Galinha balão Feijão tropeiro Arroz"
type input "Galinha balão Feijão tropeiro Arroz"
click at [575, 325] on p "Adicionar R$ 20,00" at bounding box center [586, 327] width 68 height 11
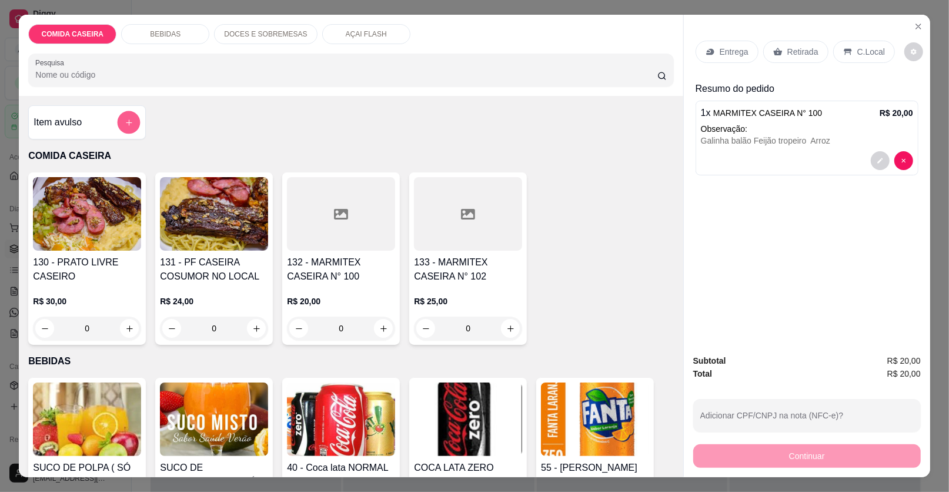
click at [129, 119] on button "add-separate-item" at bounding box center [129, 122] width 23 height 23
click at [84, 128] on div "Item avulso" at bounding box center [87, 123] width 107 height 24
click at [739, 51] on p "Entrega" at bounding box center [734, 52] width 29 height 12
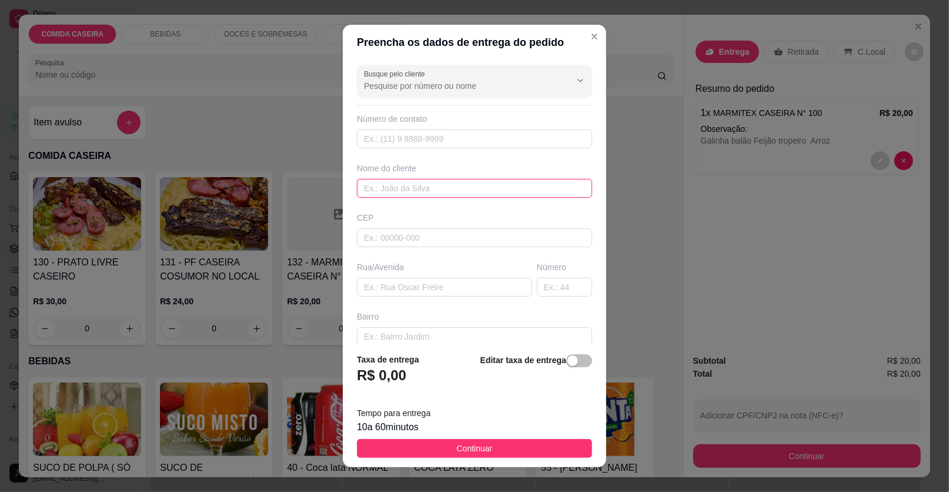
click at [464, 187] on input "text" at bounding box center [474, 188] width 235 height 19
type input "dayana"
click at [482, 283] on input "text" at bounding box center [444, 287] width 175 height 19
paste input "🗣 Rua 👉 ROTARY Bairro 👉CENTRO 🏠[GEOGRAPHIC_DATA] 👉ROSA e BRANCA Portão 👉 BRANCO…"
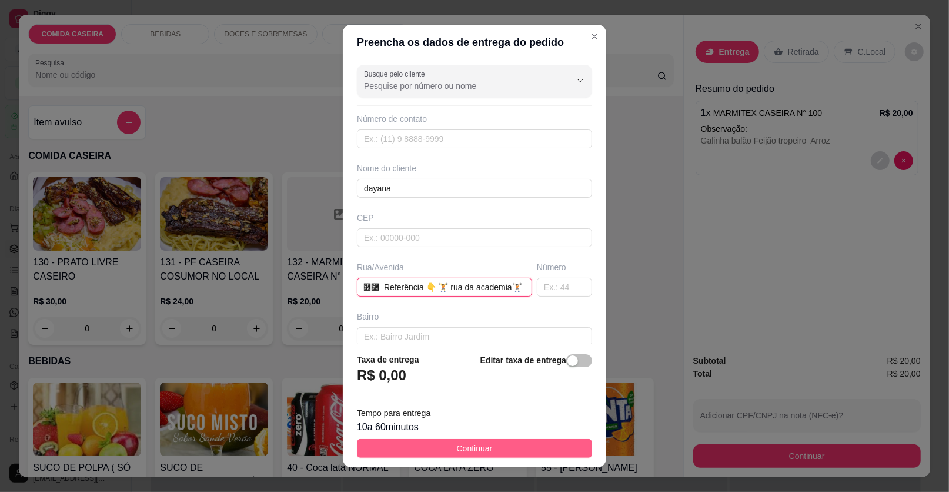
type input "🗣 Rua 👉 ROTARY Bairro 👉CENTRO 🏠[GEOGRAPHIC_DATA] 👉ROSA e BRANCA Portão 👉 BRANCO…"
click at [551, 448] on button "Continuar" at bounding box center [474, 448] width 235 height 19
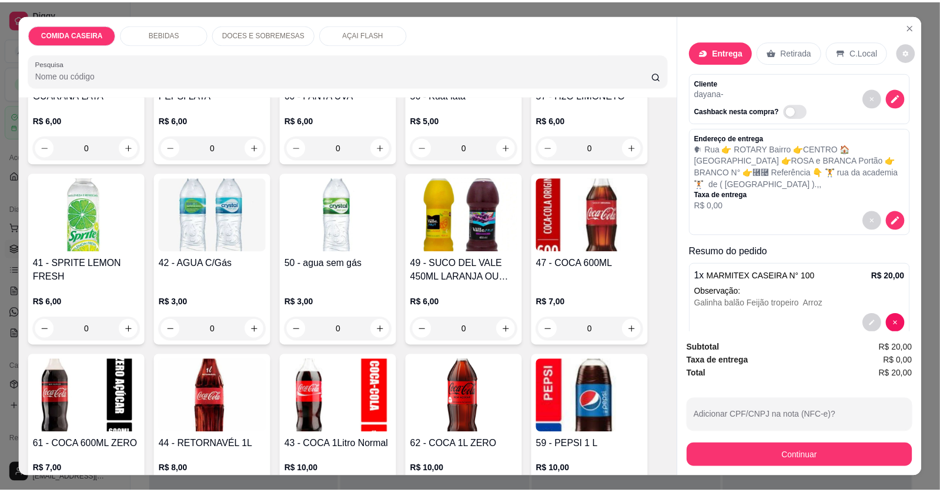
scroll to position [647, 0]
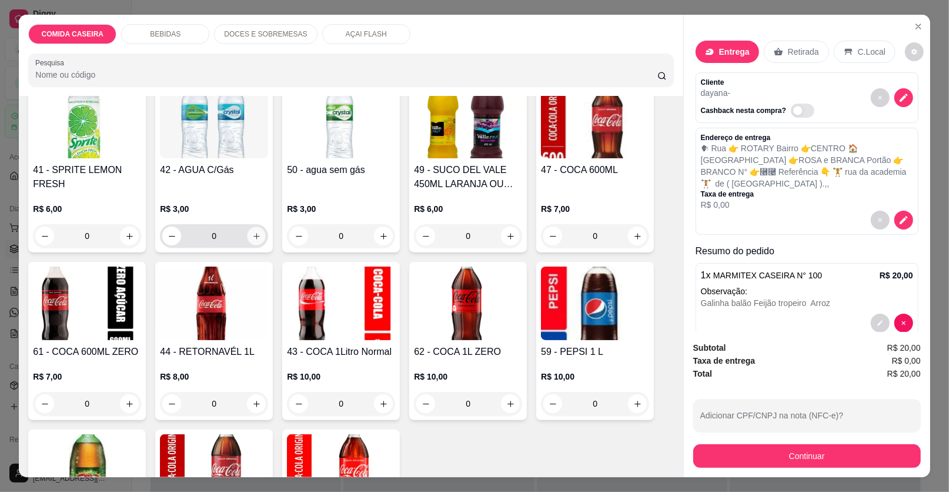
click at [252, 238] on icon "increase-product-quantity" at bounding box center [256, 236] width 9 height 9
type input "1"
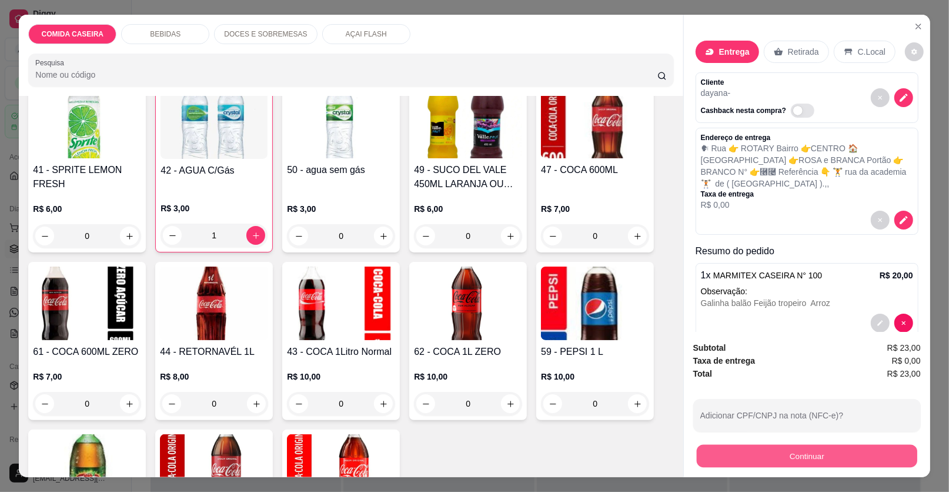
click at [724, 456] on button "Continuar" at bounding box center [807, 456] width 221 height 23
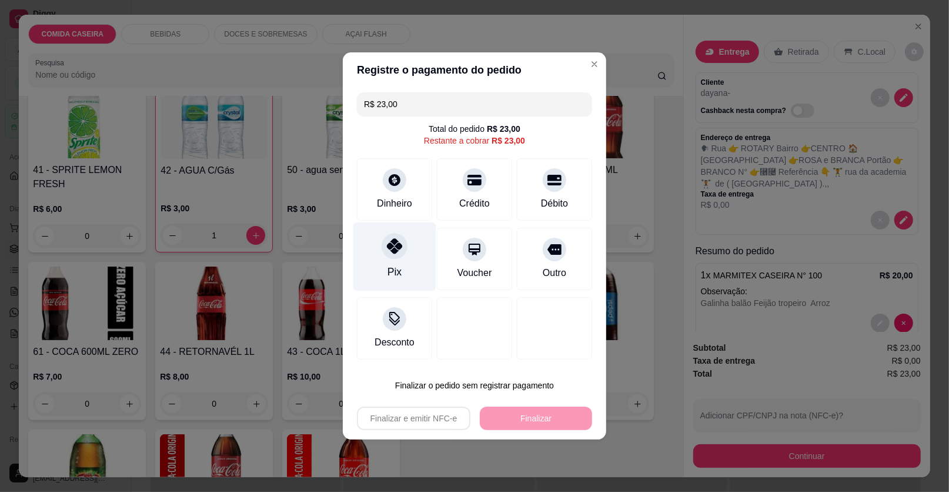
click at [399, 245] on icon at bounding box center [394, 245] width 15 height 15
type input "R$ 0,00"
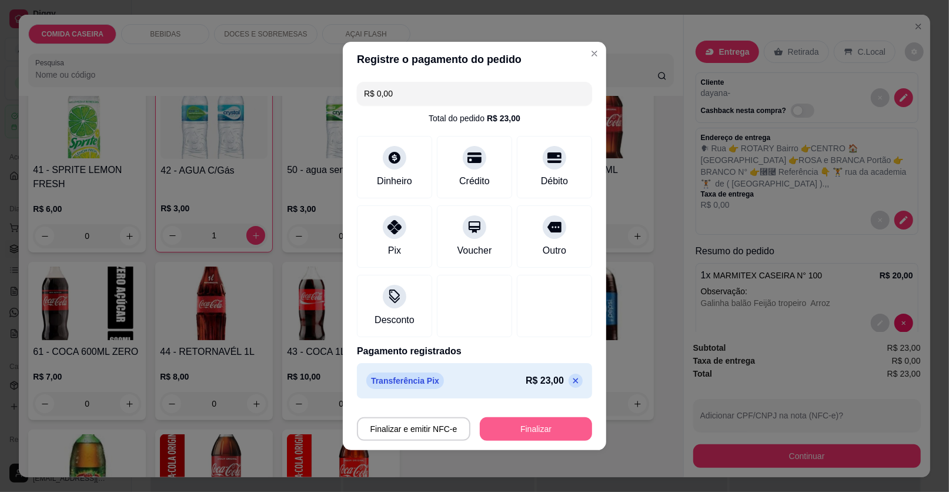
click at [512, 422] on button "Finalizar" at bounding box center [536, 429] width 112 height 24
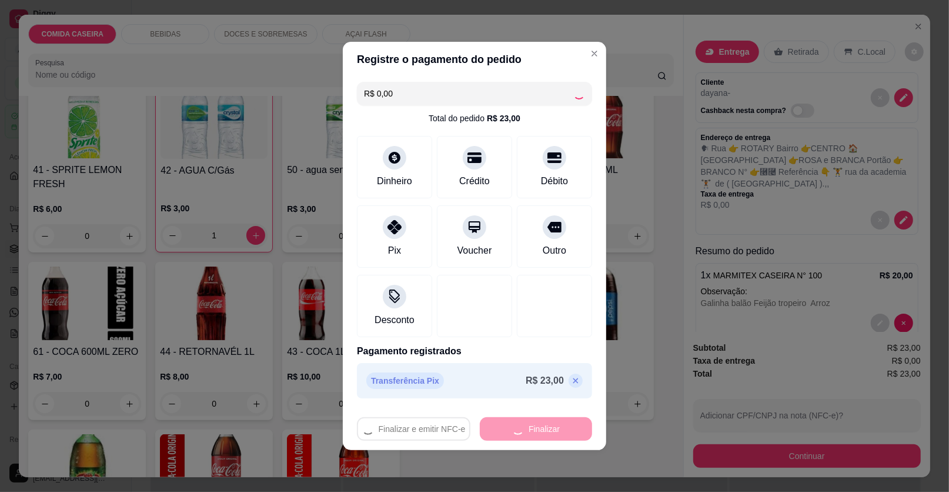
click at [512, 422] on div "Finalizar e emitir NFC-e Finalizar" at bounding box center [474, 429] width 235 height 24
type input "0"
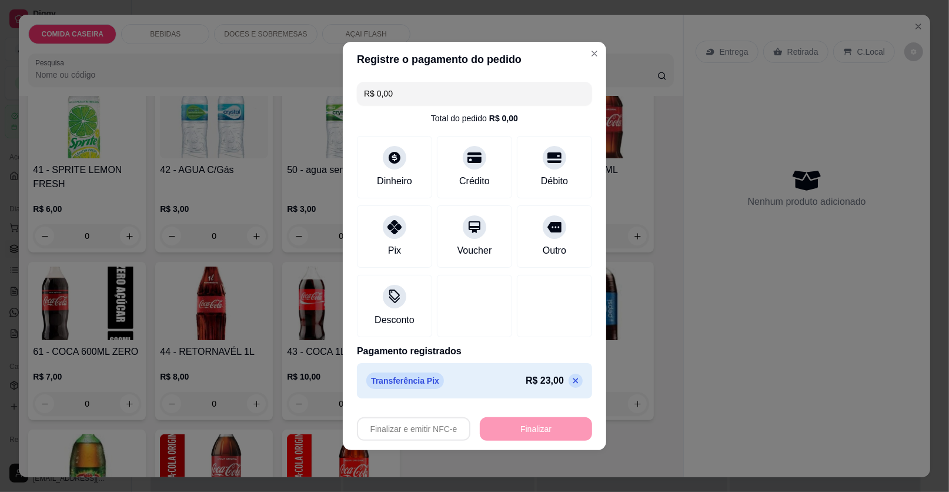
type input "-R$ 23,00"
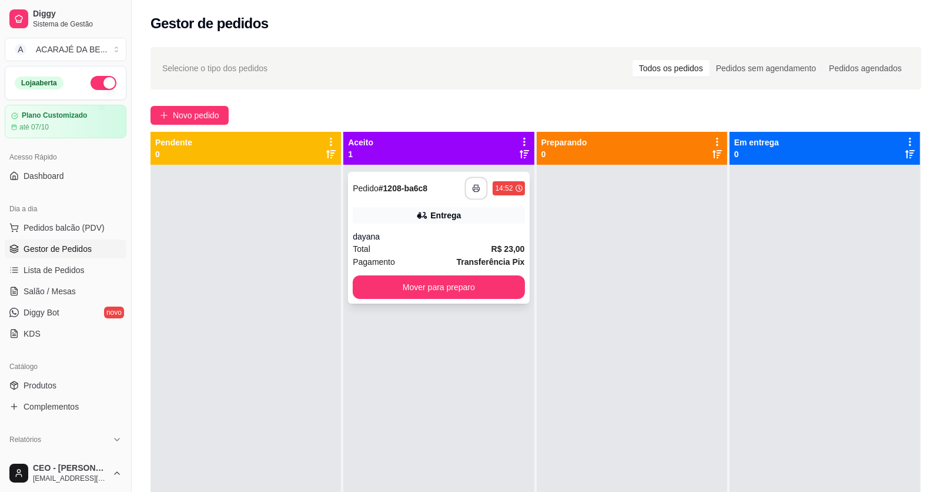
click at [473, 181] on button "button" at bounding box center [476, 188] width 23 height 23
click at [412, 284] on button "Mover para preparo" at bounding box center [439, 287] width 166 height 23
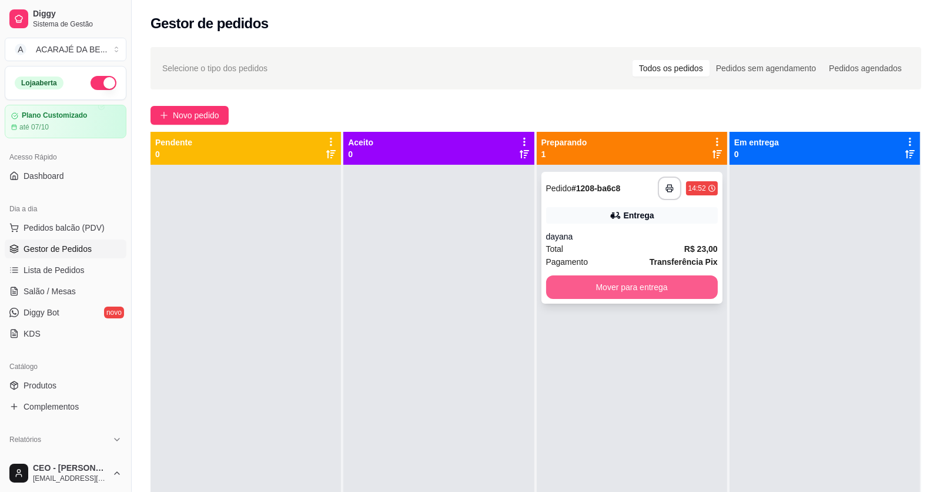
click at [582, 286] on button "Mover para entrega" at bounding box center [632, 287] width 172 height 24
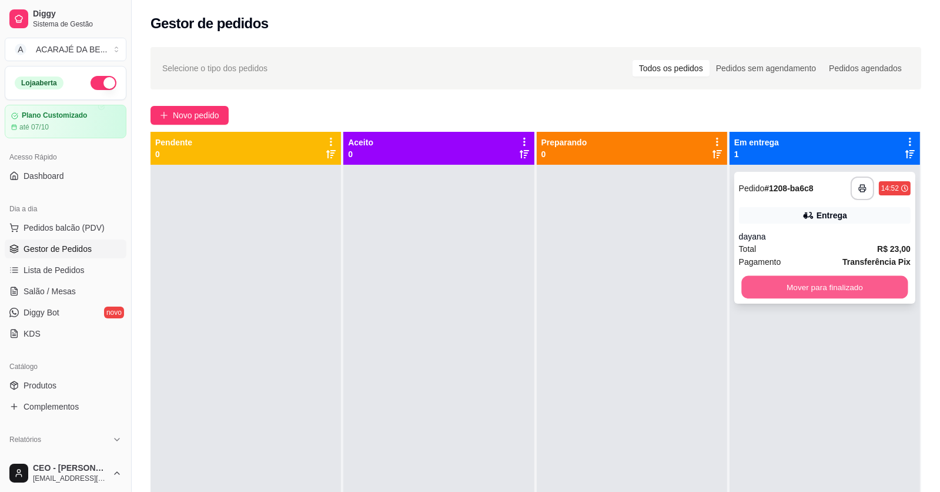
click at [777, 279] on button "Mover para finalizado" at bounding box center [825, 287] width 166 height 23
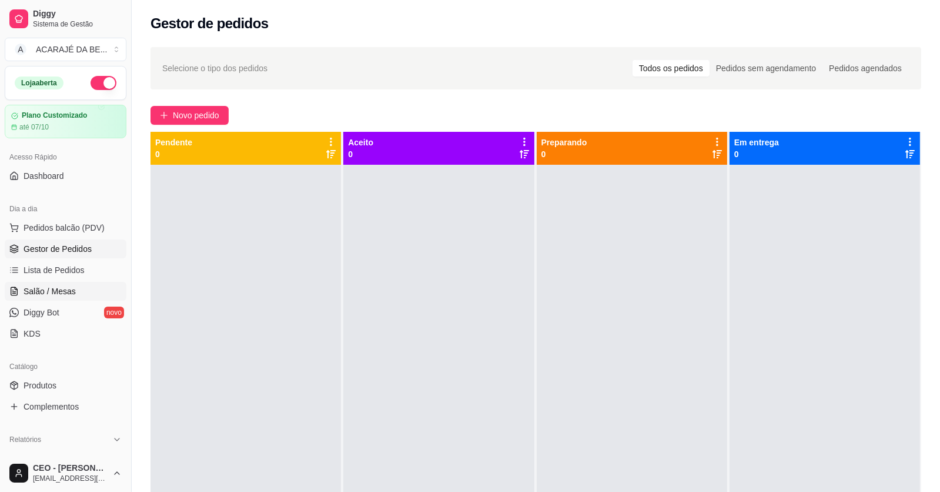
click at [72, 290] on span "Salão / Mesas" at bounding box center [50, 291] width 52 height 12
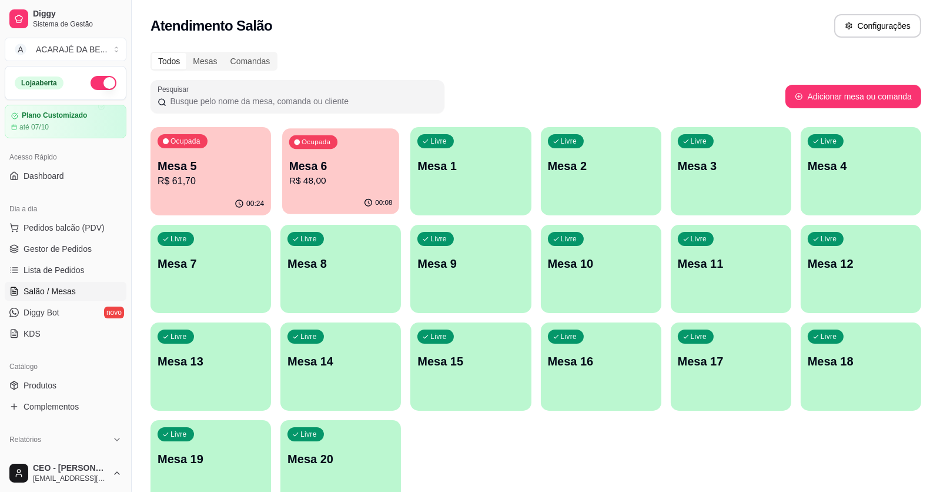
click at [321, 188] on div "Ocupada Mesa 6 R$ 48,00" at bounding box center [340, 160] width 117 height 64
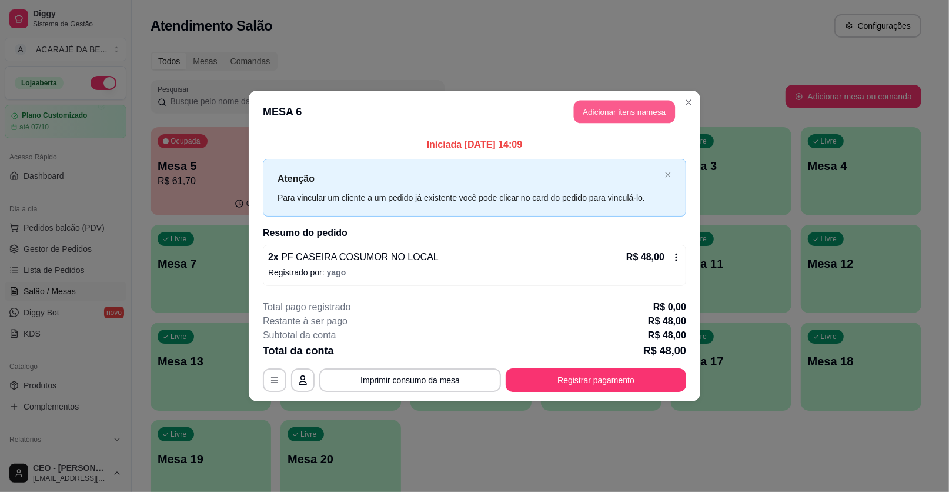
click at [615, 113] on button "Adicionar itens na mesa" at bounding box center [624, 112] width 101 height 23
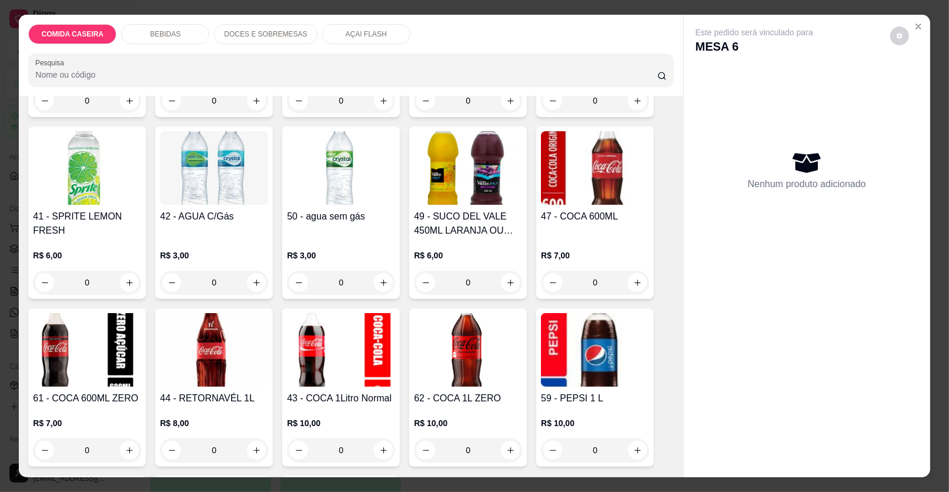
scroll to position [764, 0]
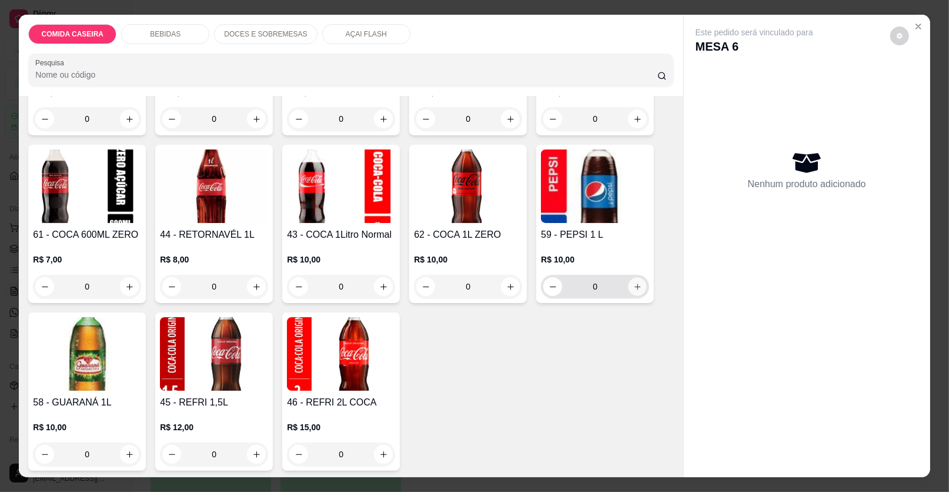
click at [635, 291] on button "increase-product-quantity" at bounding box center [638, 287] width 18 height 18
type input "1"
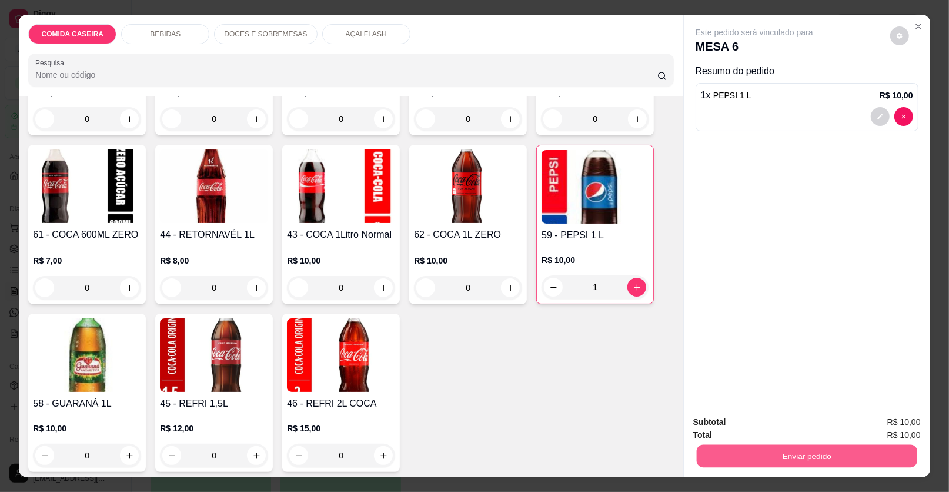
click at [777, 451] on button "Enviar pedido" at bounding box center [807, 456] width 221 height 23
click at [909, 431] on button "Enviar pedido" at bounding box center [890, 427] width 65 height 22
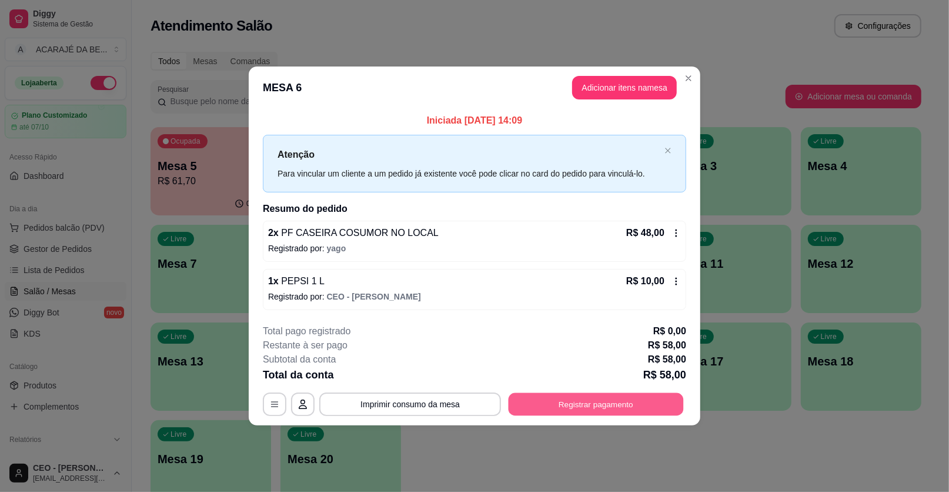
click at [605, 403] on button "Registrar pagamento" at bounding box center [596, 403] width 175 height 23
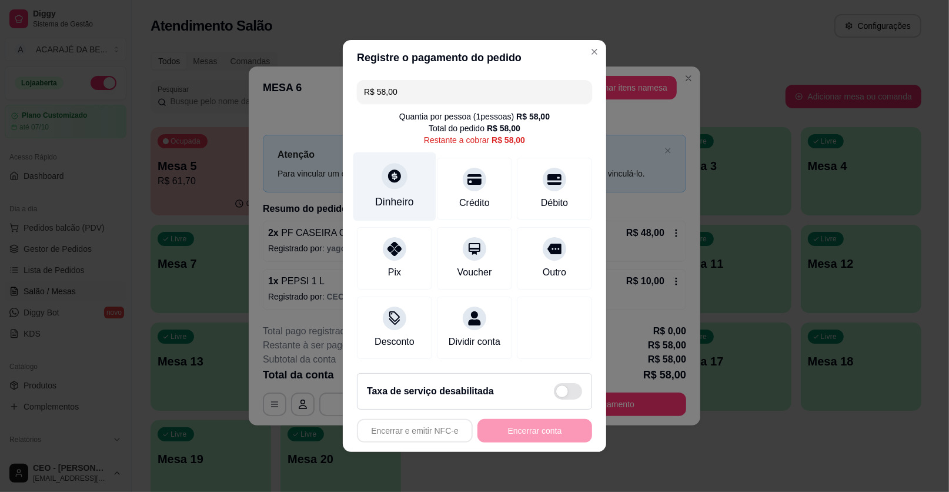
click at [395, 185] on div at bounding box center [395, 176] width 26 height 26
type input "R$ 0,00"
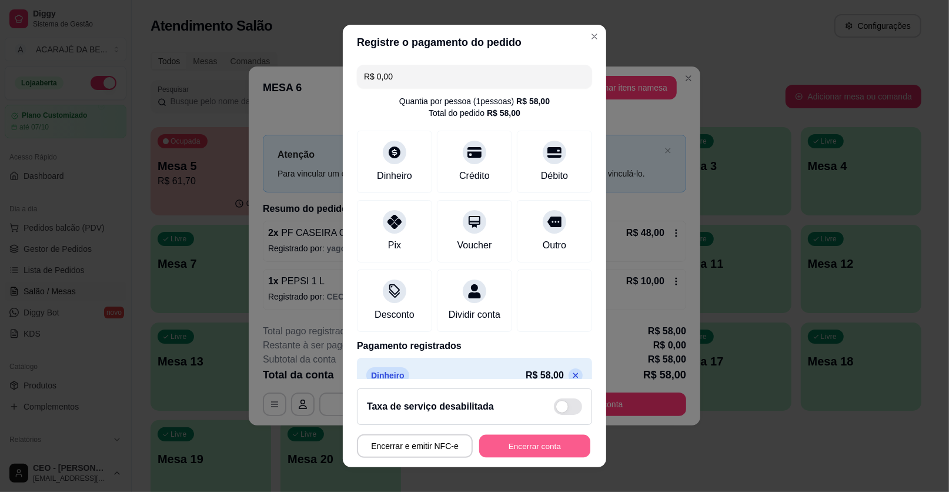
click at [500, 439] on button "Encerrar conta" at bounding box center [534, 446] width 111 height 23
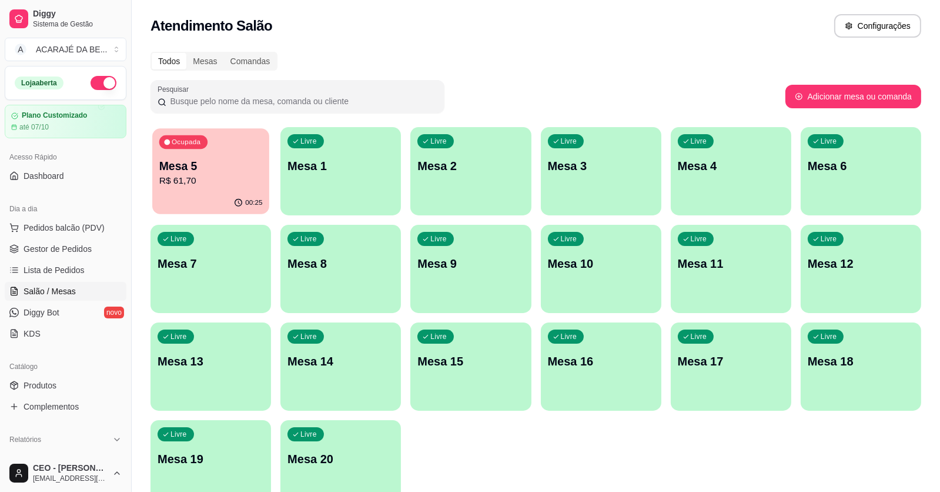
click at [158, 151] on div "Ocupada Mesa 5 R$ 61,70" at bounding box center [210, 160] width 117 height 64
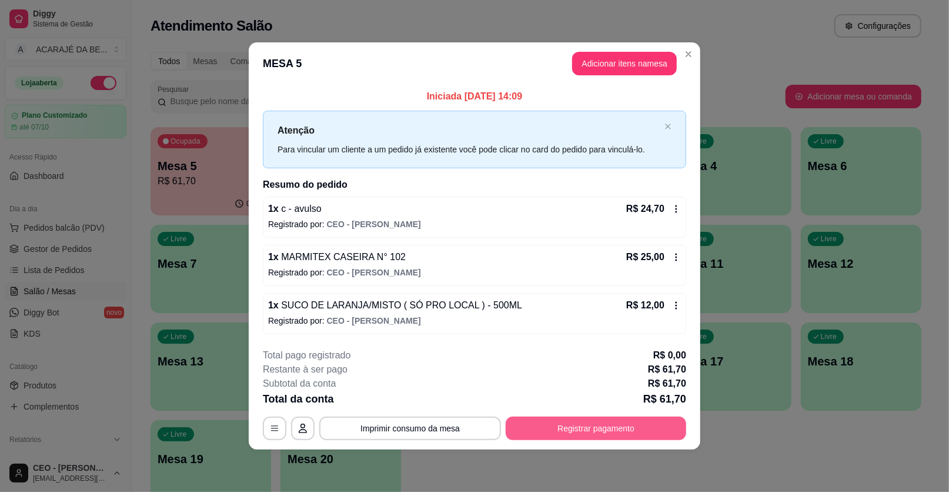
click at [534, 418] on button "Registrar pagamento" at bounding box center [596, 428] width 181 height 24
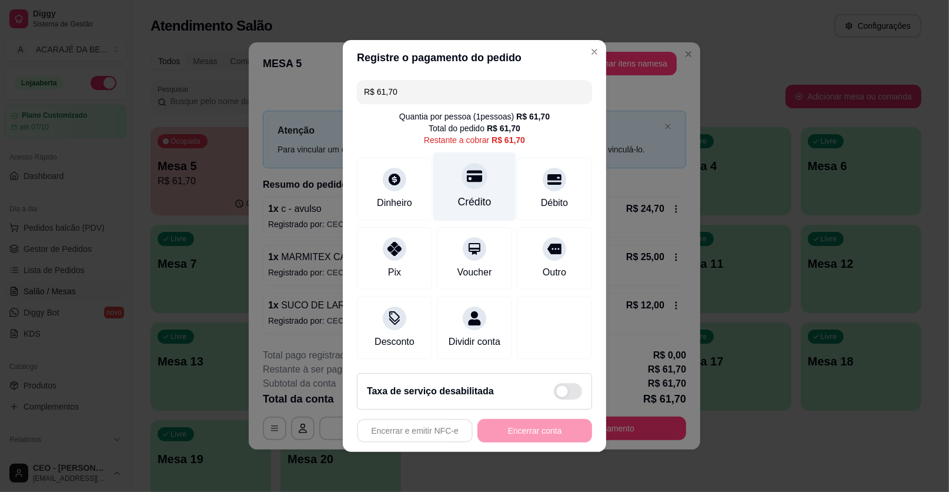
click at [450, 192] on div "Crédito" at bounding box center [474, 186] width 83 height 69
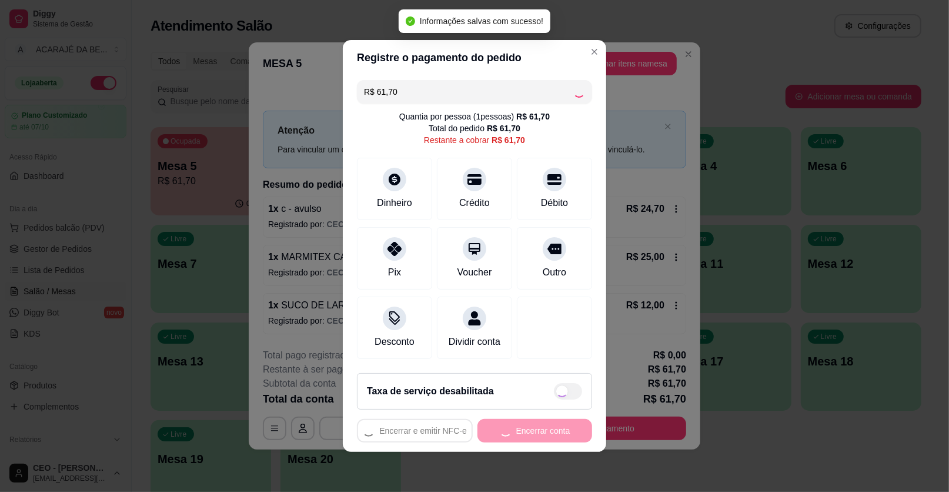
type input "R$ 0,00"
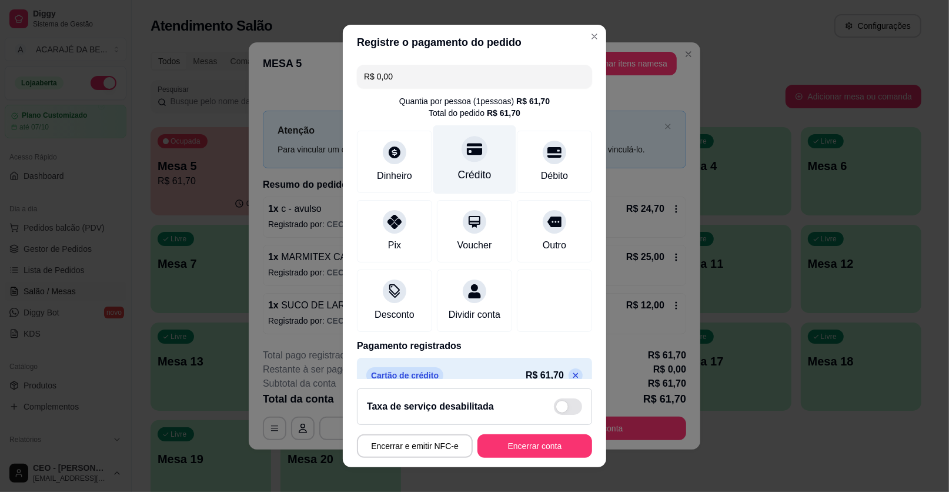
click at [479, 166] on div "Crédito" at bounding box center [474, 159] width 83 height 69
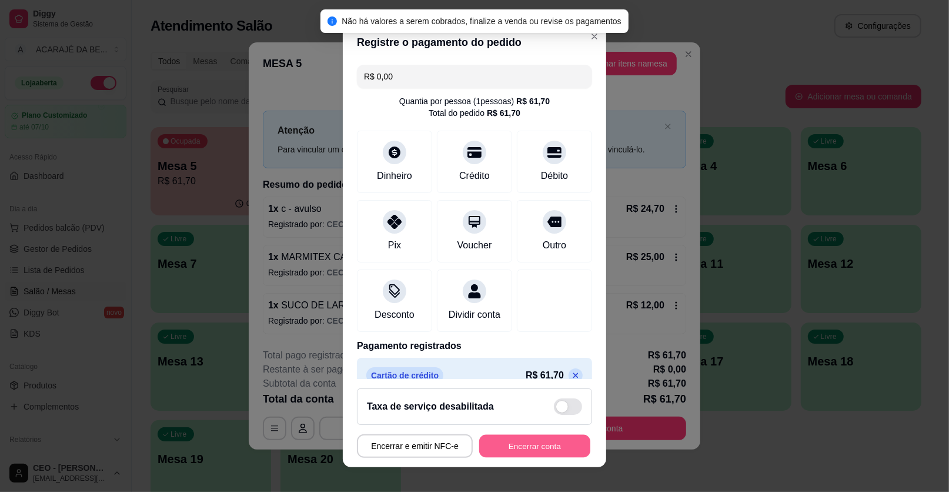
click at [543, 442] on button "Encerrar conta" at bounding box center [534, 446] width 111 height 23
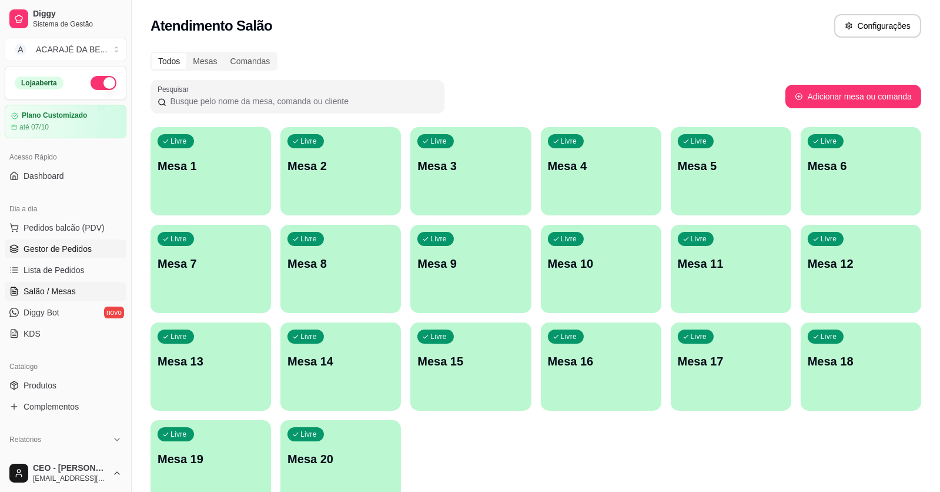
click at [65, 247] on span "Gestor de Pedidos" at bounding box center [58, 249] width 68 height 12
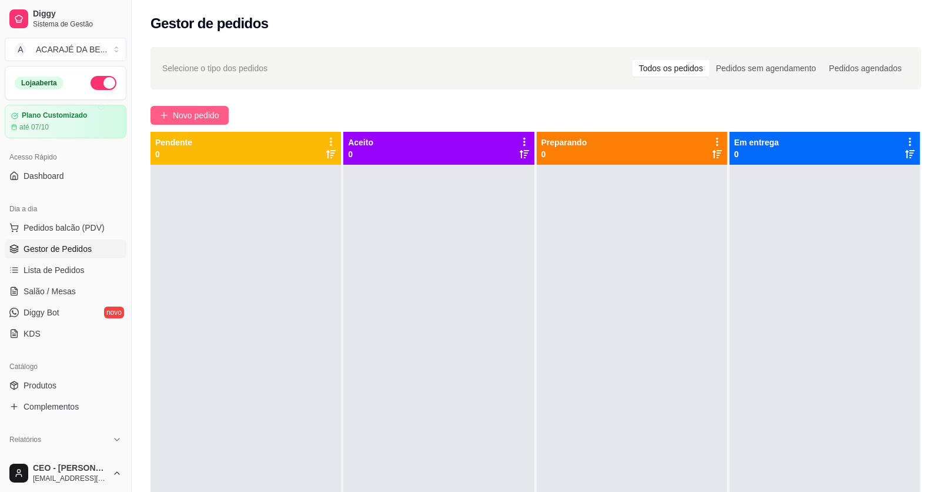
click at [186, 109] on span "Novo pedido" at bounding box center [196, 115] width 46 height 13
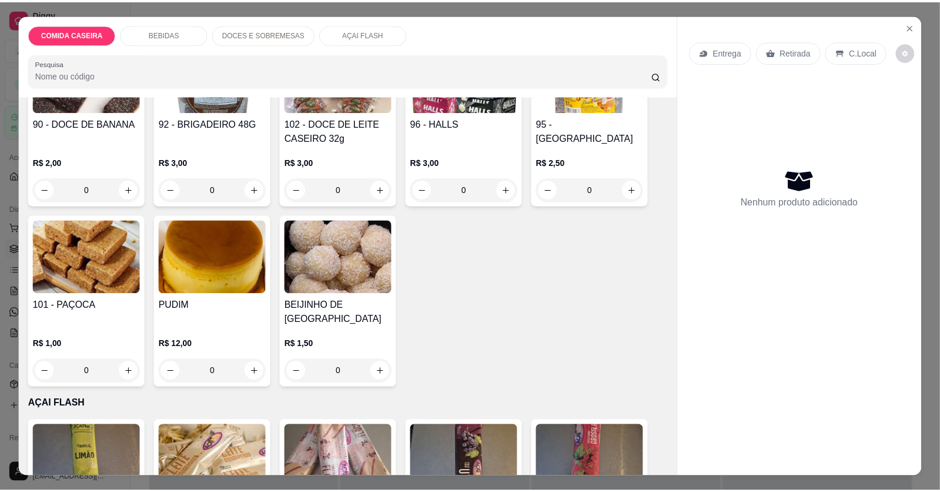
scroll to position [1294, 0]
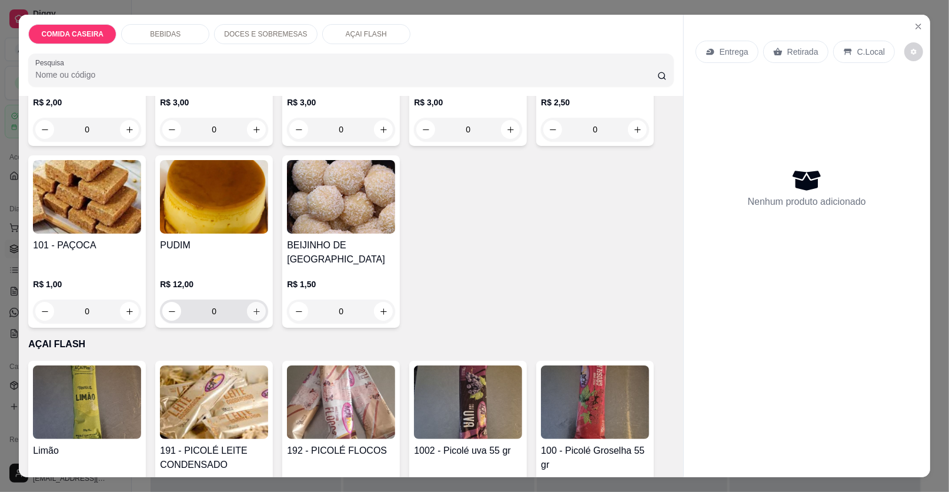
click at [258, 302] on button "increase-product-quantity" at bounding box center [256, 311] width 19 height 19
type input "1"
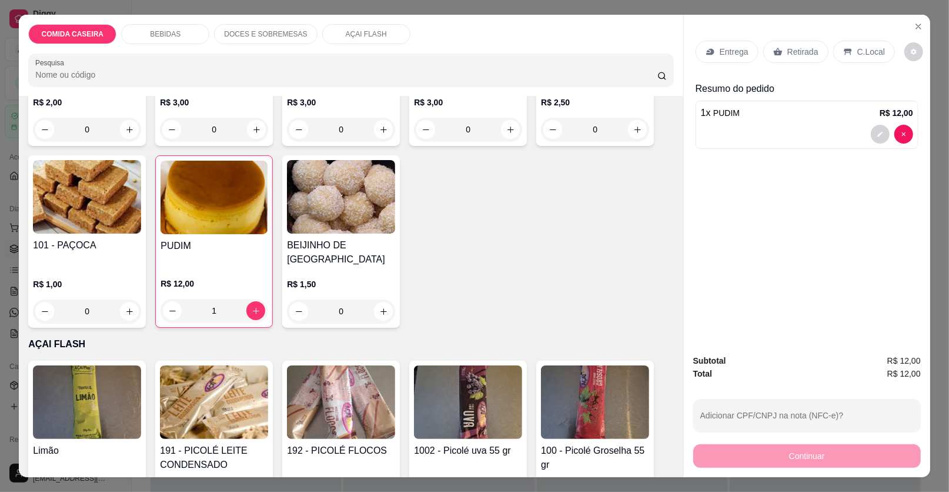
click at [795, 51] on p "Retirada" at bounding box center [802, 52] width 31 height 12
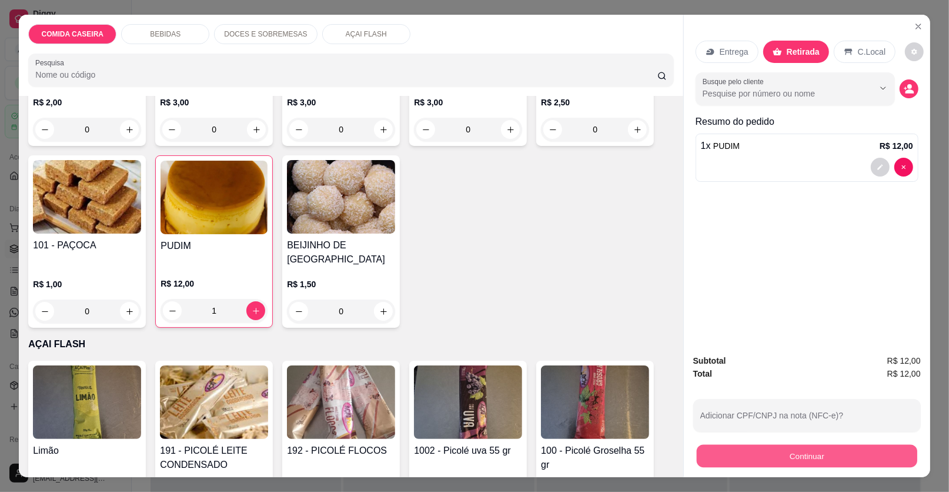
click at [766, 456] on button "Continuar" at bounding box center [807, 456] width 221 height 23
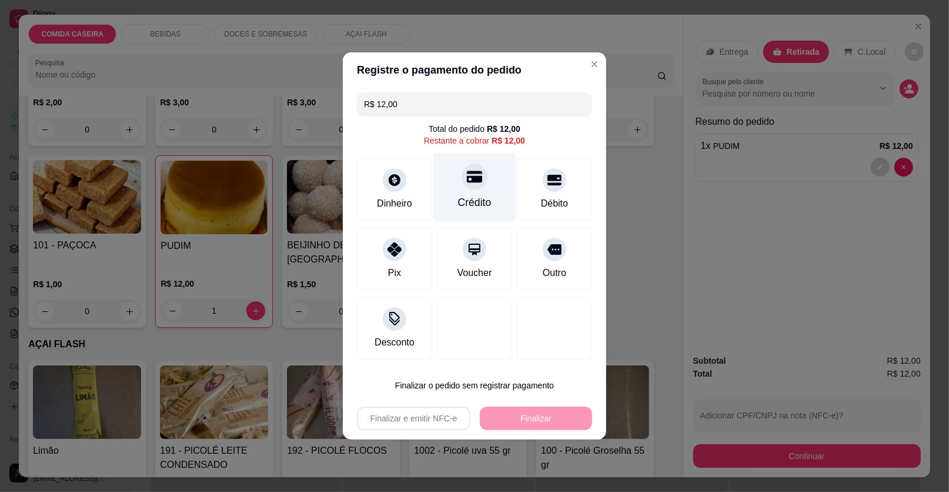
click at [475, 209] on div "Crédito" at bounding box center [475, 202] width 34 height 15
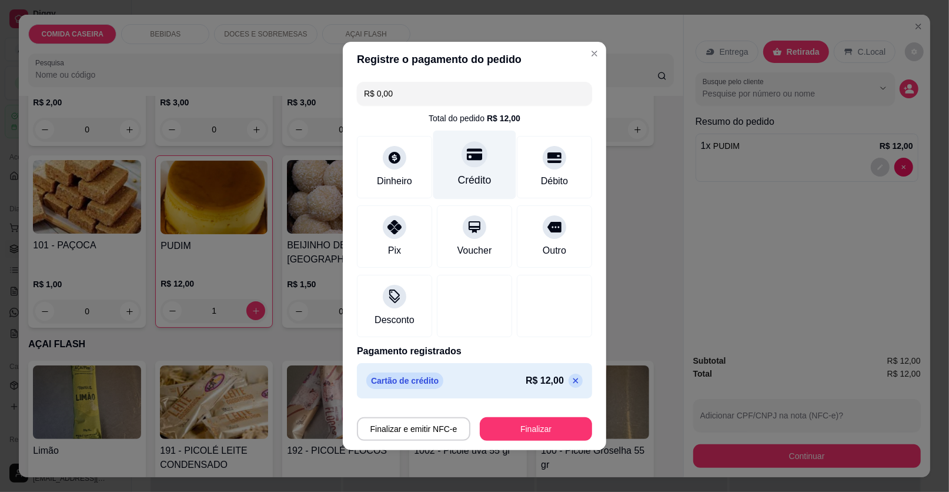
type input "R$ 0,00"
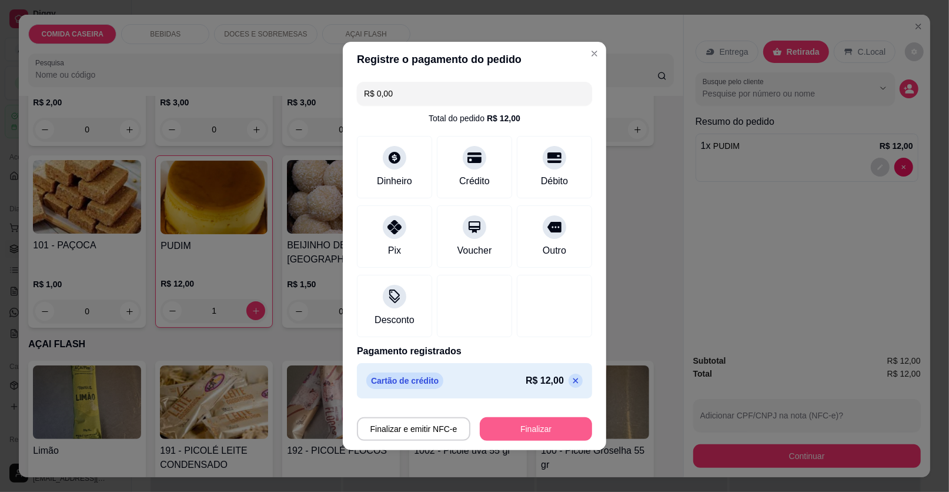
click at [548, 429] on button "Finalizar" at bounding box center [536, 429] width 112 height 24
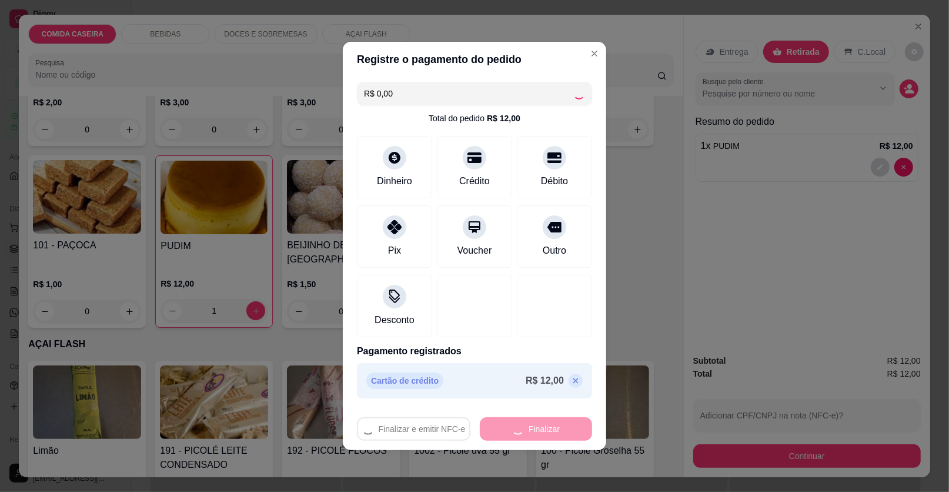
type input "0"
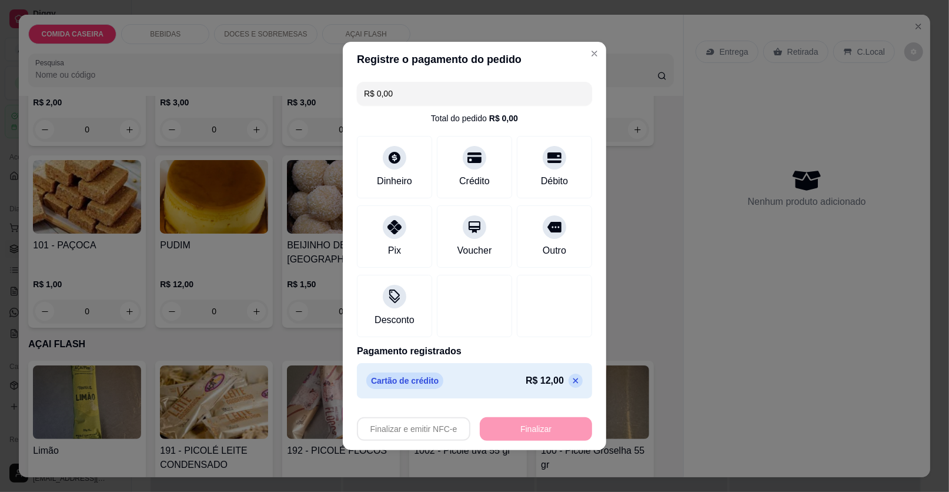
type input "-R$ 12,00"
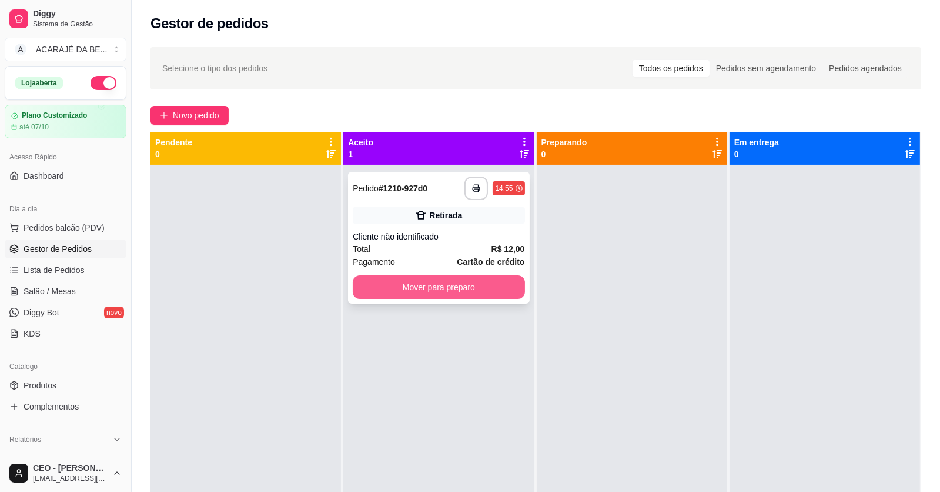
click at [495, 281] on button "Mover para preparo" at bounding box center [439, 287] width 172 height 24
click at [582, 286] on div at bounding box center [632, 411] width 191 height 492
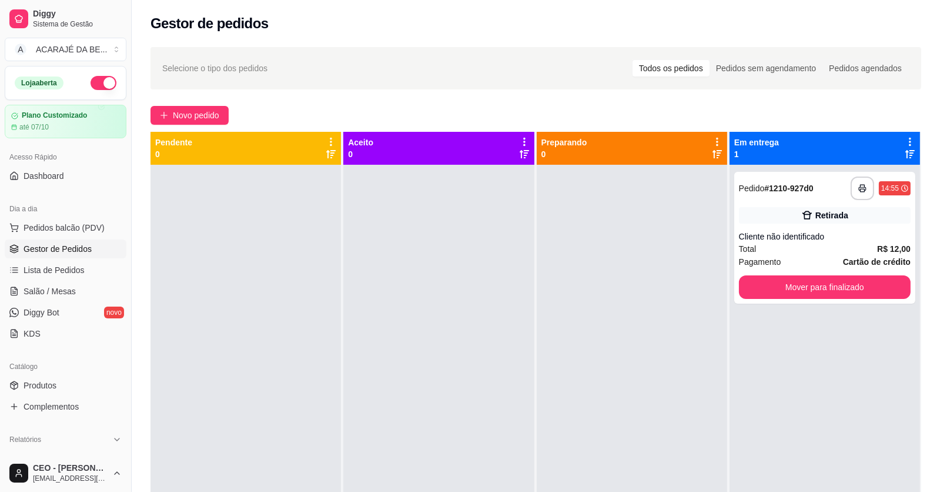
click at [590, 286] on div at bounding box center [632, 411] width 191 height 492
click at [763, 287] on button "Mover para finalizado" at bounding box center [825, 287] width 166 height 23
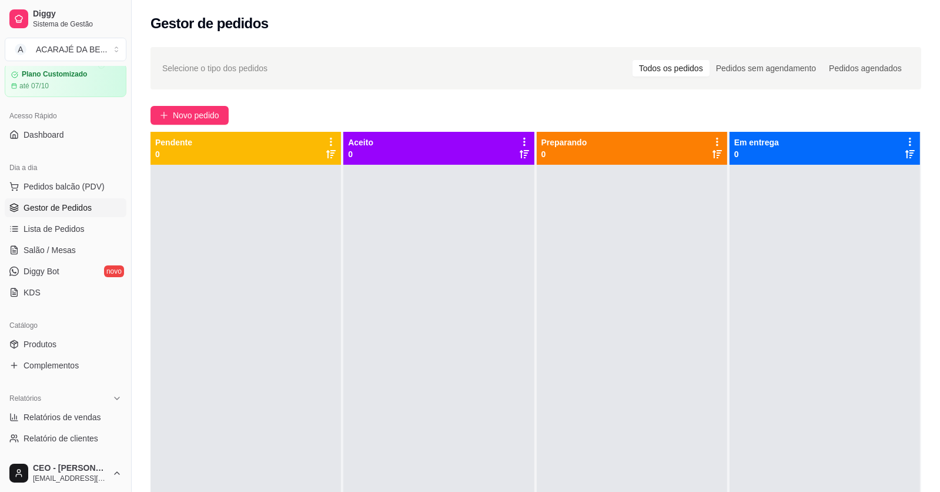
scroll to position [117, 0]
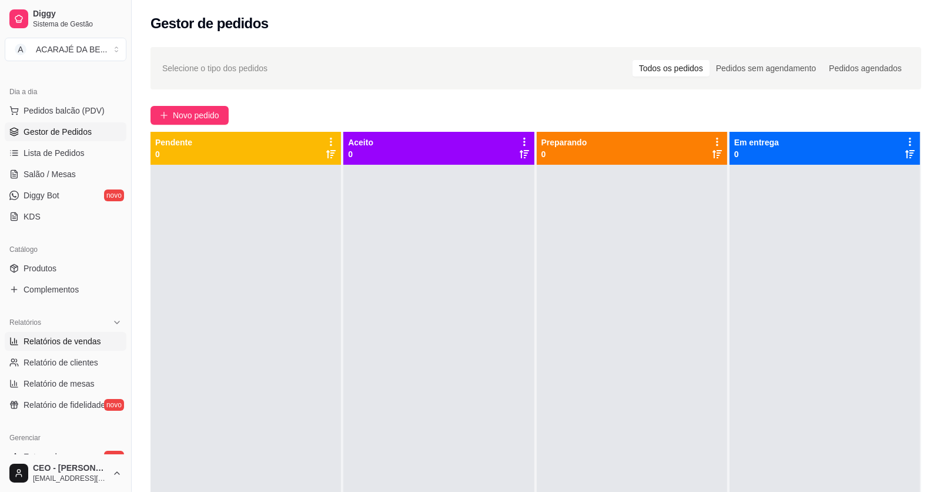
click at [42, 336] on span "Relatórios de vendas" at bounding box center [63, 341] width 78 height 12
select select "ALL"
select select "0"
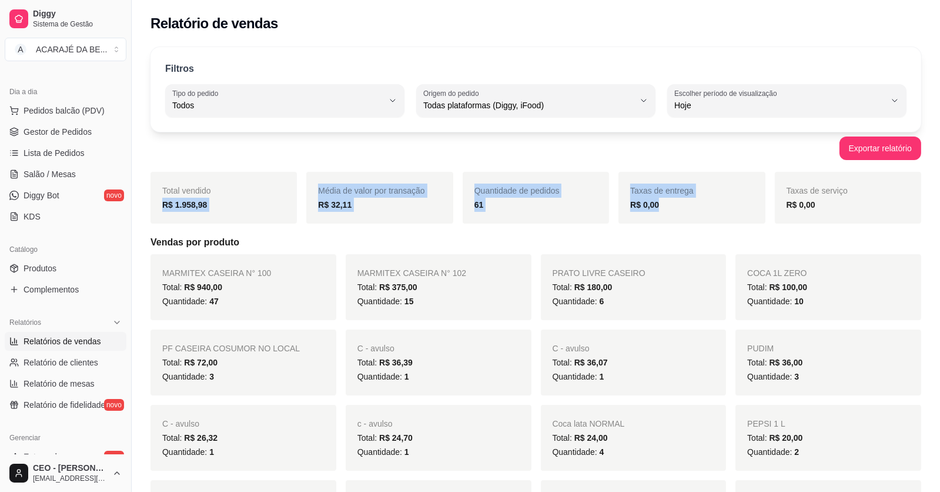
drag, startPoint x: 161, startPoint y: 206, endPoint x: 749, endPoint y: 215, distance: 588.1
click at [749, 215] on div "Total vendido R$ 1.958,98 Média de valor por transação R$ 32,11 Quantidade de p…" at bounding box center [536, 198] width 771 height 52
copy div "R$ 1.958,98 Média de valor por transação R$ 32,11 Quantidade de pedidos 61 Taxa…"
